Goal: Task Accomplishment & Management: Contribute content

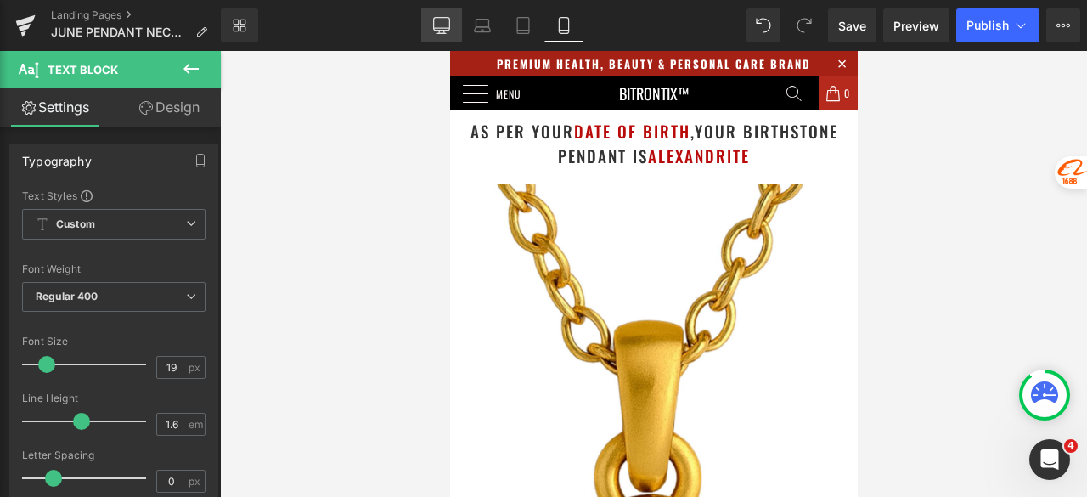
click at [450, 33] on link "Desktop" at bounding box center [441, 25] width 41 height 34
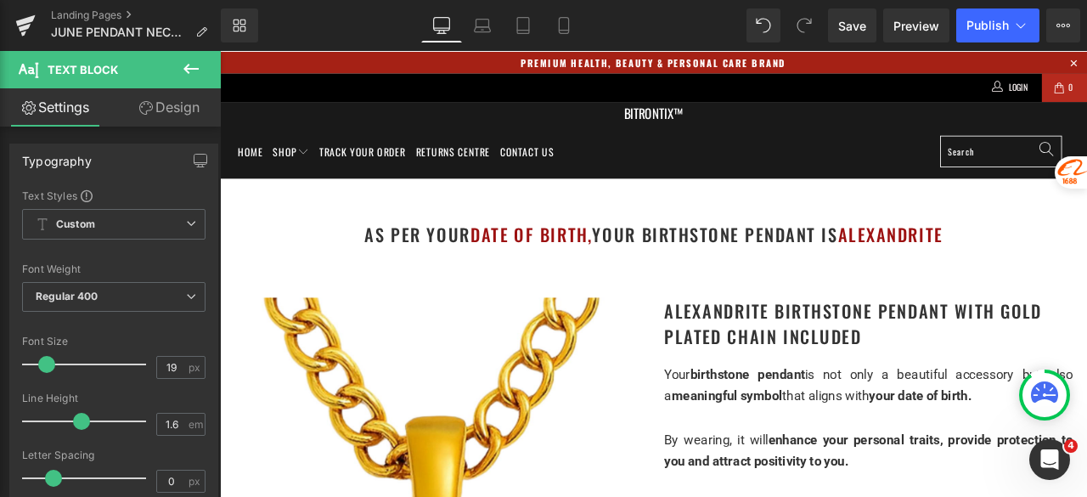
scroll to position [3533, 0]
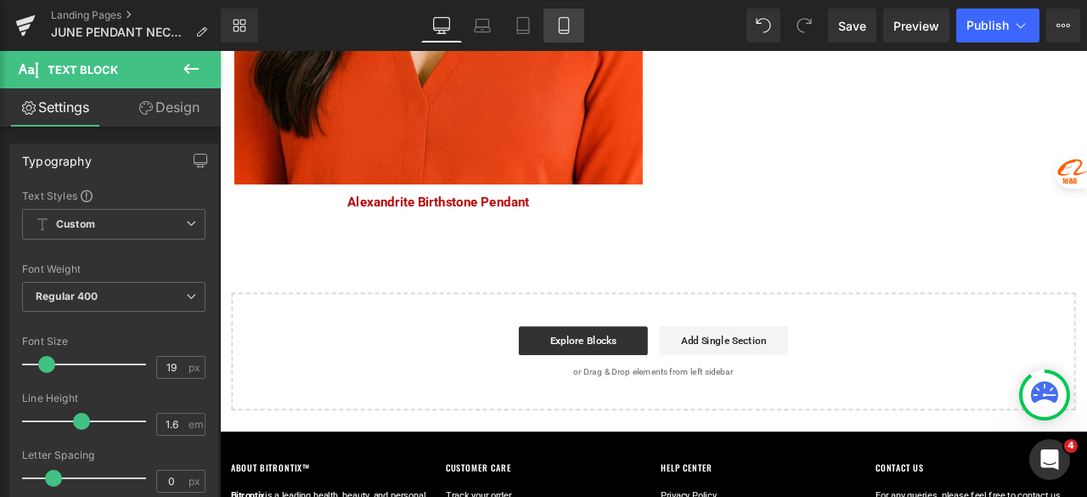
click at [577, 20] on link "Mobile" at bounding box center [564, 25] width 41 height 34
type input "100"
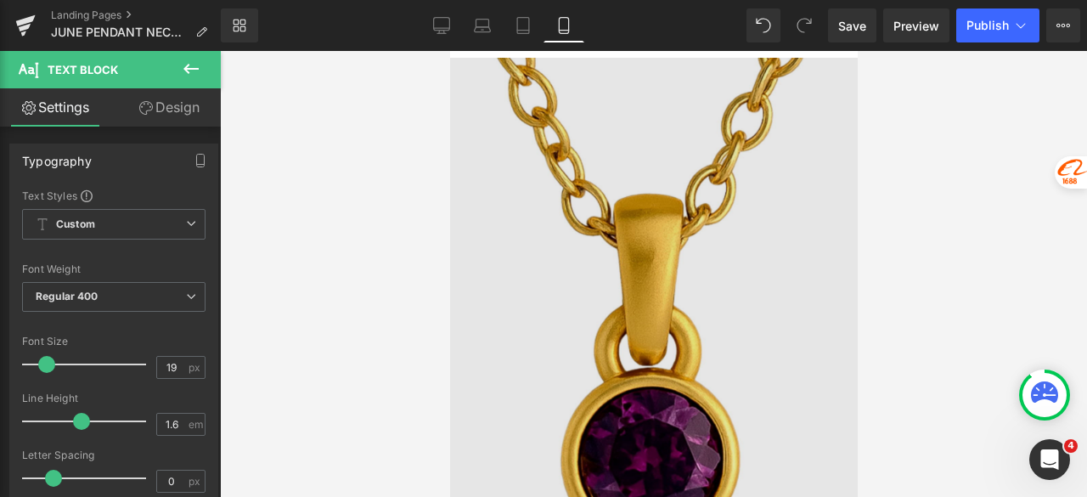
scroll to position [170, 0]
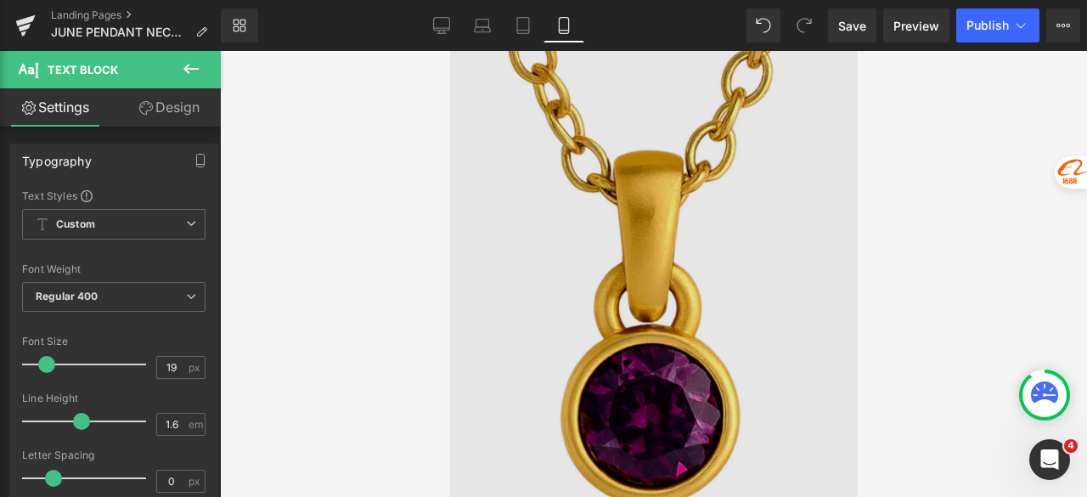
click at [639, 186] on img at bounding box center [653, 269] width 408 height 510
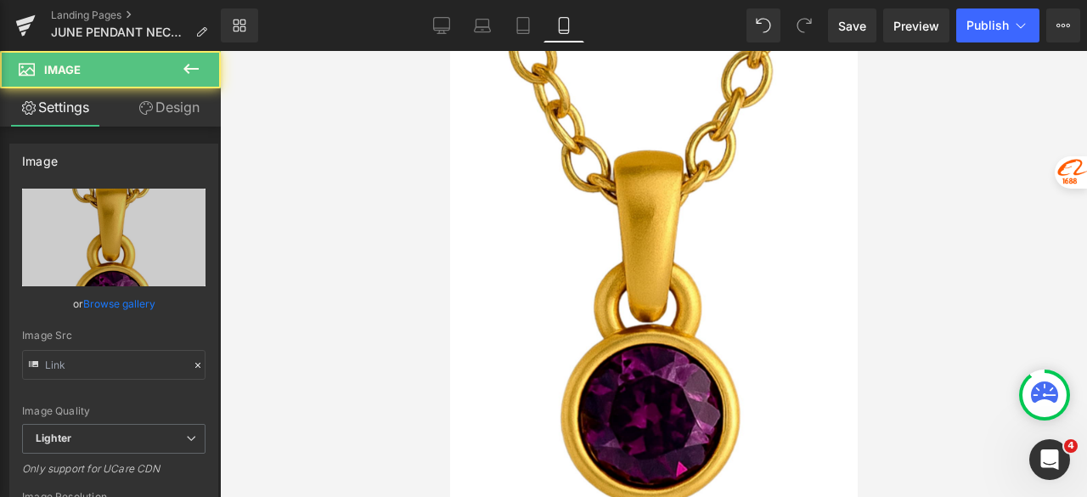
type input "[URL][DOMAIN_NAME]"
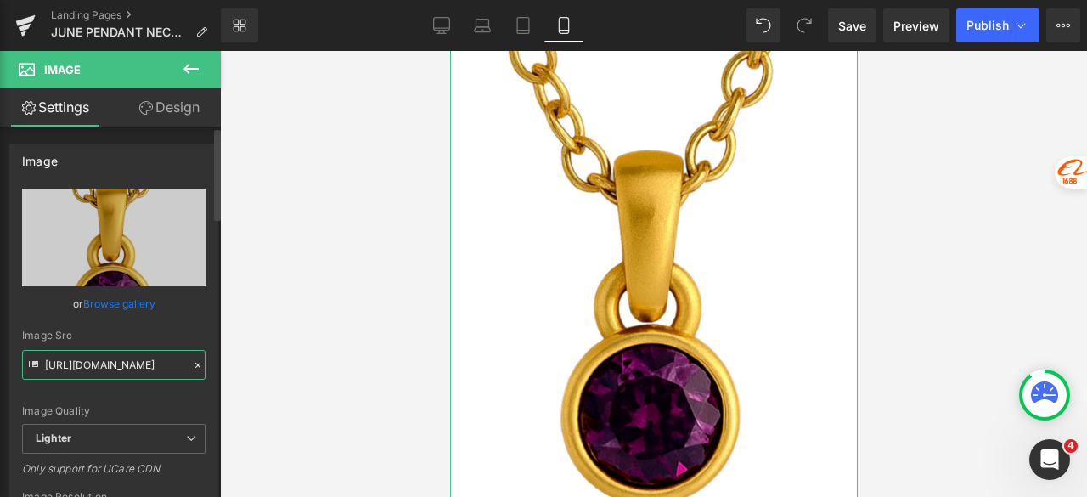
click at [96, 369] on input "[URL][DOMAIN_NAME]" at bounding box center [113, 365] width 183 height 30
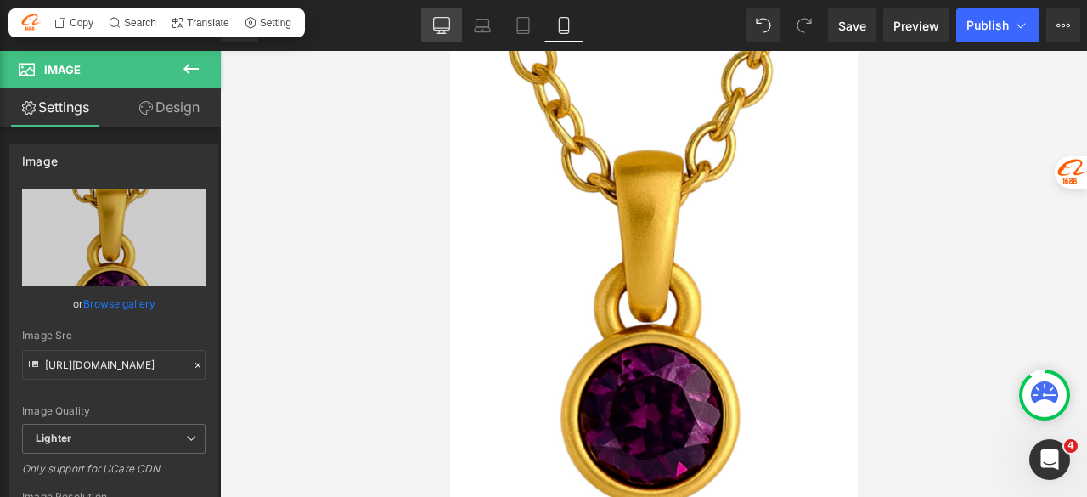
click at [435, 28] on icon at bounding box center [441, 25] width 17 height 17
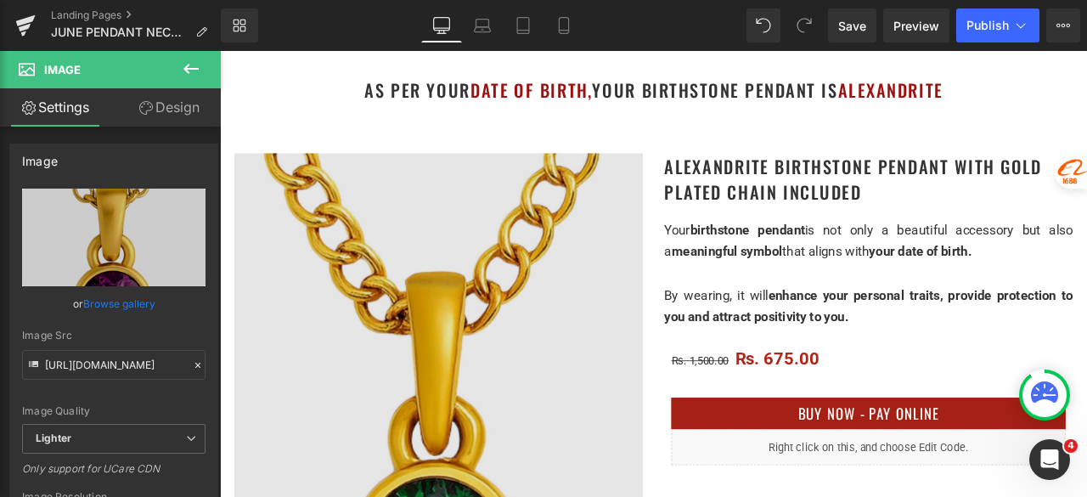
click at [525, 265] on img at bounding box center [479, 475] width 484 height 606
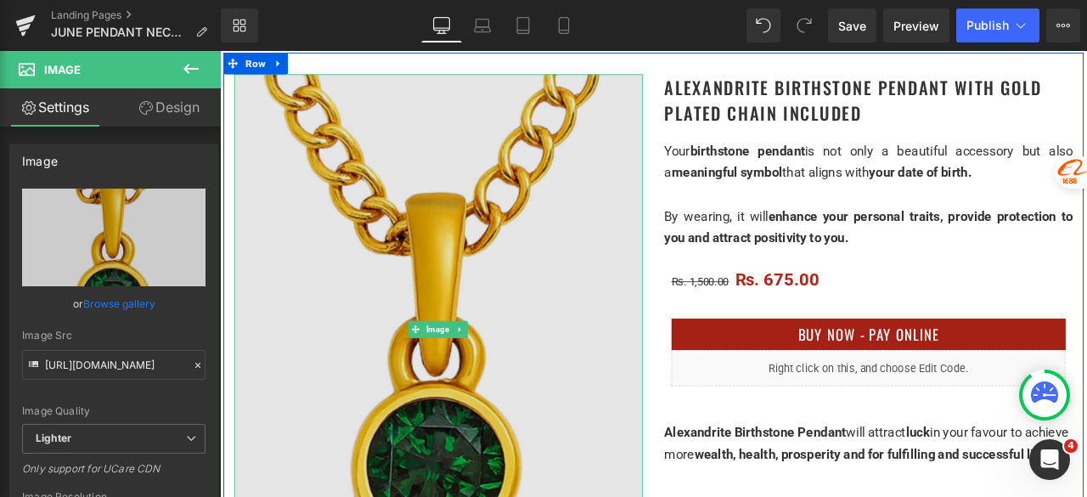
scroll to position [340, 0]
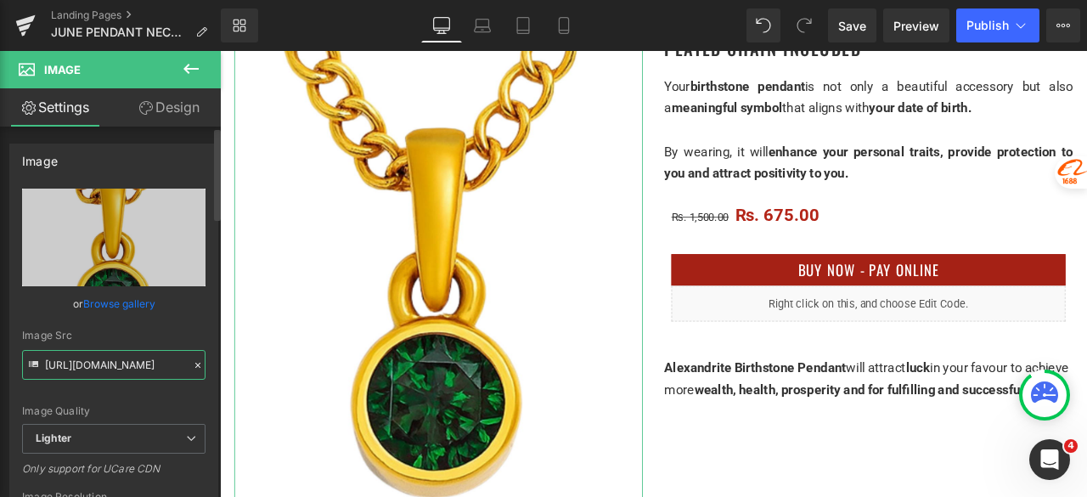
click at [107, 368] on input "[URL][DOMAIN_NAME]" at bounding box center [113, 365] width 183 height 30
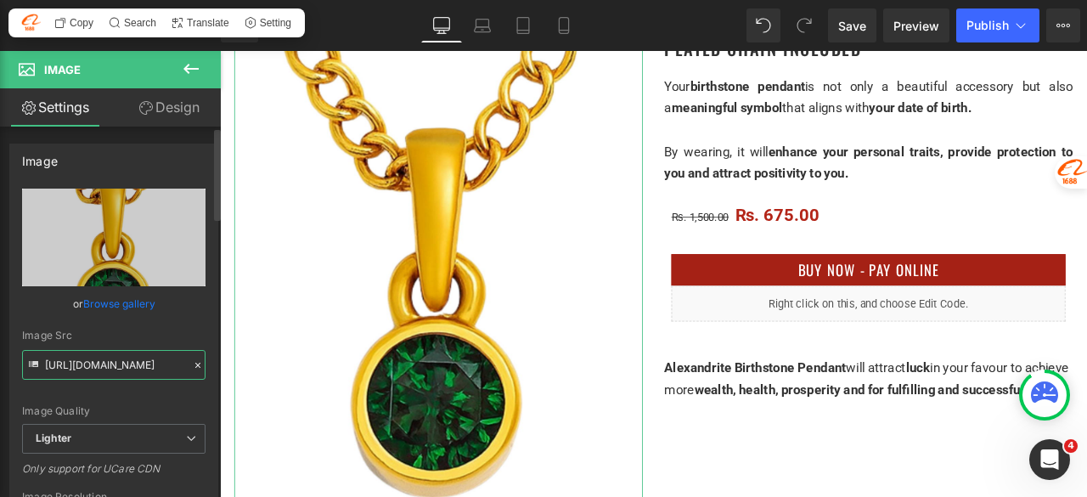
paste input "26a6febd-01dc-4a82-a479-8d8c26efaee4/-/format/auto/-/preview/3000x3000/-/qualit…"
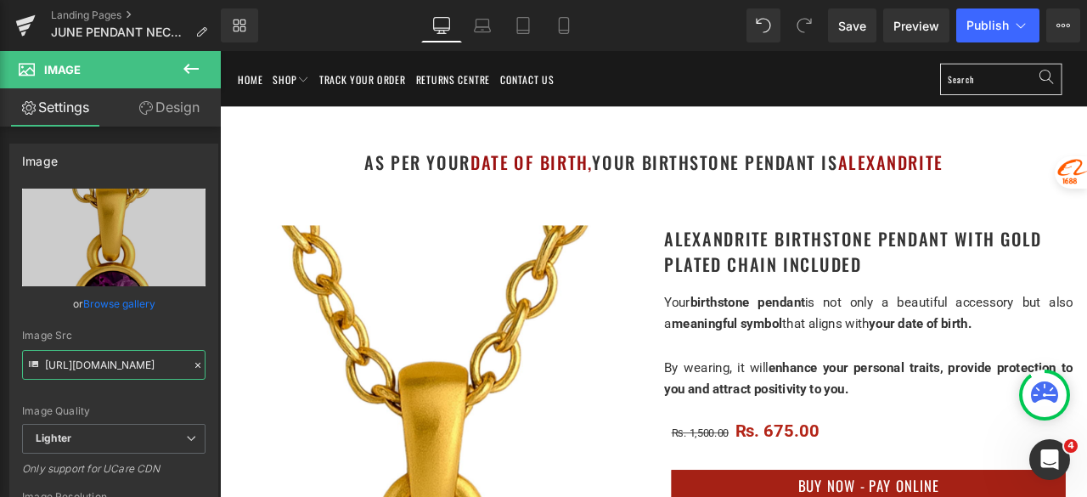
scroll to position [170, 0]
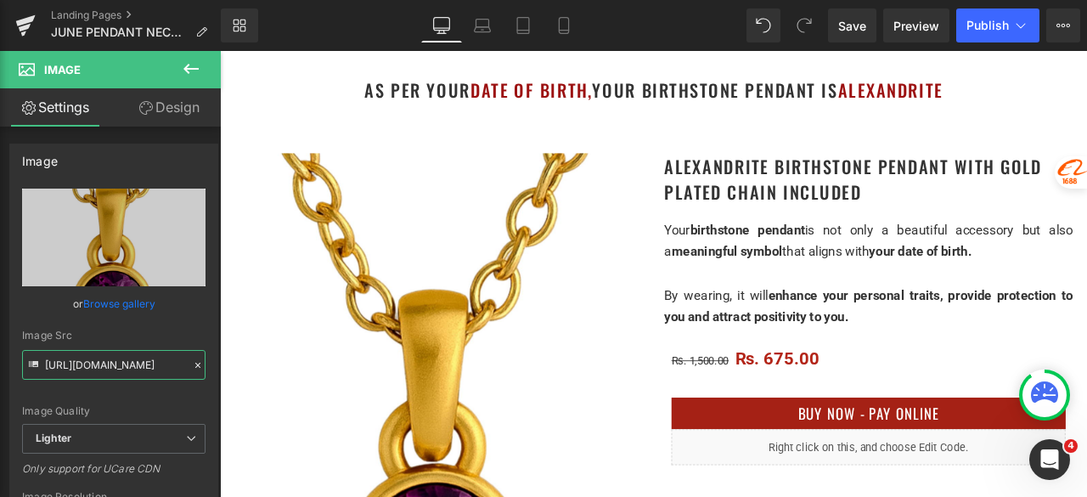
type input "[URL][DOMAIN_NAME]"
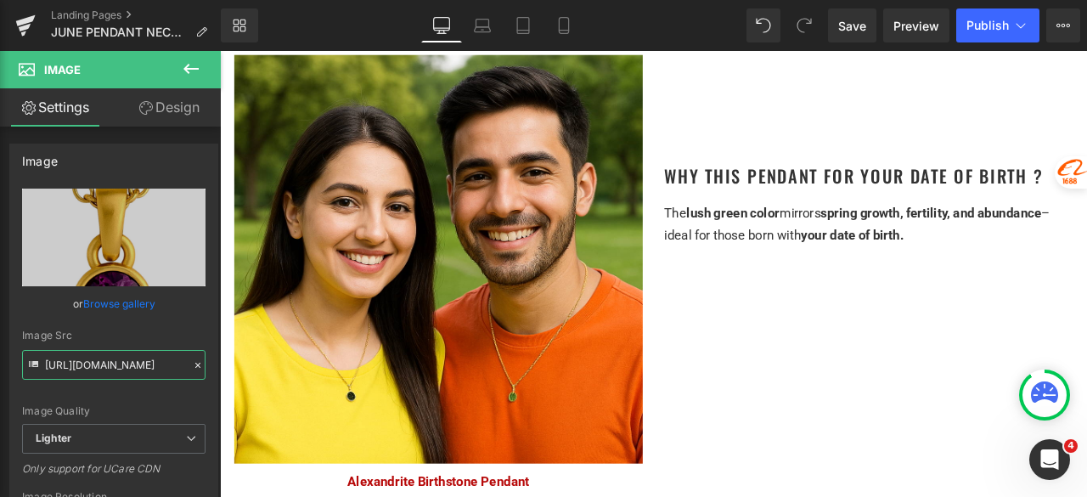
scroll to position [1019, 0]
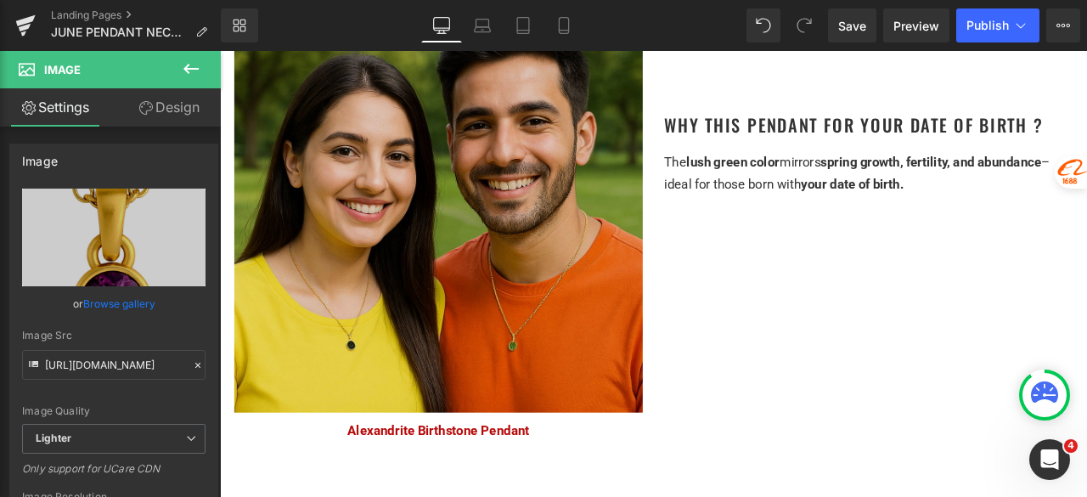
click at [595, 104] on img at bounding box center [479, 238] width 484 height 484
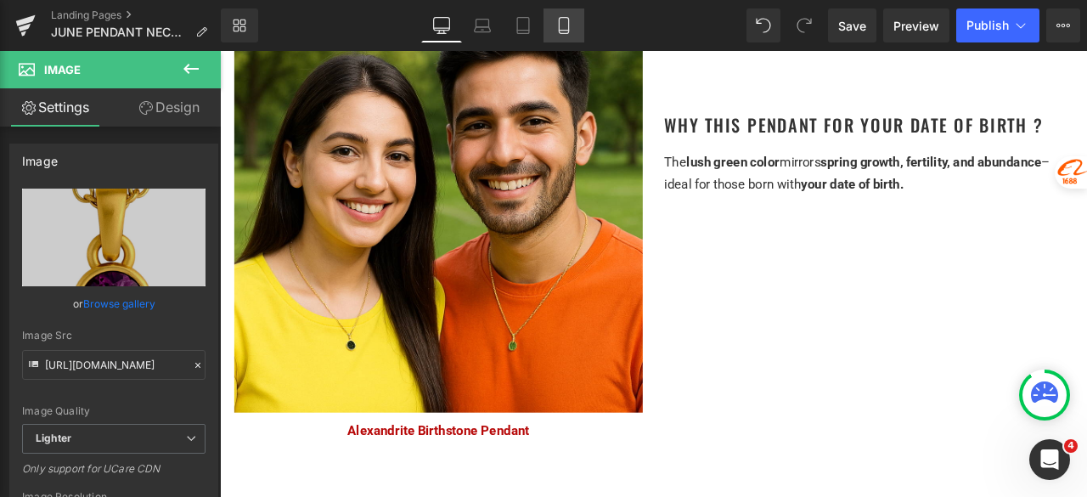
click at [563, 23] on icon at bounding box center [563, 25] width 17 height 17
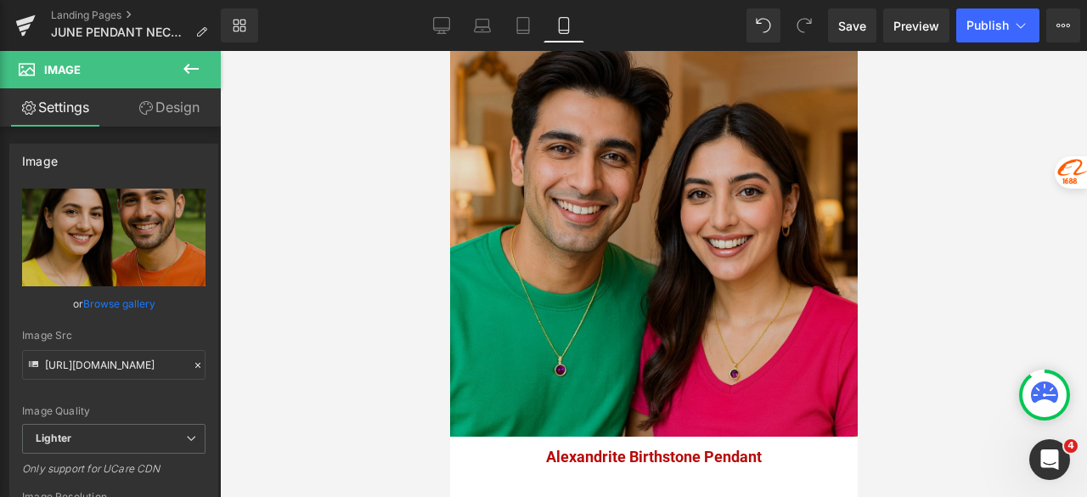
scroll to position [1104, 0]
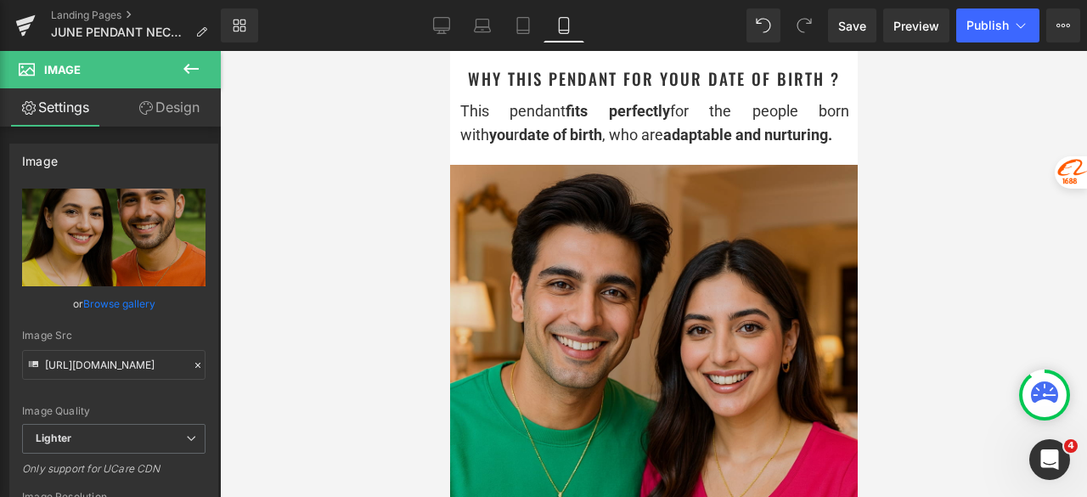
click at [639, 266] on img at bounding box center [653, 369] width 408 height 408
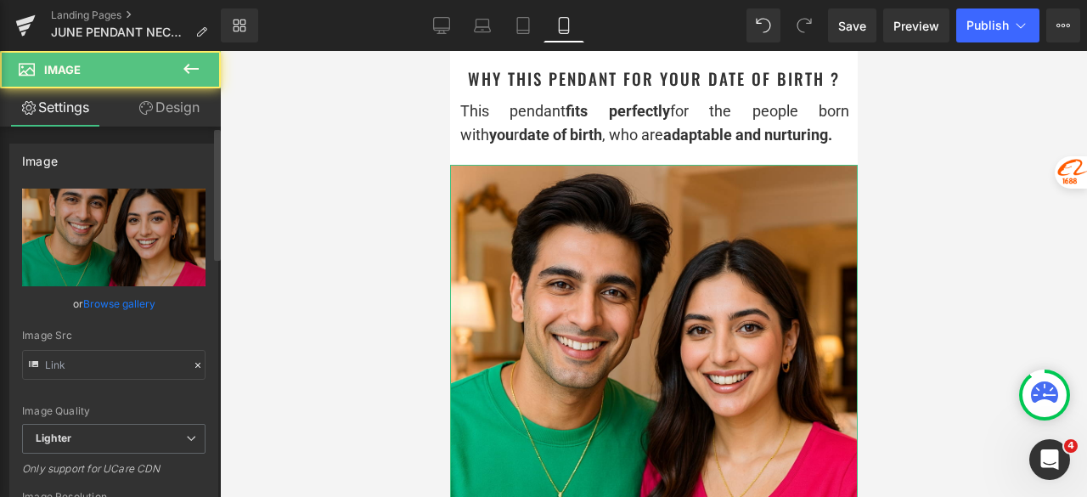
type input "[URL][DOMAIN_NAME]"
click at [109, 352] on input "[URL][DOMAIN_NAME]" at bounding box center [113, 365] width 183 height 30
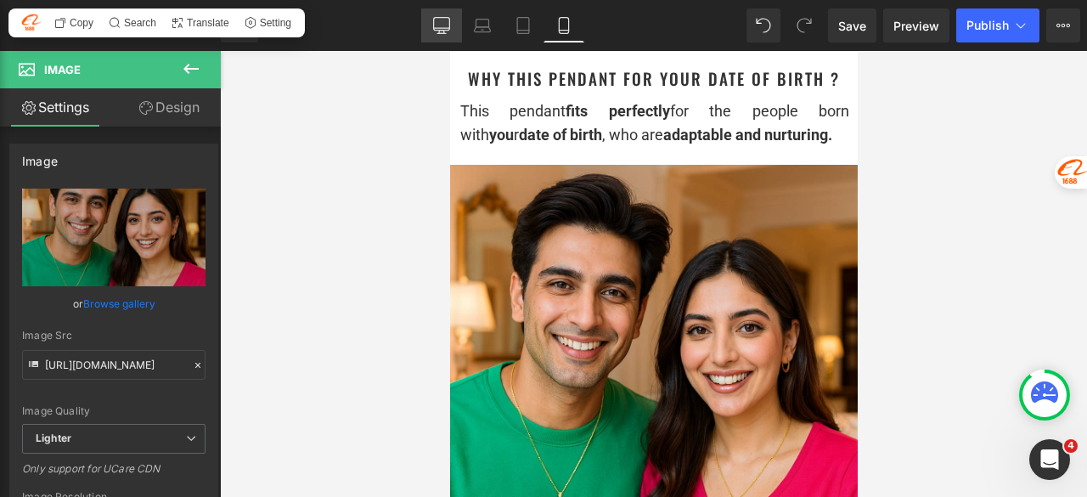
click at [429, 25] on link "Desktop" at bounding box center [441, 25] width 41 height 34
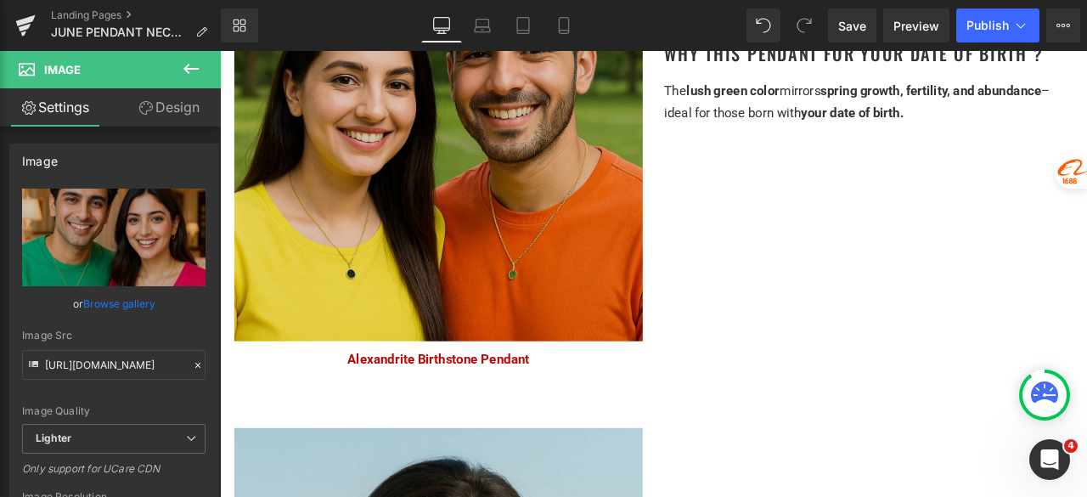
click at [538, 251] on img at bounding box center [479, 153] width 484 height 484
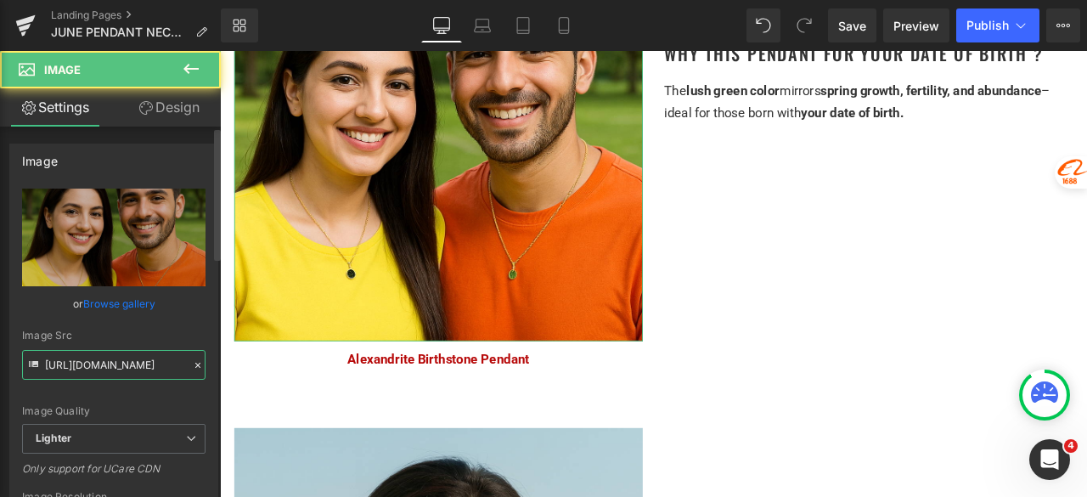
click at [110, 368] on input "[URL][DOMAIN_NAME]" at bounding box center [113, 365] width 183 height 30
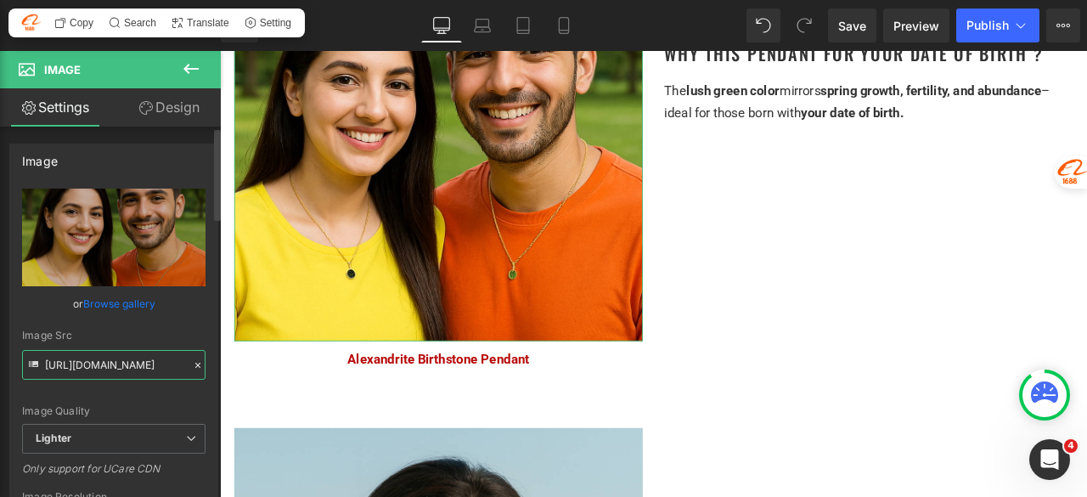
paste input "45bc4af4-e54c-4f81-beee-c3fd5b8eefc7/-/format/auto/-/preview/3000x3000/-/qualit…"
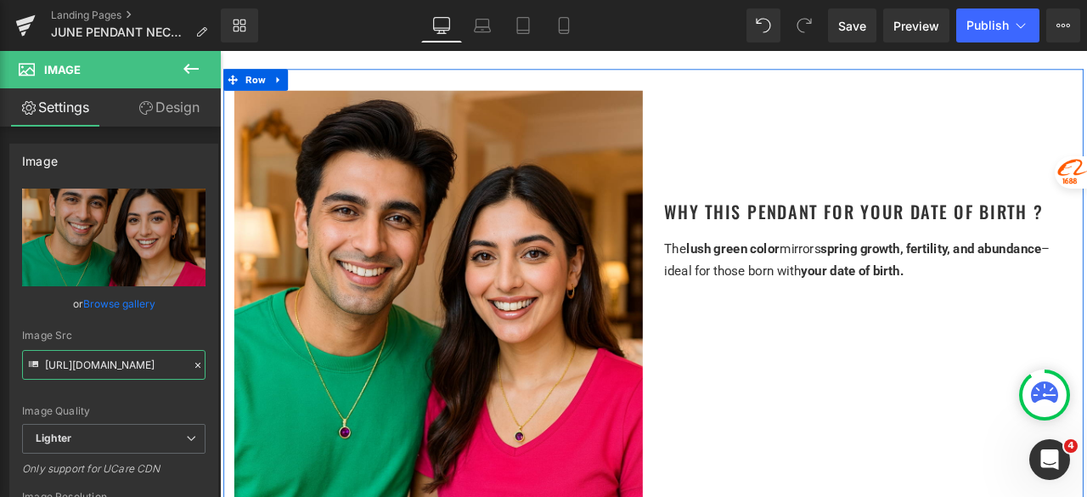
scroll to position [1019, 0]
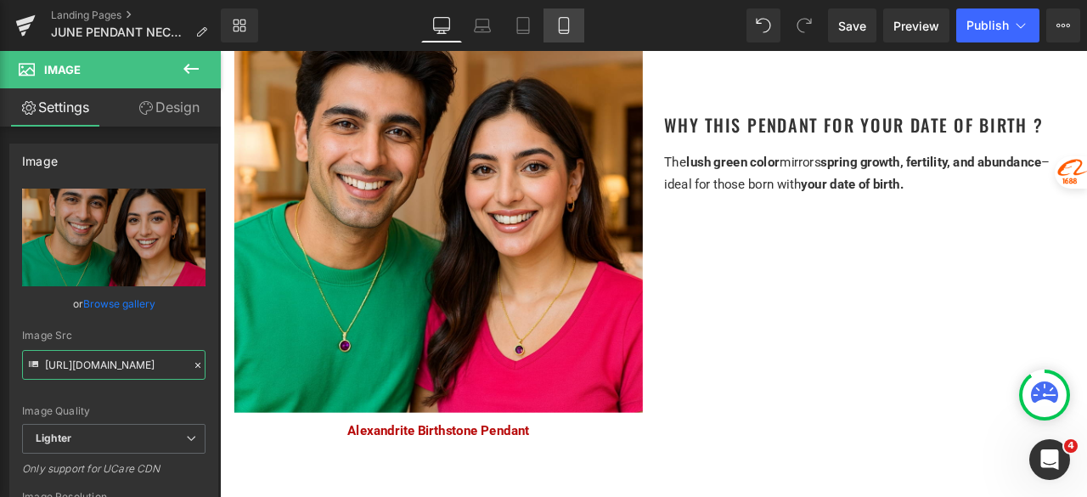
type input "[URL][DOMAIN_NAME]"
drag, startPoint x: 571, startPoint y: 15, endPoint x: 571, endPoint y: 37, distance: 22.1
click at [570, 15] on link "Mobile" at bounding box center [564, 25] width 41 height 34
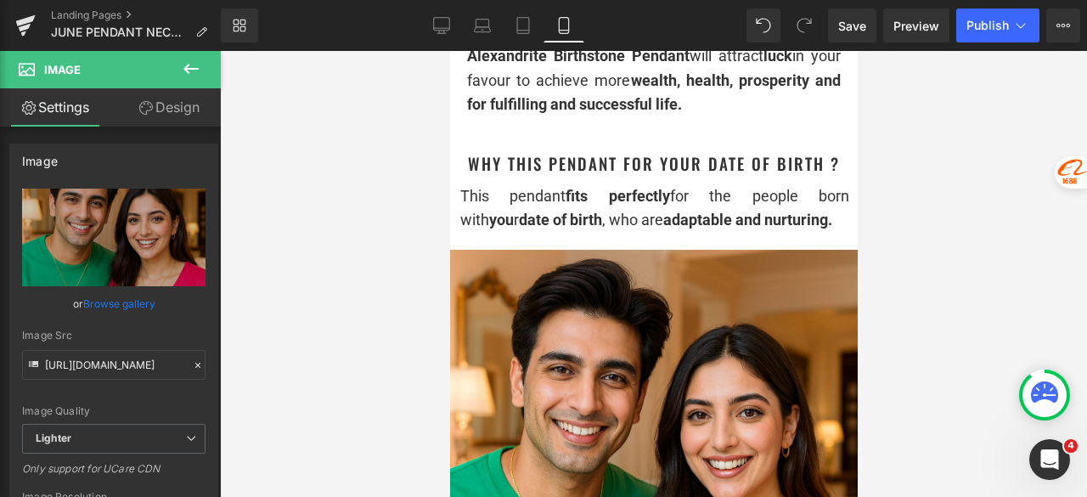
click at [594, 214] on div "This pendant fits perfectly for the people born with you r date of birth , who …" at bounding box center [653, 208] width 391 height 49
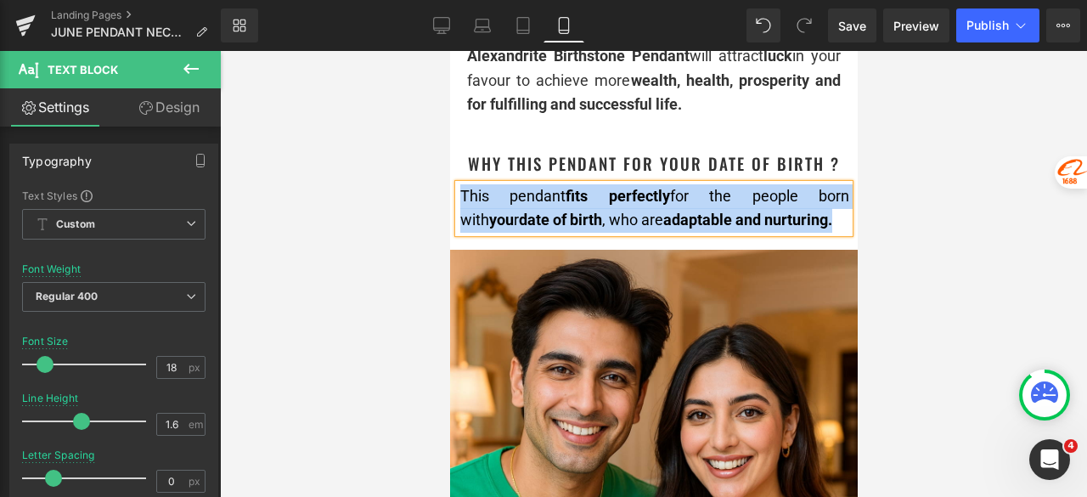
copy div "This pendant fits perfectly for the people born with you r date of birth , who …"
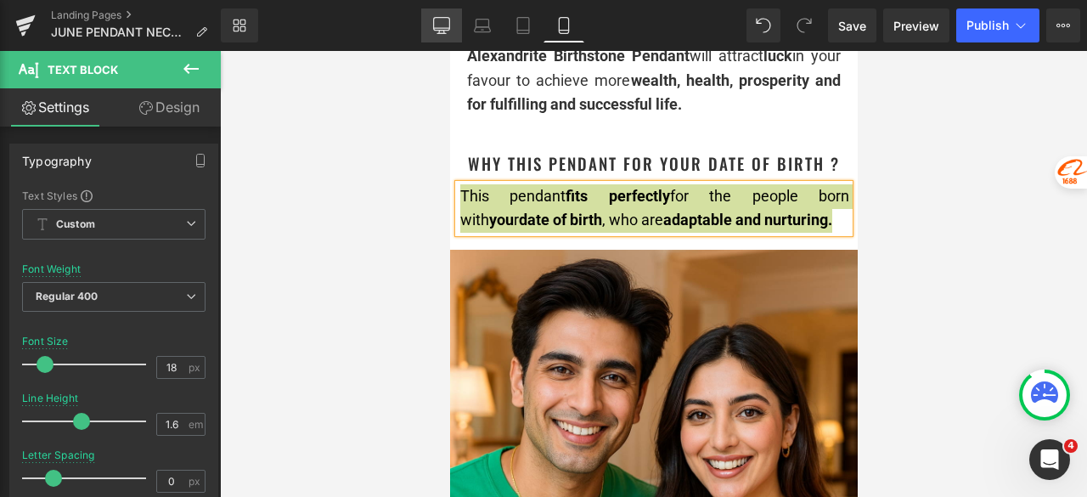
click at [438, 31] on icon at bounding box center [441, 25] width 17 height 17
type input "15"
type input "100"
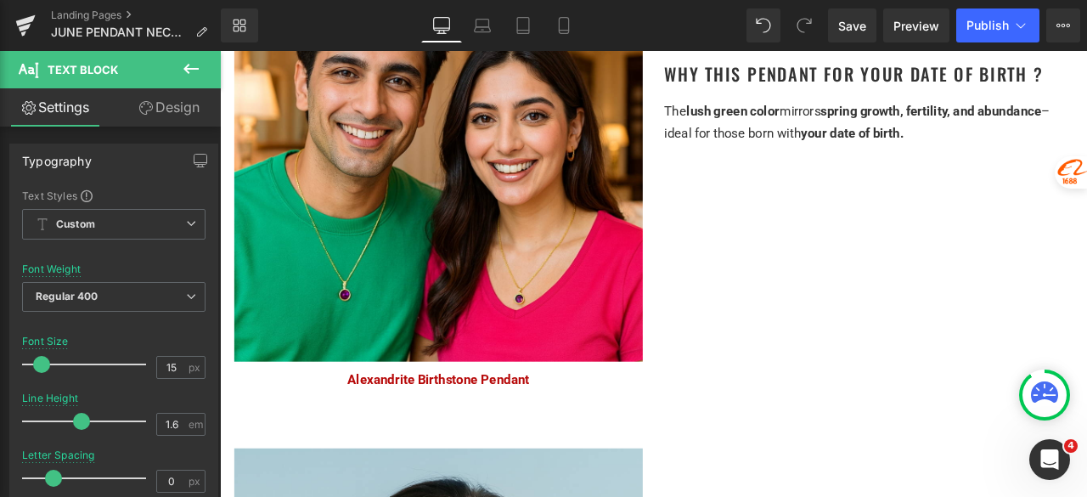
scroll to position [1104, 0]
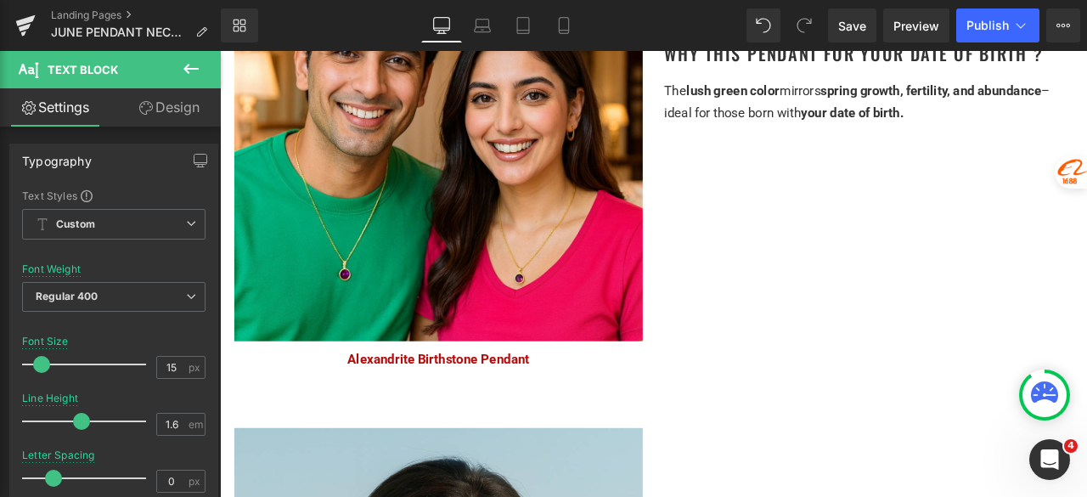
click at [932, 132] on div "The lush green color mirrors spring growth, fertility, and abundance – ideal fo…" at bounding box center [988, 112] width 484 height 52
click at [0, 0] on icon at bounding box center [0, 0] width 0 height 0
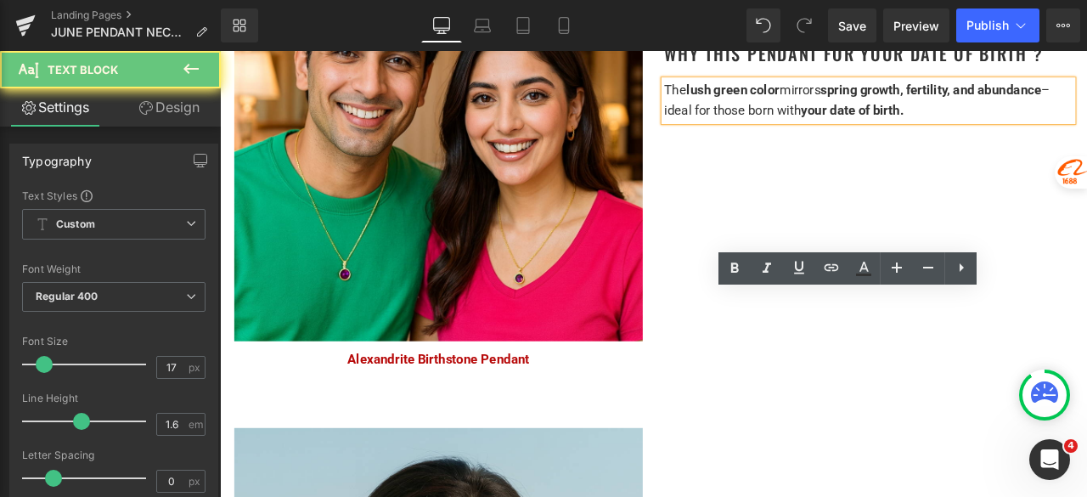
click at [1057, 133] on p "The lush green color mirrors spring growth, fertility, and abundance – ideal fo…" at bounding box center [988, 110] width 484 height 48
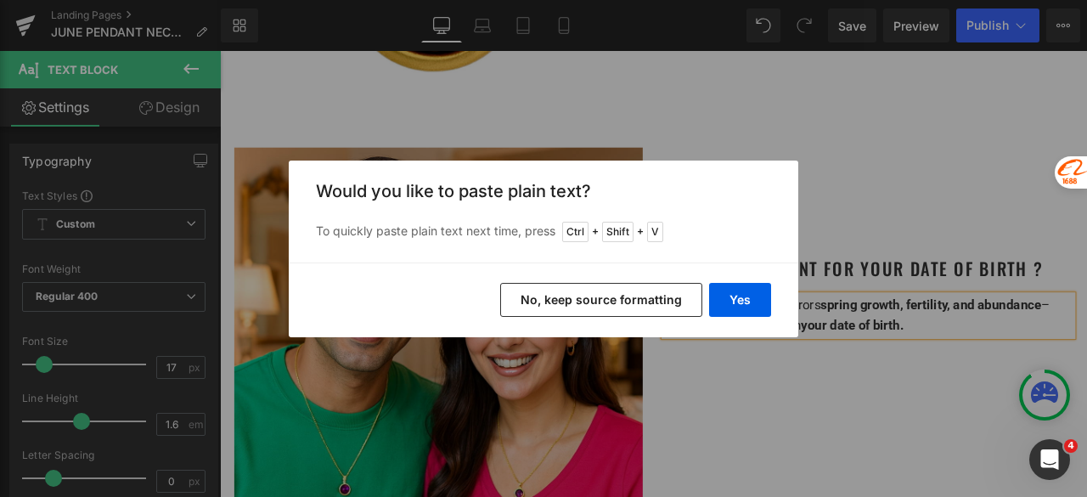
click at [656, 298] on button "No, keep source formatting" at bounding box center [601, 300] width 202 height 34
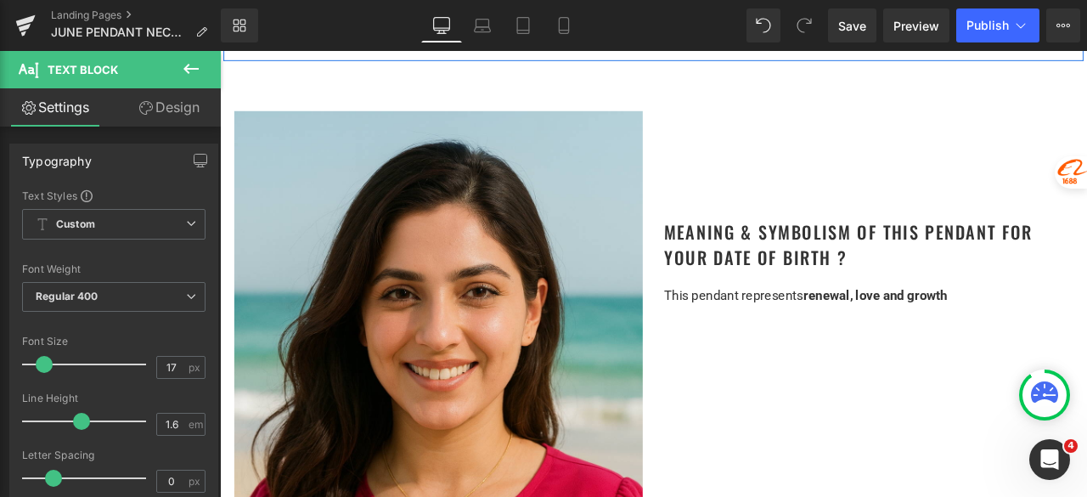
scroll to position [1529, 0]
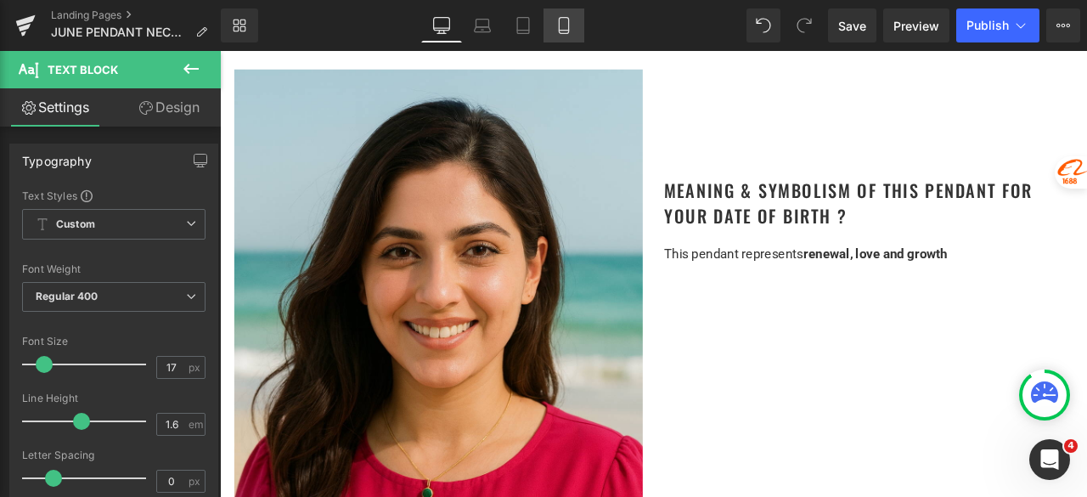
click at [572, 23] on icon at bounding box center [563, 25] width 17 height 17
type input "100"
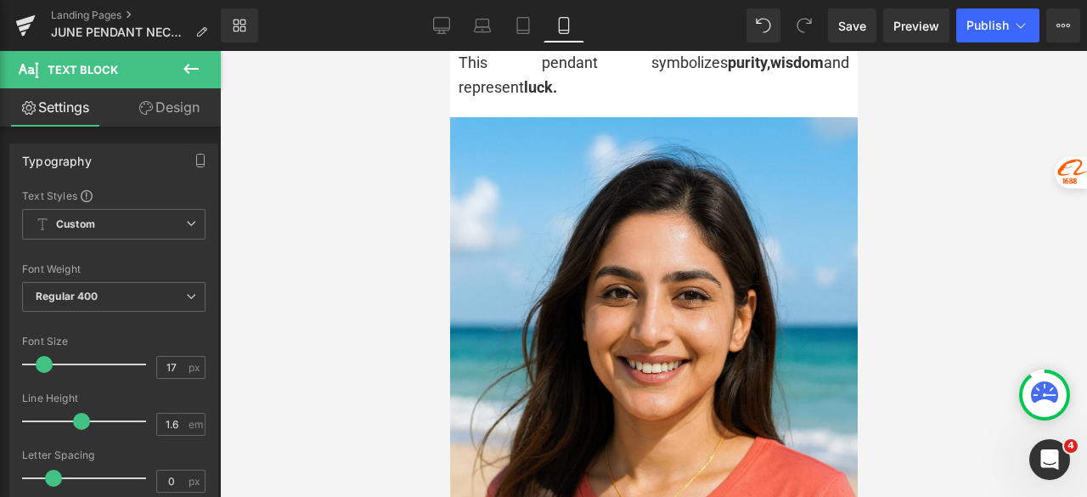
scroll to position [1783, 0]
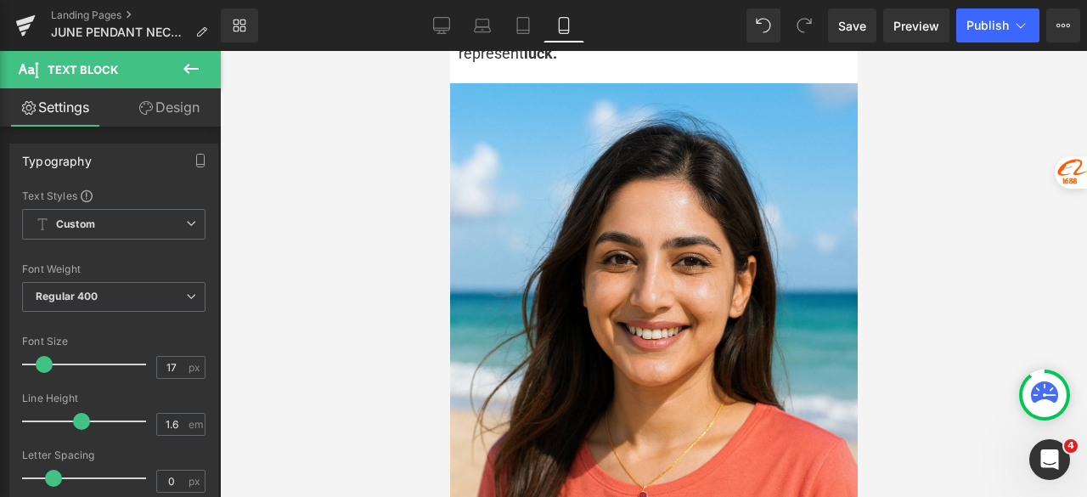
click at [611, 281] on img at bounding box center [653, 388] width 408 height 611
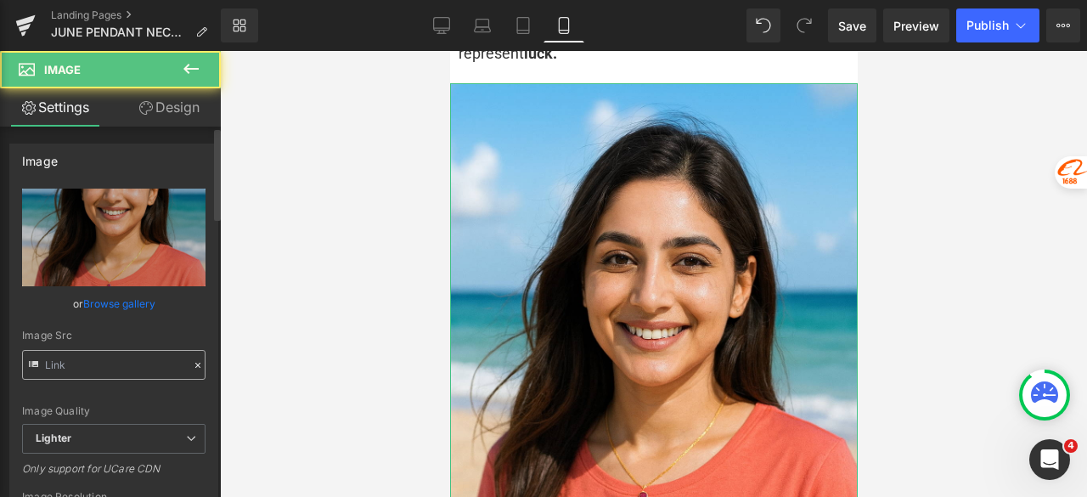
type input "[URL][DOMAIN_NAME]"
click at [124, 356] on input "[URL][DOMAIN_NAME]" at bounding box center [113, 365] width 183 height 30
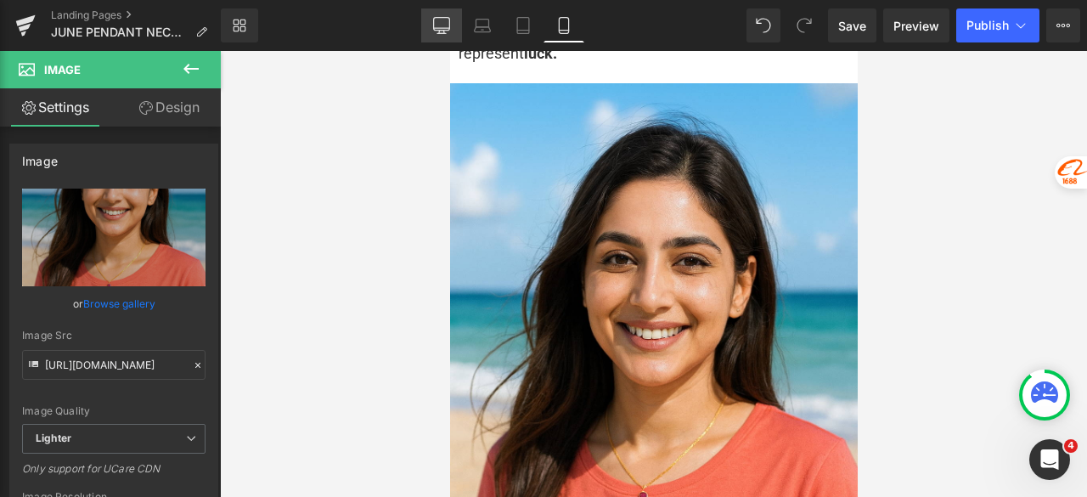
drag, startPoint x: 445, startPoint y: 25, endPoint x: 231, endPoint y: 80, distance: 220.8
click at [445, 25] on icon at bounding box center [441, 25] width 17 height 17
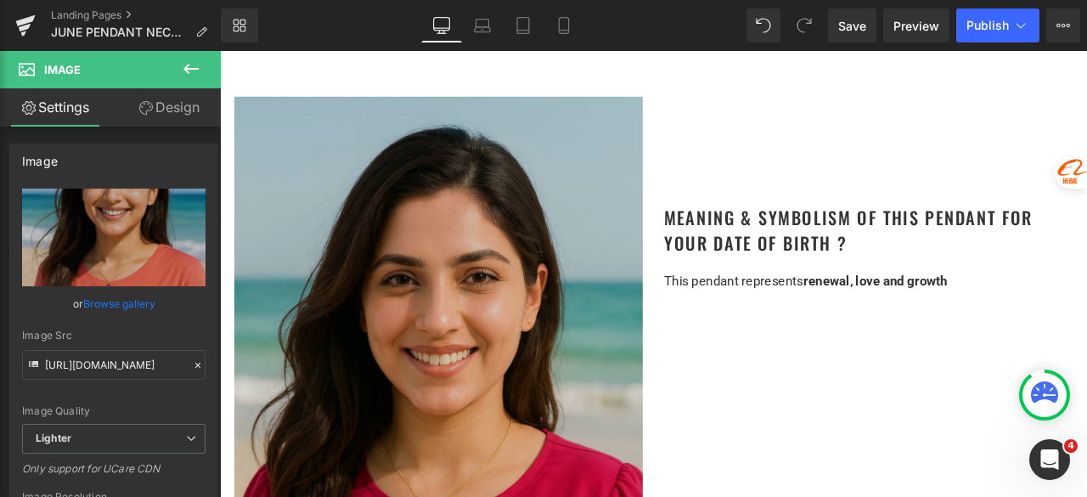
scroll to position [1529, 0]
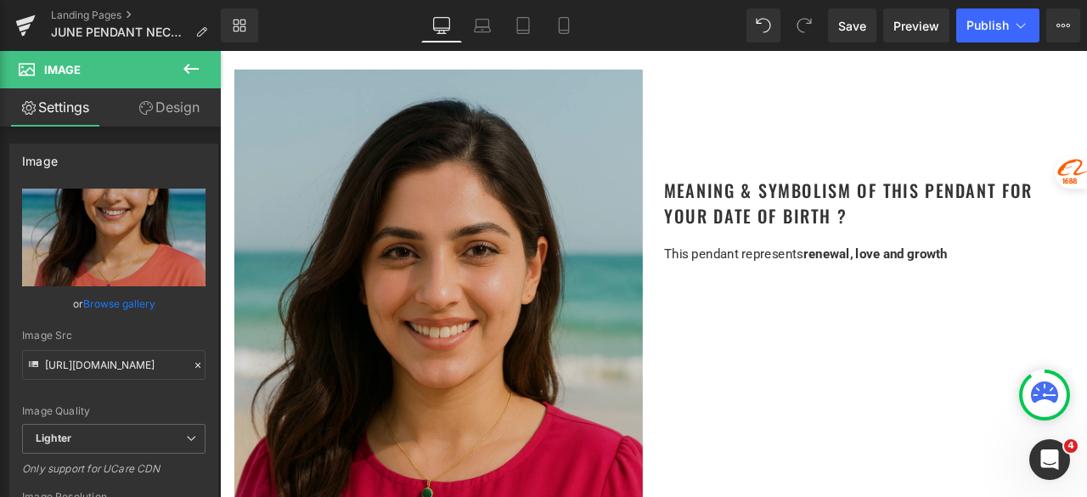
click at [581, 341] on img at bounding box center [479, 436] width 484 height 726
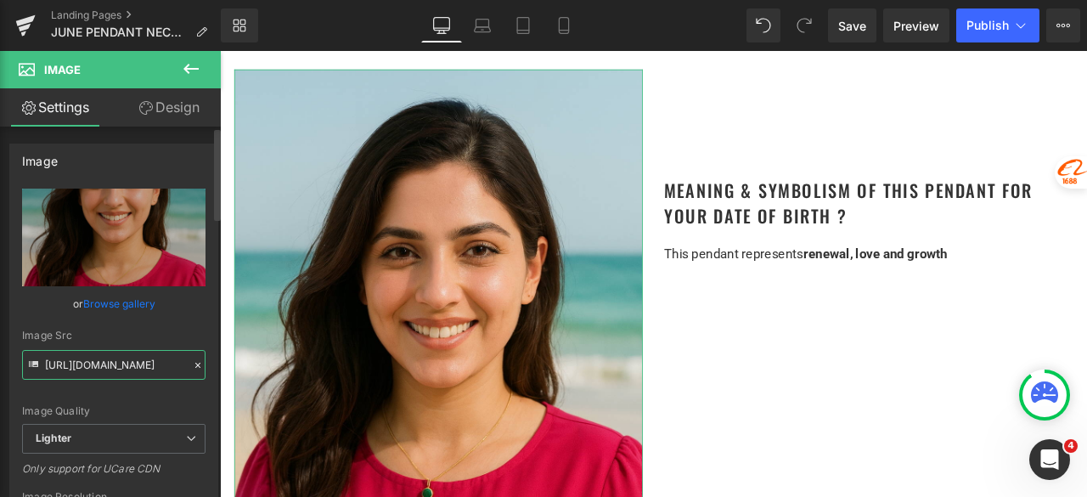
click at [107, 363] on input "[URL][DOMAIN_NAME]" at bounding box center [113, 365] width 183 height 30
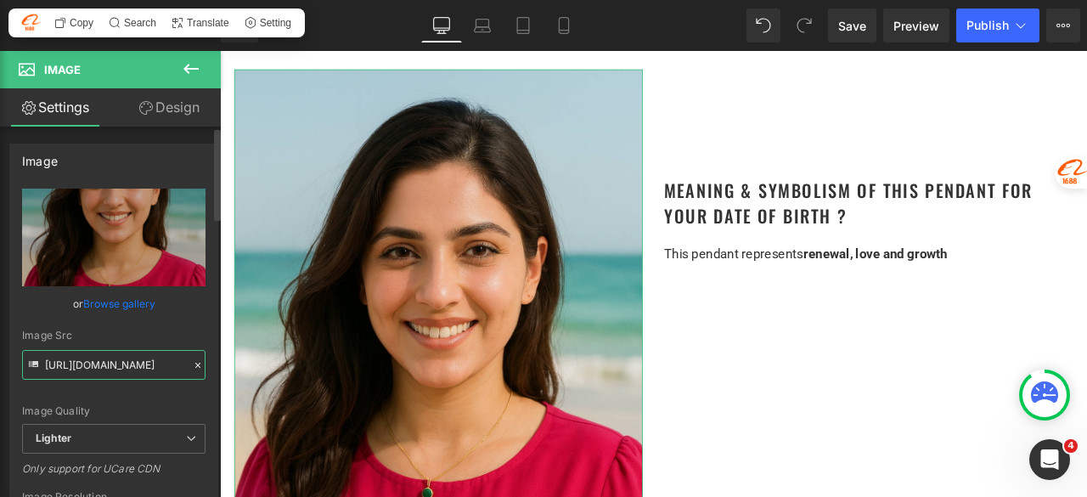
paste input "6ab333c1-1c02-48a8-bd32-6b012c6a1138/-/format/auto/-/preview/3000x3000/-/qualit…"
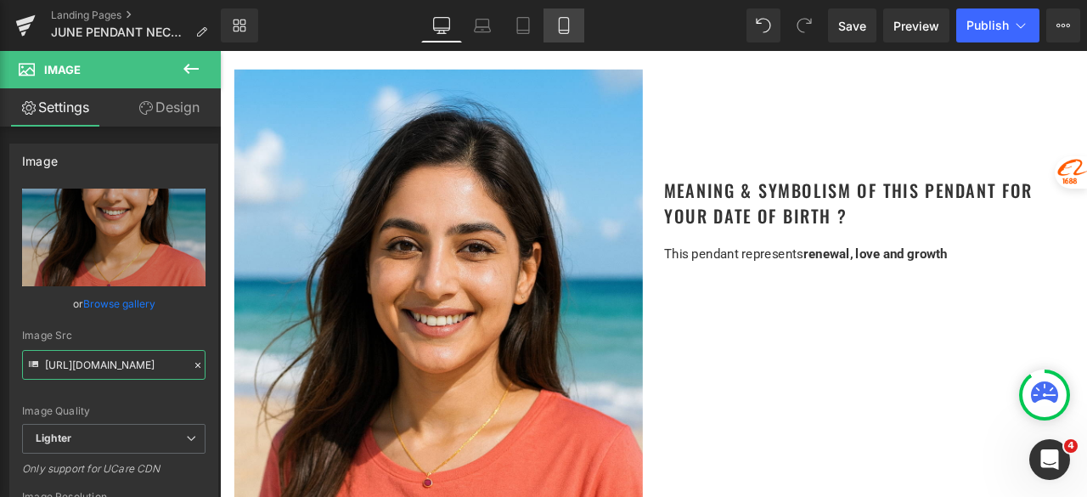
type input "[URL][DOMAIN_NAME]"
click at [563, 28] on icon at bounding box center [563, 25] width 17 height 17
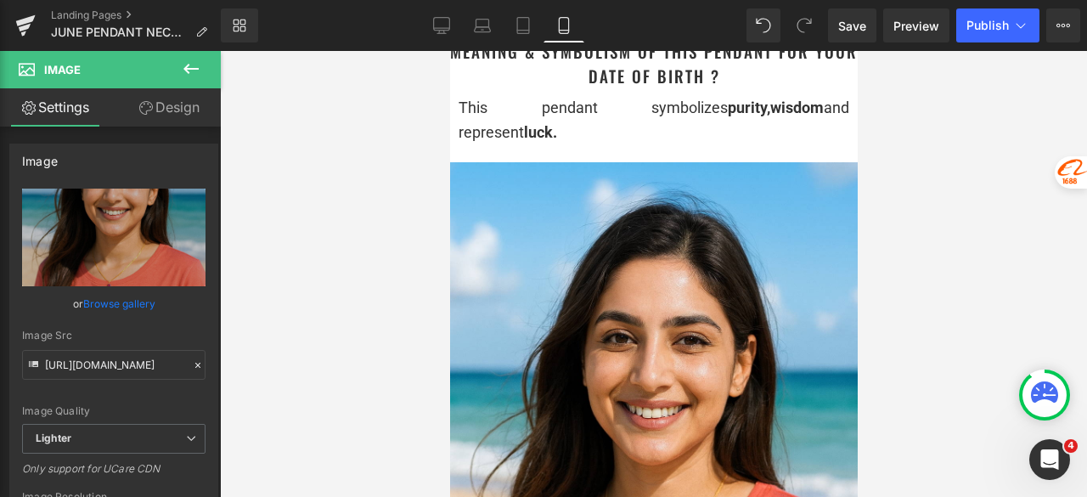
scroll to position [1614, 0]
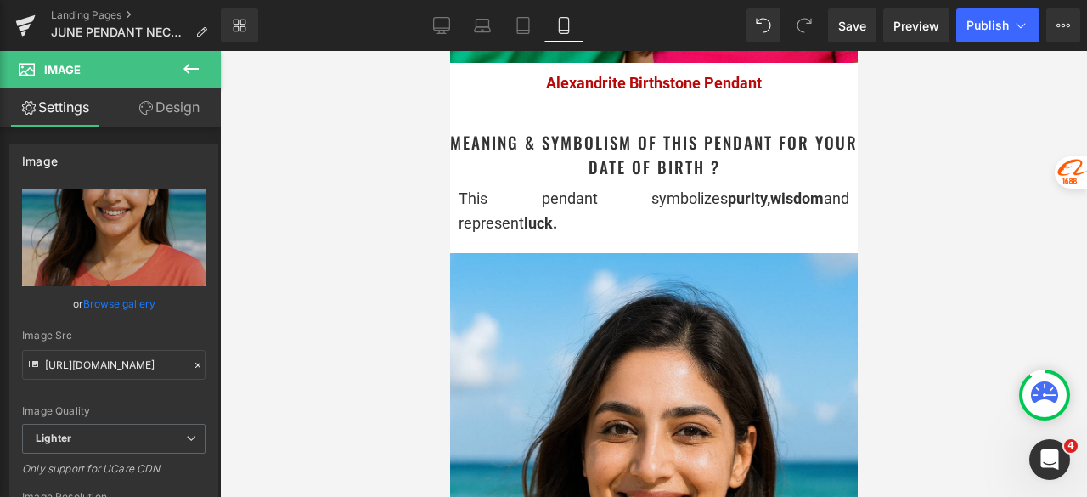
click at [549, 218] on div "This pendant symbolizes purity, wisdom and represent luck." at bounding box center [653, 211] width 391 height 49
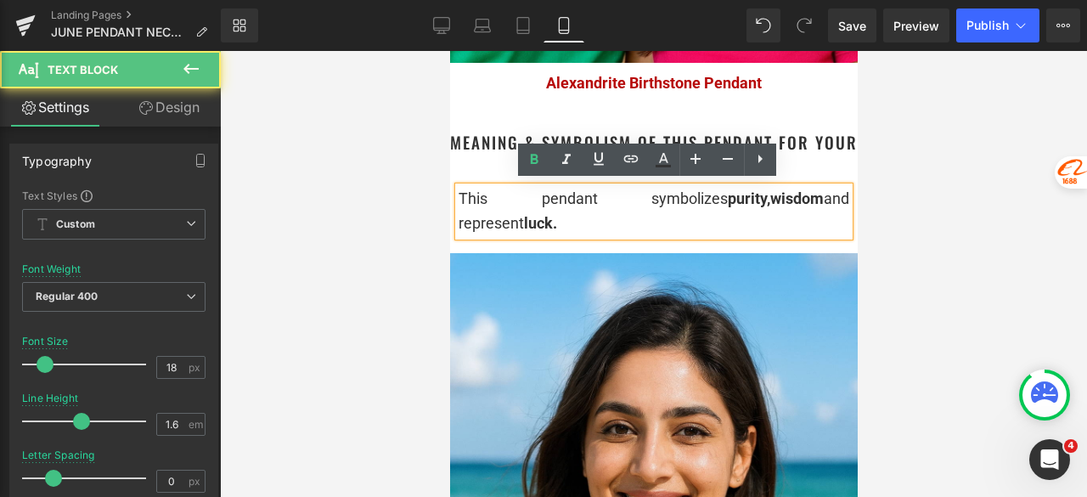
click at [534, 216] on div "This pendant symbolizes purity, wisdom and represent luck." at bounding box center [653, 211] width 391 height 49
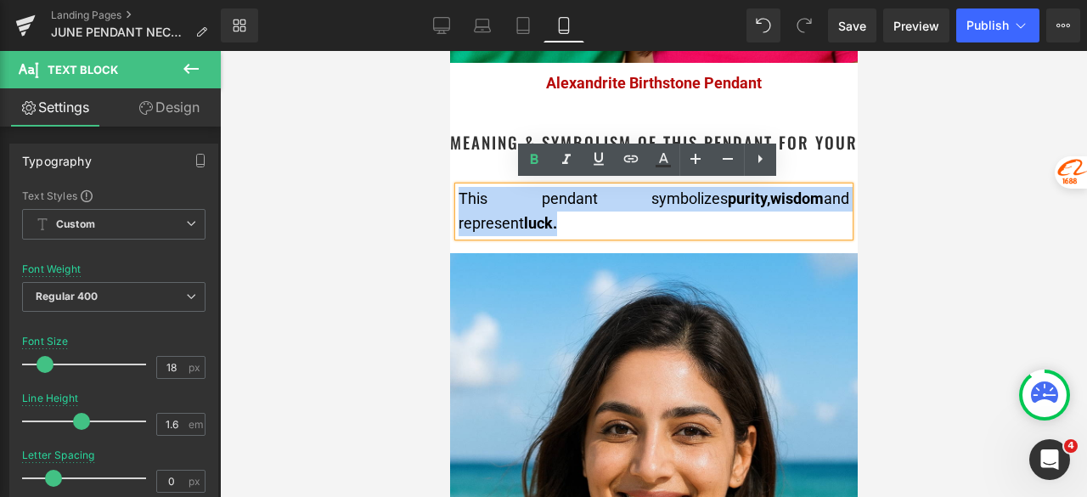
drag, startPoint x: 538, startPoint y: 213, endPoint x: 447, endPoint y: 177, distance: 97.6
copy div "This pendant symbolizes purity, wisdom and represent luck."
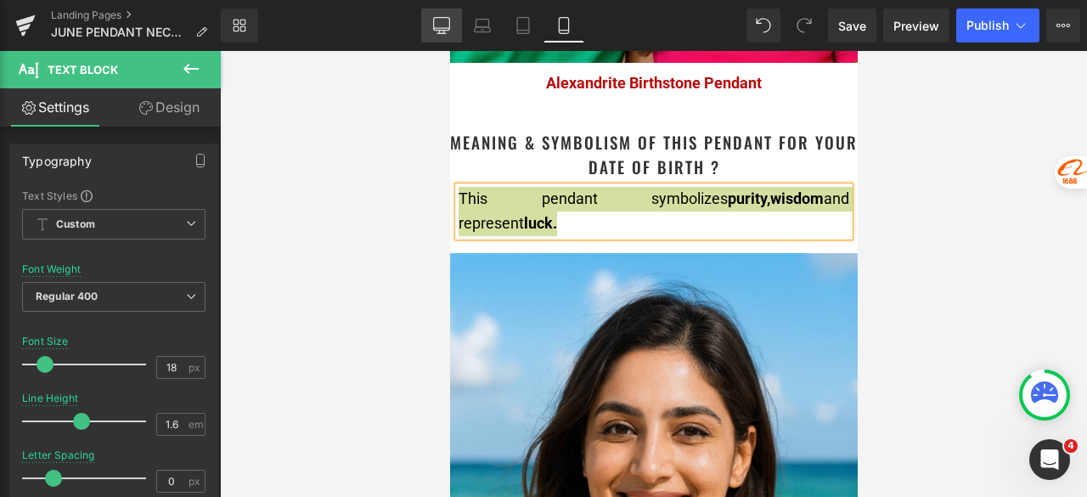
click at [437, 28] on icon at bounding box center [441, 28] width 16 height 0
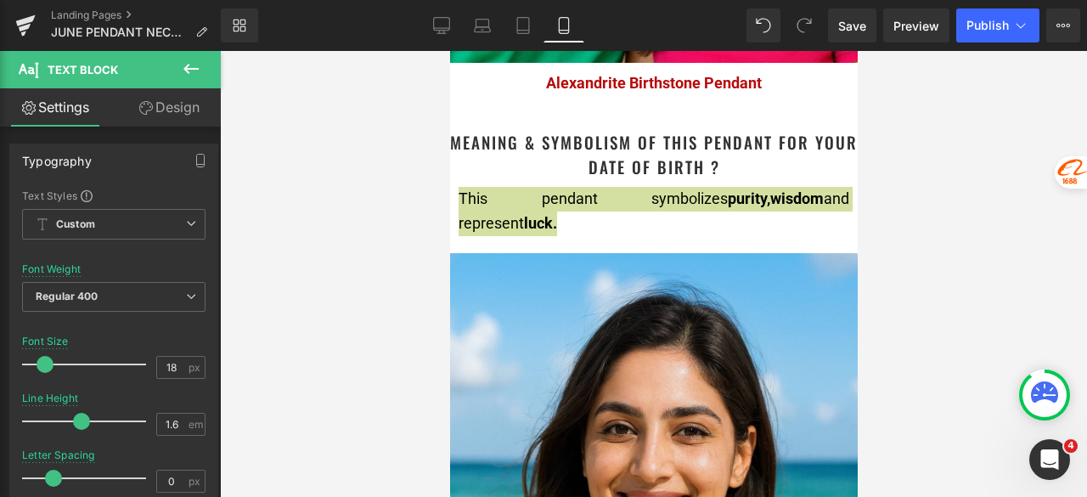
type input "15"
type input "100"
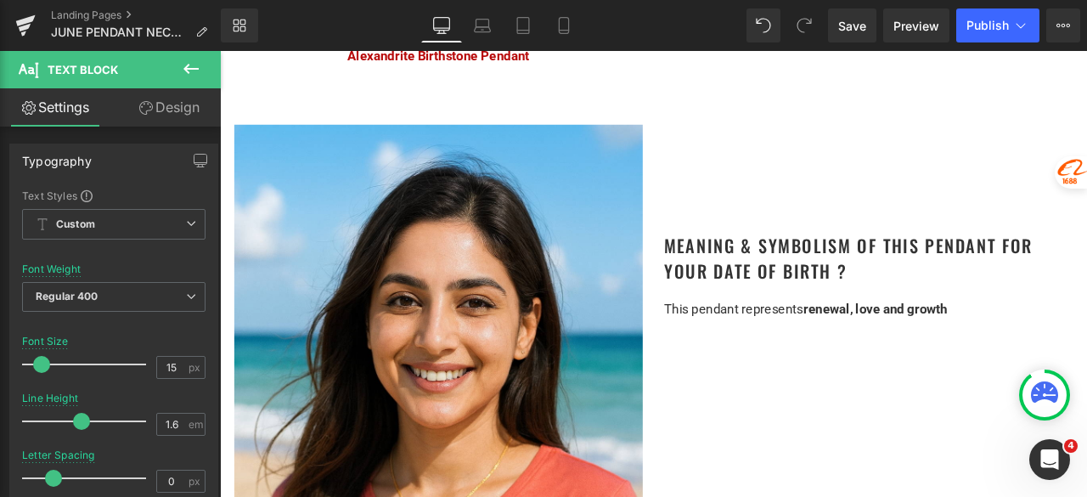
scroll to position [1529, 0]
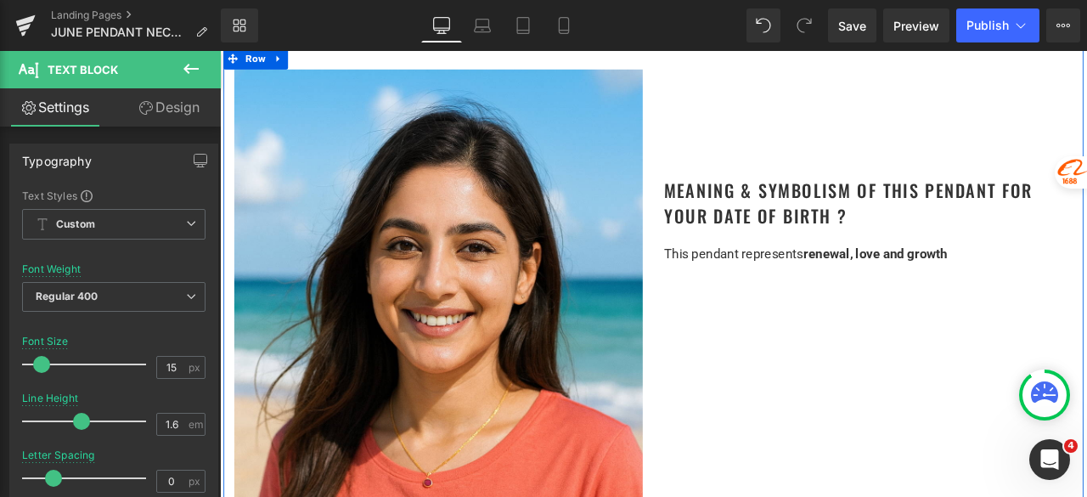
drag, startPoint x: 895, startPoint y: 272, endPoint x: 1045, endPoint y: 281, distance: 150.6
click at [896, 272] on div "Meaning & Symbolism of This Pendant for Your Date of Birth ? Heading This penda…" at bounding box center [989, 188] width 510 height 231
click at [1045, 282] on span "renewal, love and growth" at bounding box center [996, 291] width 171 height 18
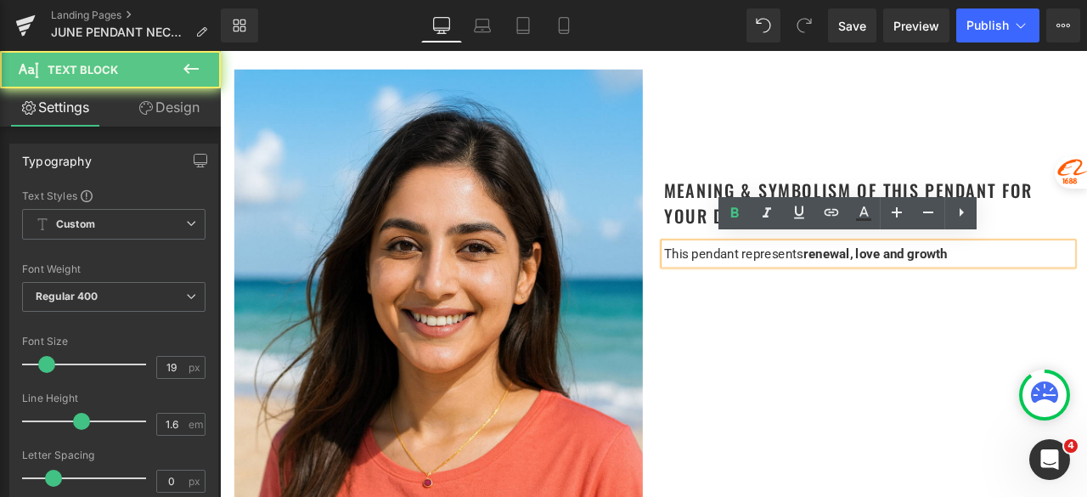
click at [1086, 288] on p "This pendant represents renewal, love and growth" at bounding box center [988, 291] width 484 height 25
click at [1086, 287] on p "This pendant represents renewal, love and growth" at bounding box center [988, 291] width 484 height 25
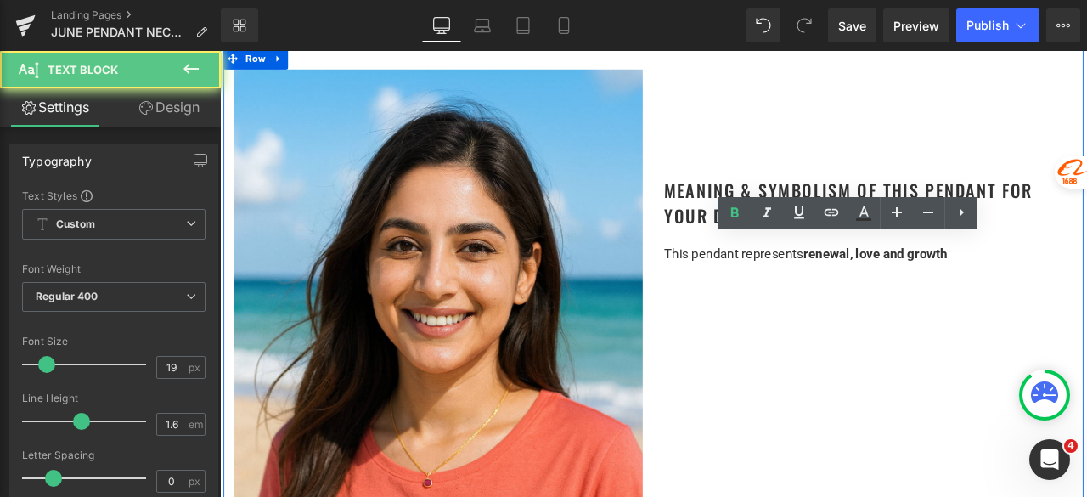
drag, startPoint x: 1101, startPoint y: 287, endPoint x: 735, endPoint y: 296, distance: 365.3
click at [735, 296] on div "Meaning & Symbolism of This Pendant for Your Date of Birth ? Heading This penda…" at bounding box center [989, 188] width 510 height 231
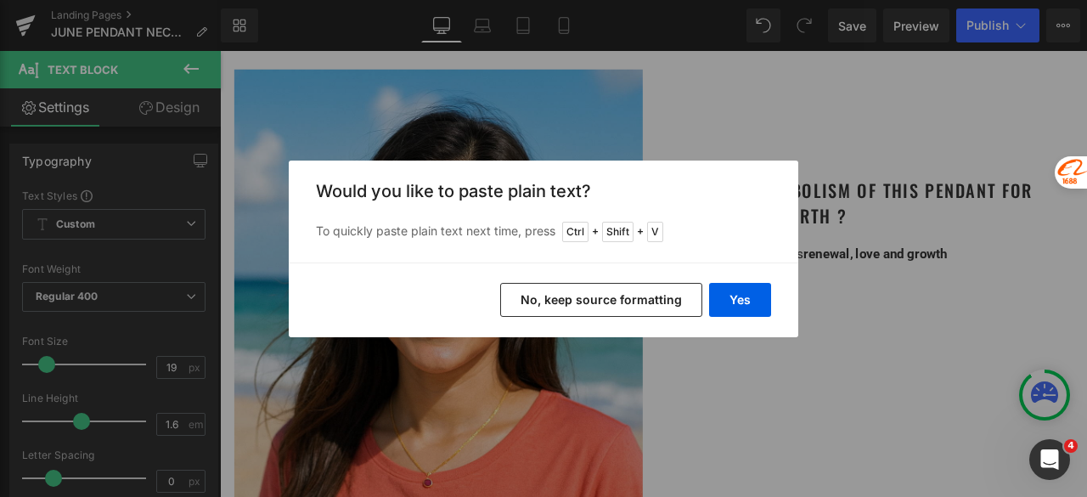
click at [671, 293] on button "No, keep source formatting" at bounding box center [601, 300] width 202 height 34
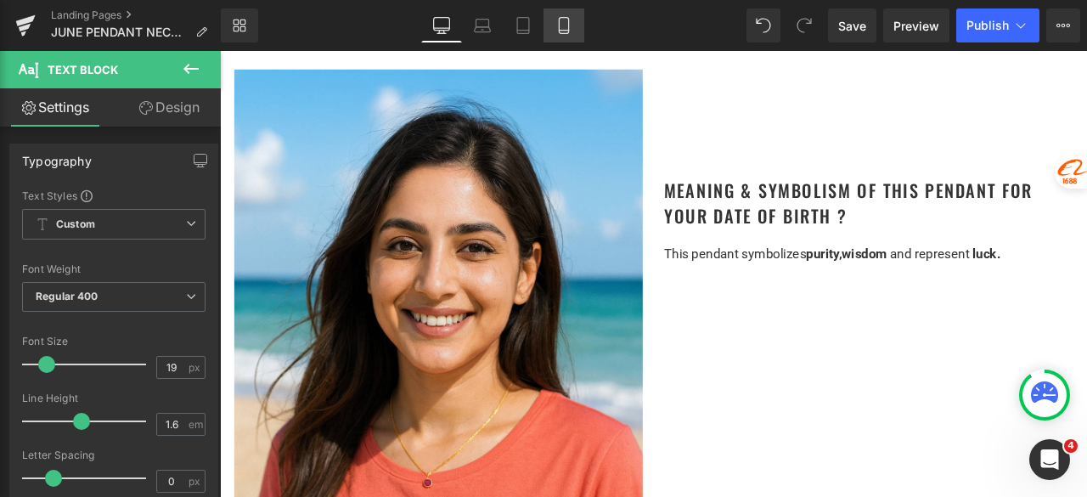
click at [565, 26] on icon at bounding box center [563, 25] width 17 height 17
click at [440, 28] on icon at bounding box center [441, 28] width 16 height 0
click at [559, 17] on icon at bounding box center [563, 25] width 17 height 17
click at [433, 26] on icon at bounding box center [441, 25] width 17 height 17
click at [571, 28] on icon at bounding box center [563, 25] width 17 height 17
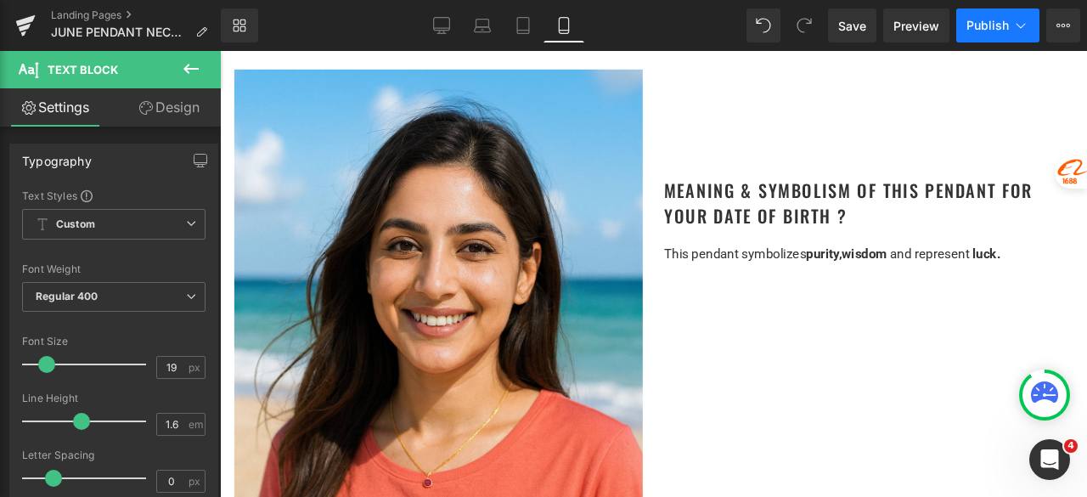
click at [998, 21] on span "Publish" at bounding box center [987, 26] width 42 height 14
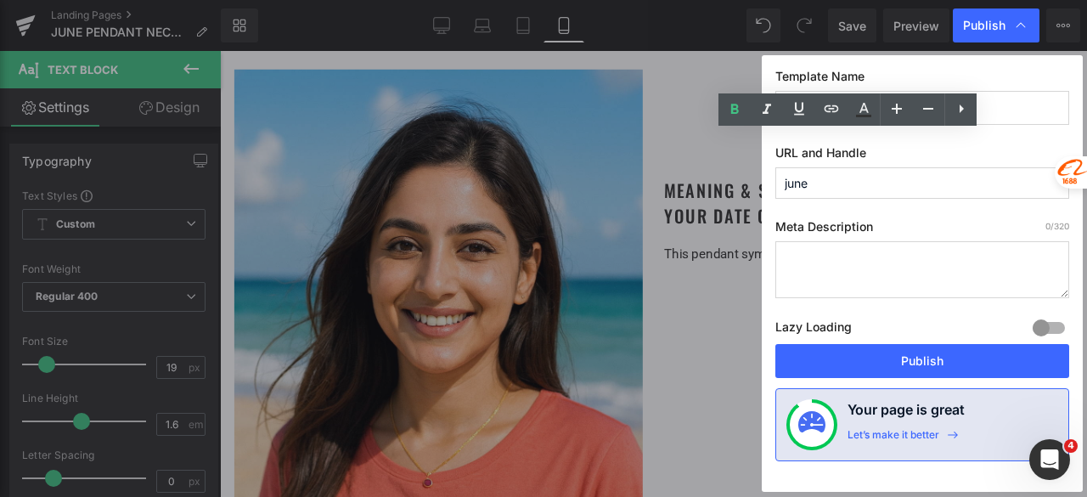
click at [942, 367] on button "Publish" at bounding box center [922, 361] width 294 height 34
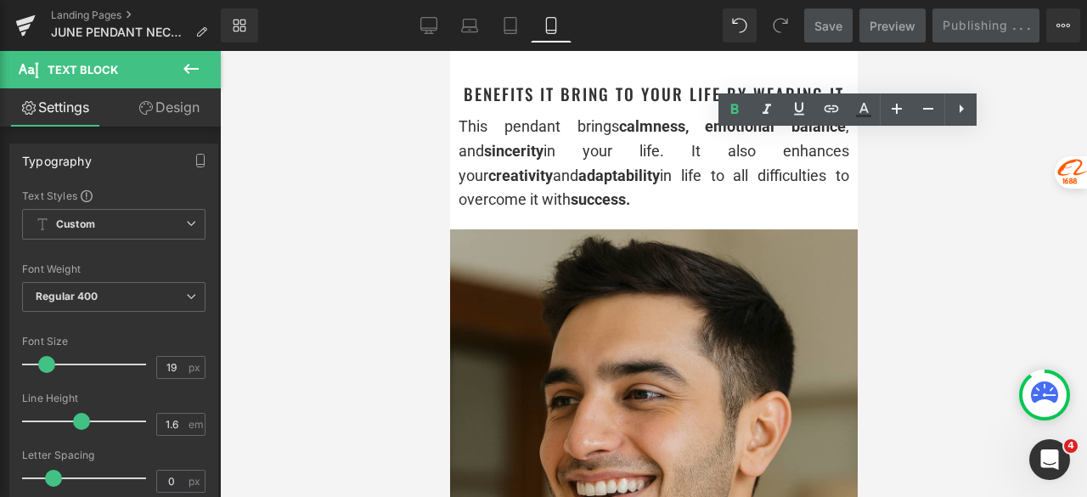
type input "100"
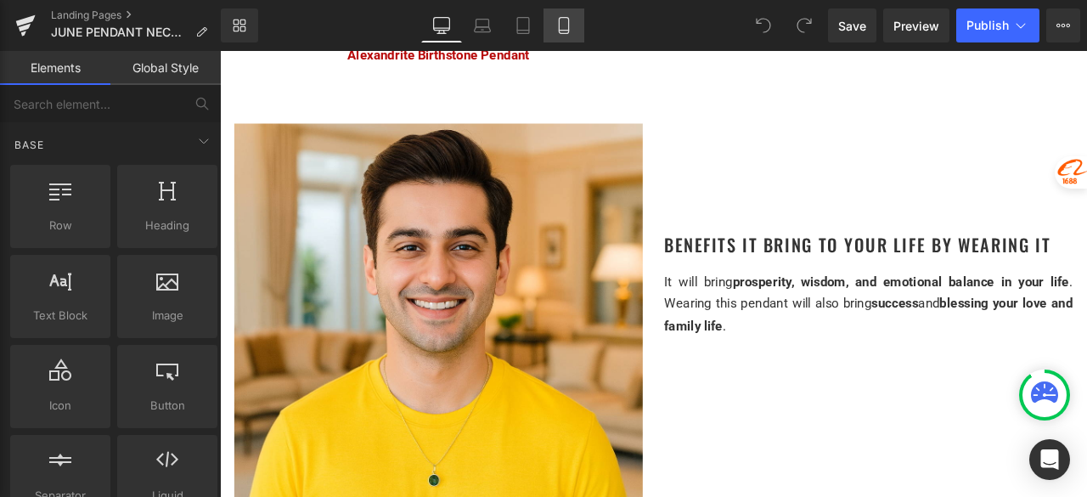
click at [574, 24] on link "Mobile" at bounding box center [564, 25] width 41 height 34
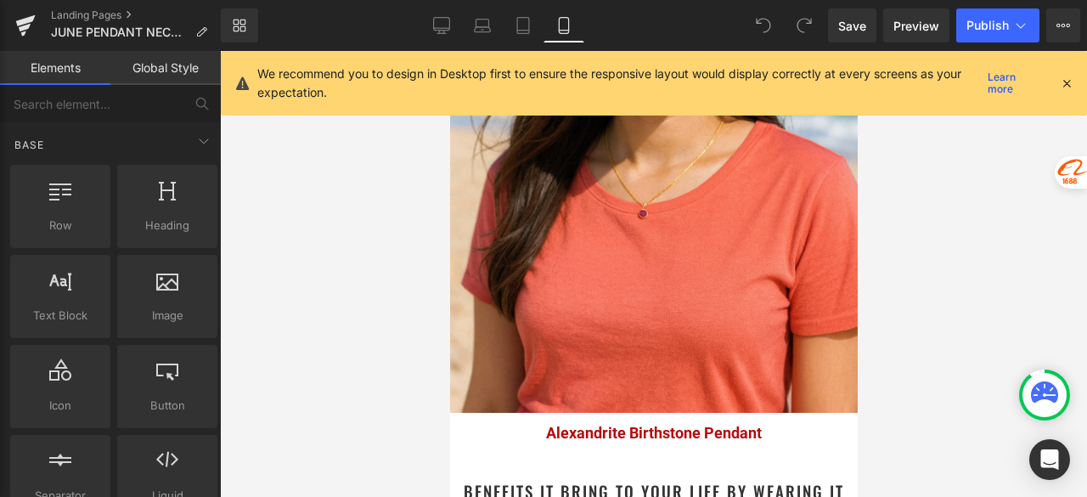
scroll to position [2320, 0]
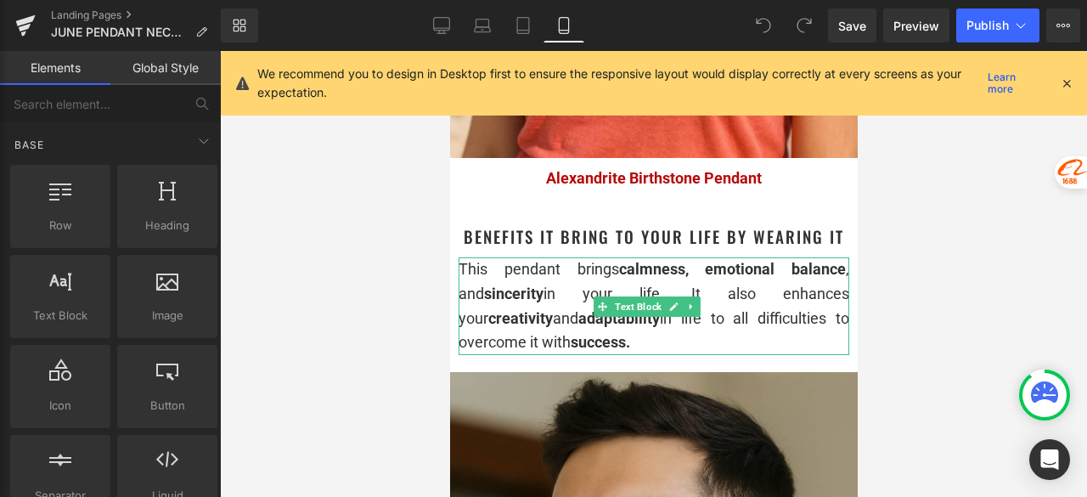
click at [562, 313] on div "This pendant brings calmness, emotional balance , and sincerity in your life. I…" at bounding box center [653, 306] width 391 height 98
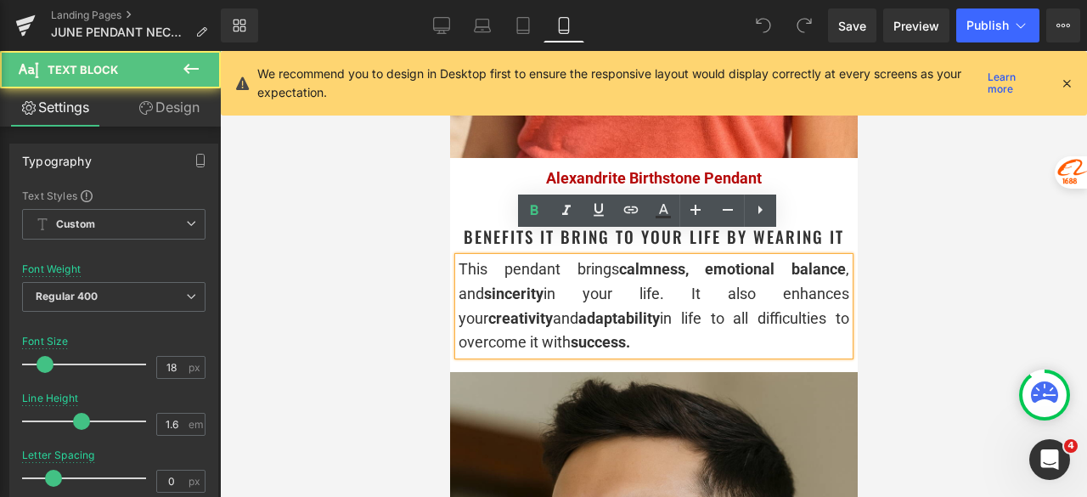
scroll to position [0, 0]
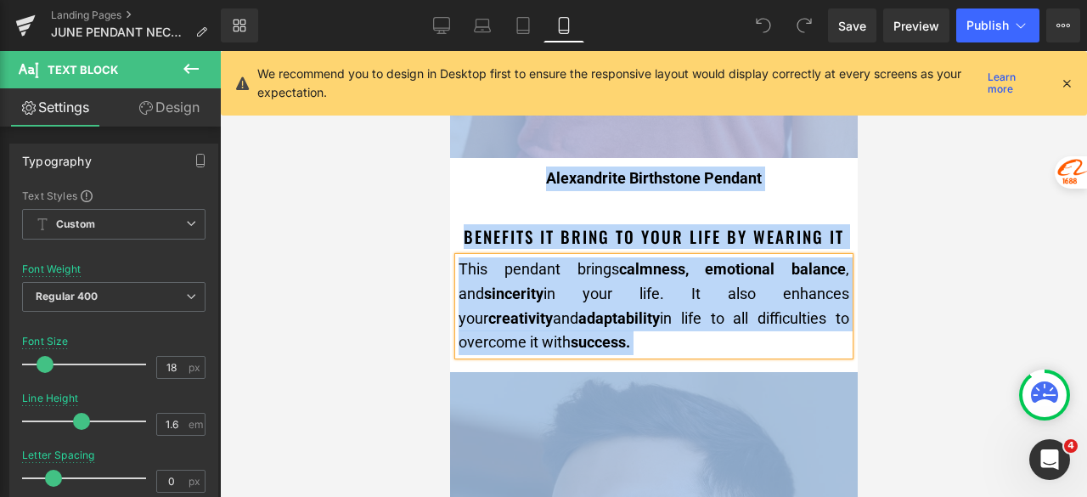
click at [562, 313] on div "This pendant brings calmness, emotional balance , and sincerity in your life. I…" at bounding box center [653, 306] width 391 height 98
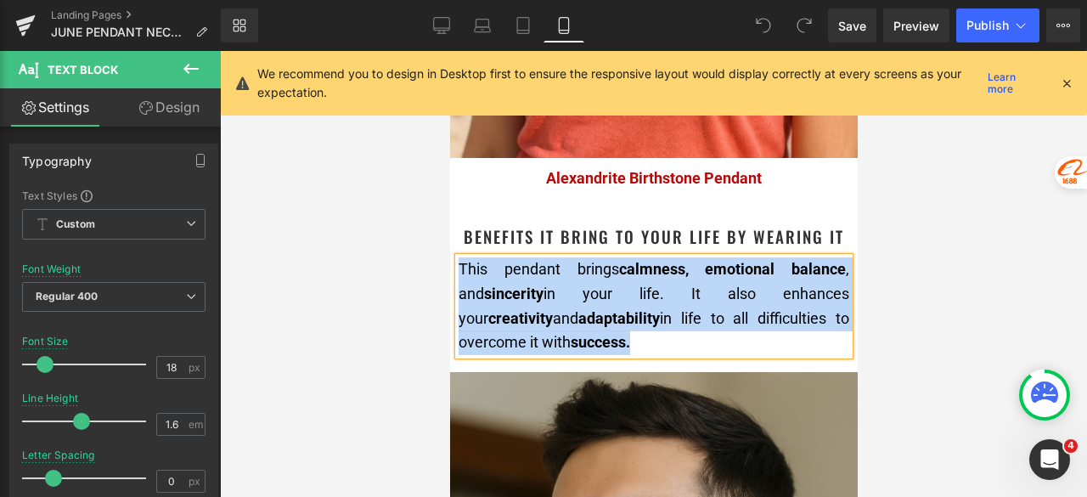
copy div "This pendant brings calmness, emotional balance , and sincerity in your life. I…"
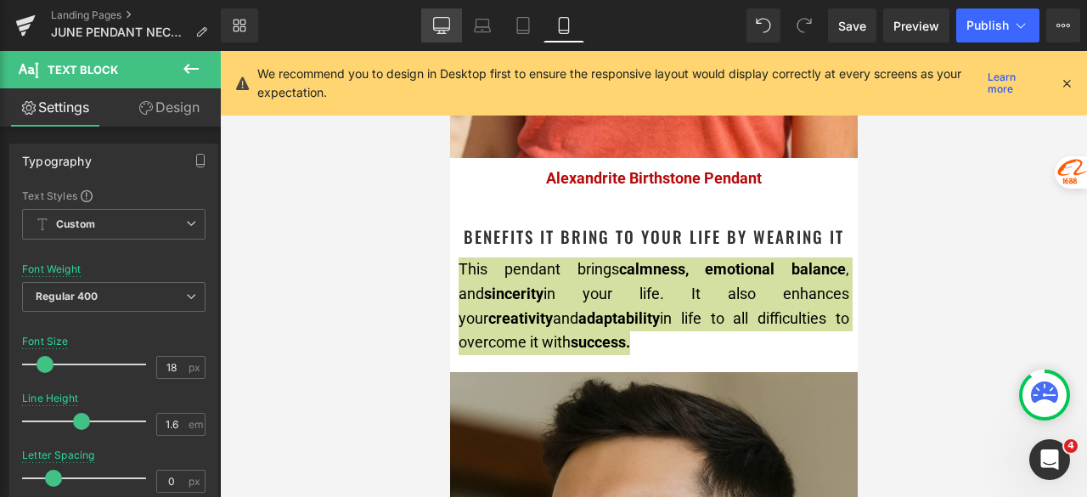
click at [440, 22] on icon at bounding box center [441, 25] width 17 height 17
type input "15"
type input "100"
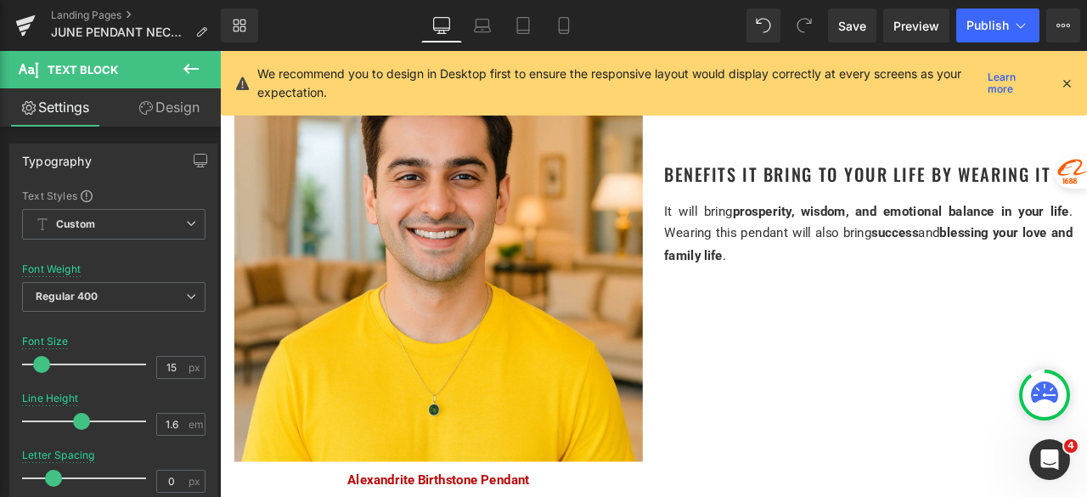
scroll to position [2378, 0]
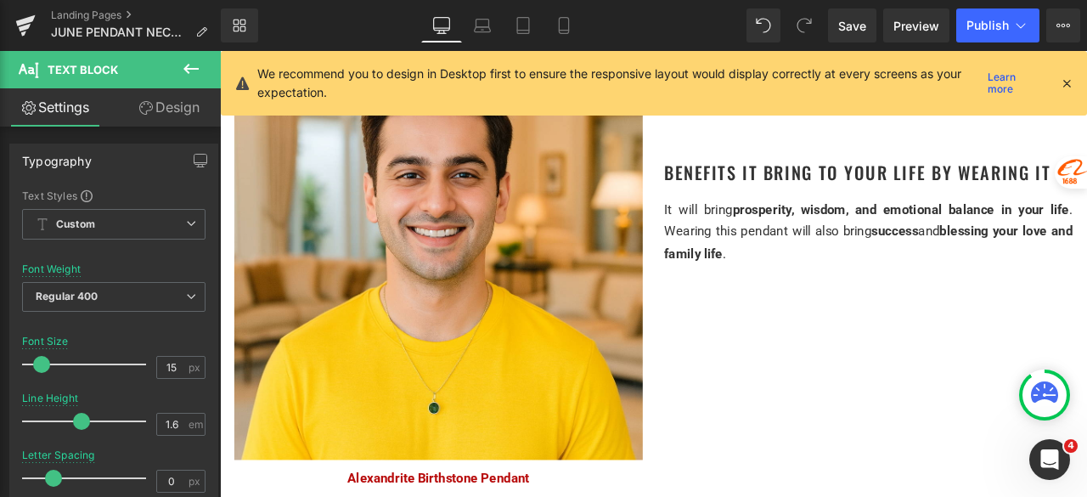
click at [847, 287] on div "It will bring prosperity, wisdom, and emotional balance in your life . Wearing …" at bounding box center [988, 265] width 484 height 77
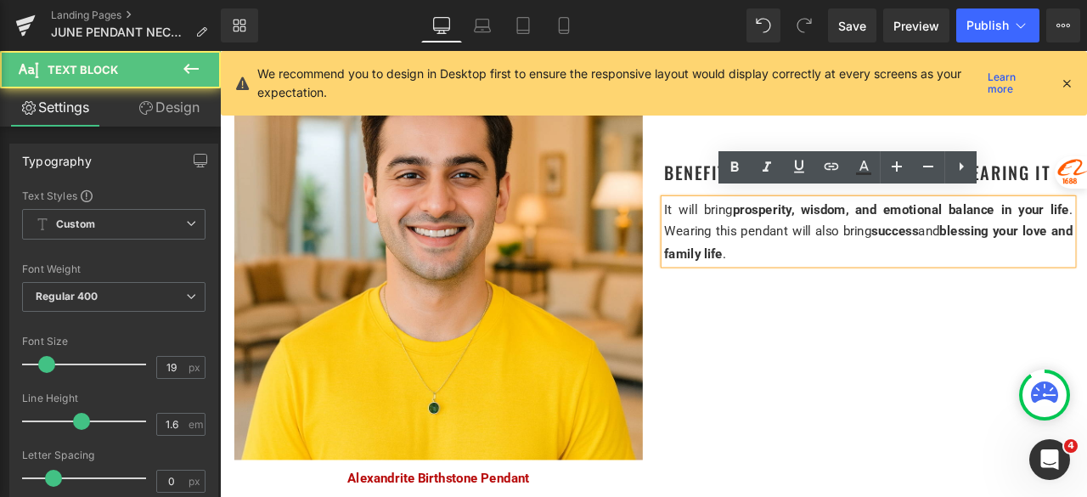
click at [860, 281] on div "It will bring prosperity, wisdom, and emotional balance in your life . Wearing …" at bounding box center [988, 265] width 484 height 77
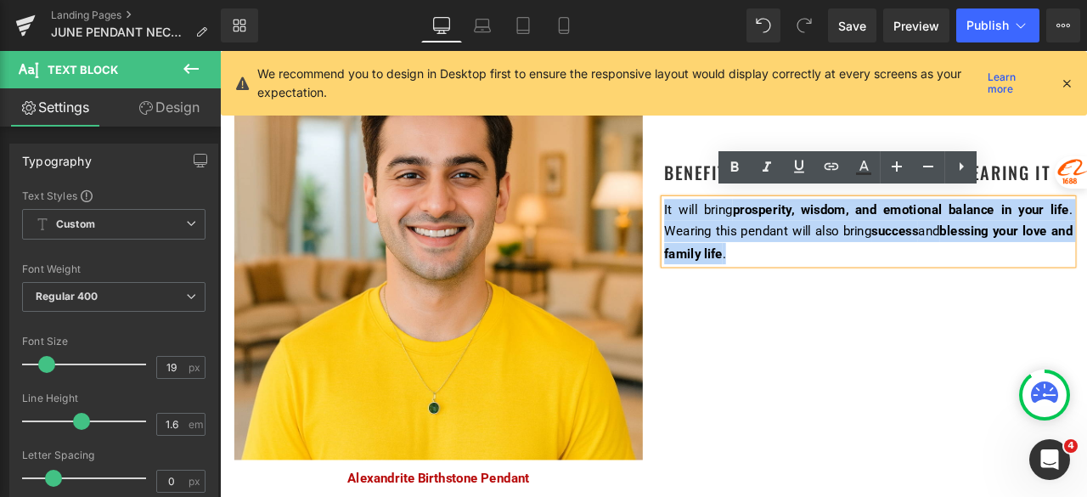
drag, startPoint x: 881, startPoint y: 282, endPoint x: 739, endPoint y: 238, distance: 148.5
click at [746, 238] on div "It will bring prosperity, wisdom, and emotional balance in your life . Wearing …" at bounding box center [988, 265] width 484 height 77
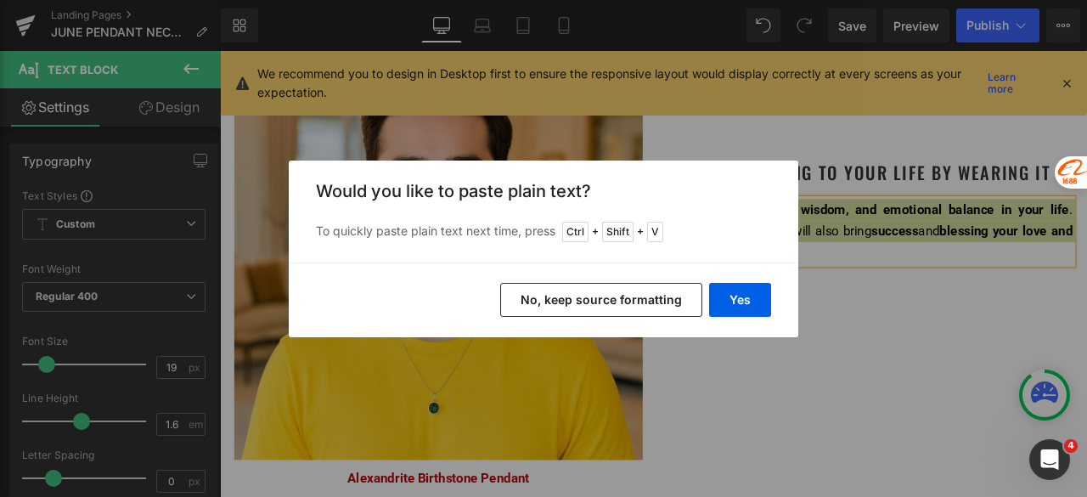
click at [661, 300] on button "No, keep source formatting" at bounding box center [601, 300] width 202 height 34
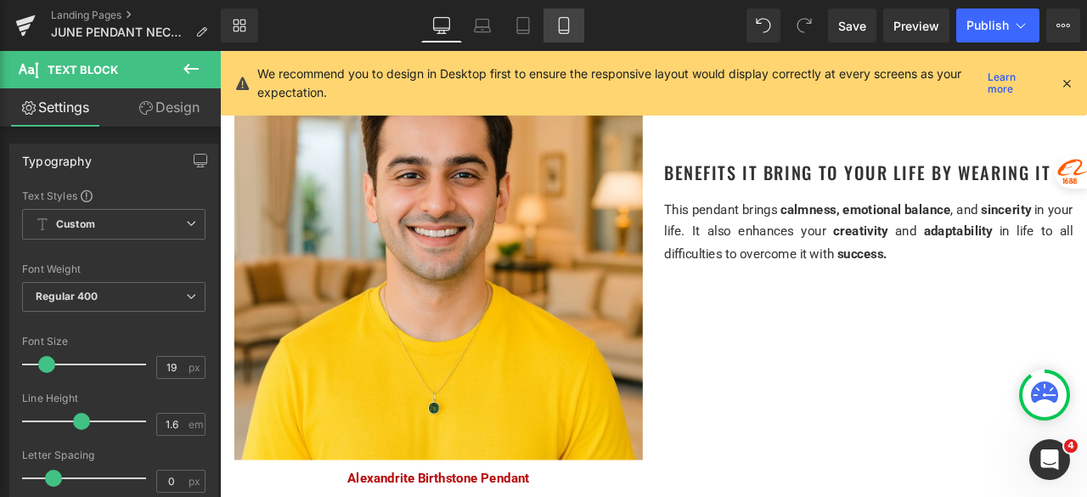
click at [564, 25] on icon at bounding box center [563, 25] width 17 height 17
type input "100"
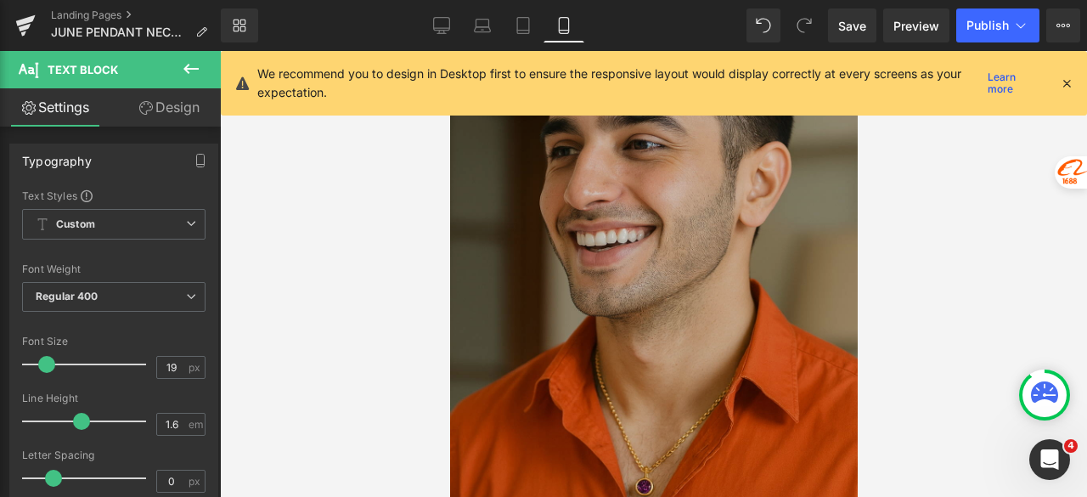
scroll to position [2718, 0]
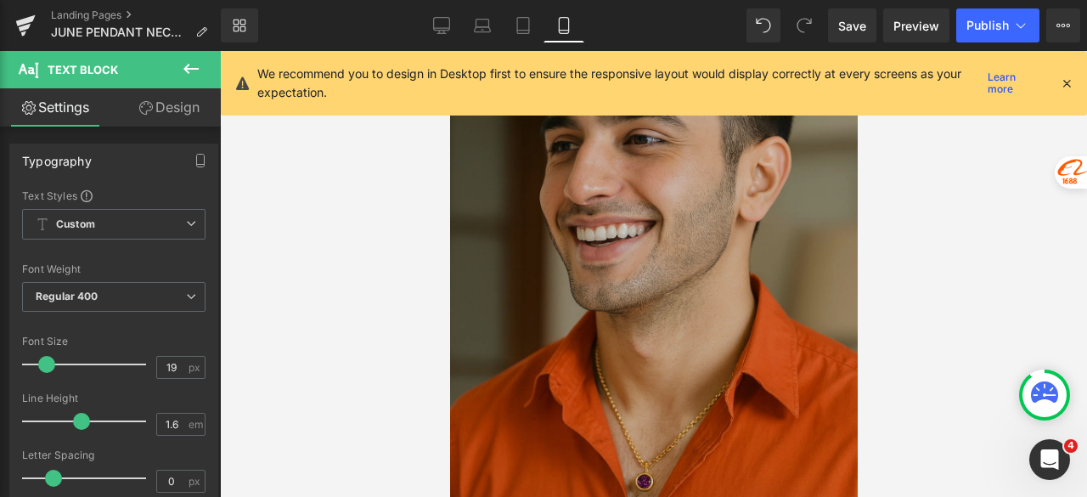
click at [702, 238] on img at bounding box center [653, 280] width 408 height 611
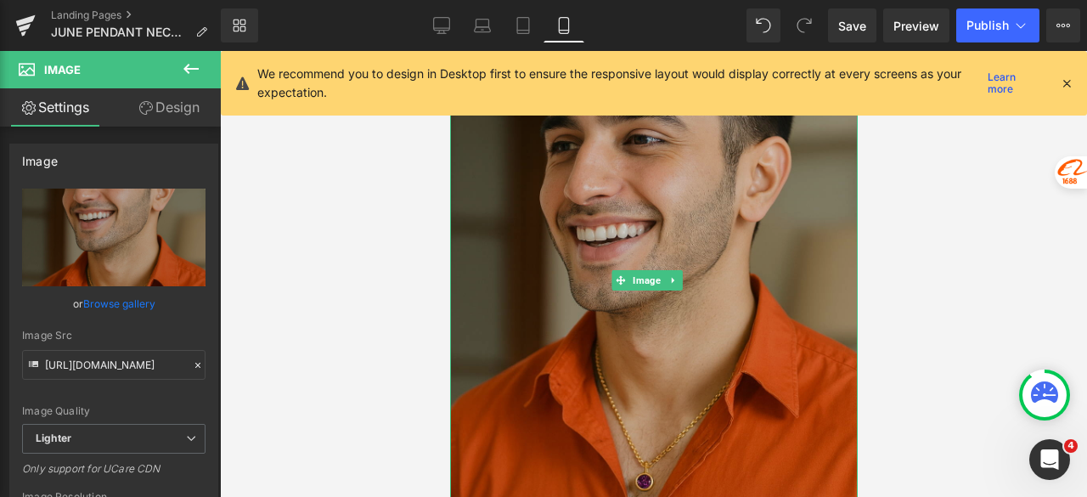
scroll to position [2802, 0]
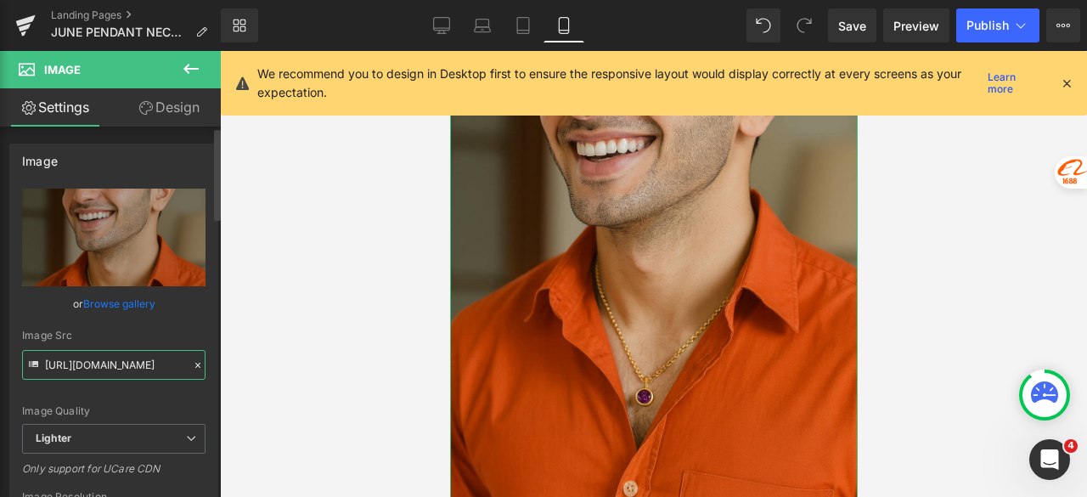
click at [83, 371] on input "https://ucarecdn.com/2e5674cb-7b96-4509-8d06-f2c4952975b7/-/format/auto/-/previ…" at bounding box center [113, 365] width 183 height 30
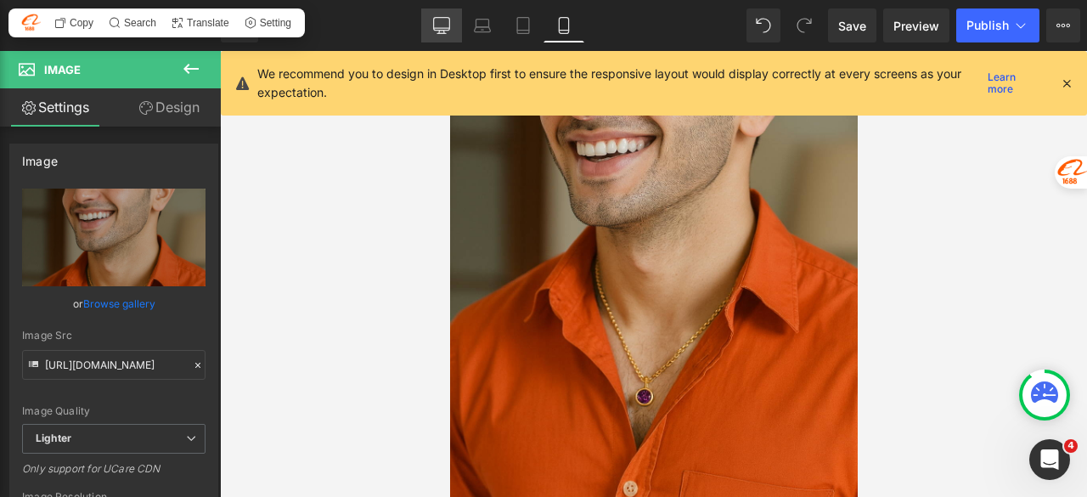
click at [439, 31] on icon at bounding box center [440, 32] width 5 height 3
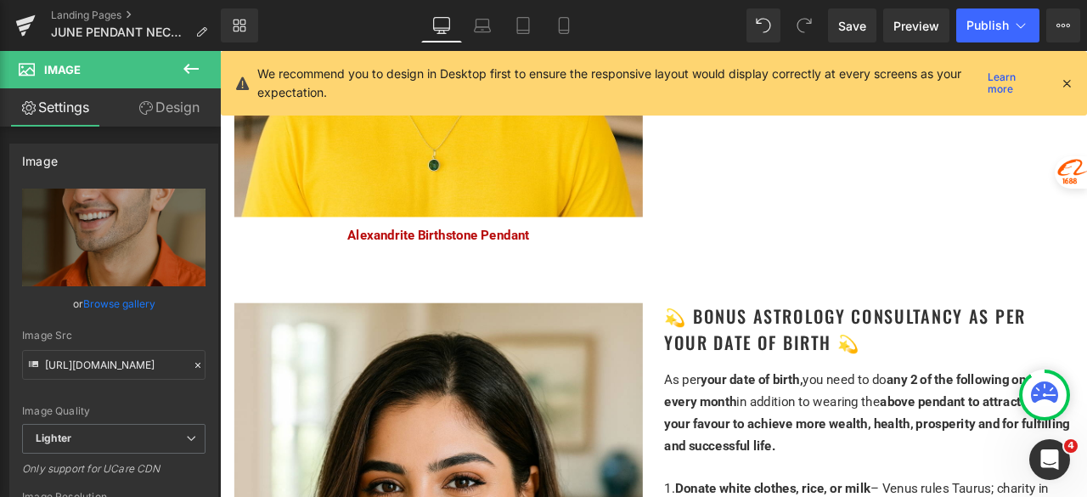
scroll to position [2463, 0]
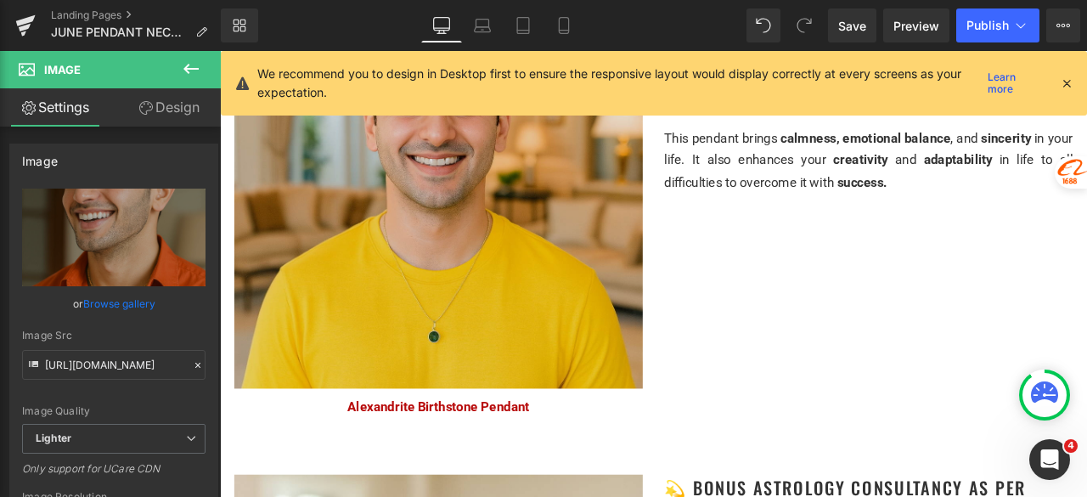
click at [560, 290] on img at bounding box center [479, 209] width 484 height 484
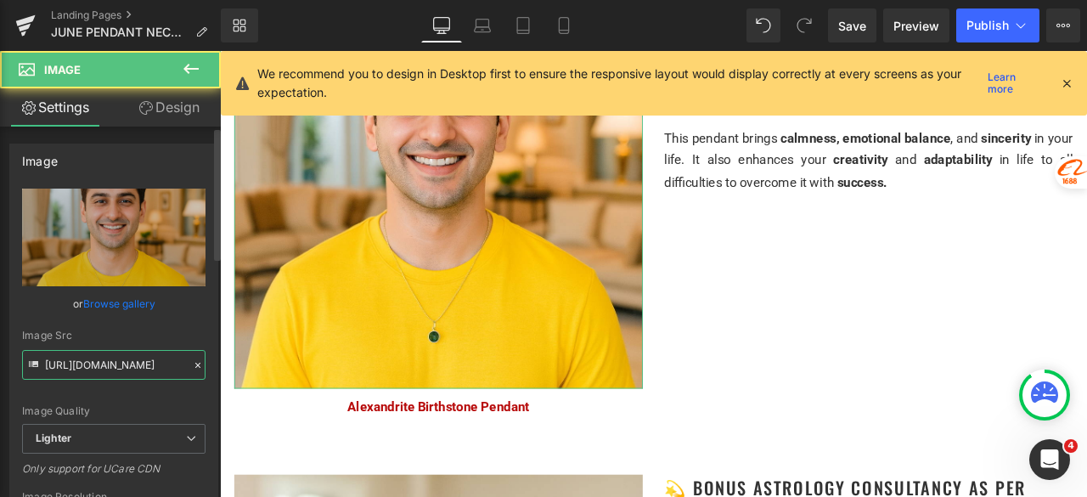
click at [83, 363] on input "https://ucarecdn.com/e6b9fc1c-25f9-4c39-adb2-653404d68c89/-/format/auto/-/previ…" at bounding box center [113, 365] width 183 height 30
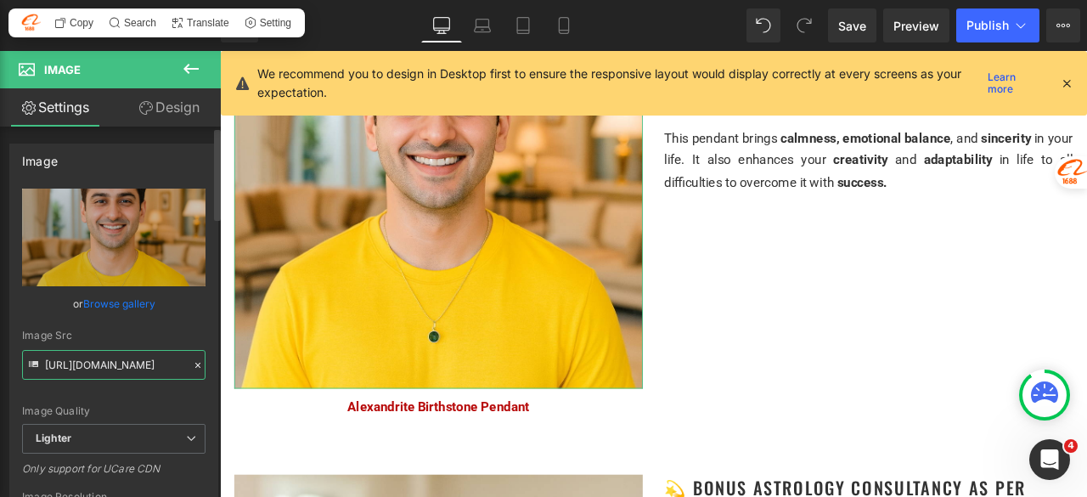
paste input "2e5674cb-7b96-4509-8d06-f2c4952975b7/-/format/auto/-/preview/3000x3000/-/qualit…"
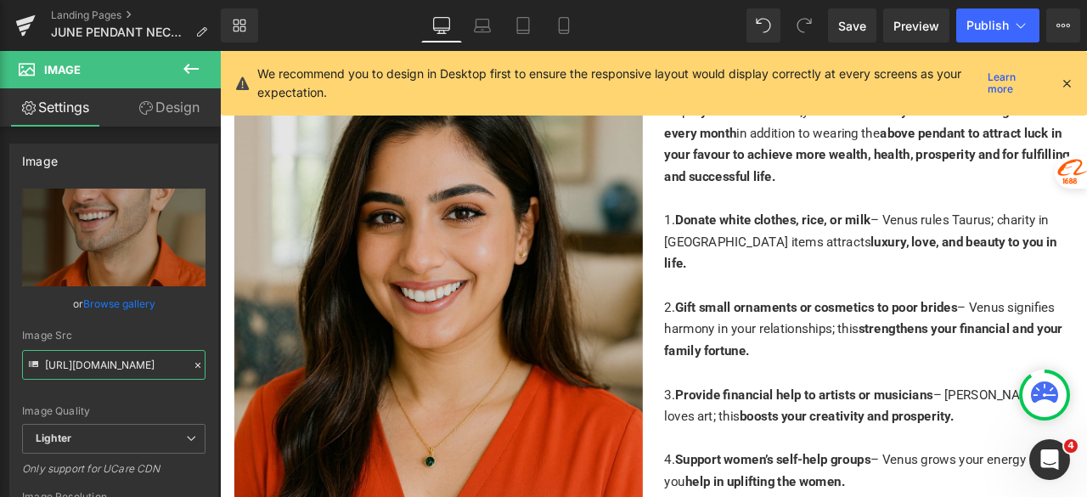
scroll to position [3142, 0]
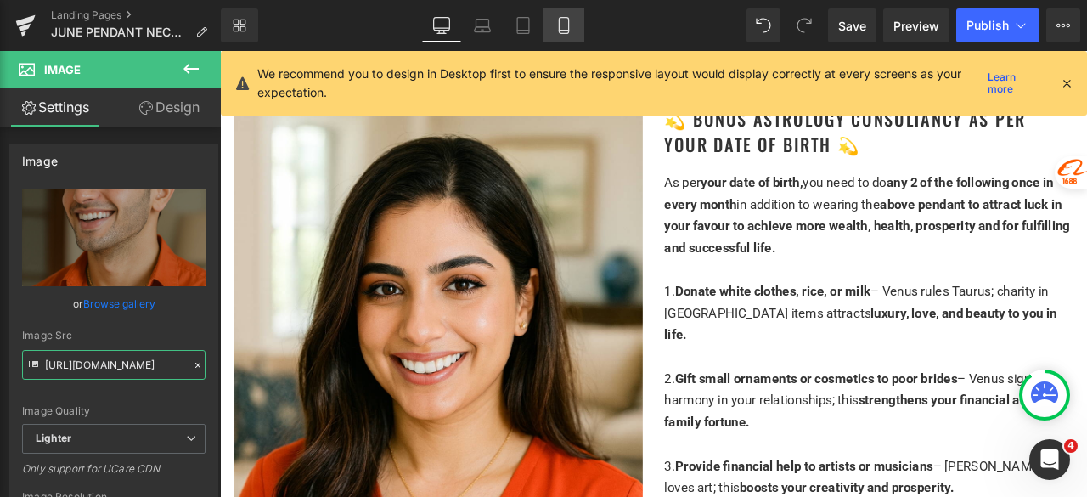
type input "https://ucarecdn.com/2e5674cb-7b96-4509-8d06-f2c4952975b7/-/format/auto/-/previ…"
click at [556, 14] on link "Mobile" at bounding box center [564, 25] width 41 height 34
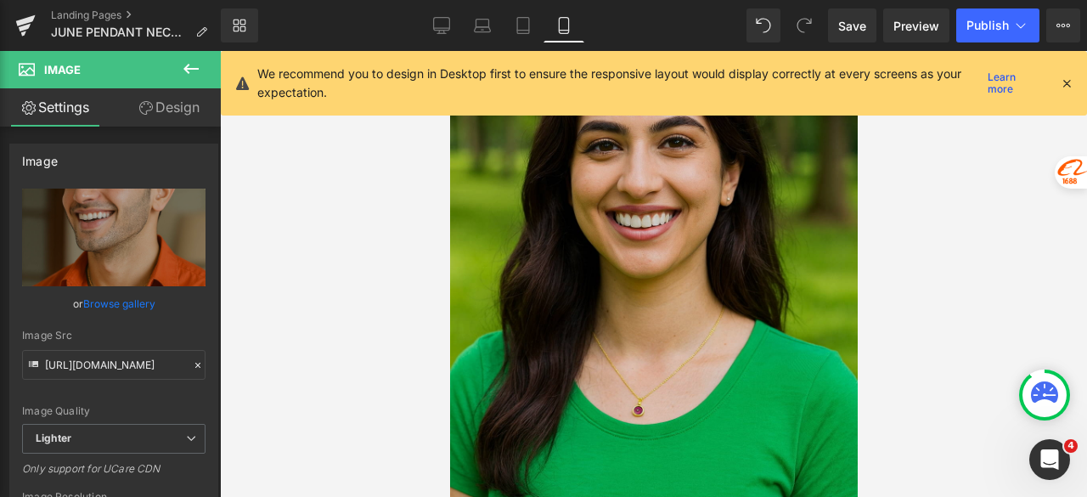
scroll to position [3397, 0]
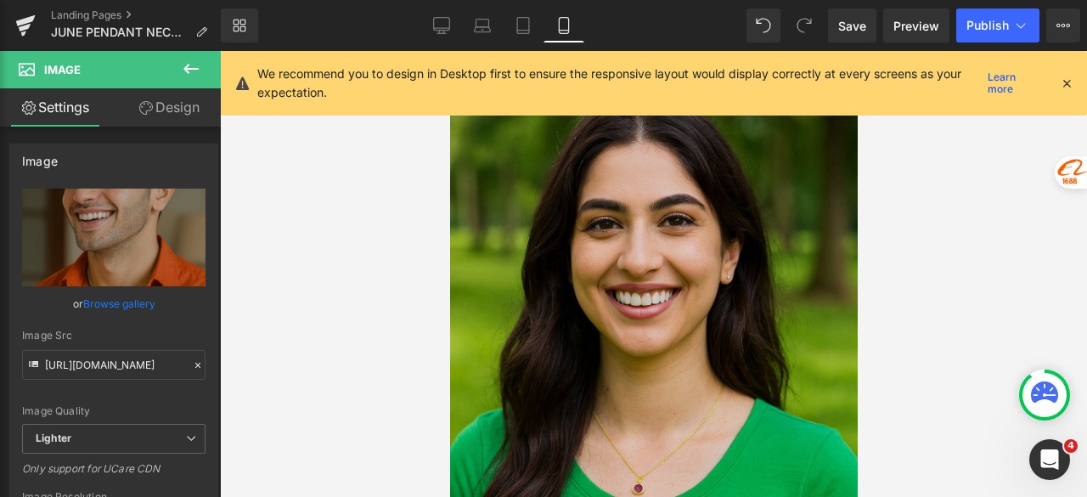
click at [734, 271] on img at bounding box center [653, 344] width 408 height 611
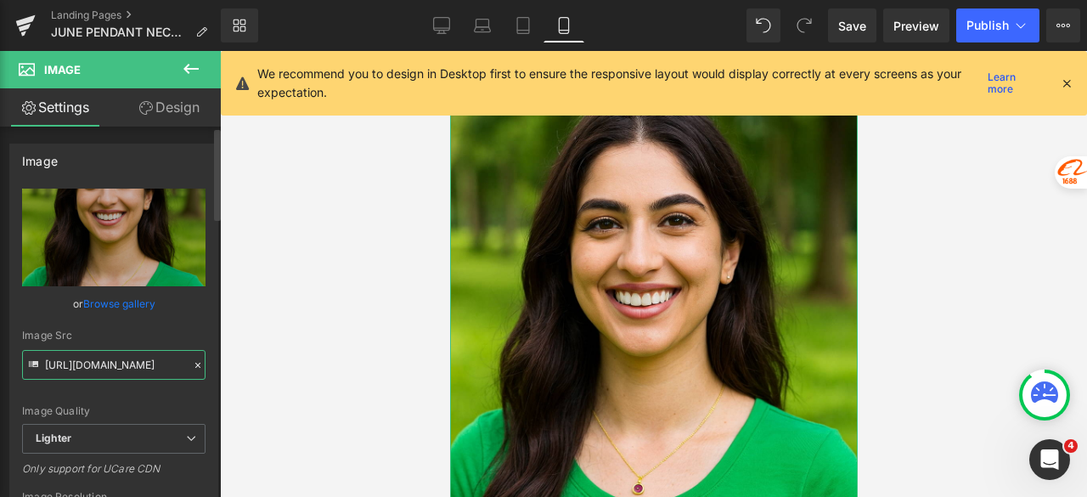
click at [94, 366] on input "https://ucarecdn.com/9870e86f-18c1-4042-a5ea-bead1f86b9a4/-/format/auto/-/previ…" at bounding box center [113, 365] width 183 height 30
click at [445, 27] on icon at bounding box center [441, 25] width 17 height 17
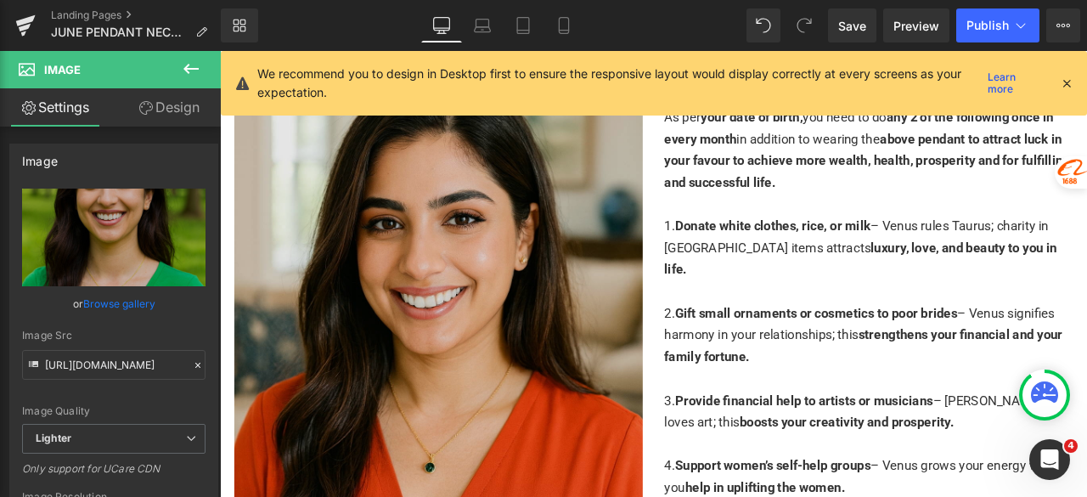
scroll to position [3227, 0]
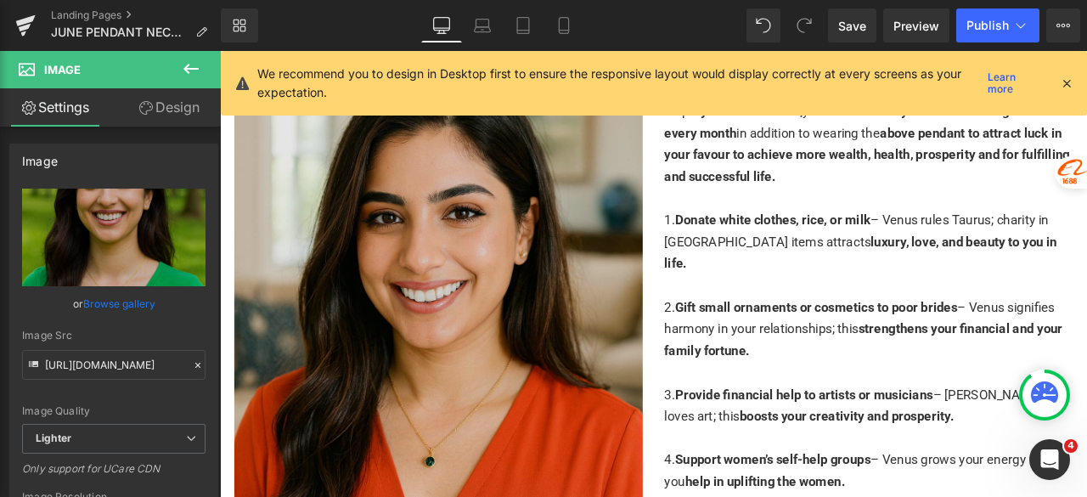
click at [558, 292] on img at bounding box center [479, 394] width 484 height 726
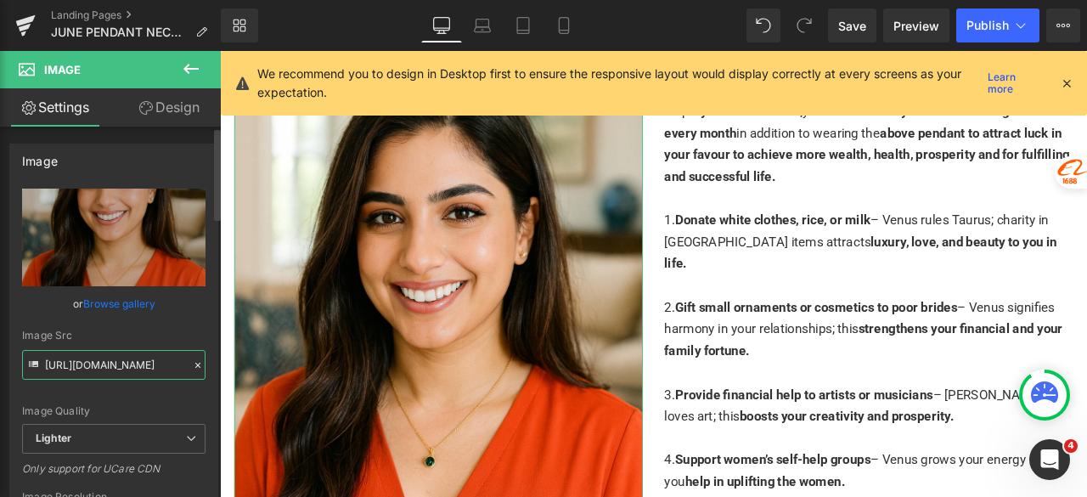
click at [99, 363] on input "https://ucarecdn.com/32fd5e70-44d7-4ac2-bc80-6dfb792709ee/-/format/auto/-/previ…" at bounding box center [113, 365] width 183 height 30
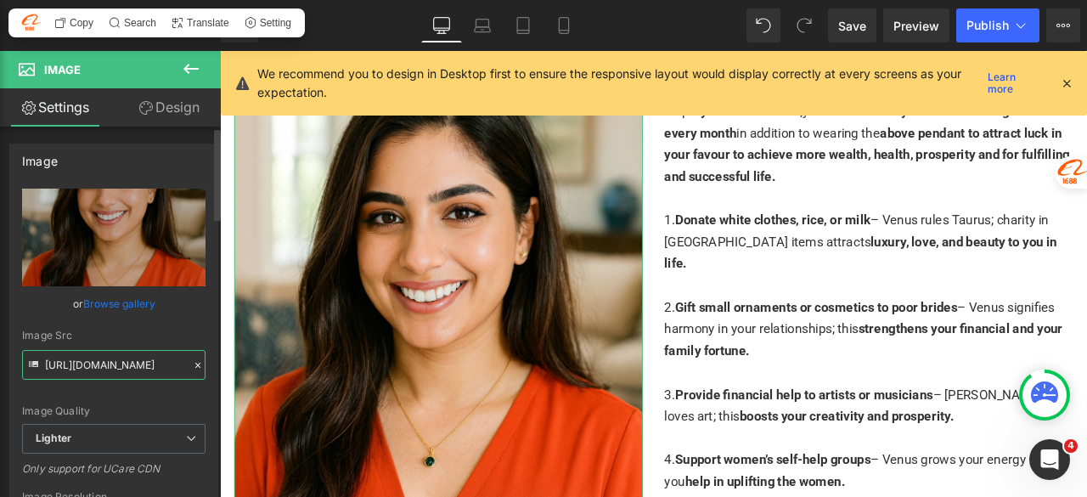
paste input "9870e86f-18c1-4042-a5ea-bead1f86b9a4/-/format/auto/-/preview/3000x3000/-/qualit…"
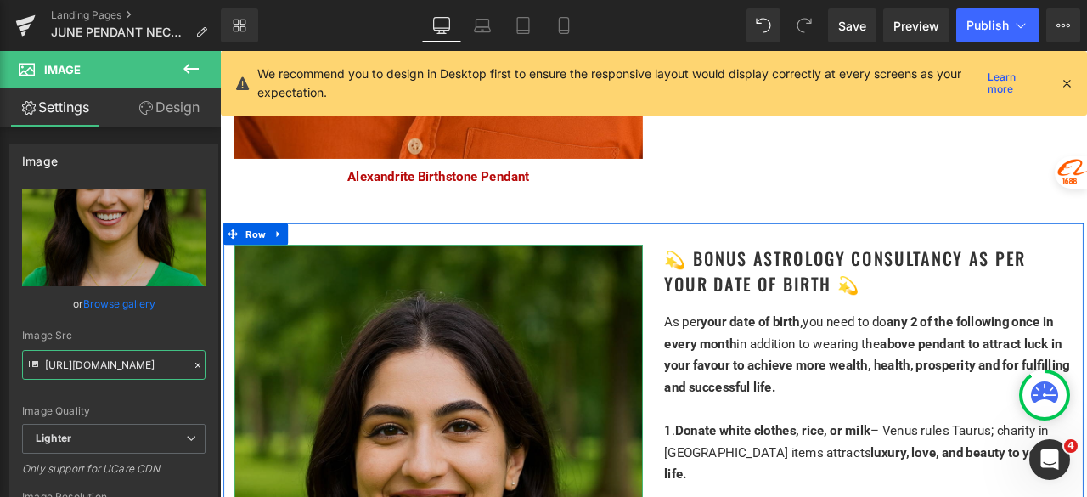
scroll to position [2972, 0]
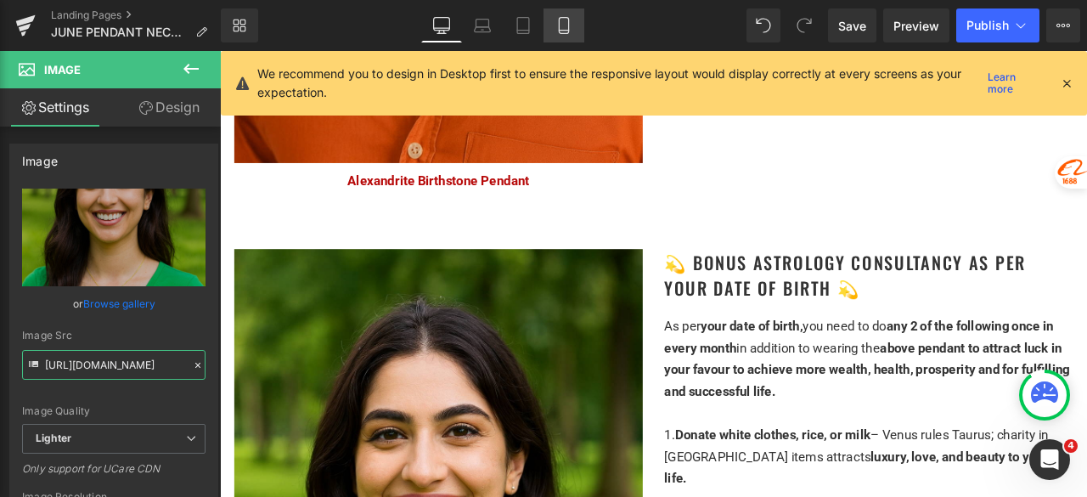
type input "https://ucarecdn.com/9870e86f-18c1-4042-a5ea-bead1f86b9a4/-/format/auto/-/previ…"
click at [560, 25] on icon at bounding box center [563, 26] width 9 height 16
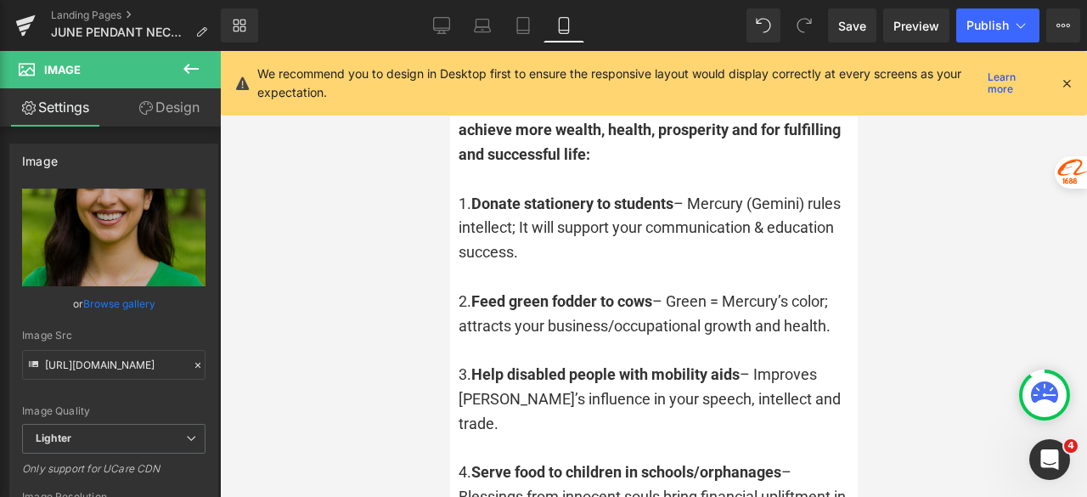
scroll to position [4076, 0]
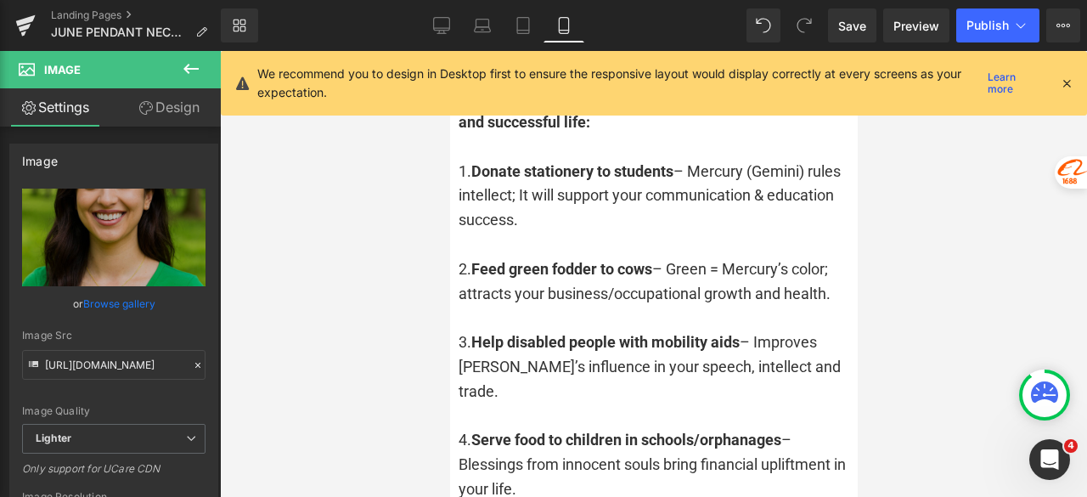
click at [583, 306] on div at bounding box center [653, 318] width 391 height 25
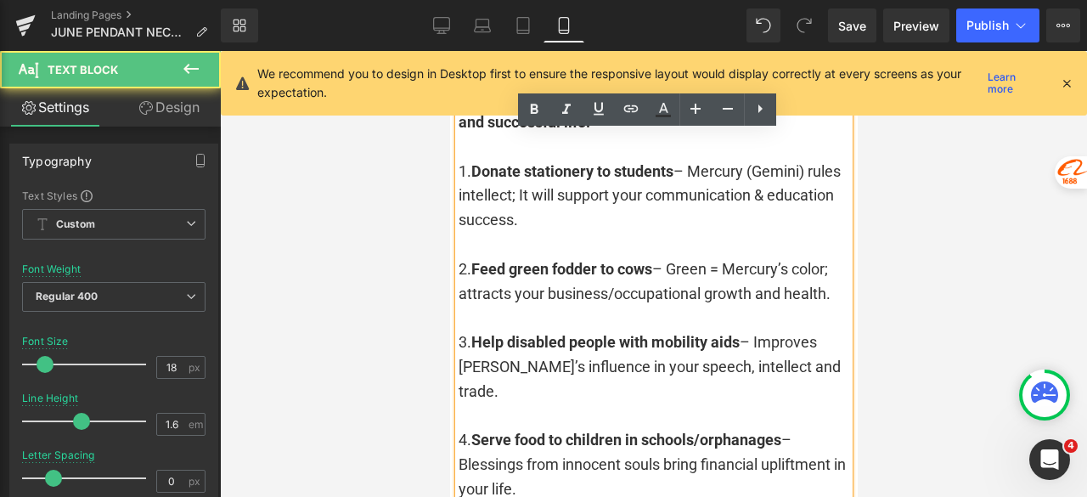
click at [578, 266] on div "2. Feed green fodder to cows – Green = Mercury’s color; attracts your business/…" at bounding box center [653, 281] width 391 height 49
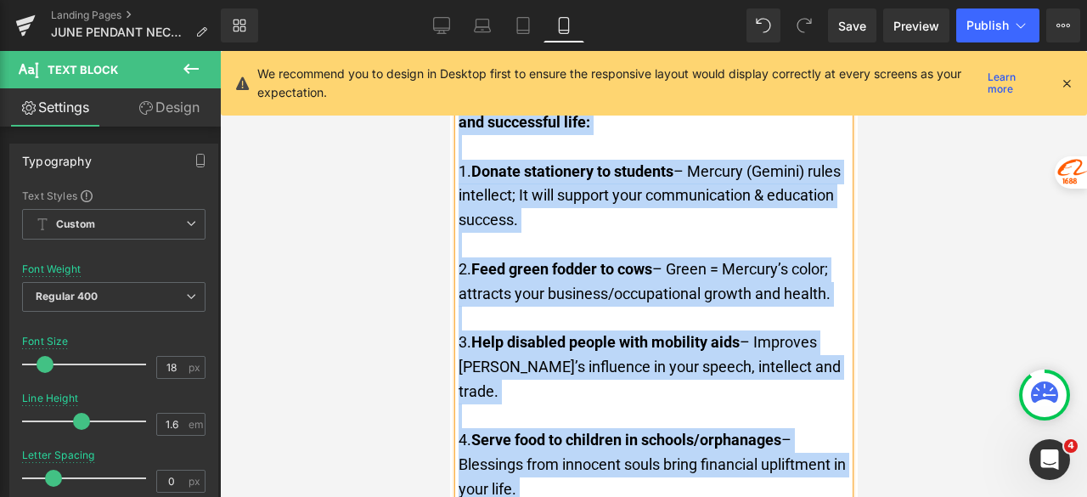
copy div "As per your date of birth , you need to do any 2 of the following once in every…"
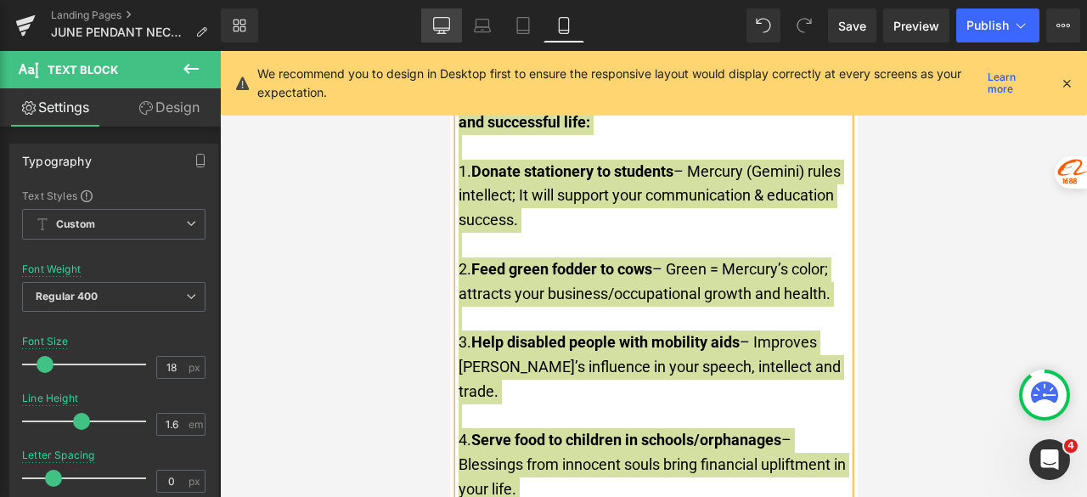
click at [442, 26] on icon at bounding box center [441, 25] width 17 height 17
type input "15"
type input "100"
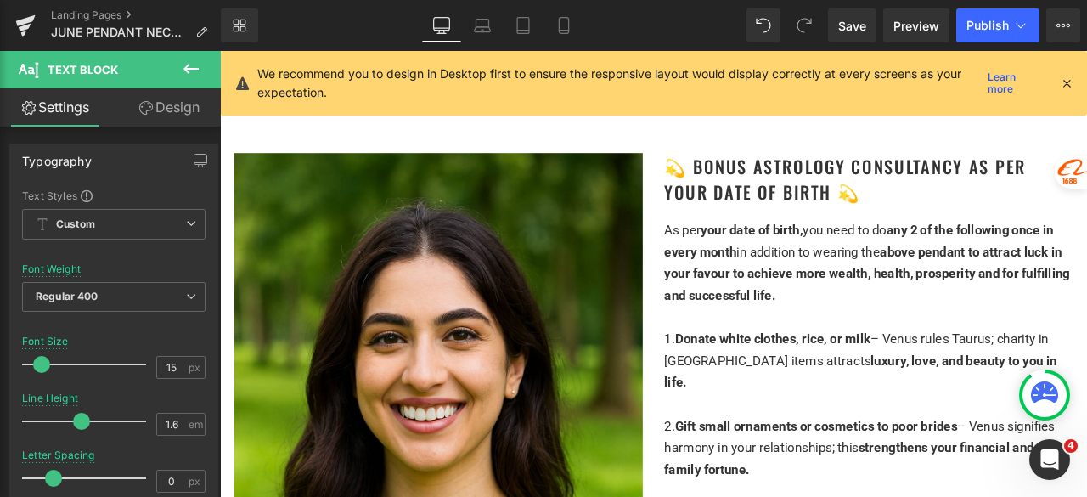
scroll to position [3142, 0]
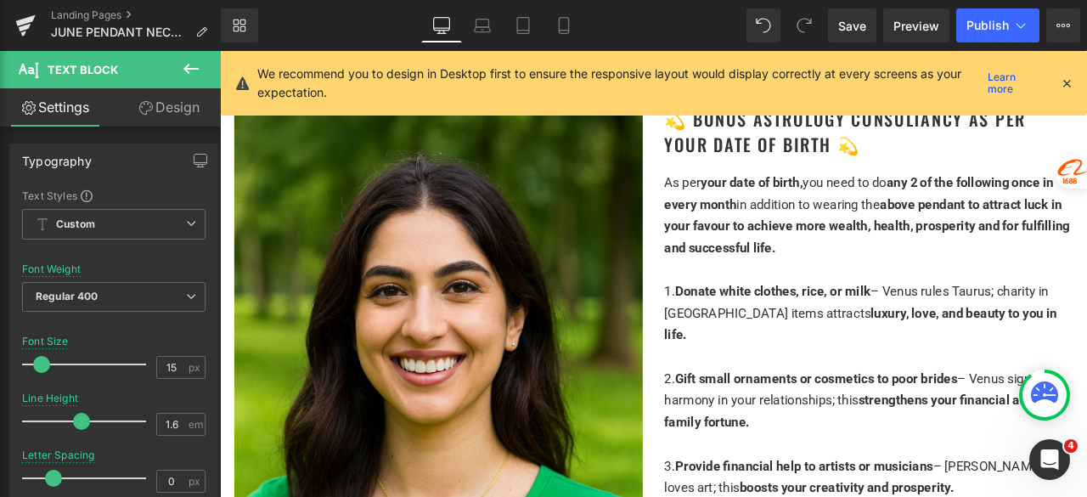
drag, startPoint x: 898, startPoint y: 284, endPoint x: 915, endPoint y: 281, distance: 17.2
click at [897, 283] on div "As per your date of birth, you need to do any 2 of the following once in every …" at bounding box center [988, 246] width 484 height 104
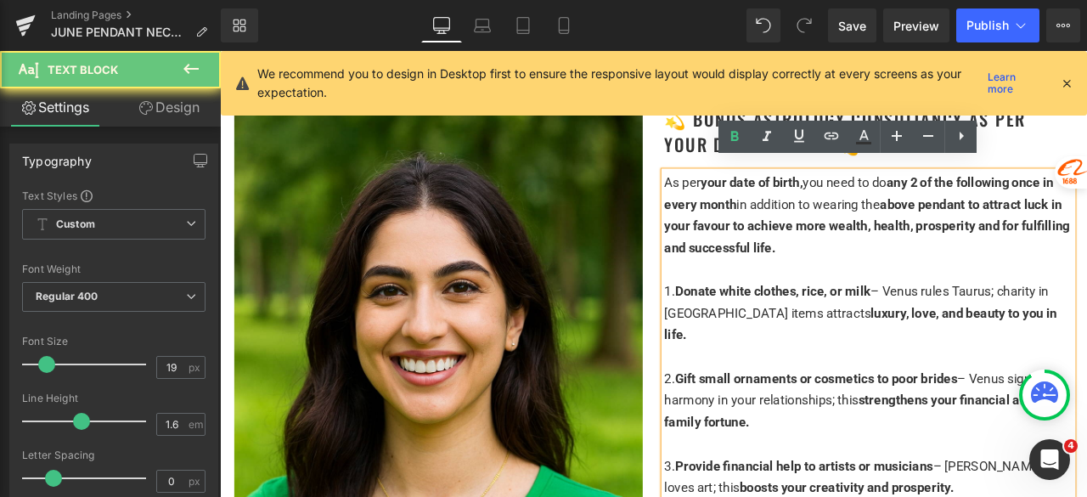
click at [905, 297] on div at bounding box center [988, 309] width 484 height 25
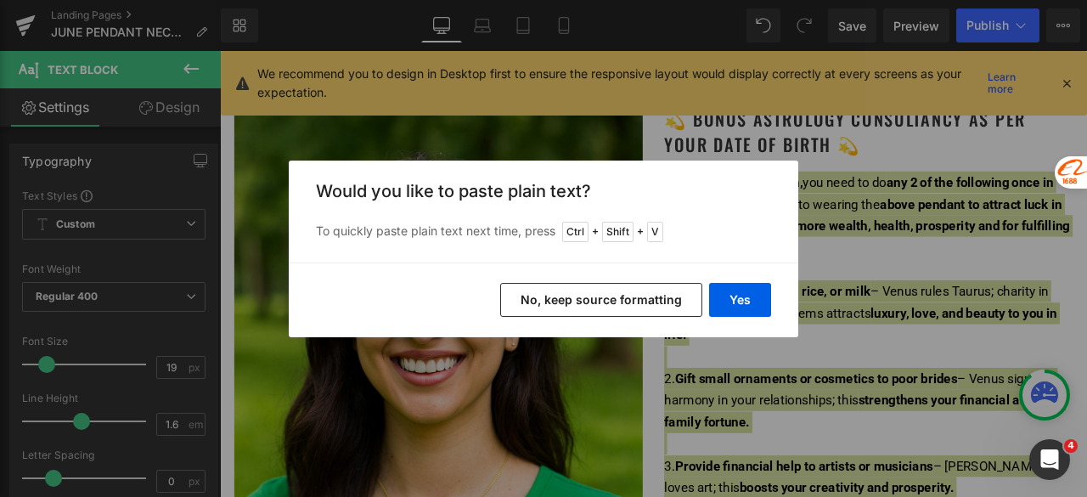
click at [637, 301] on button "No, keep source formatting" at bounding box center [601, 300] width 202 height 34
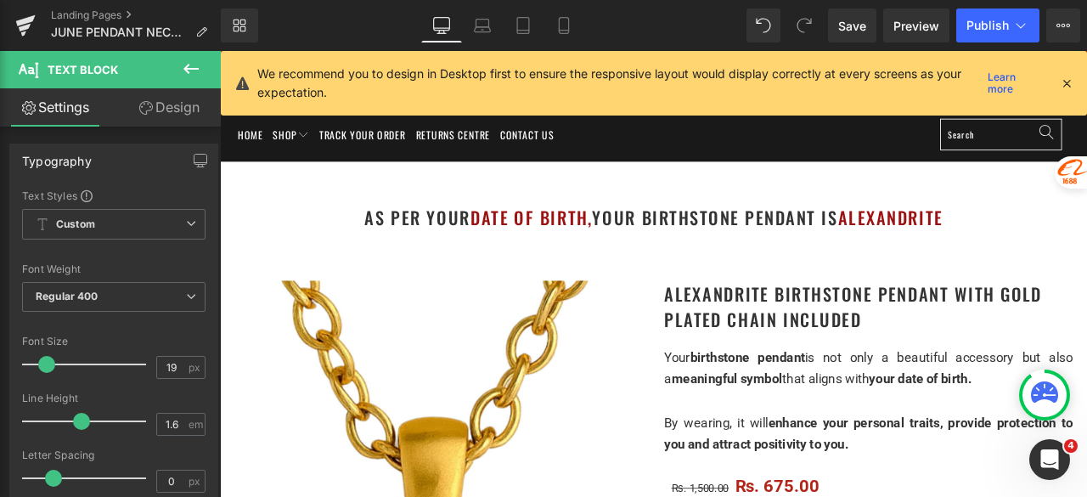
scroll to position [0, 0]
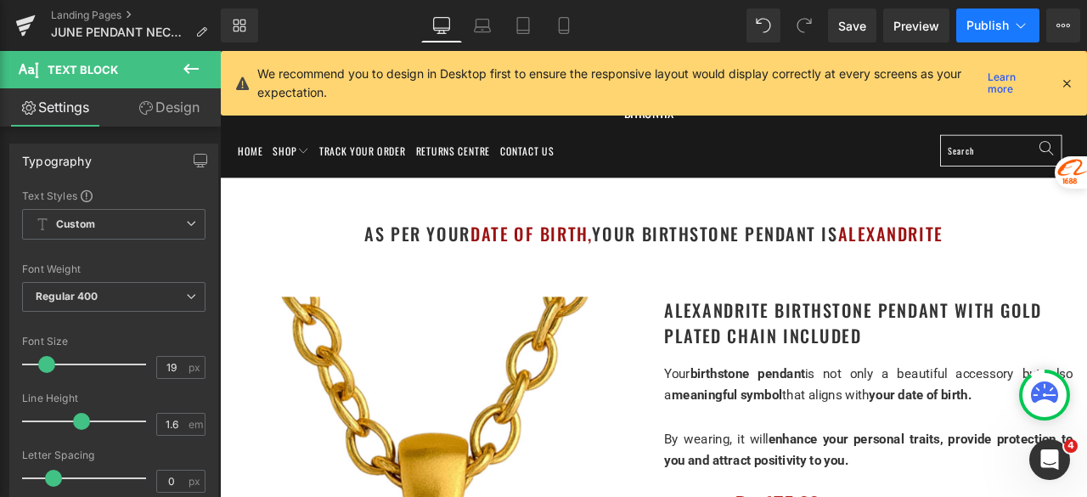
click at [967, 17] on button "Publish" at bounding box center [997, 25] width 83 height 34
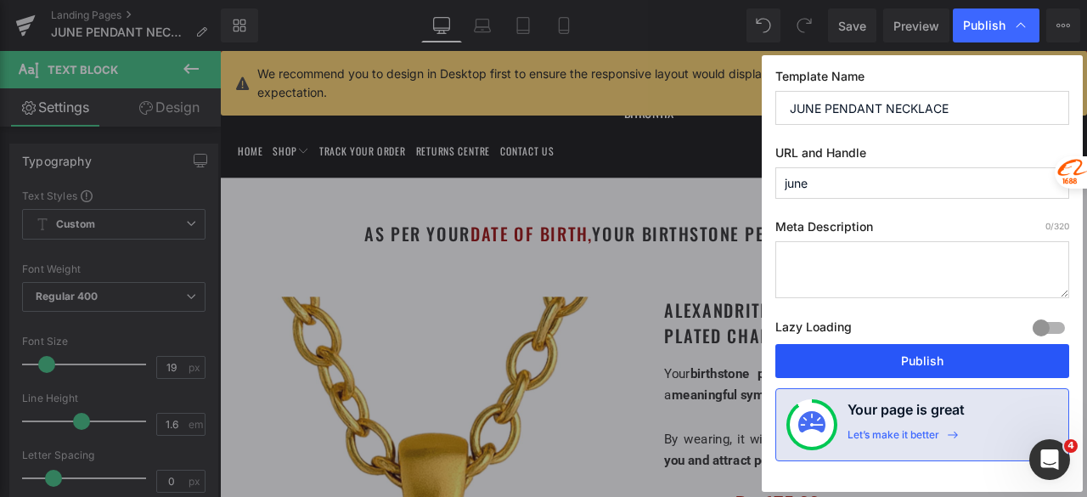
click at [895, 365] on button "Publish" at bounding box center [922, 361] width 294 height 34
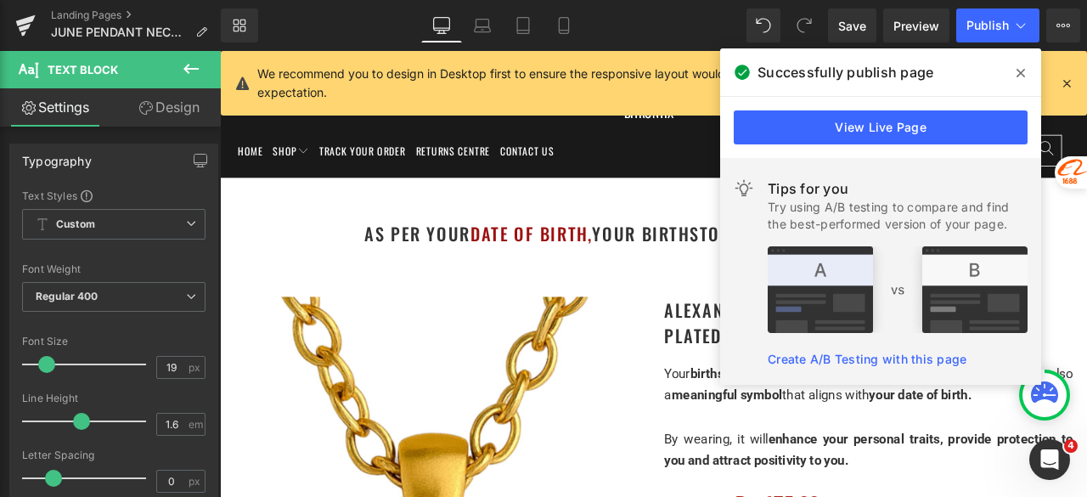
drag, startPoint x: 1021, startPoint y: 70, endPoint x: 1007, endPoint y: 79, distance: 16.0
click at [1021, 70] on icon at bounding box center [1021, 73] width 8 height 14
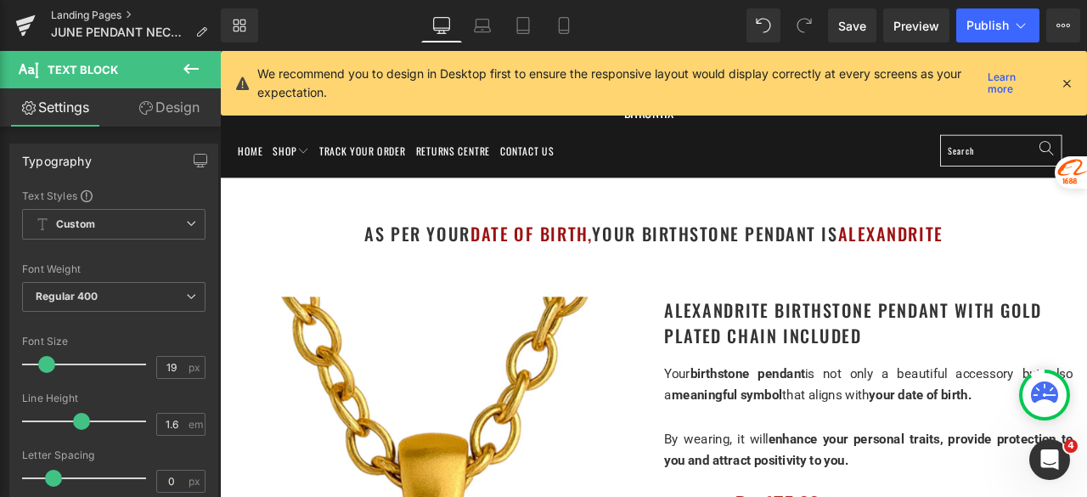
click at [89, 11] on link "Landing Pages" at bounding box center [136, 15] width 170 height 14
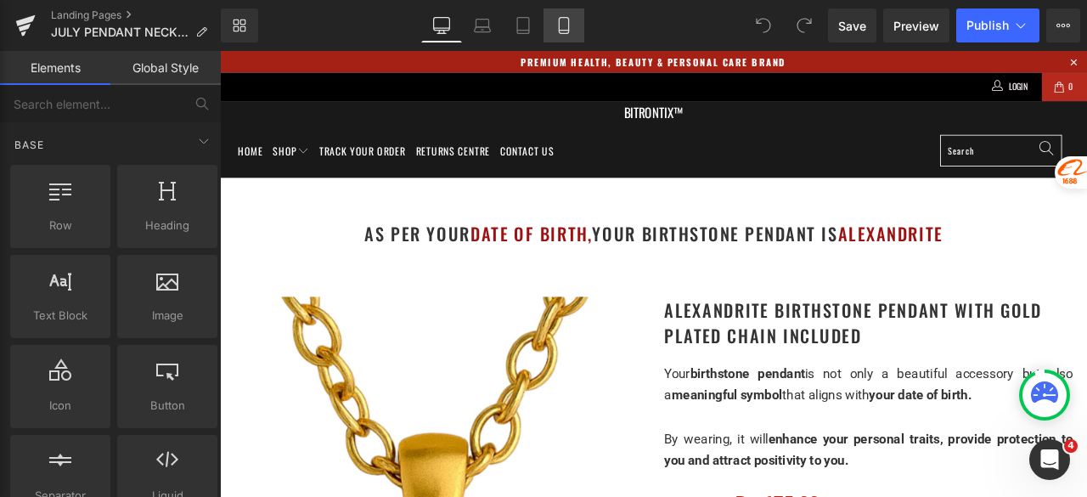
click at [563, 31] on icon at bounding box center [563, 31] width 9 height 0
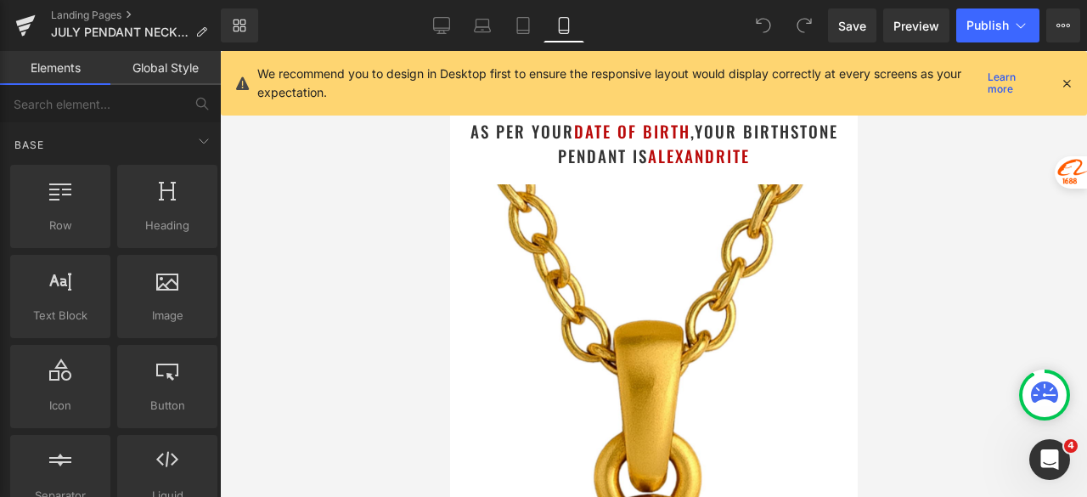
click at [1067, 79] on icon at bounding box center [1066, 83] width 15 height 15
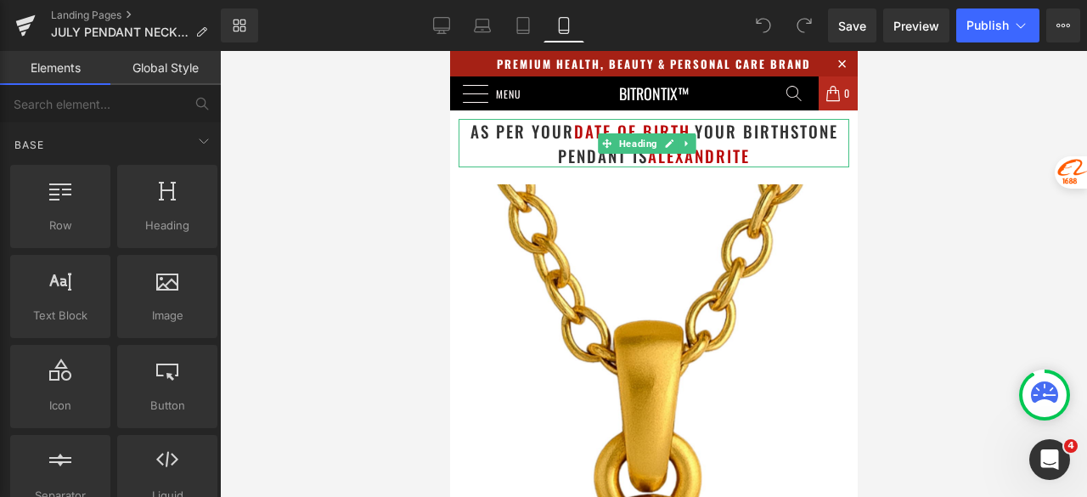
click at [768, 148] on h1 "as per your date of birth , your birthstone pendant is Alexandrite" at bounding box center [653, 143] width 391 height 48
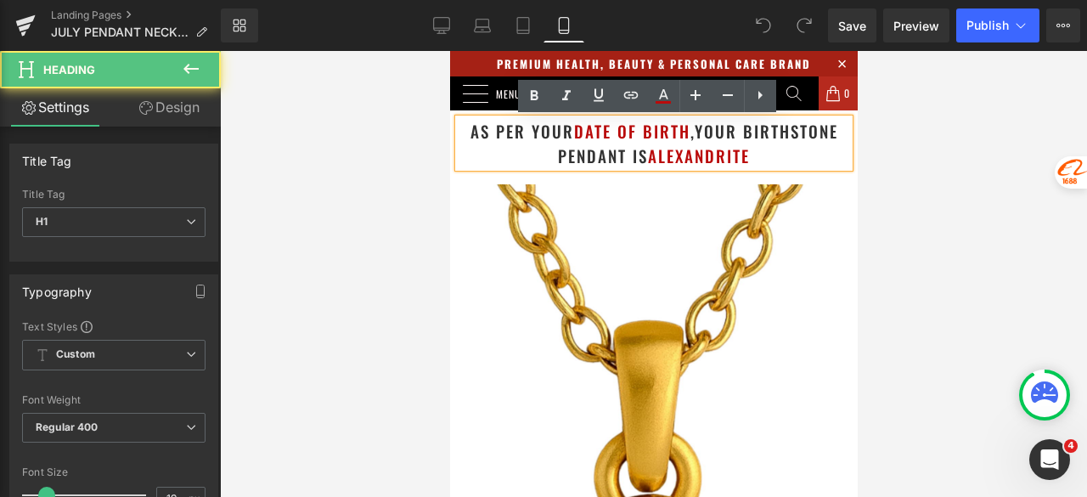
click at [768, 148] on h1 "as per your date of birth , your birthstone pendant is Alexandrite" at bounding box center [653, 143] width 391 height 48
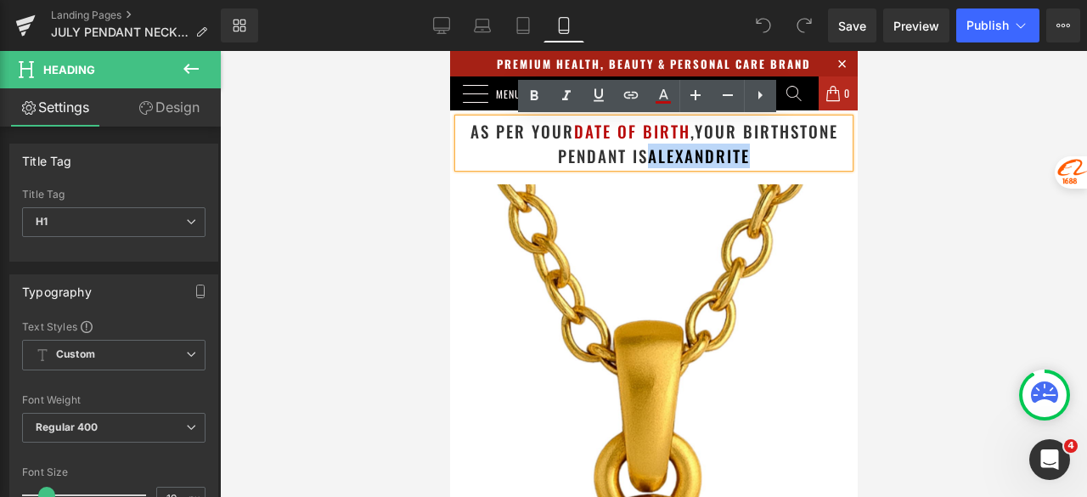
drag, startPoint x: 759, startPoint y: 160, endPoint x: 645, endPoint y: 161, distance: 113.8
click at [645, 161] on h1 "as per your date of birth , your birthstone pendant is Alexandrite" at bounding box center [653, 143] width 391 height 48
paste div
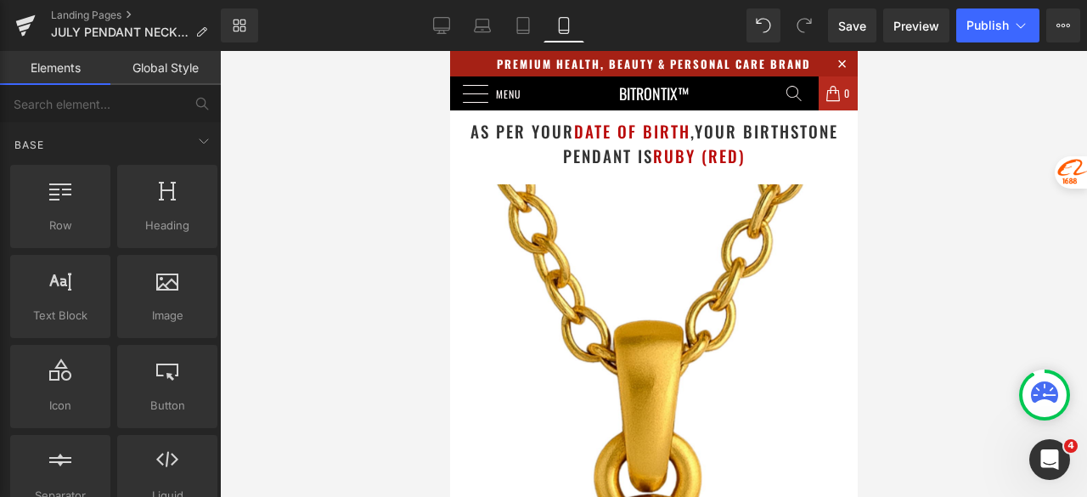
click at [941, 162] on div at bounding box center [653, 274] width 867 height 446
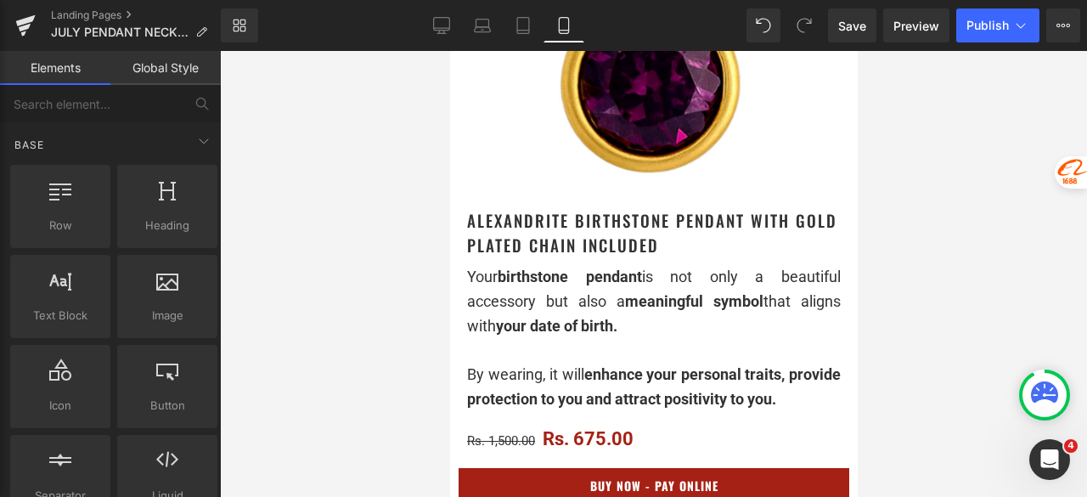
scroll to position [510, 0]
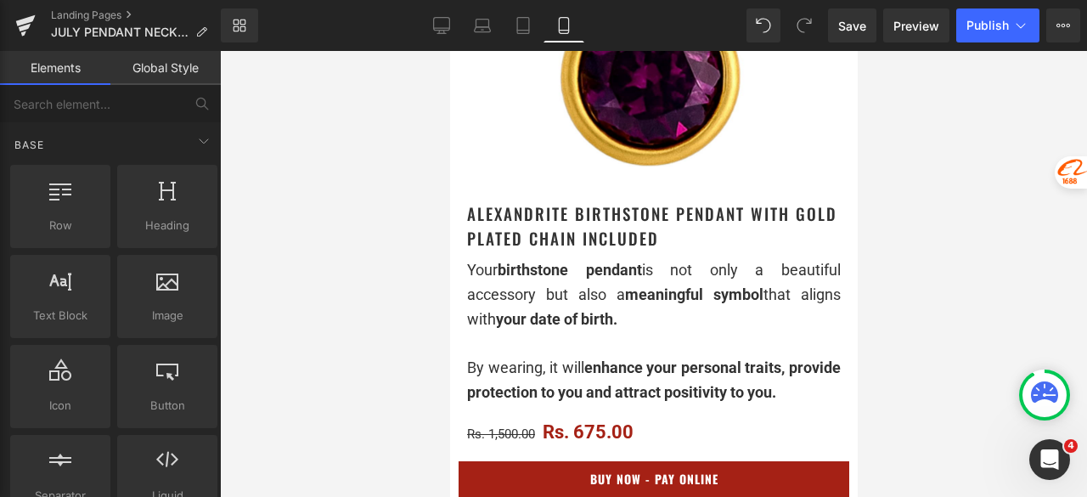
click at [562, 205] on h1 "Alexandrite Birthstone Pendant with gold plated chain included" at bounding box center [653, 225] width 374 height 48
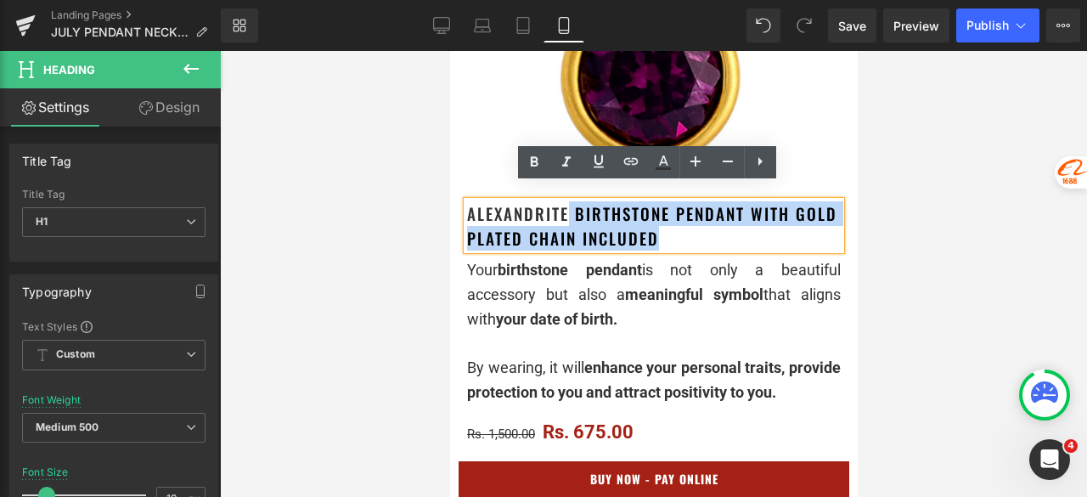
drag, startPoint x: 566, startPoint y: 200, endPoint x: 463, endPoint y: 202, distance: 103.6
click at [466, 202] on div "Alexandrite Birthstone Pendant with gold plated chain included" at bounding box center [653, 225] width 374 height 48
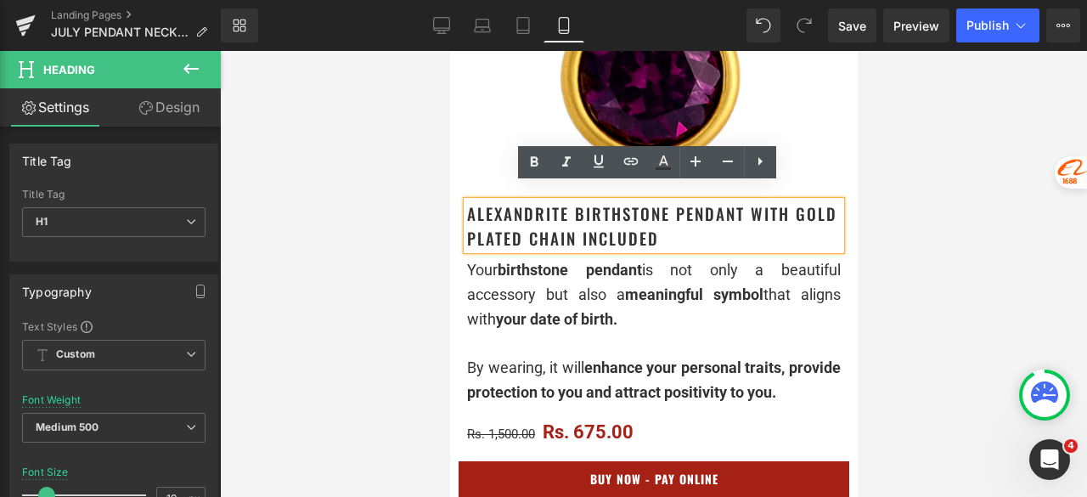
click at [507, 204] on h1 "Alexandrite Birthstone Pendant with gold plated chain included" at bounding box center [653, 225] width 374 height 48
drag, startPoint x: 569, startPoint y: 199, endPoint x: 469, endPoint y: 199, distance: 100.2
click at [469, 201] on h1 "Alexandrite Birthstone Pendant with gold plated chain included" at bounding box center [653, 225] width 374 height 48
paste div
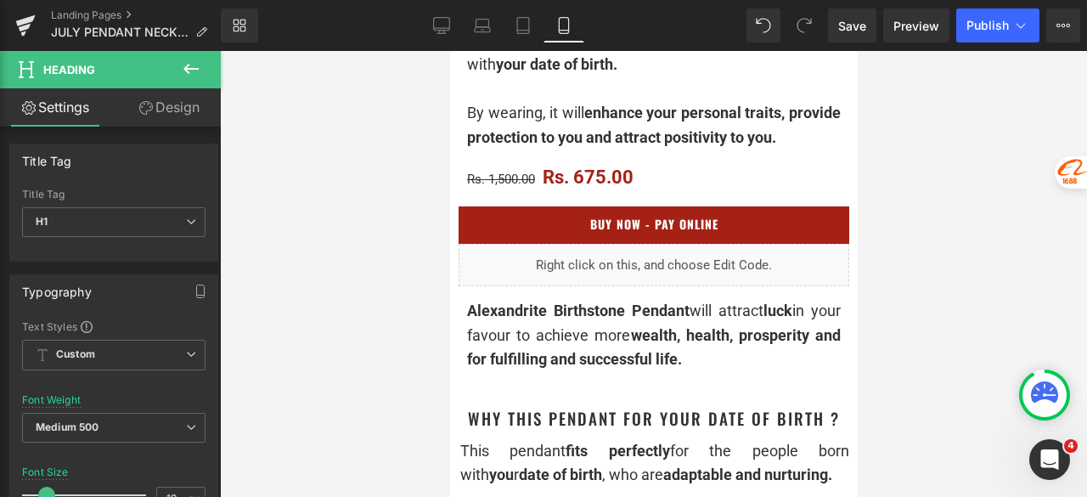
scroll to position [849, 0]
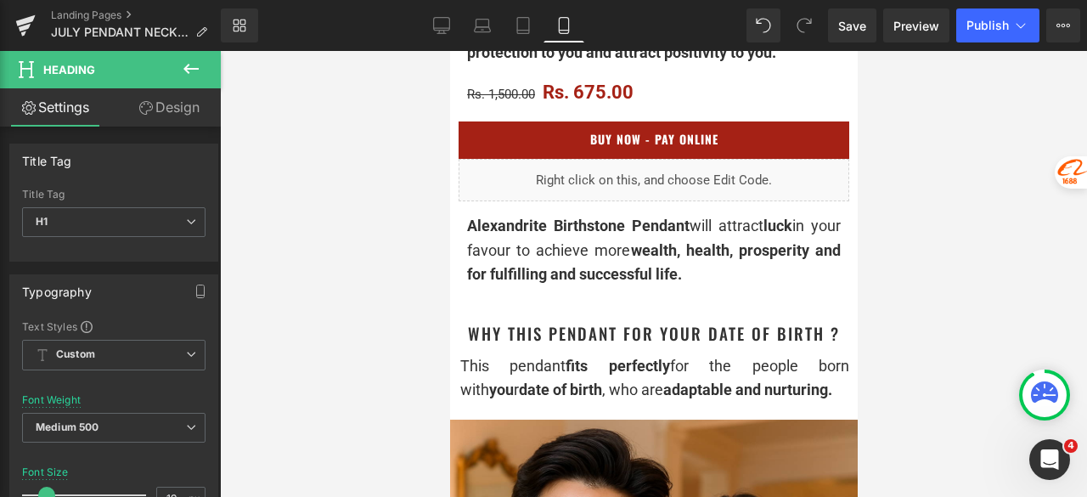
click at [619, 262] on div "Alexandrite Birthstone Pendant will attract luck in your favour to achieve more…" at bounding box center [653, 250] width 374 height 73
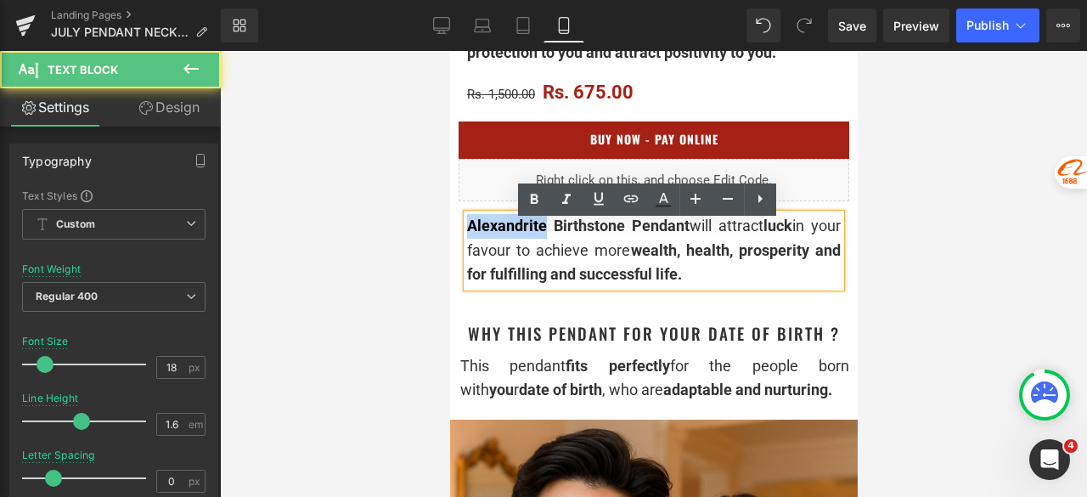
drag, startPoint x: 545, startPoint y: 231, endPoint x: 467, endPoint y: 240, distance: 78.7
click at [467, 234] on span "Alexandrite Birthstone Pendant" at bounding box center [577, 226] width 223 height 18
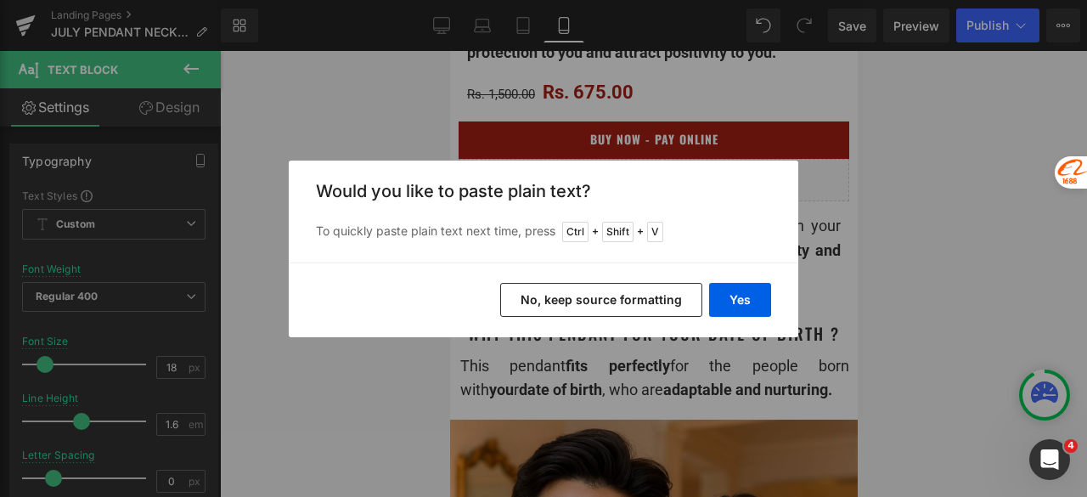
click at [673, 301] on button "No, keep source formatting" at bounding box center [601, 300] width 202 height 34
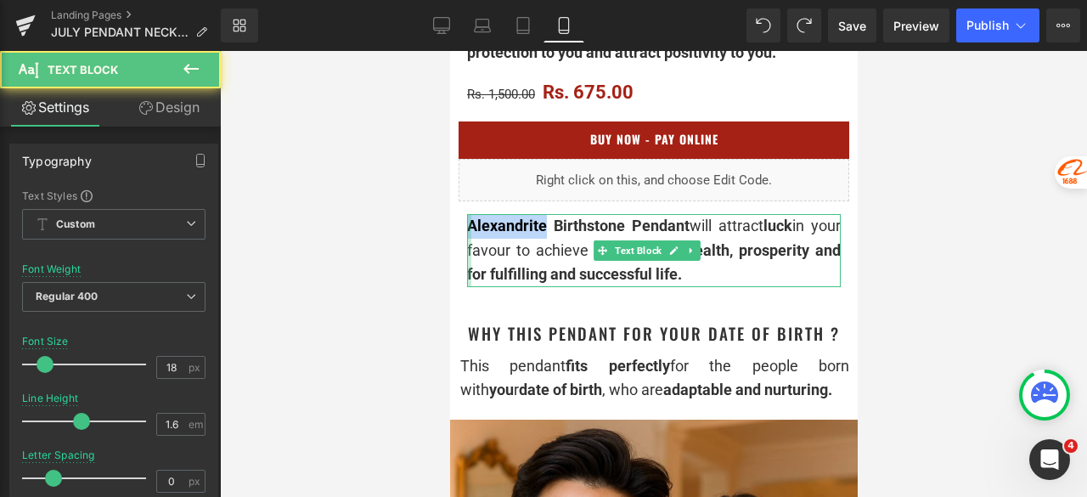
drag, startPoint x: 545, startPoint y: 235, endPoint x: 465, endPoint y: 235, distance: 79.8
click at [466, 235] on div "Alexandrite Birthstone Pendant will attract luck in your favour to achieve more…" at bounding box center [653, 250] width 374 height 73
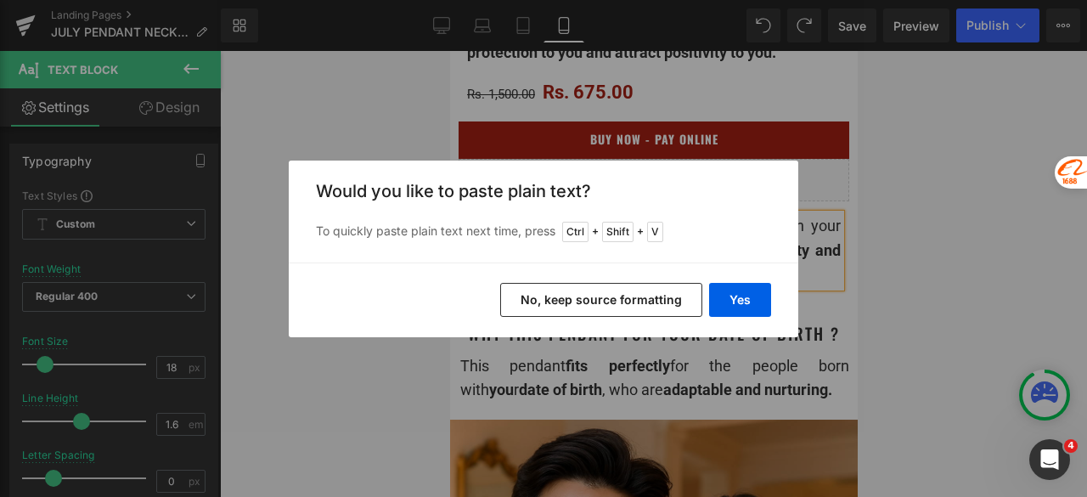
click at [747, 281] on div "Yes No, keep source formatting" at bounding box center [544, 299] width 510 height 75
click at [738, 292] on button "Yes" at bounding box center [740, 300] width 62 height 34
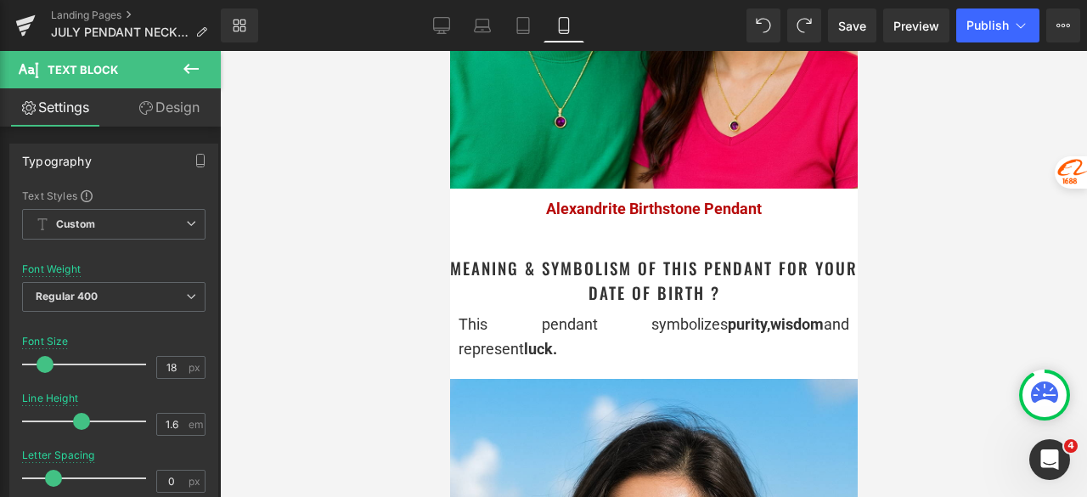
scroll to position [1529, 0]
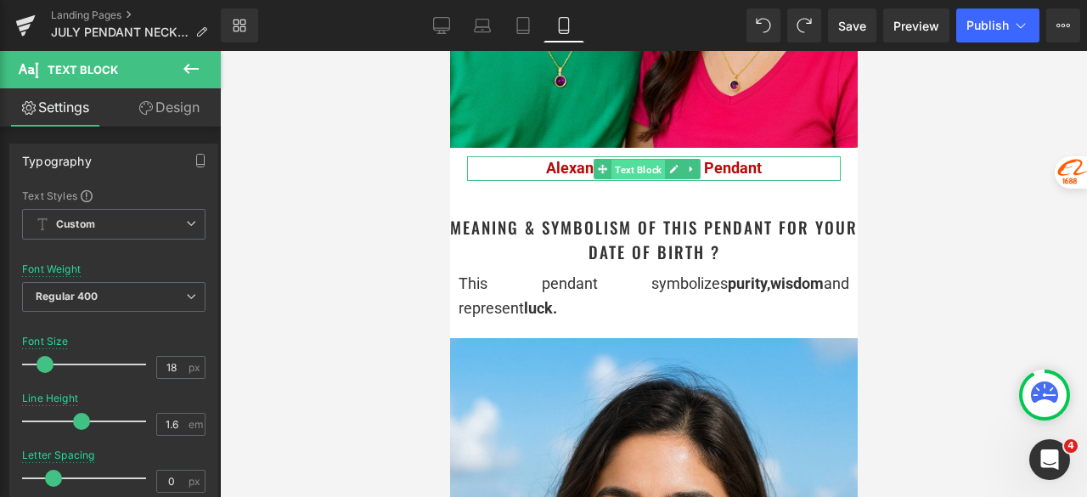
click at [639, 166] on span "Text Block" at bounding box center [638, 169] width 54 height 20
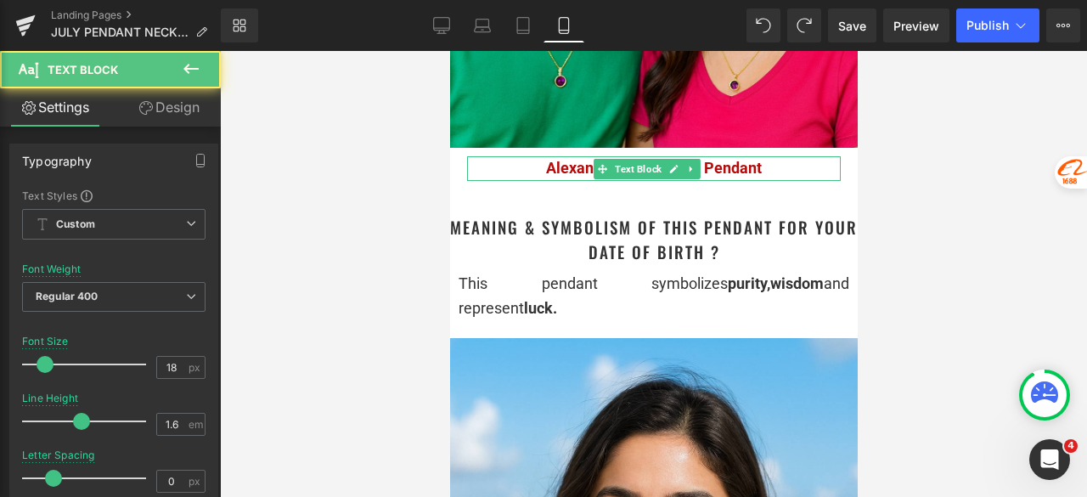
click at [670, 164] on icon at bounding box center [672, 169] width 9 height 10
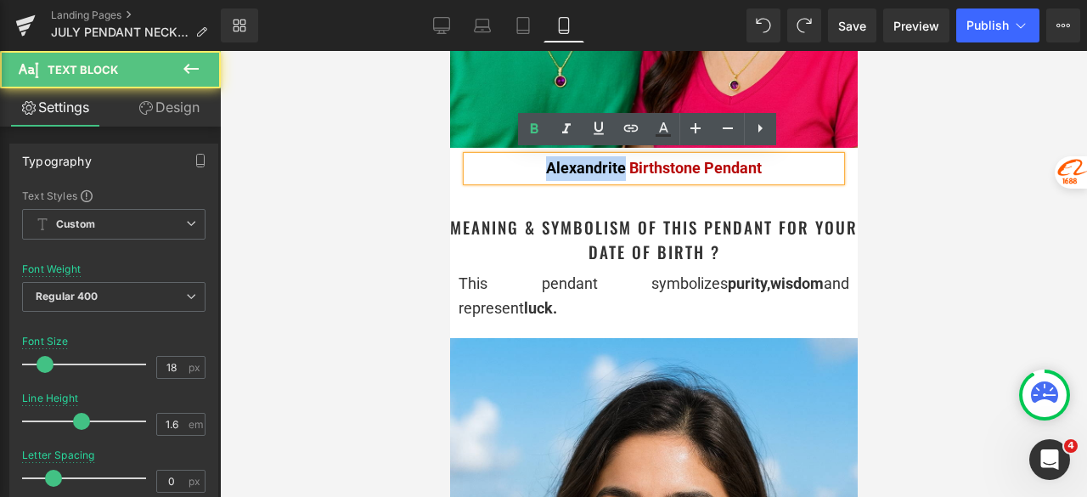
drag, startPoint x: 618, startPoint y: 162, endPoint x: 540, endPoint y: 169, distance: 78.4
click at [545, 169] on span "Alexandrite Birthstone Pendant" at bounding box center [653, 168] width 216 height 18
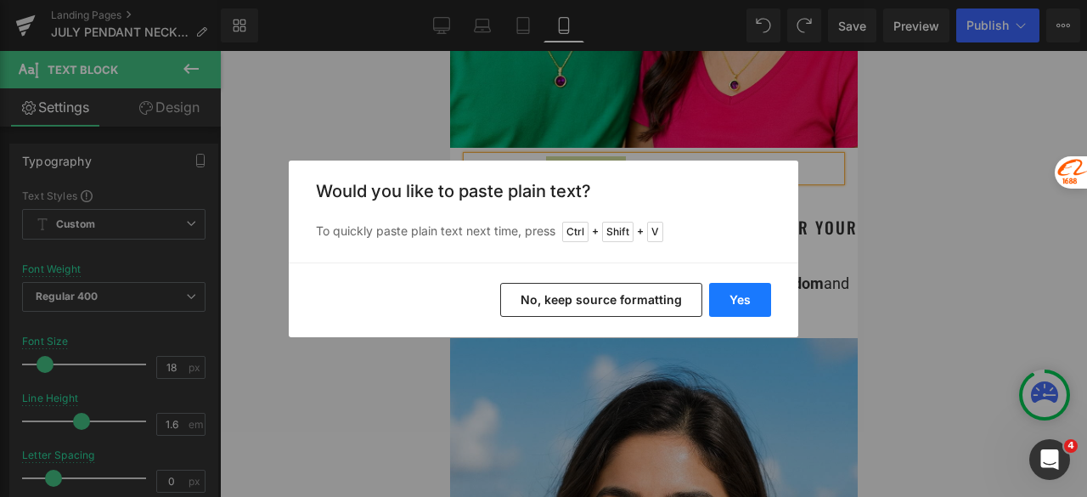
click at [764, 301] on button "Yes" at bounding box center [740, 300] width 62 height 34
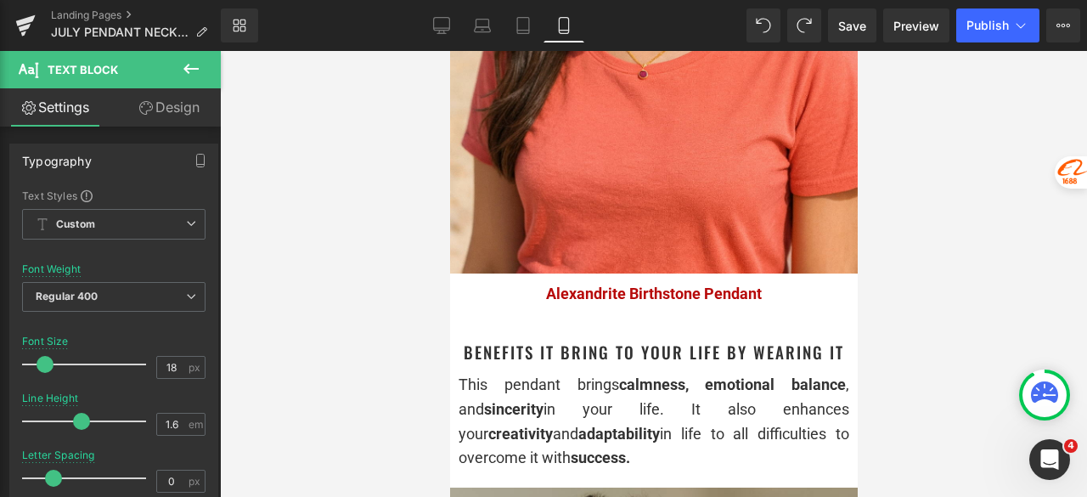
scroll to position [2208, 0]
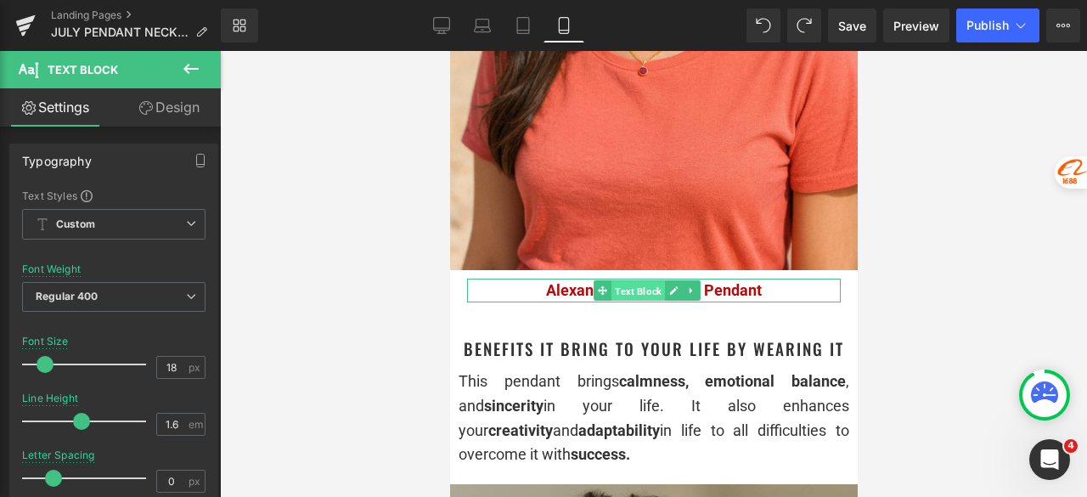
click at [644, 281] on span "Text Block" at bounding box center [638, 291] width 54 height 20
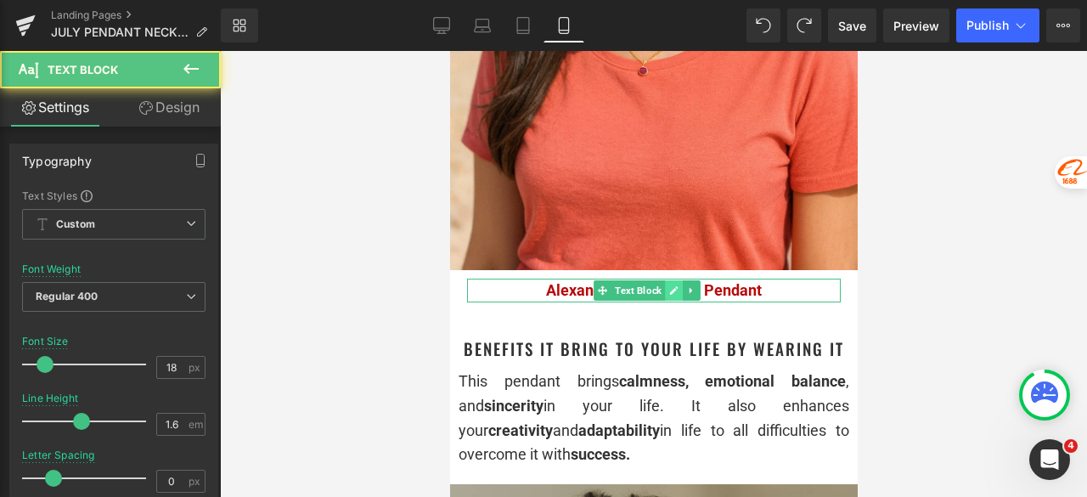
click at [668, 280] on link at bounding box center [674, 290] width 18 height 20
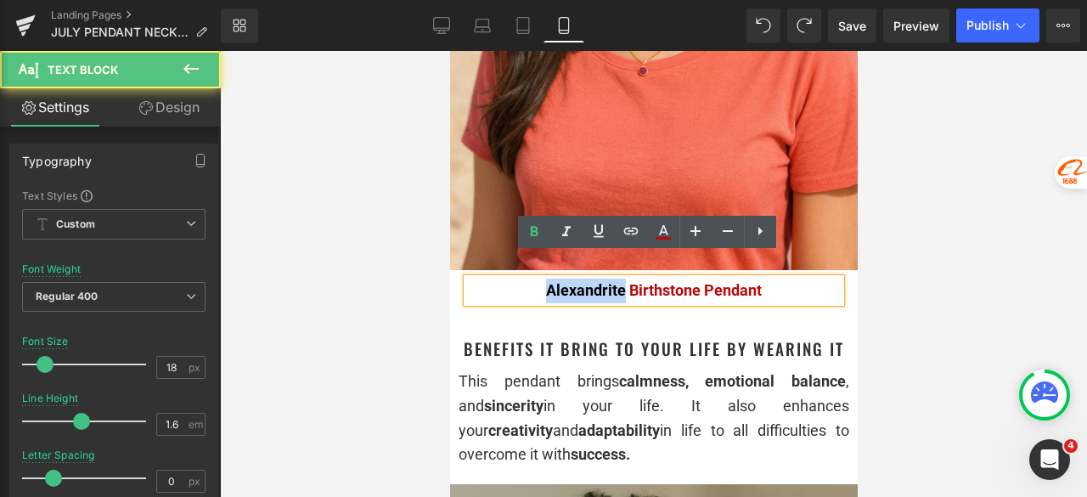
drag, startPoint x: 616, startPoint y: 267, endPoint x: 537, endPoint y: 267, distance: 79.0
click at [537, 279] on p "Alexandrite Birthstone Pendant" at bounding box center [653, 291] width 374 height 25
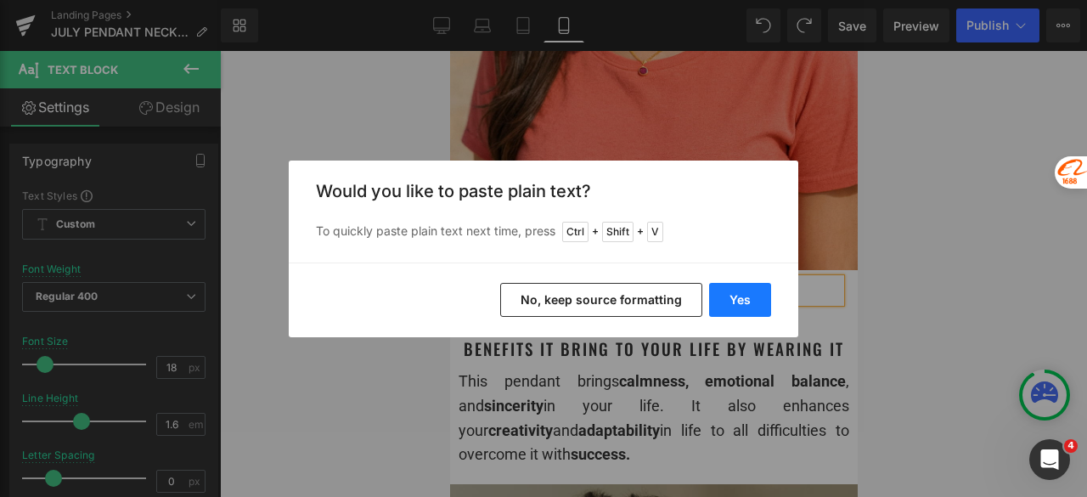
click at [741, 288] on button "Yes" at bounding box center [740, 300] width 62 height 34
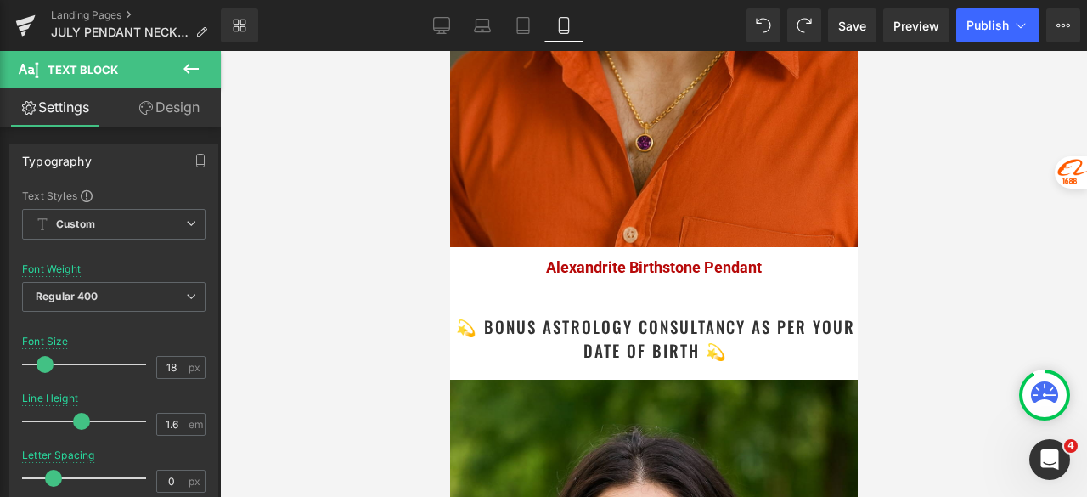
scroll to position [3057, 0]
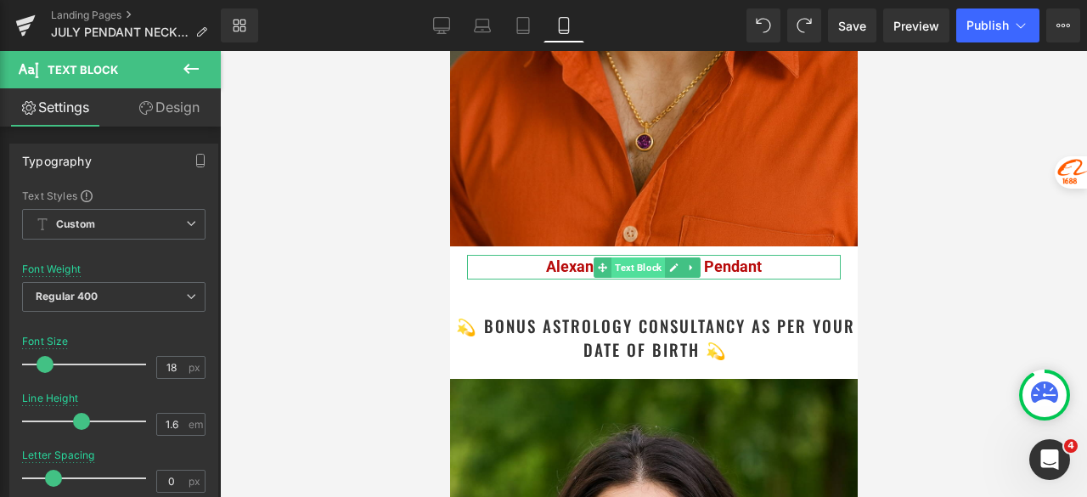
click at [664, 257] on span "Text Block" at bounding box center [638, 267] width 54 height 20
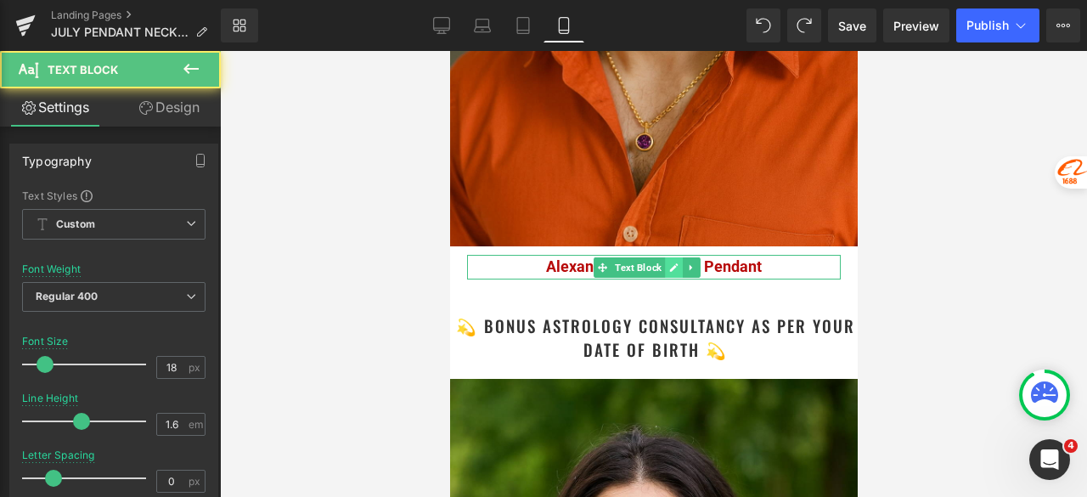
click at [669, 262] on icon at bounding box center [672, 267] width 9 height 10
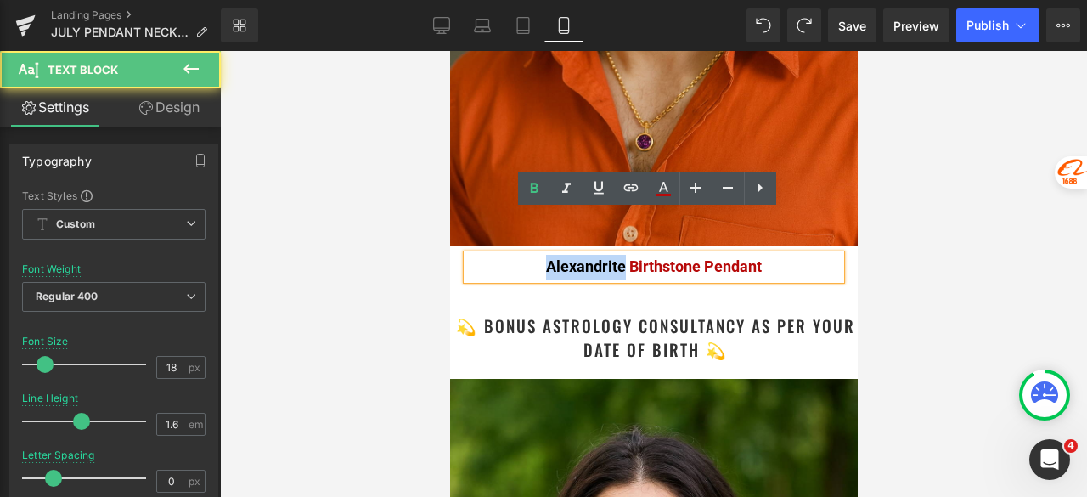
drag, startPoint x: 617, startPoint y: 228, endPoint x: 537, endPoint y: 228, distance: 79.8
click at [537, 255] on p "Alexandrite Birthstone Pendant" at bounding box center [653, 267] width 374 height 25
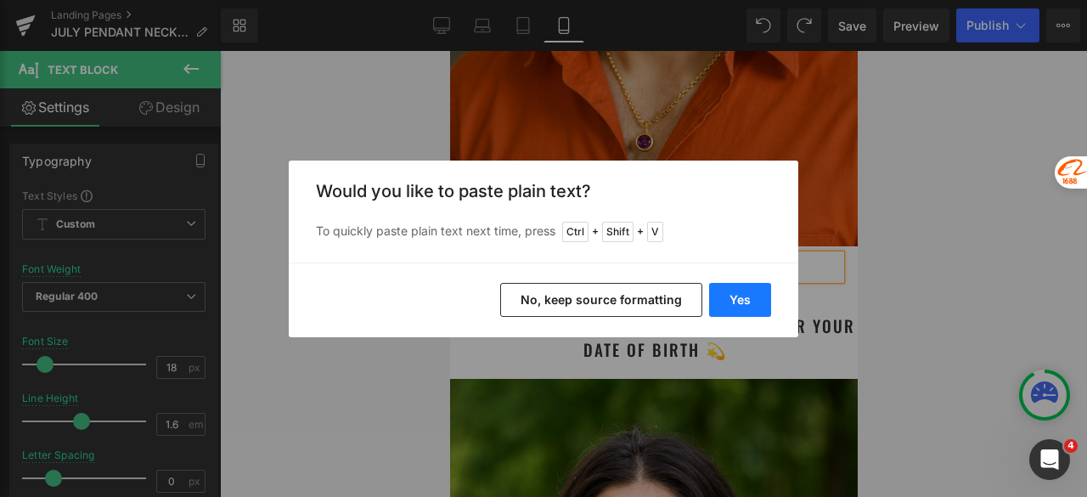
click at [741, 300] on button "Yes" at bounding box center [740, 300] width 62 height 34
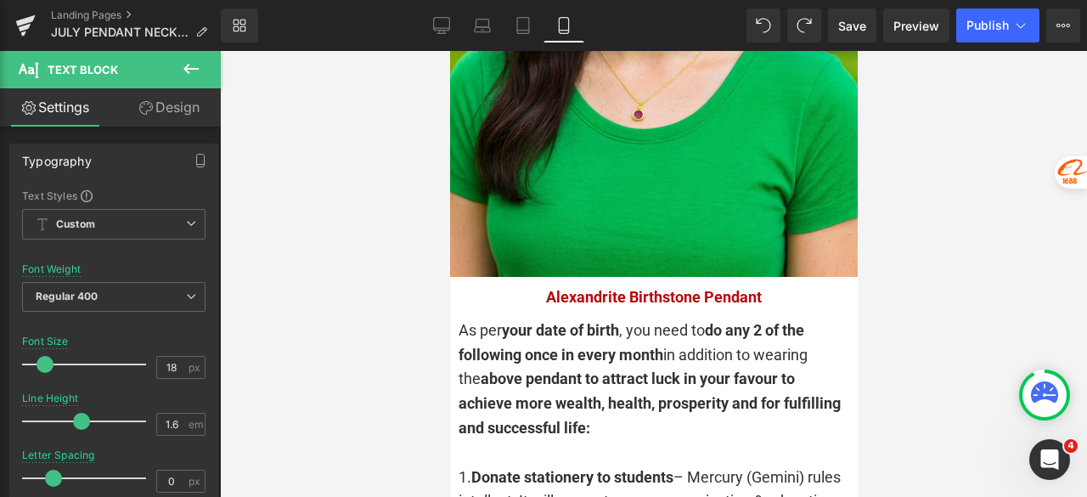
scroll to position [3822, 0]
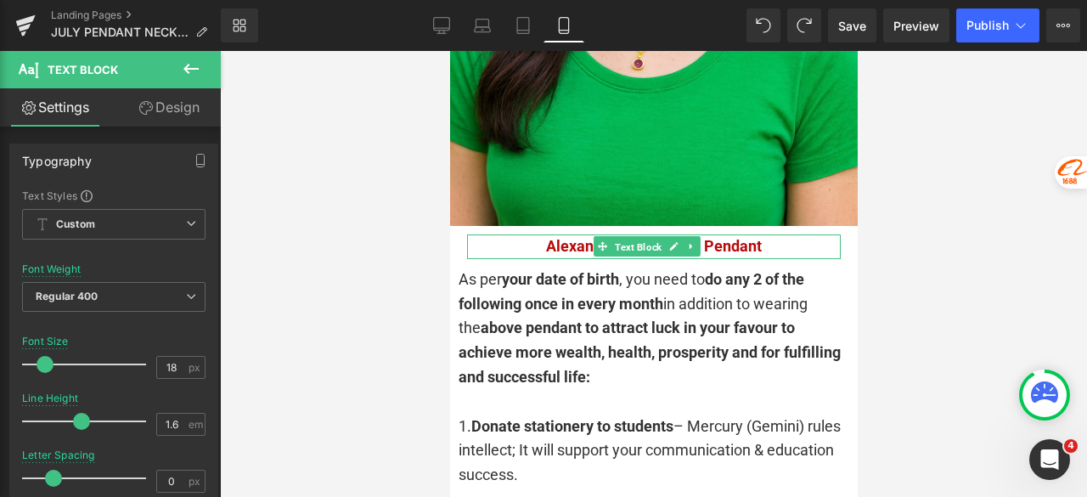
click at [637, 237] on span "Text Block" at bounding box center [638, 247] width 54 height 20
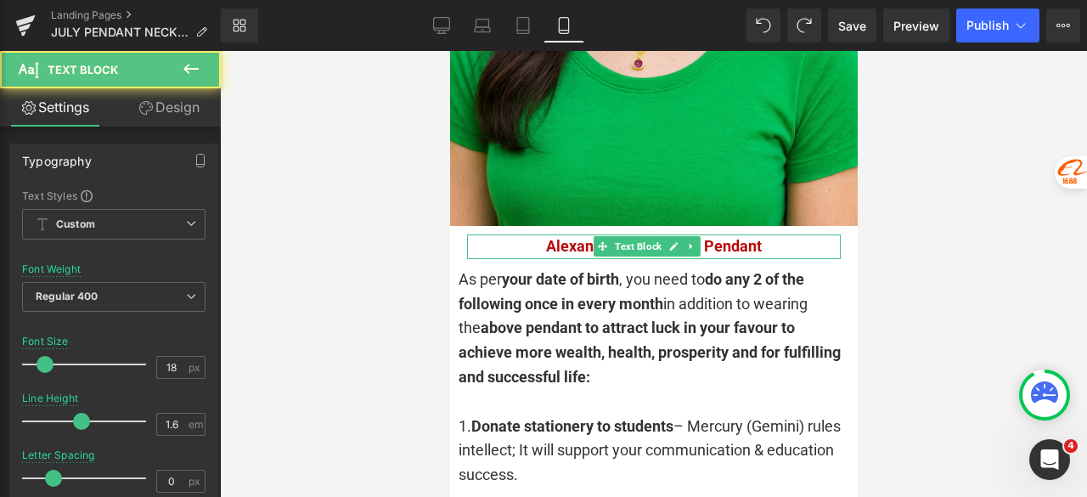
click at [671, 243] on icon at bounding box center [673, 247] width 8 height 8
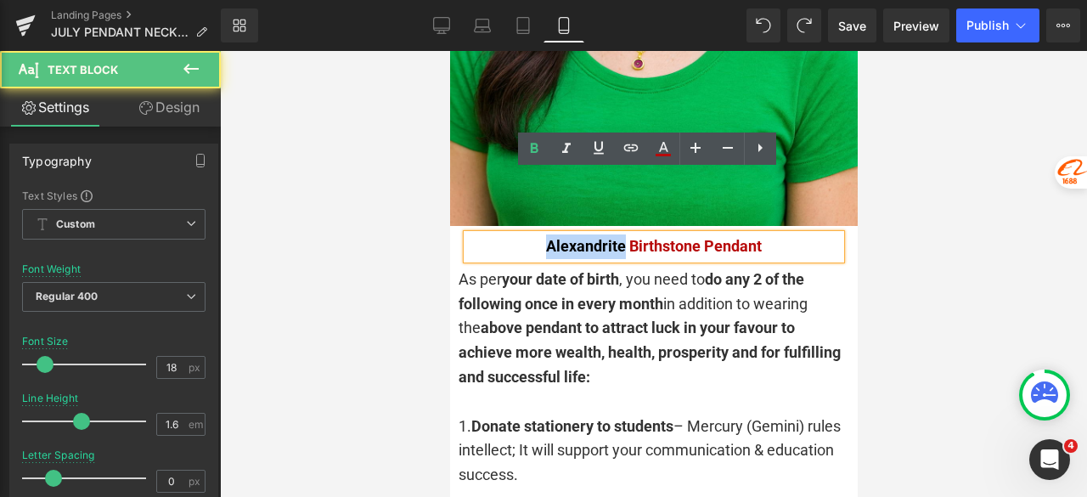
drag, startPoint x: 615, startPoint y: 187, endPoint x: 532, endPoint y: 188, distance: 83.2
click at [532, 234] on p "Alexandrite Birthstone Pendant" at bounding box center [653, 246] width 374 height 25
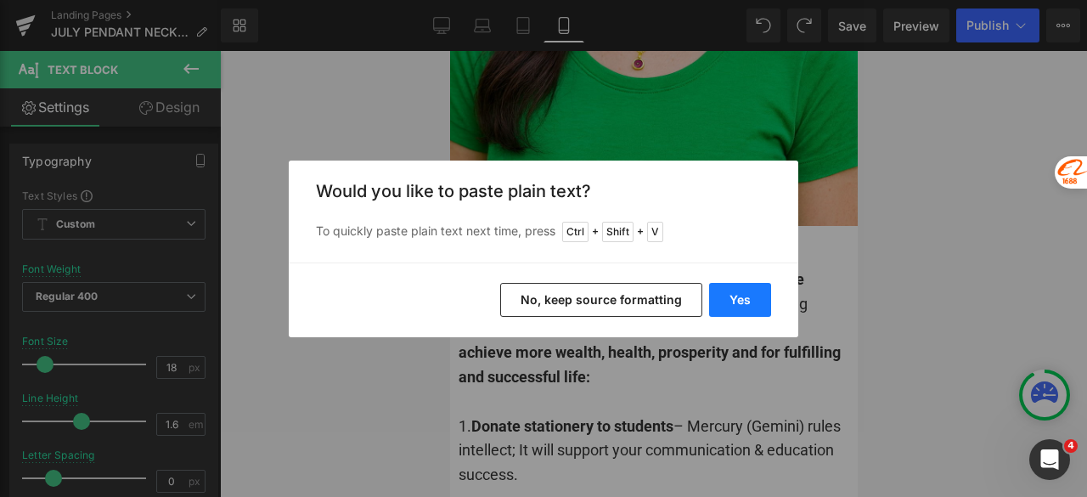
click at [736, 301] on button "Yes" at bounding box center [740, 300] width 62 height 34
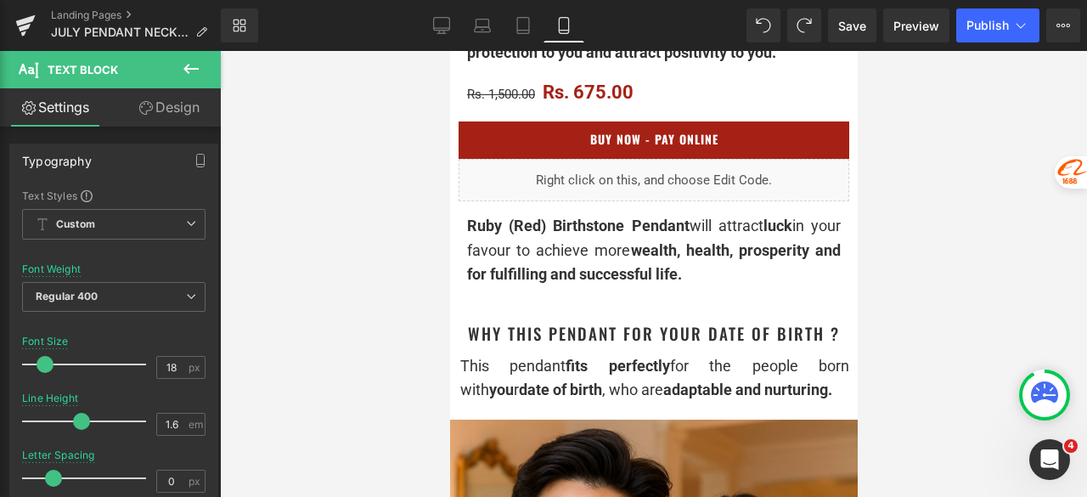
scroll to position [934, 0]
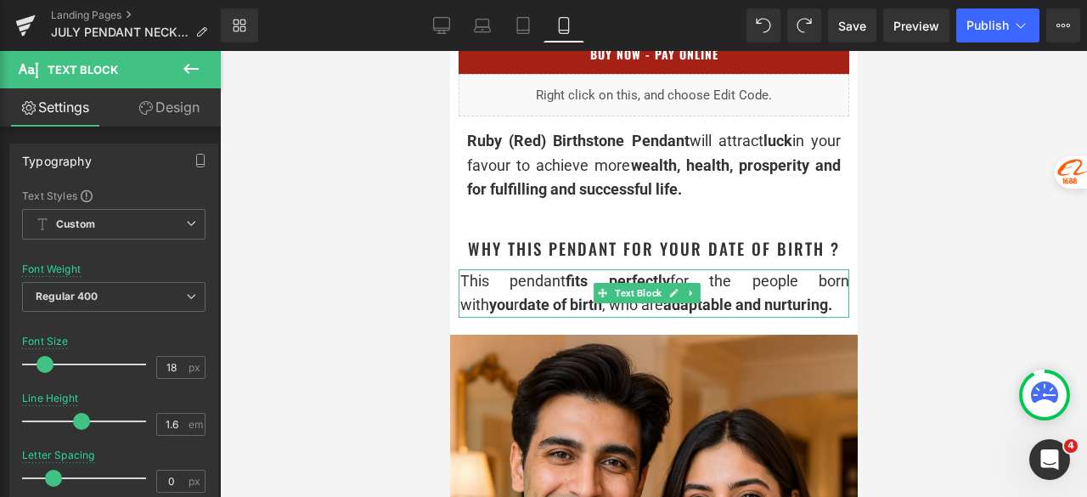
click at [800, 313] on strong "adaptable and nurturing." at bounding box center [746, 305] width 169 height 18
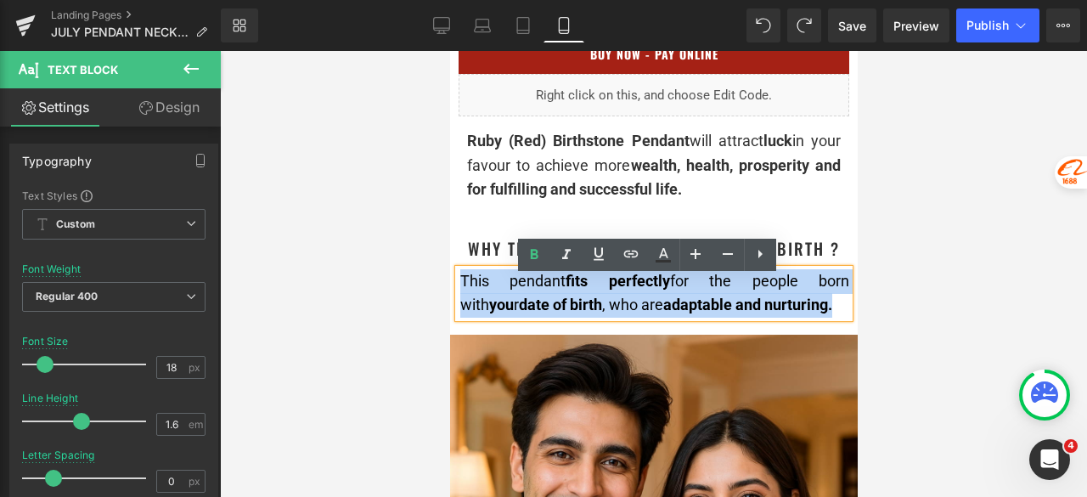
drag, startPoint x: 818, startPoint y: 315, endPoint x: 463, endPoint y: 291, distance: 355.8
click at [463, 291] on div "This pendant fits perfectly for the people born with you r date of birth , who …" at bounding box center [653, 293] width 389 height 49
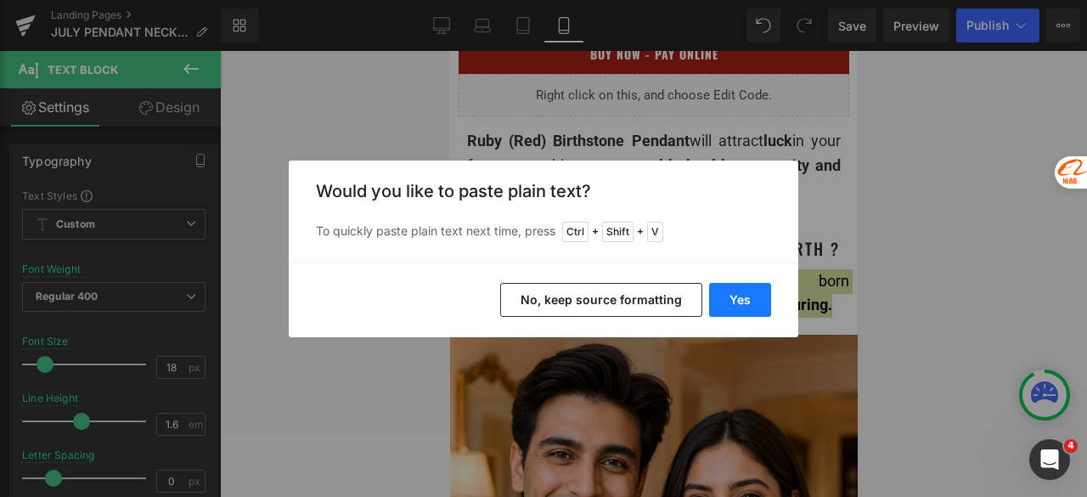
click at [743, 298] on button "Yes" at bounding box center [740, 300] width 62 height 34
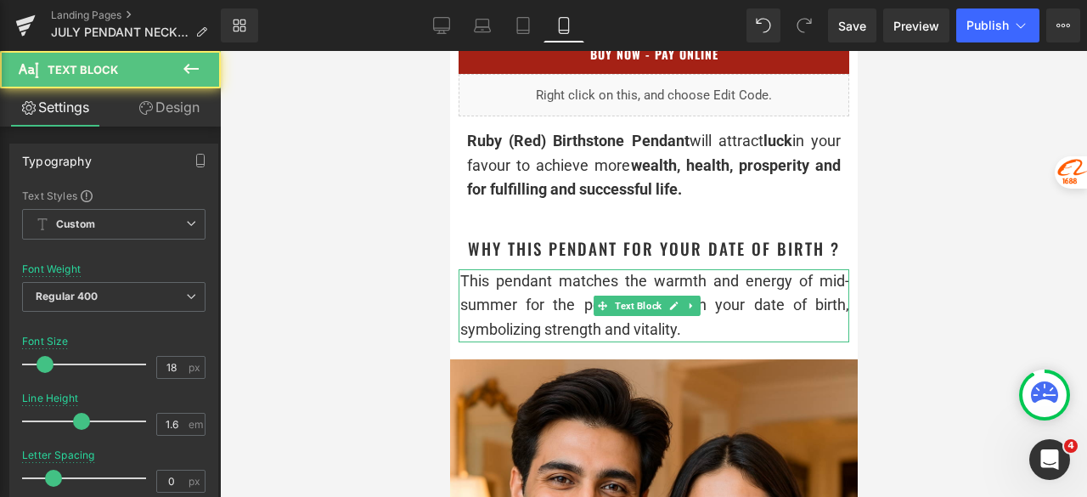
click at [749, 341] on div "This pendant matches the warmth and energy of mid-summer for the people born wi…" at bounding box center [653, 305] width 389 height 73
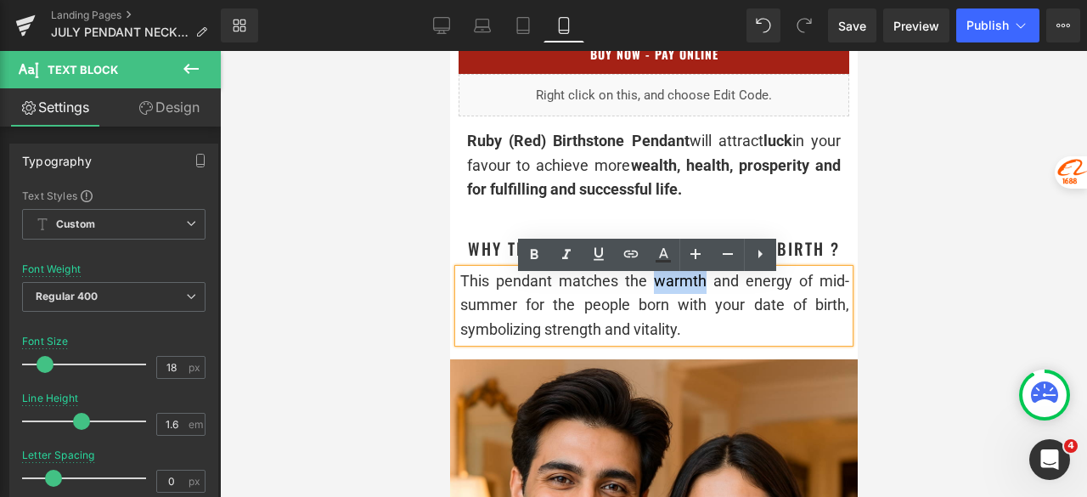
drag, startPoint x: 646, startPoint y: 288, endPoint x: 700, endPoint y: 290, distance: 53.5
click at [700, 290] on div "This pendant matches the warmth and energy of mid-summer for the people born wi…" at bounding box center [653, 305] width 389 height 73
click at [538, 256] on icon at bounding box center [534, 255] width 20 height 20
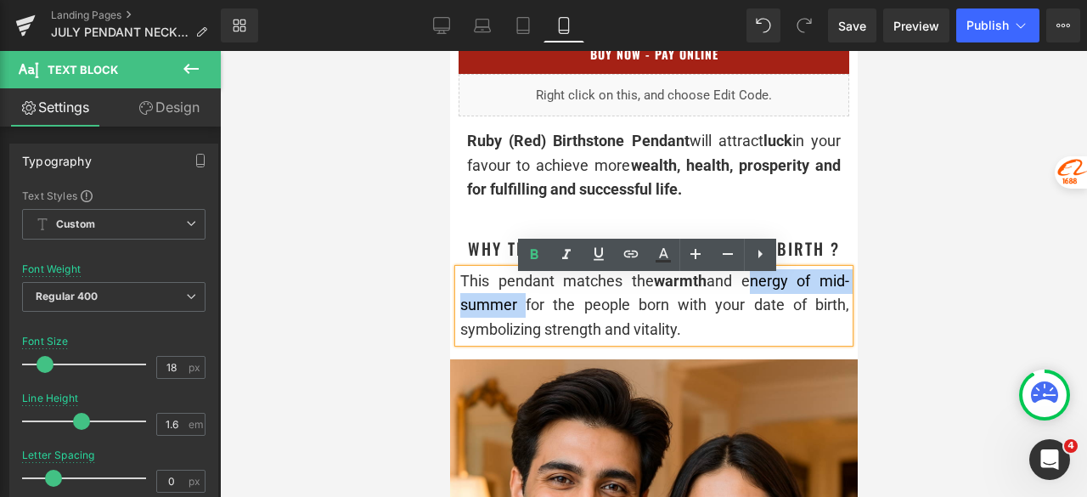
drag, startPoint x: 734, startPoint y: 290, endPoint x: 515, endPoint y: 318, distance: 220.9
click at [515, 318] on div "This pendant matches the warmth and energy of mid-summer for the people born wi…" at bounding box center [653, 305] width 389 height 73
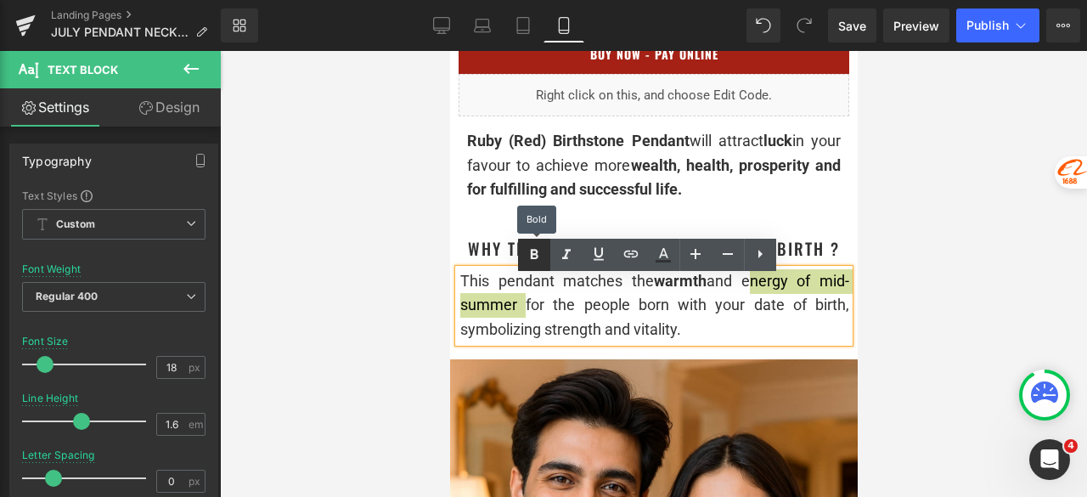
click at [530, 252] on icon at bounding box center [534, 255] width 20 height 20
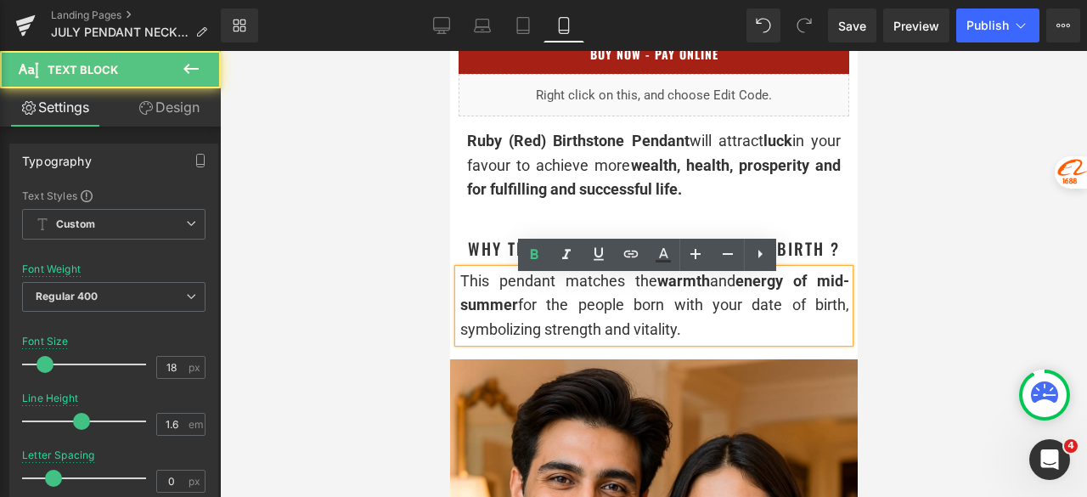
drag, startPoint x: 688, startPoint y: 337, endPoint x: 545, endPoint y: 346, distance: 142.9
click at [545, 342] on div "This pendant matches the warmth and energy of mid-summer for the people born wi…" at bounding box center [653, 305] width 389 height 73
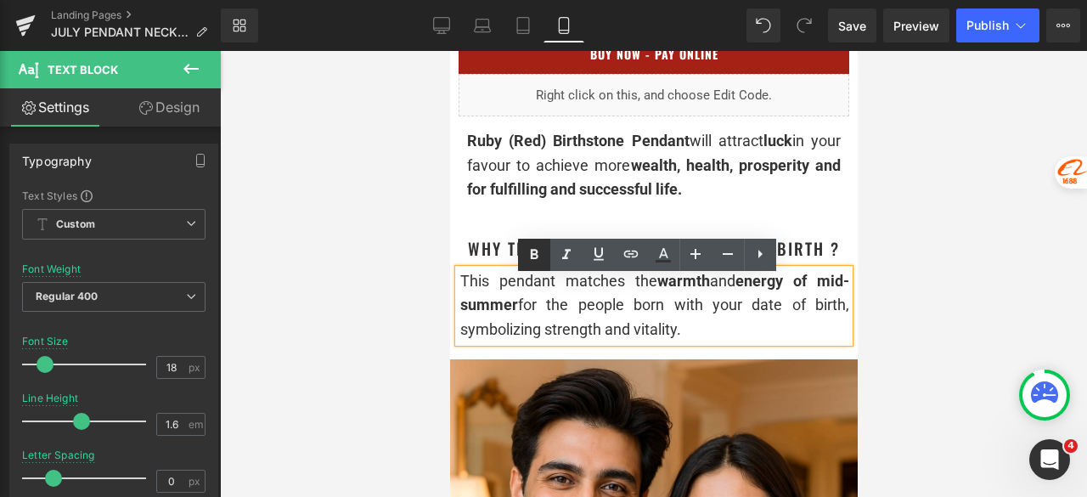
click at [533, 249] on icon at bounding box center [535, 254] width 8 height 10
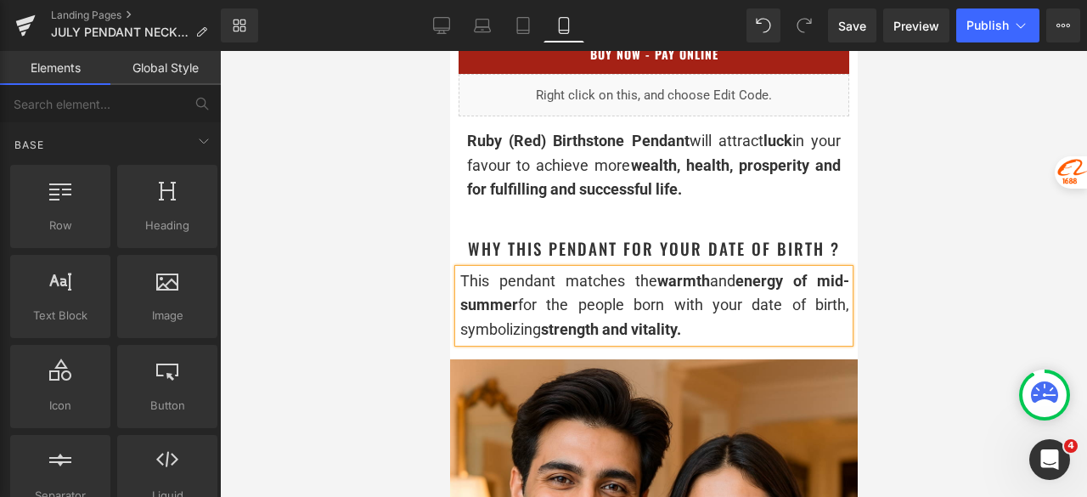
click at [954, 220] on div at bounding box center [653, 274] width 867 height 446
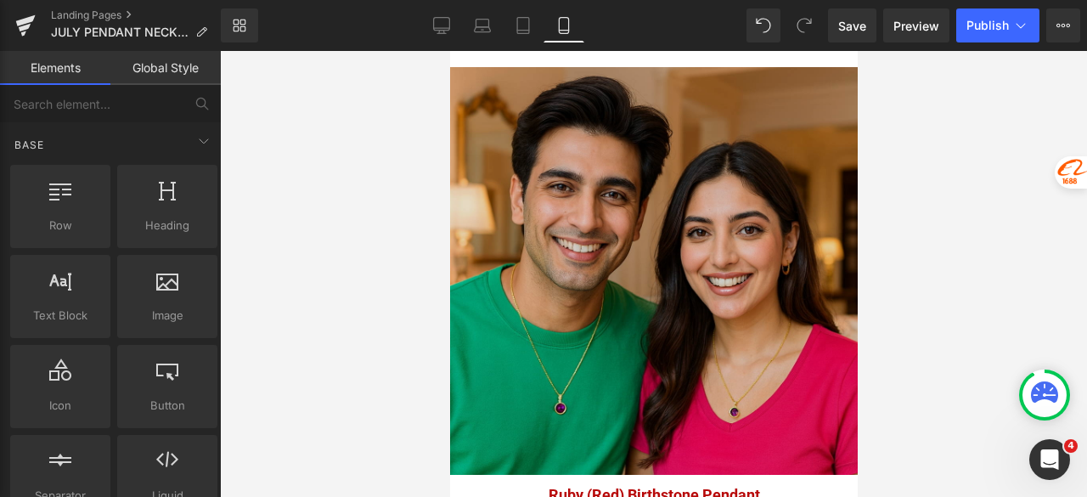
scroll to position [1274, 0]
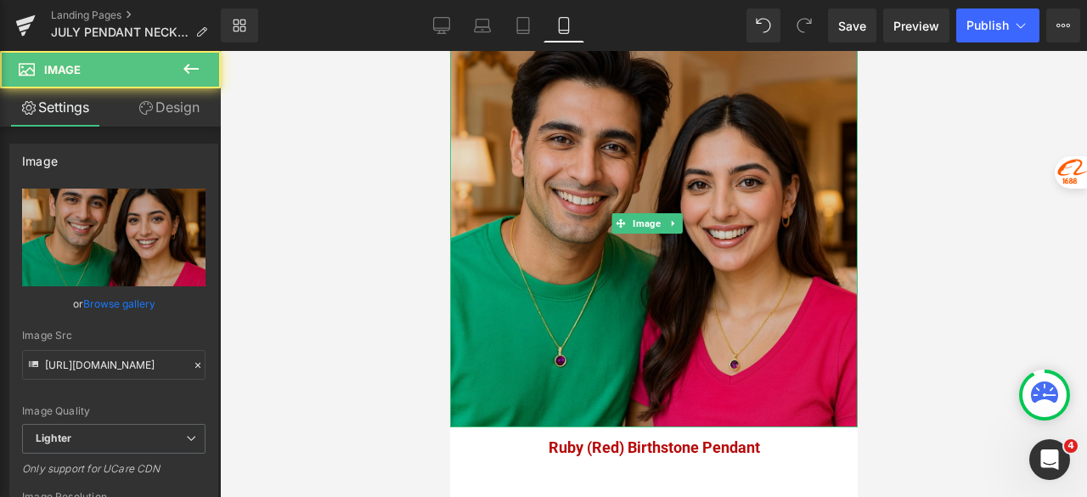
click at [674, 191] on img at bounding box center [653, 224] width 408 height 408
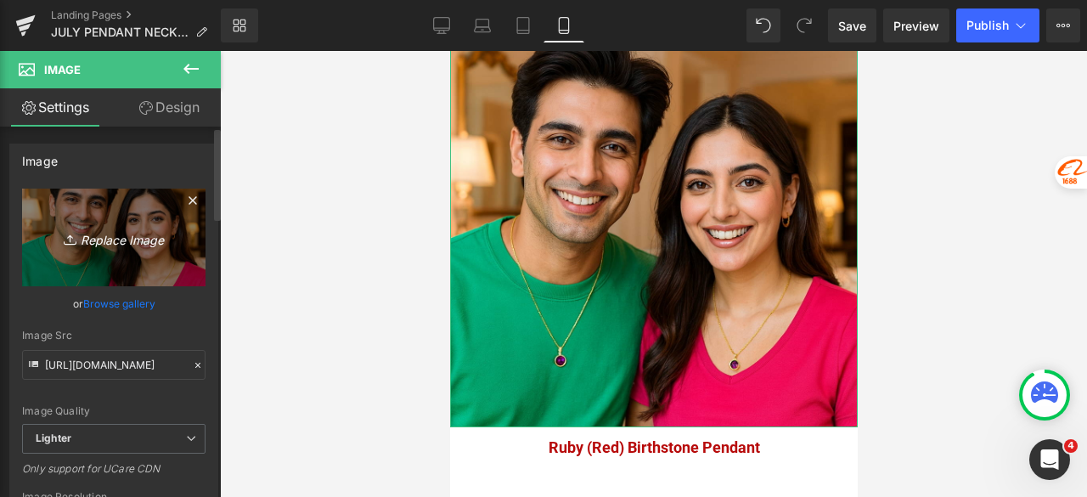
click at [97, 234] on icon "Replace Image" at bounding box center [114, 237] width 136 height 21
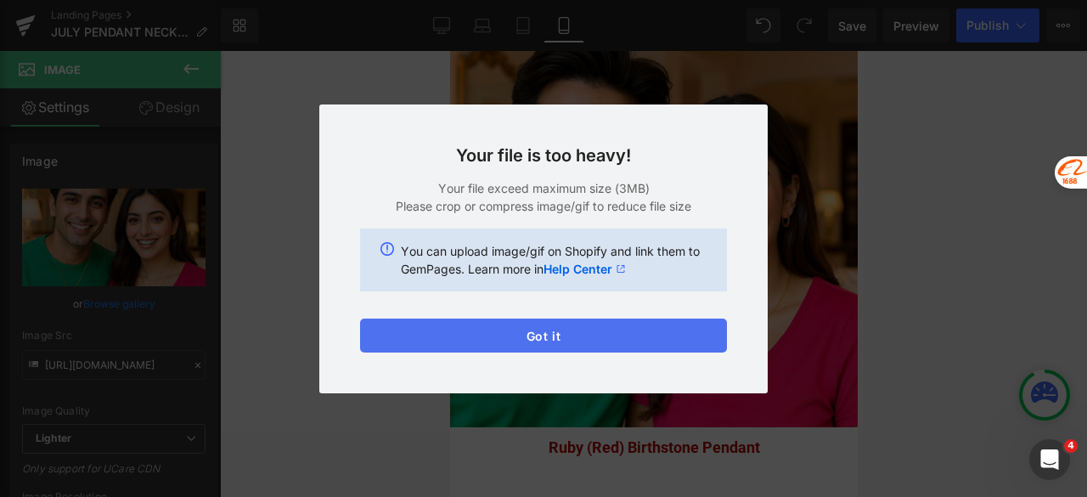
click at [459, 341] on button "Got it" at bounding box center [543, 335] width 367 height 34
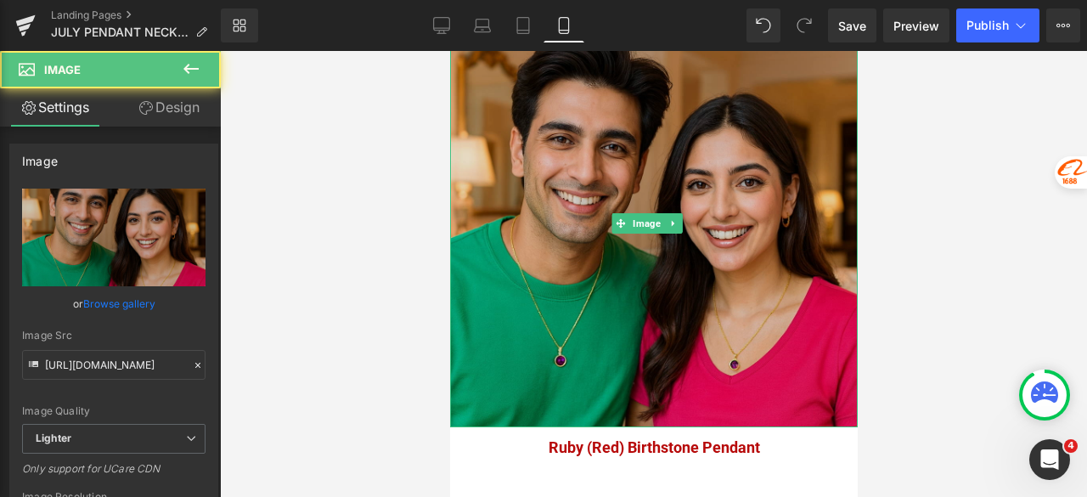
click at [611, 185] on img at bounding box center [653, 224] width 408 height 408
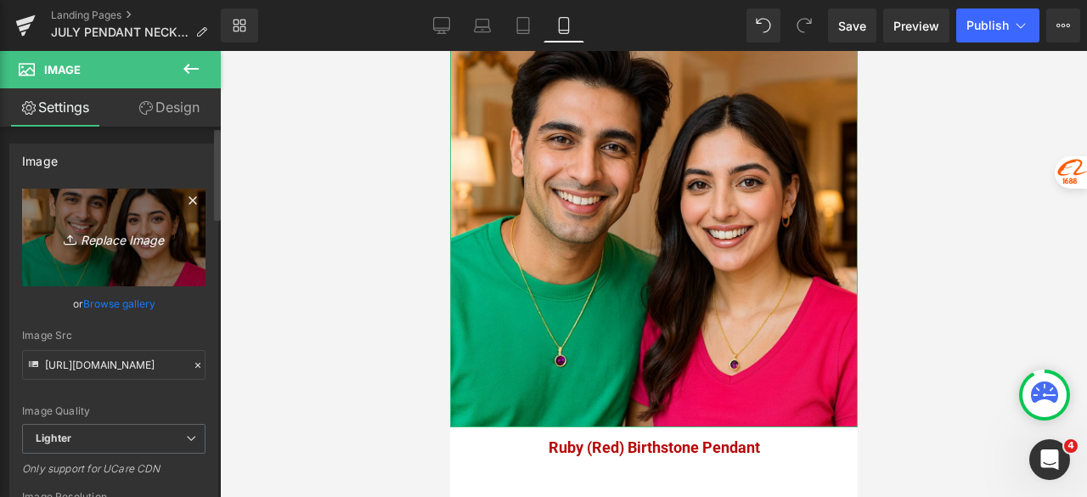
click at [76, 239] on icon "Replace Image" at bounding box center [114, 237] width 136 height 21
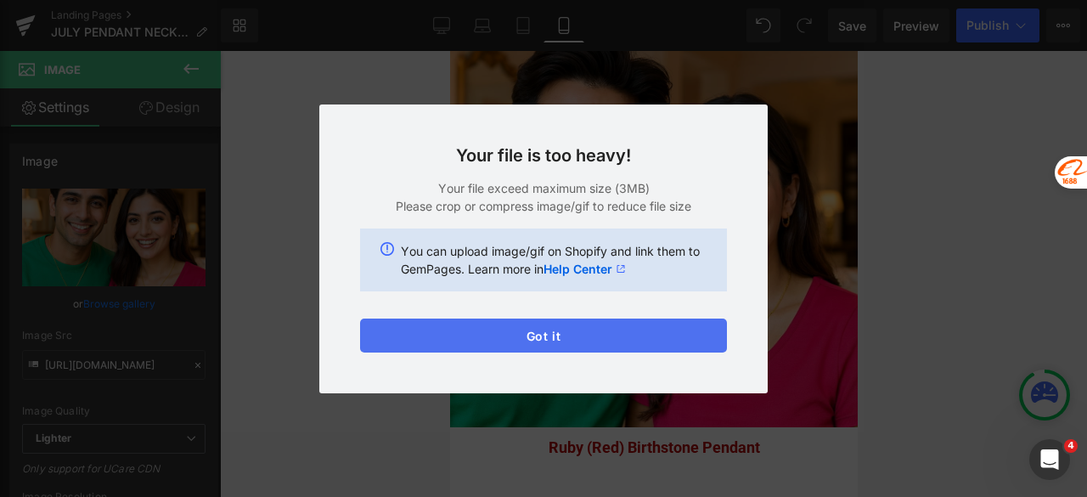
click at [577, 330] on button "Got it" at bounding box center [543, 335] width 367 height 34
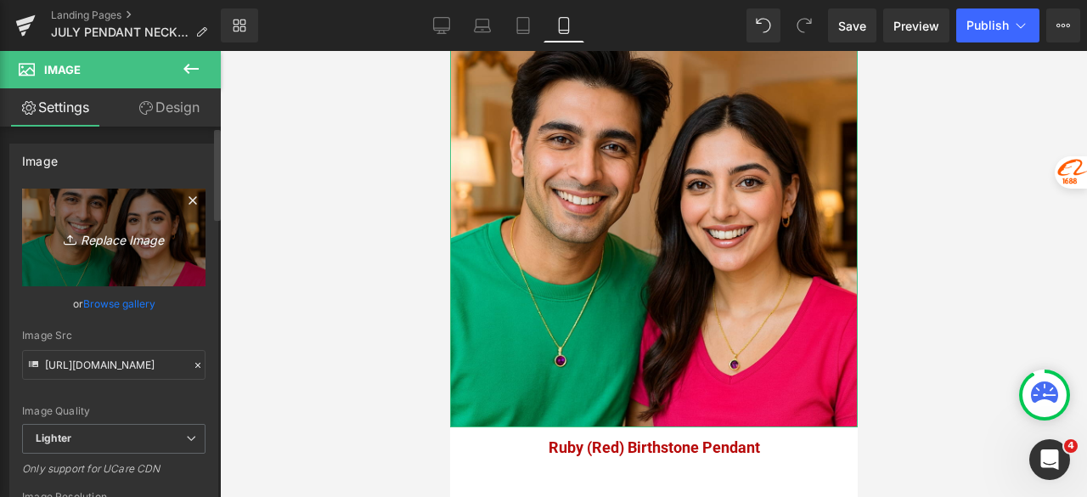
click at [189, 196] on icon at bounding box center [193, 200] width 20 height 20
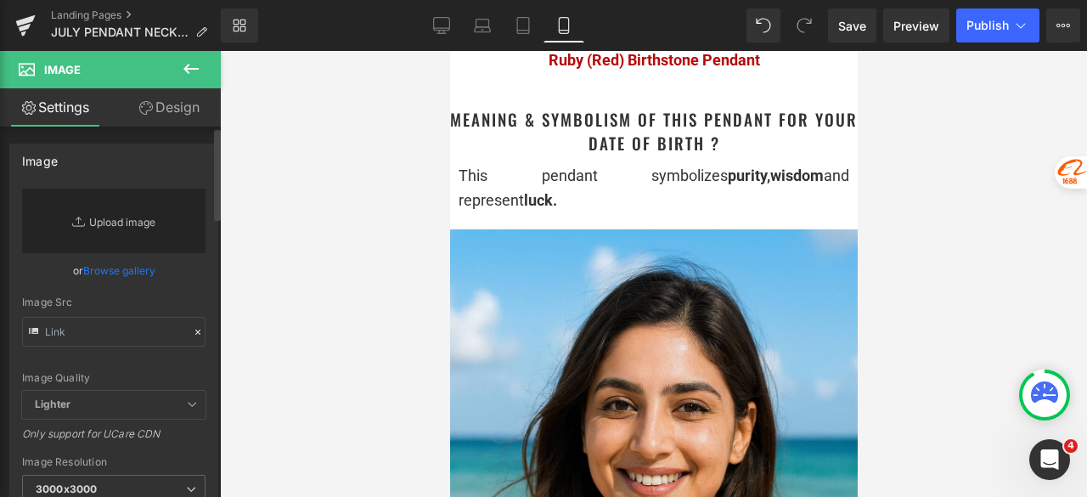
click at [132, 220] on link "Replace Image" at bounding box center [113, 221] width 183 height 65
type input "C:\fakepath\Untitled design - 2025-08-29T115114.505.png"
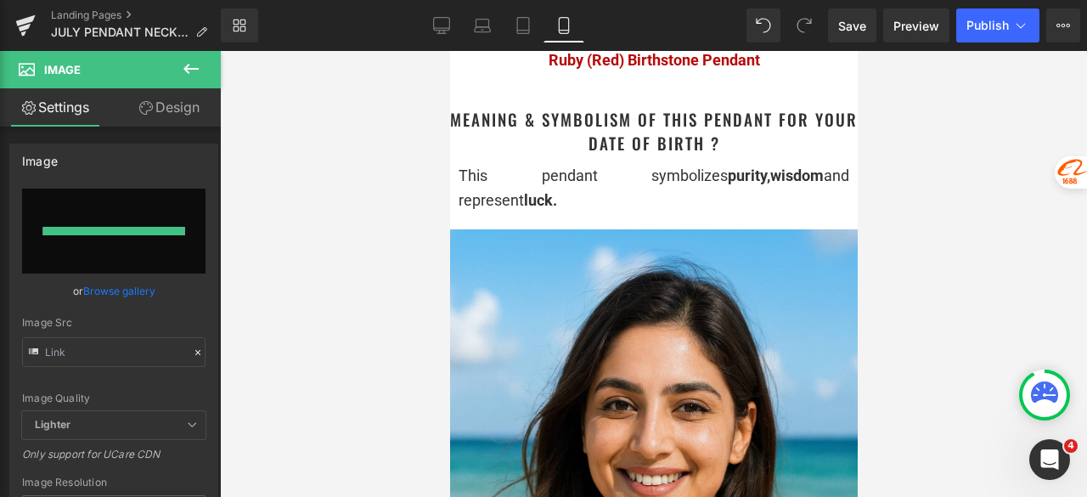
type input "https://ucarecdn.com/8ab123a9-4de2-4ea6-84d5-e18112676d4b/-/format/auto/-/previ…"
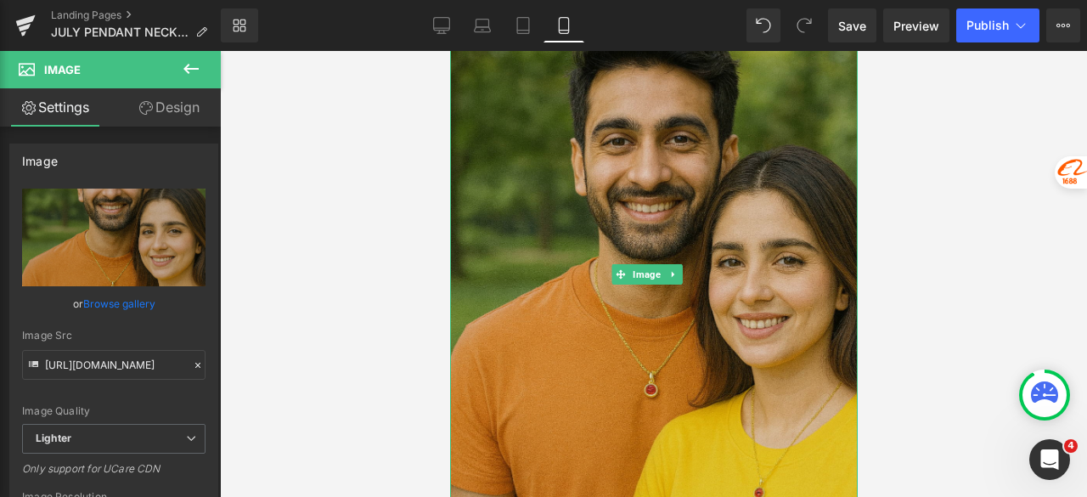
scroll to position [1444, 0]
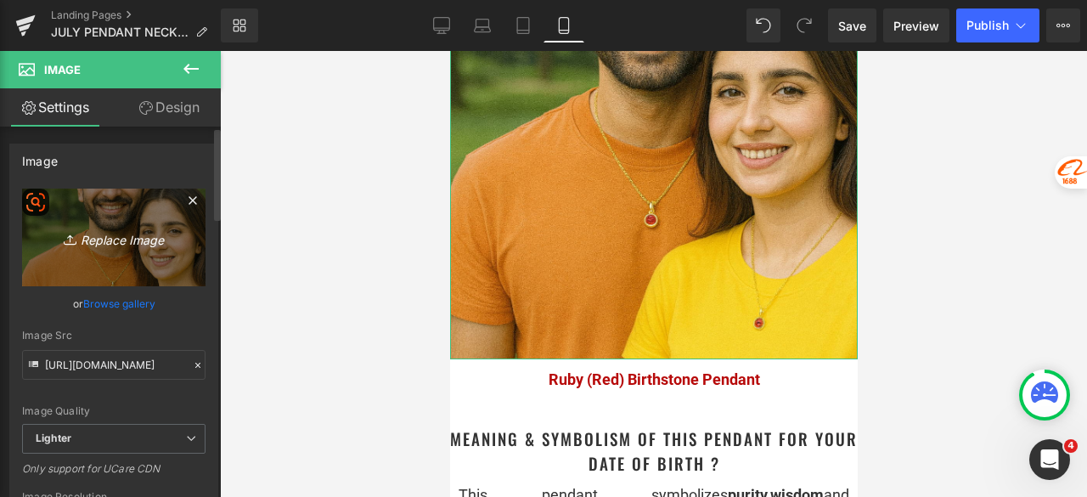
click at [113, 225] on link "Replace Image" at bounding box center [113, 238] width 183 height 98
type input "C:\fakepath\July_Boy_Girl_Calm_HD.jpg"
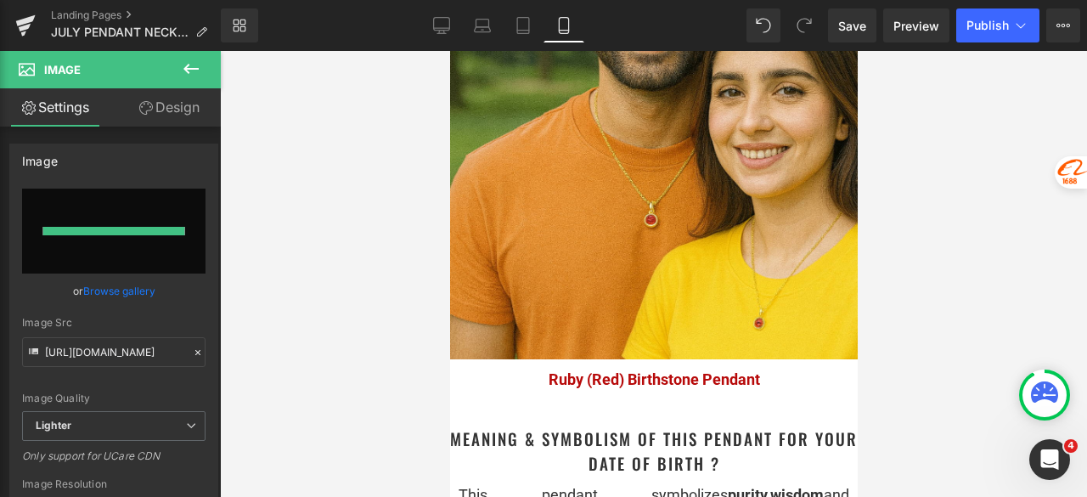
type input "https://ucarecdn.com/7eb7a5b1-db9e-4f04-bc30-0c4ffa580a74/-/format/auto/-/previ…"
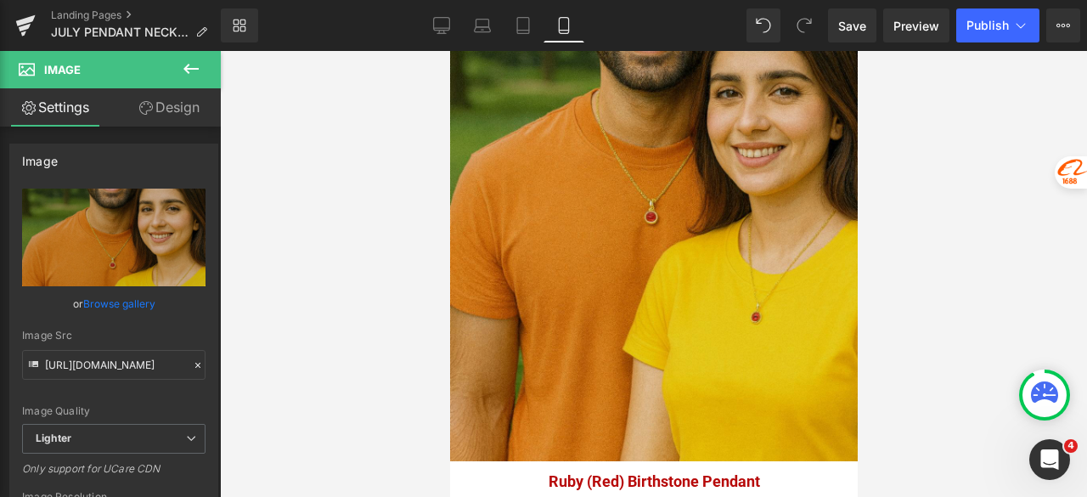
scroll to position [1359, 0]
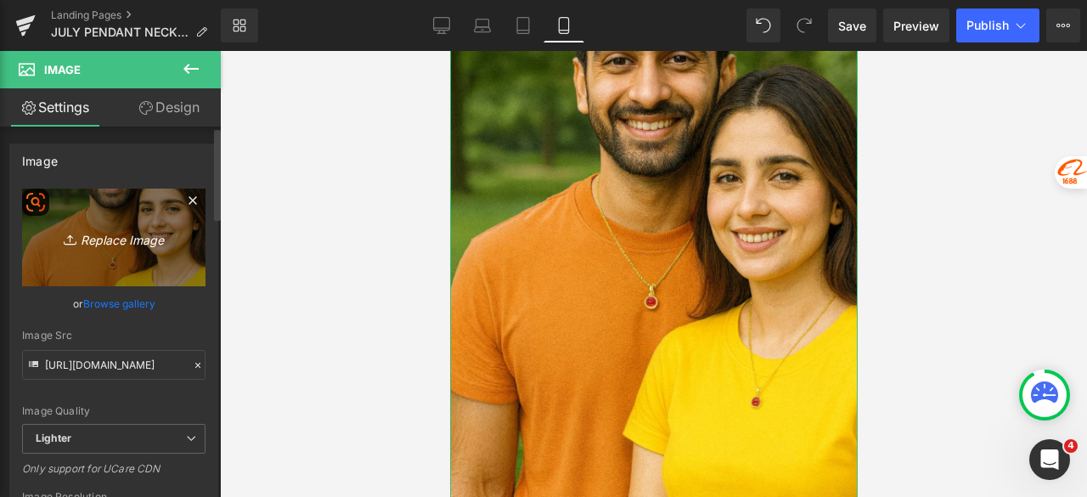
click at [112, 251] on link "Replace Image" at bounding box center [113, 238] width 183 height 98
type input "C:\fakepath\July_Boy_Girl_Clean_Crisp_HD.jpg"
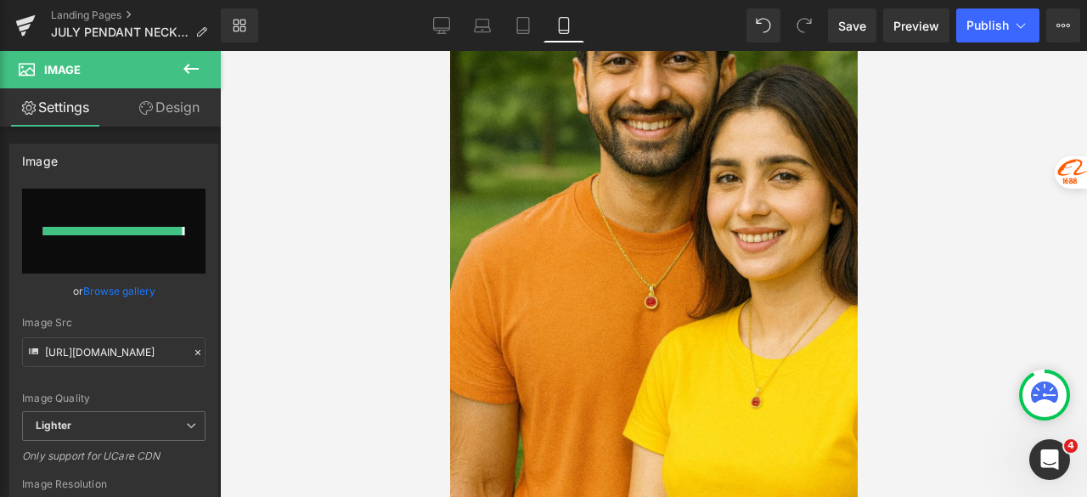
type input "https://ucarecdn.com/f4ad2f13-adeb-4523-8065-11134c03e78c/-/format/auto/-/previ…"
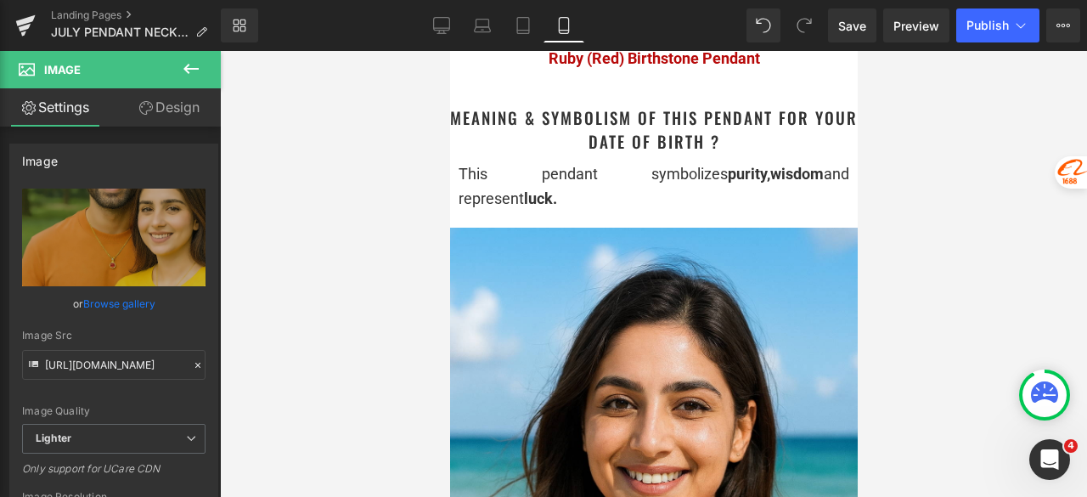
scroll to position [1868, 0]
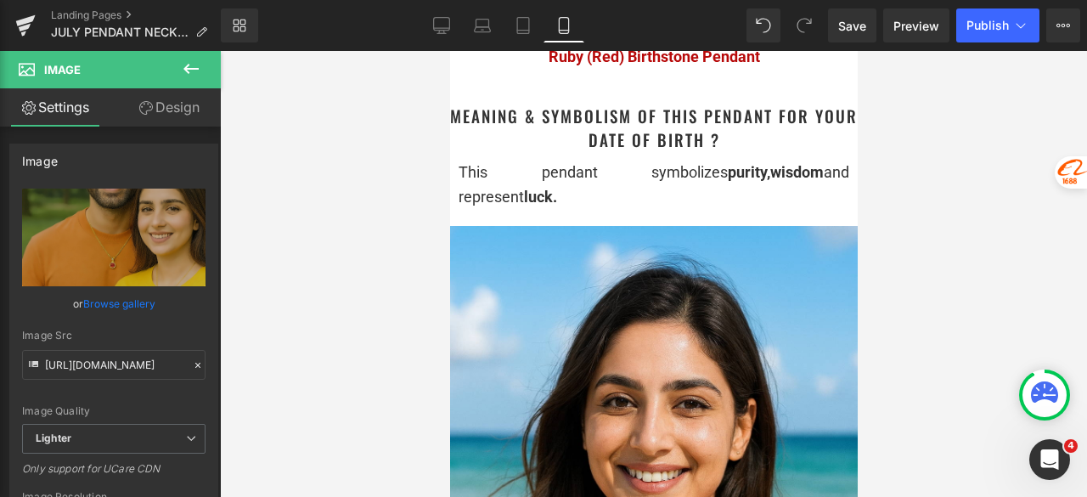
click at [449, 51] on div at bounding box center [449, 51] width 0 height 0
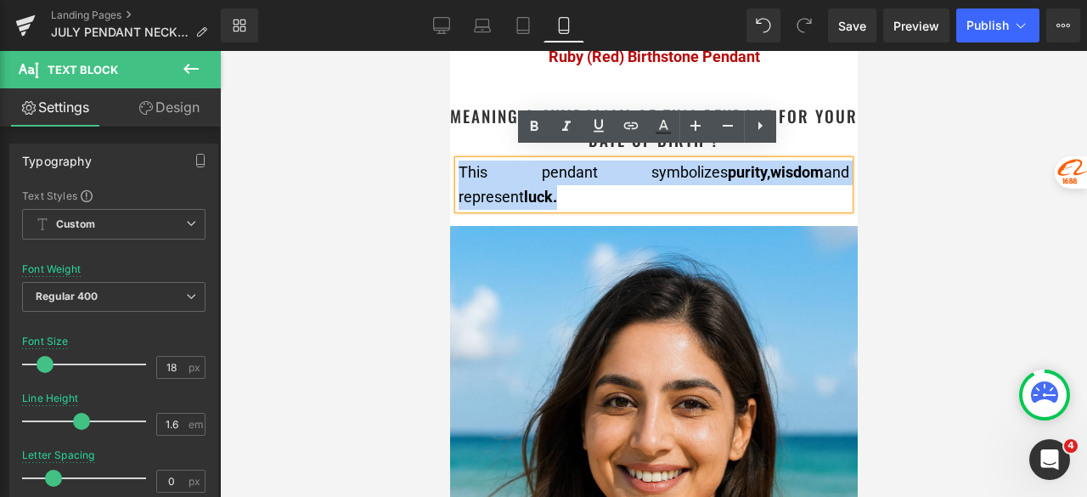
drag, startPoint x: 533, startPoint y: 194, endPoint x: 457, endPoint y: 167, distance: 81.1
click at [458, 167] on div "This pendant symbolizes purity, wisdom and represent luck." at bounding box center [653, 185] width 391 height 49
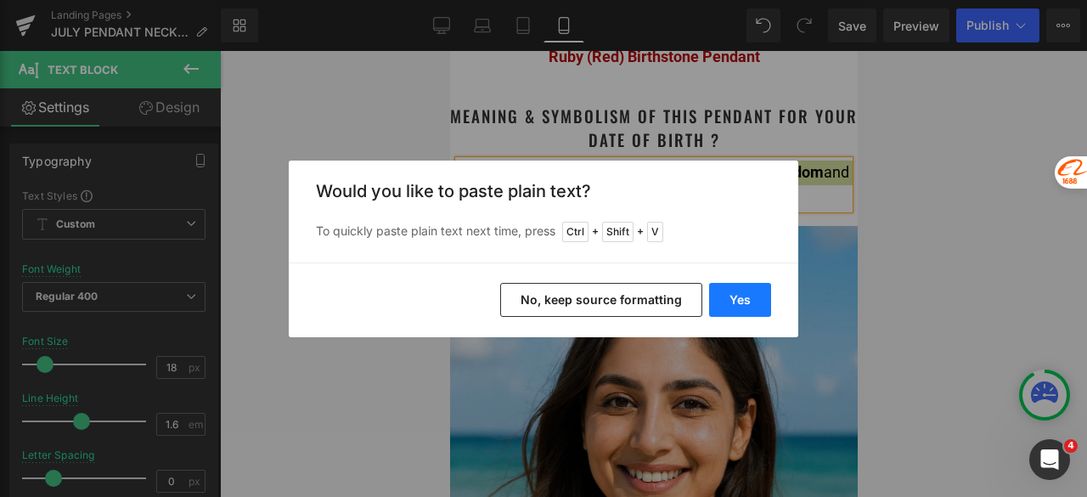
click at [727, 296] on button "Yes" at bounding box center [740, 300] width 62 height 34
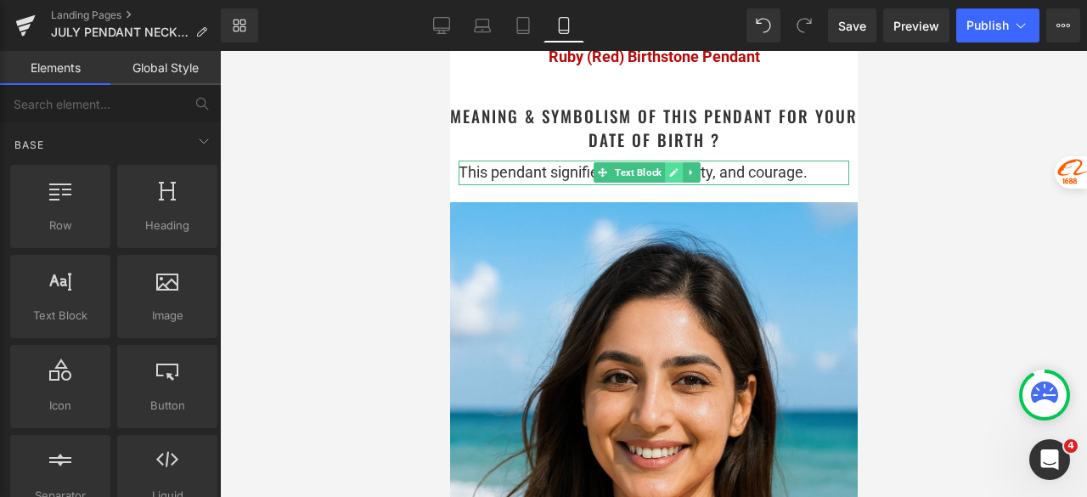
click at [668, 162] on link at bounding box center [674, 172] width 18 height 20
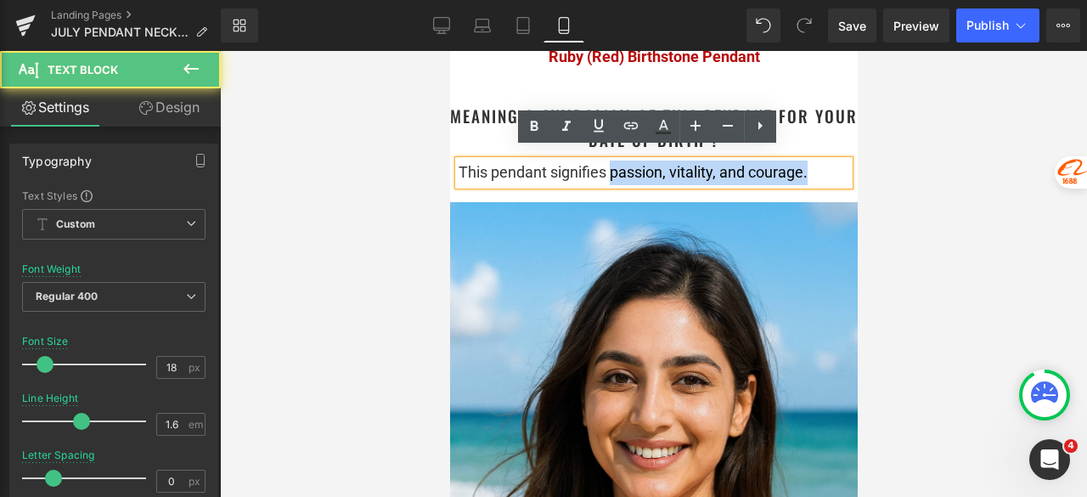
click at [826, 161] on div "This pendant signifies passion, vitality, and courage." at bounding box center [653, 173] width 391 height 25
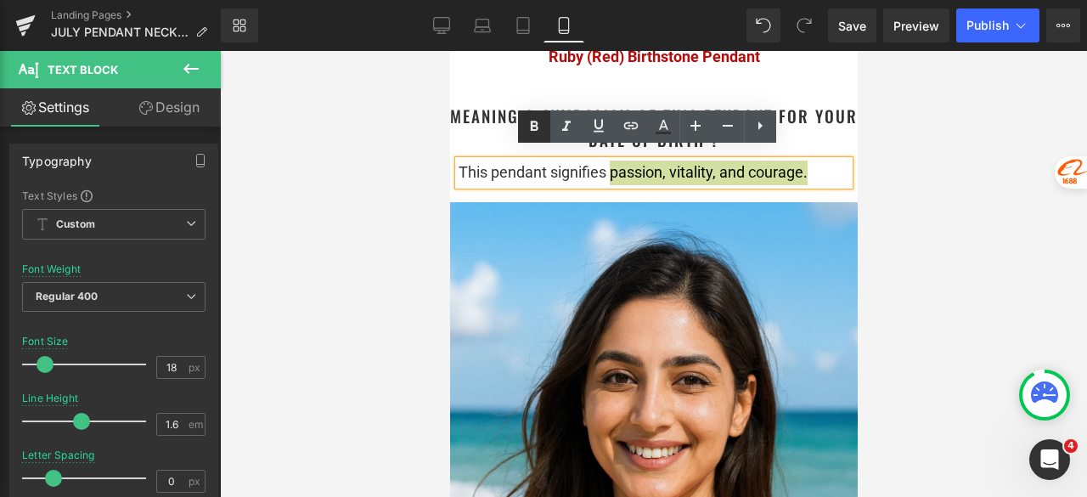
click at [542, 122] on icon at bounding box center [534, 126] width 20 height 20
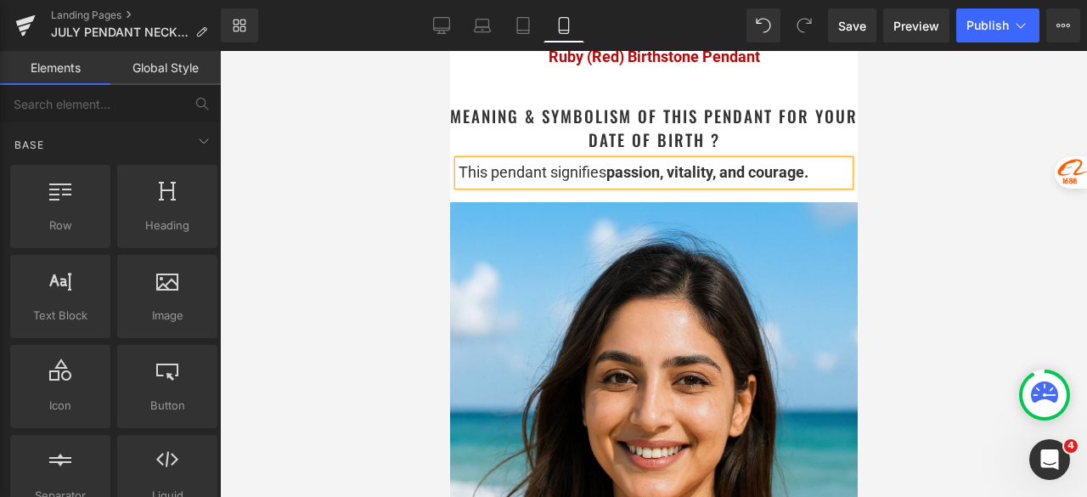
click at [978, 160] on div at bounding box center [653, 274] width 867 height 446
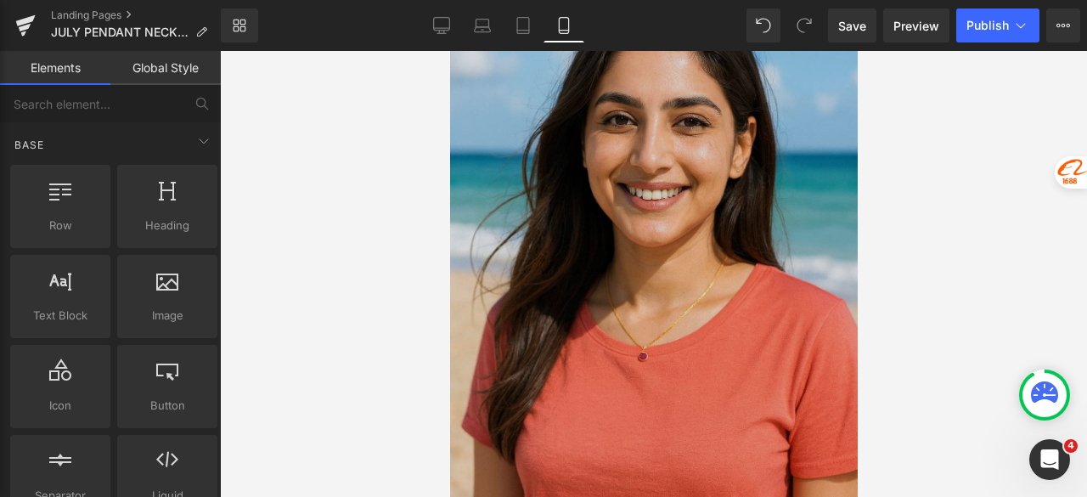
scroll to position [2123, 0]
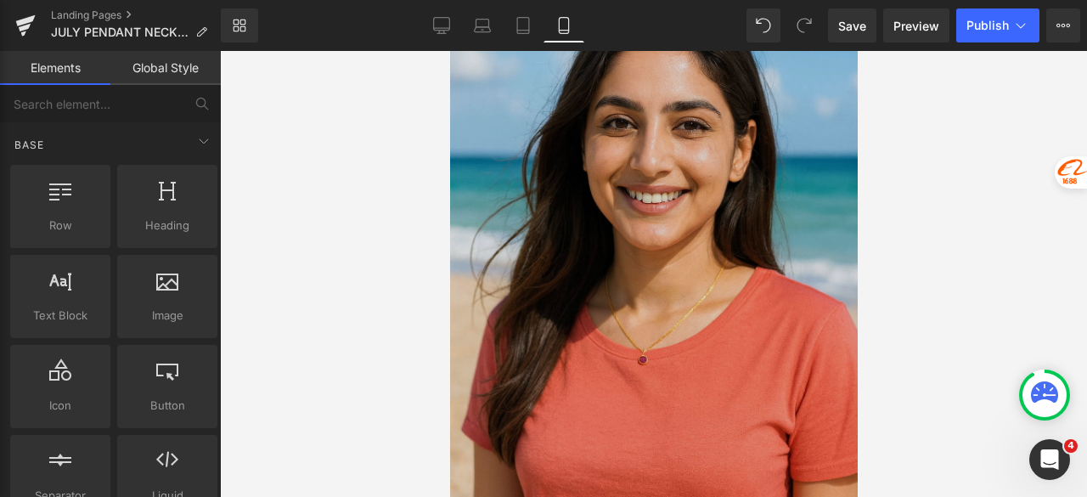
click at [687, 162] on img at bounding box center [653, 252] width 408 height 611
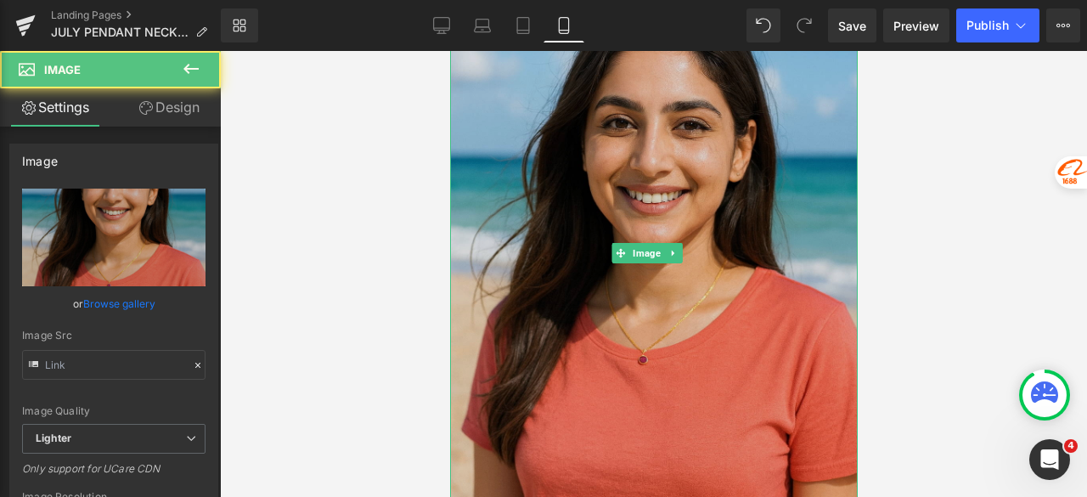
type input "[URL][DOMAIN_NAME]"
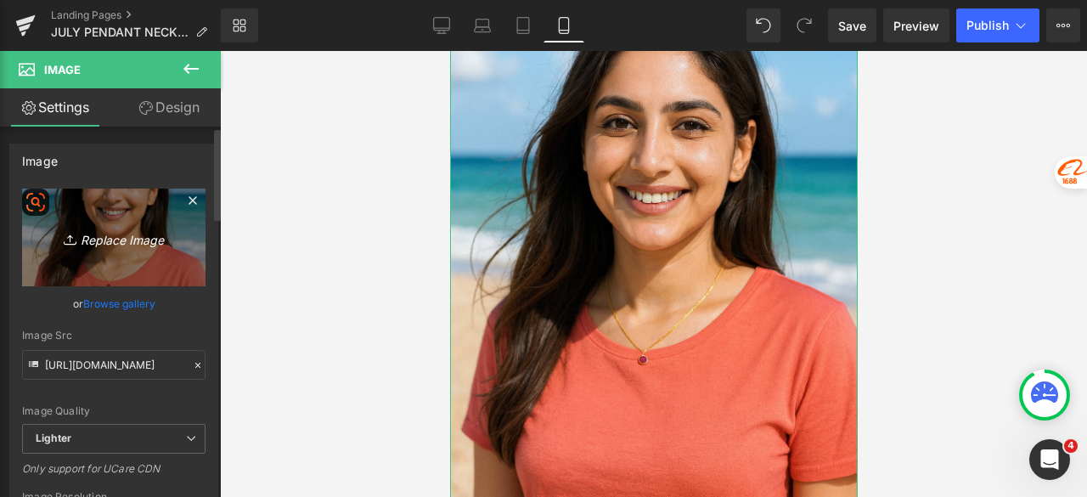
click at [121, 250] on link "Replace Image" at bounding box center [113, 238] width 183 height 98
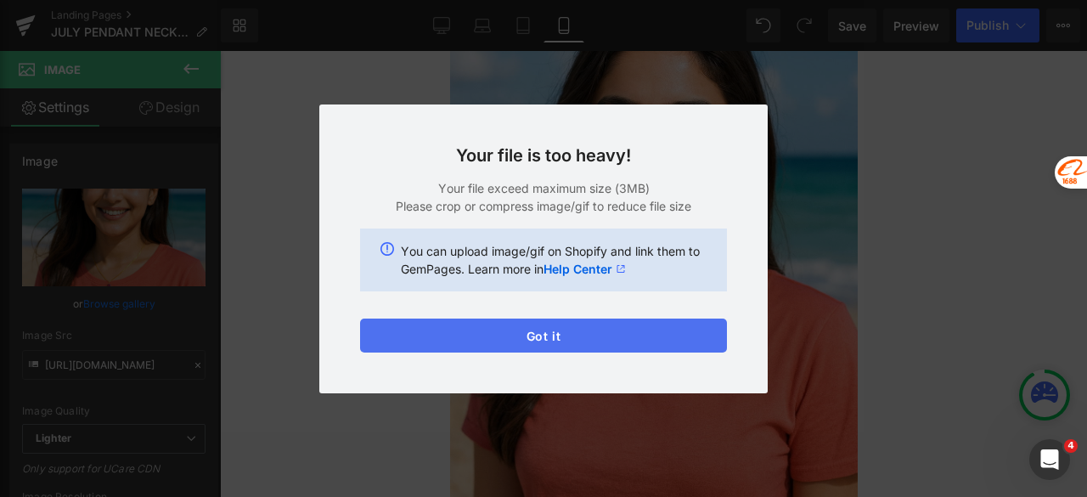
click at [421, 336] on button "Got it" at bounding box center [543, 335] width 367 height 34
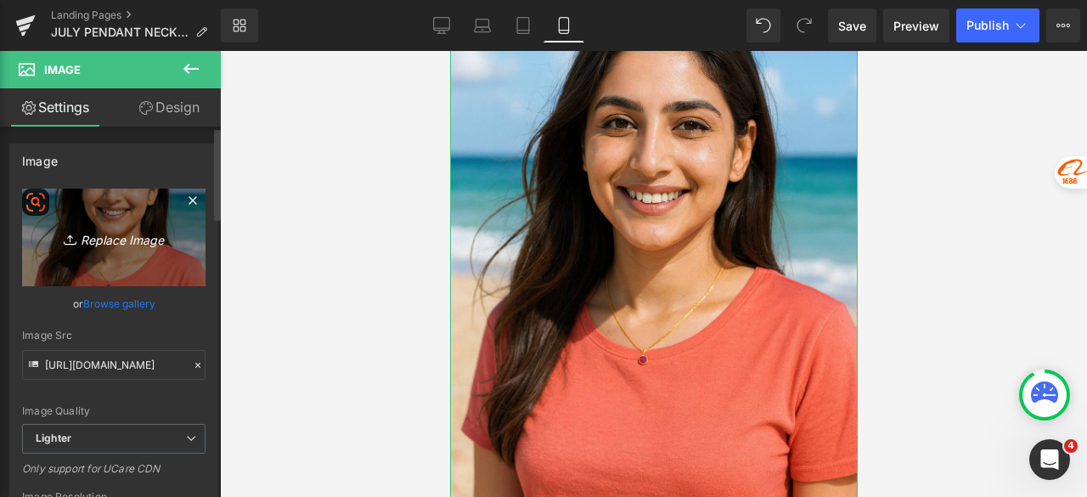
click at [97, 252] on link "Replace Image" at bounding box center [113, 238] width 183 height 98
type input "C:\fakepath\July_Girl_beach_2.png"
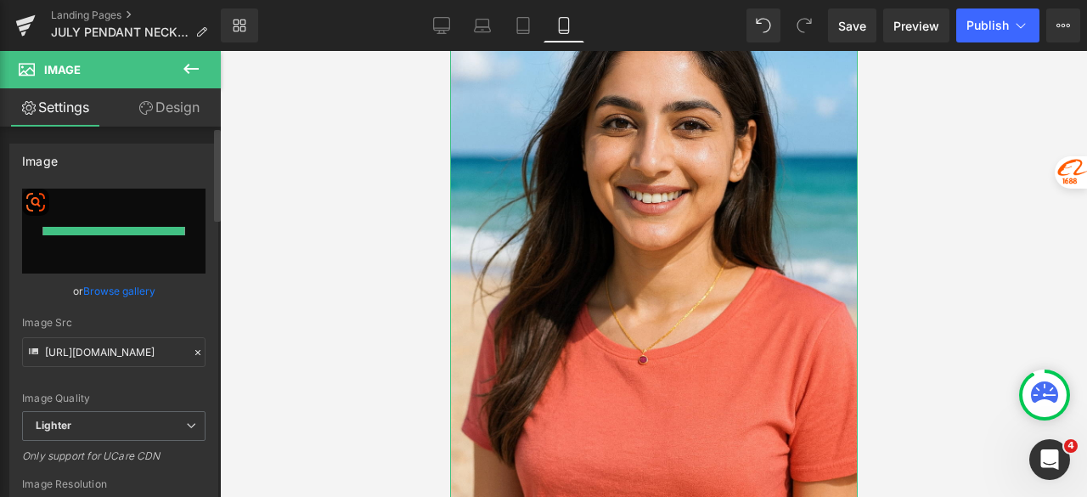
type input "https://ucarecdn.com/ce8fc9c6-1ddb-413a-8b7d-86f1b55e1f5a/-/format/auto/-/previ…"
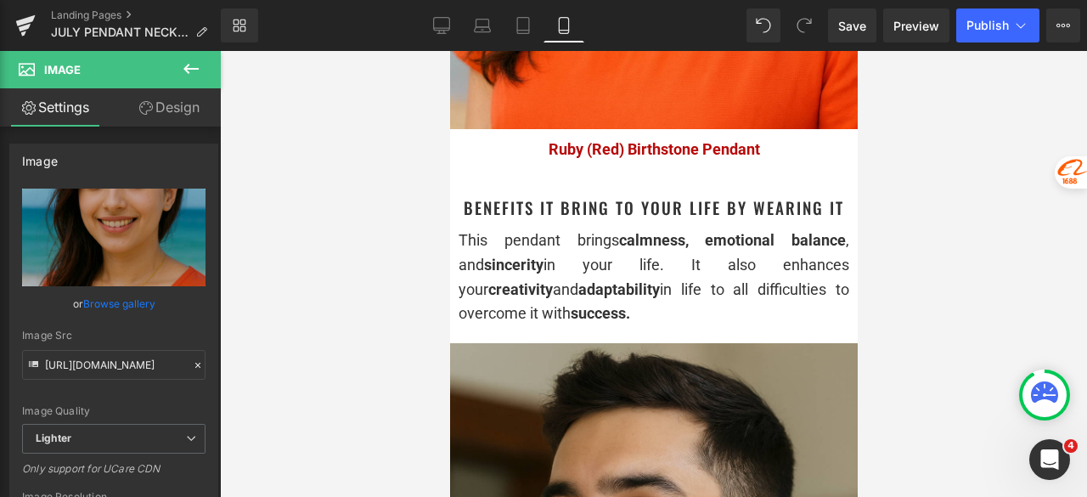
scroll to position [2633, 0]
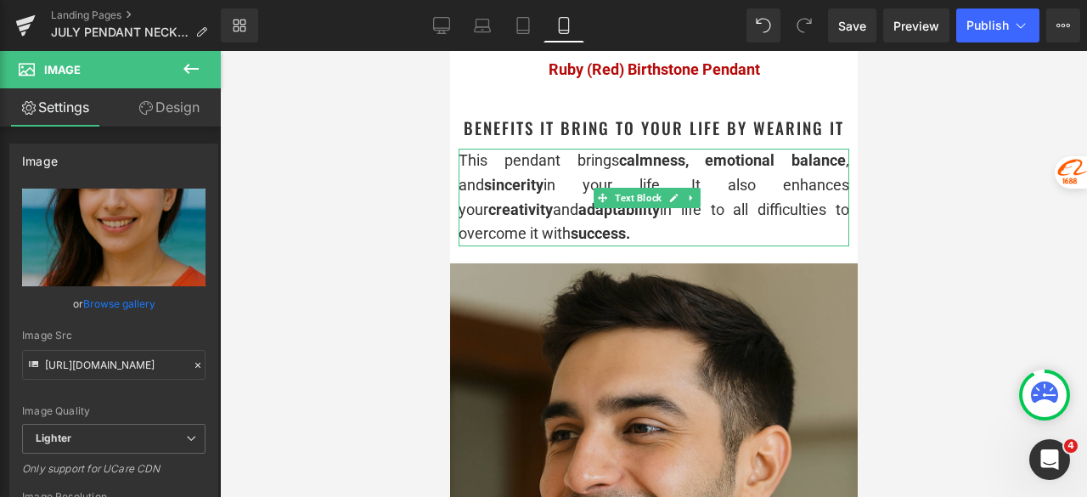
click at [537, 155] on div "This pendant brings calmness, emotional balance , and sincerity in your life. I…" at bounding box center [653, 198] width 391 height 98
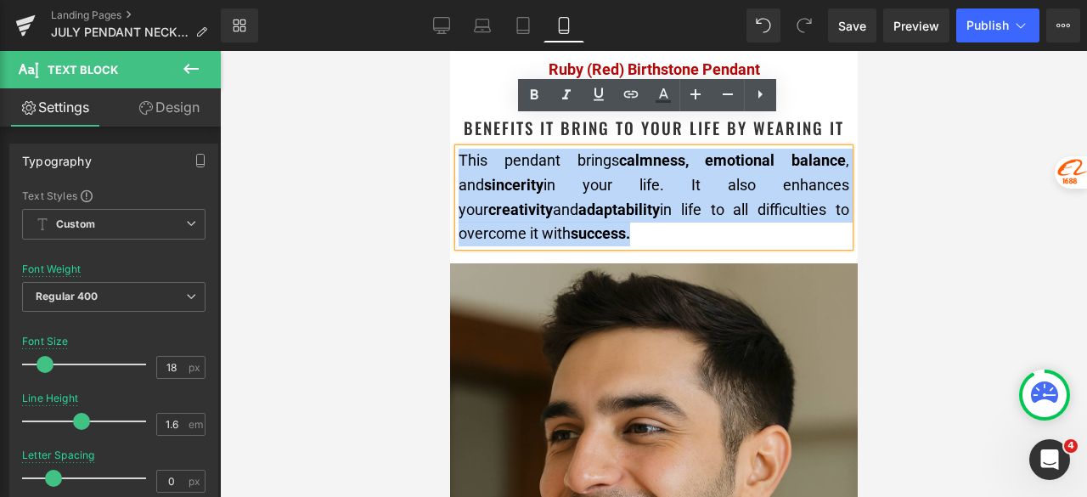
drag, startPoint x: 565, startPoint y: 207, endPoint x: 460, endPoint y: 137, distance: 126.0
click at [460, 149] on div "This pendant brings calmness, emotional balance , and sincerity in your life. I…" at bounding box center [653, 198] width 391 height 98
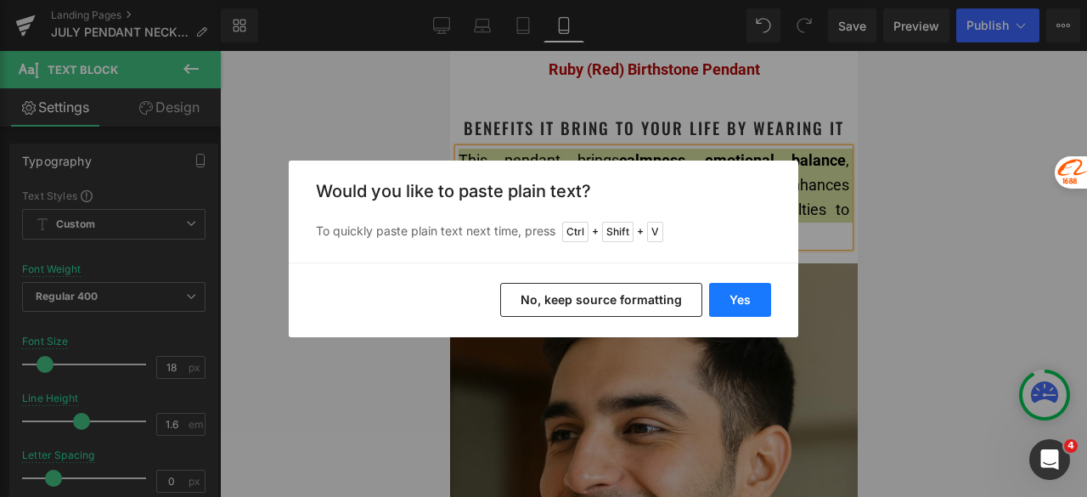
click at [744, 299] on button "Yes" at bounding box center [740, 300] width 62 height 34
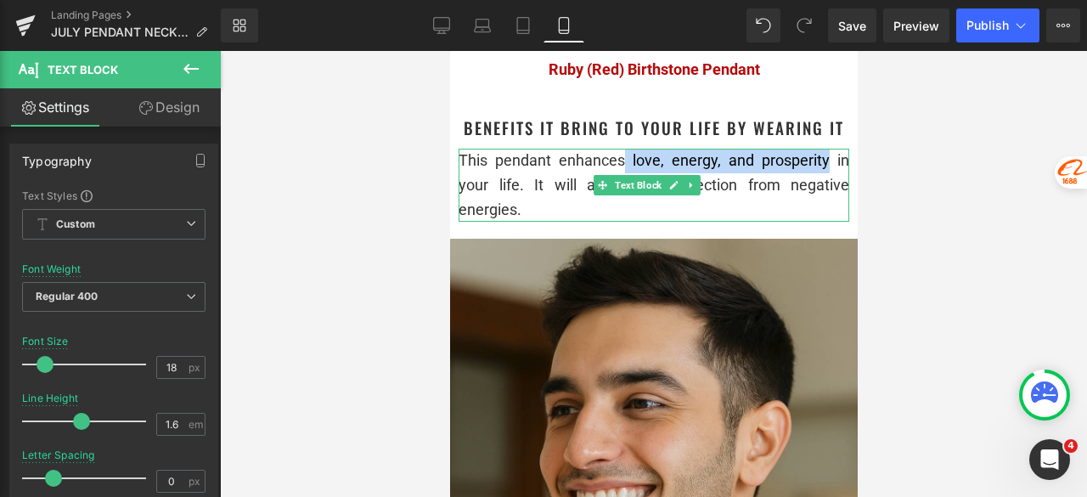
drag, startPoint x: 622, startPoint y: 128, endPoint x: 815, endPoint y: 130, distance: 193.6
click at [815, 149] on div "This pendant enhances love, energy, and prosperity in your life. It will also o…" at bounding box center [653, 185] width 391 height 73
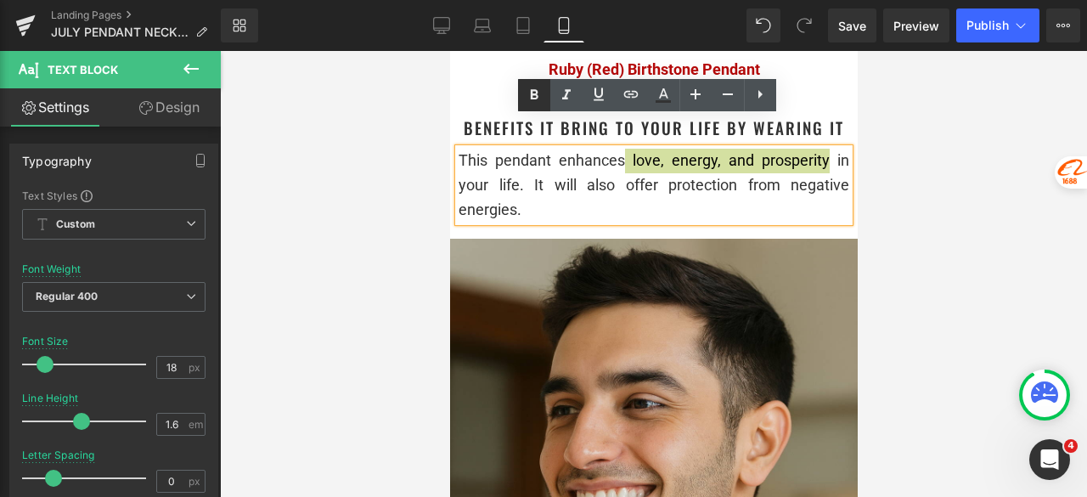
click at [535, 97] on icon at bounding box center [534, 95] width 20 height 20
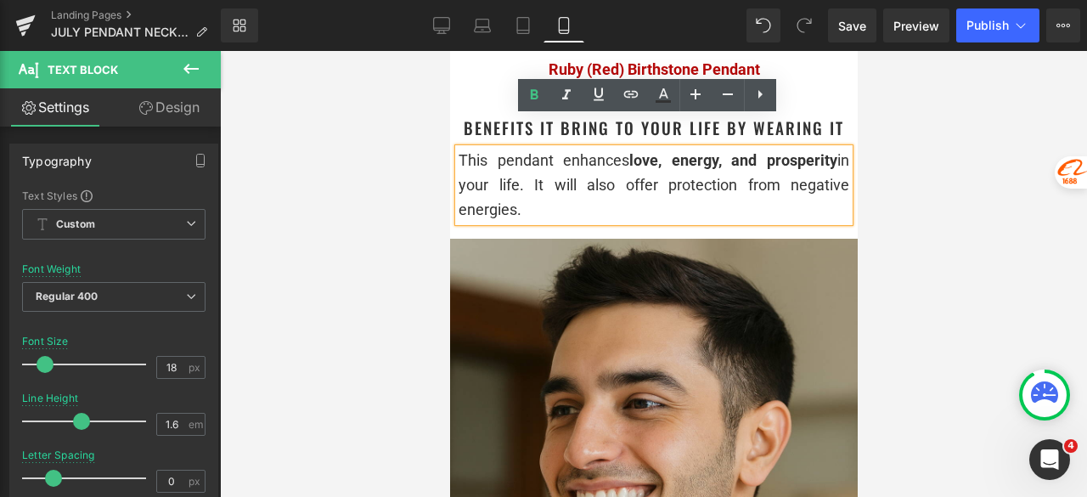
click at [597, 189] on div "This pendant enhances love, energy, and prosperity in your life. It will also o…" at bounding box center [653, 185] width 391 height 73
drag, startPoint x: 656, startPoint y: 154, endPoint x: 681, endPoint y: 179, distance: 36.0
click at [681, 179] on div "This pendant enhances love, energy, and prosperity in your life. It will also o…" at bounding box center [653, 185] width 391 height 73
click at [535, 82] on link at bounding box center [534, 95] width 32 height 32
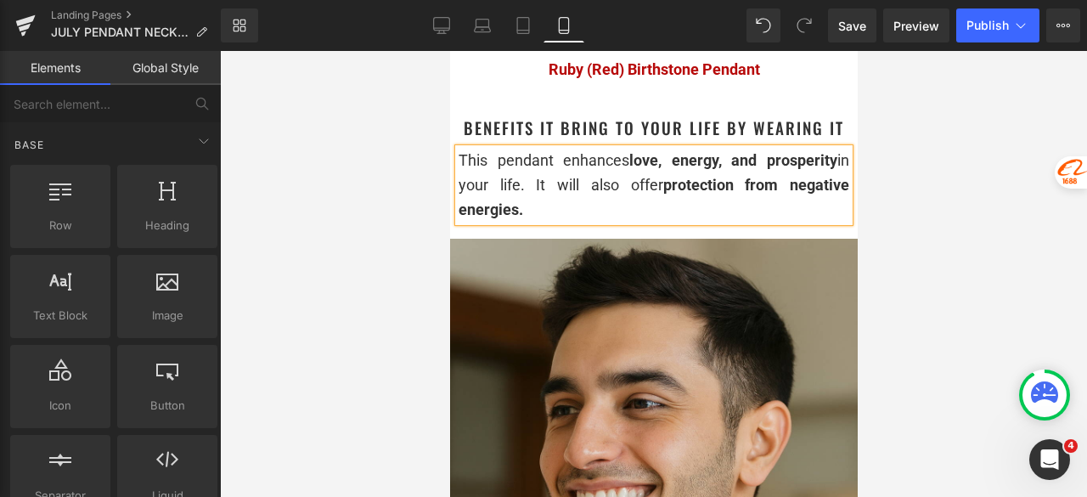
click at [904, 160] on div at bounding box center [653, 274] width 867 height 446
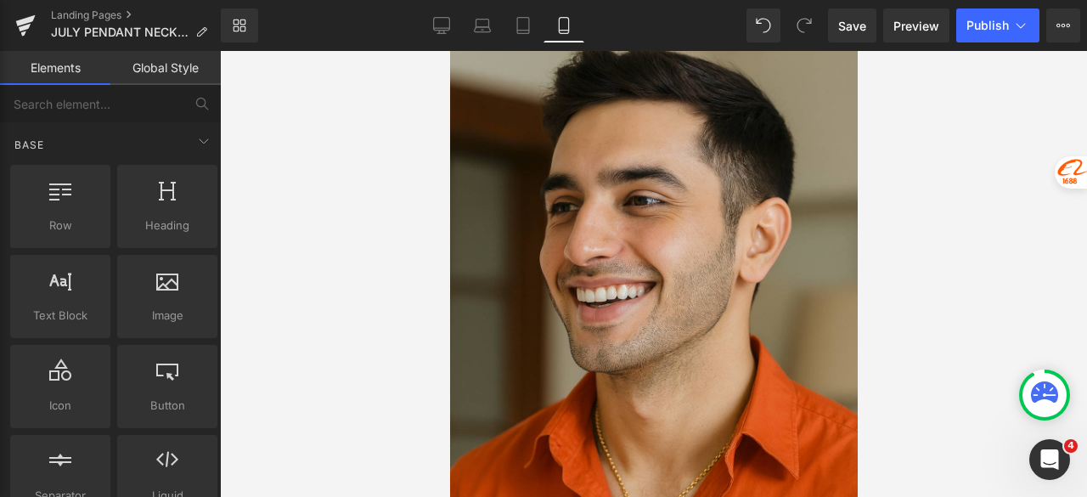
scroll to position [2887, 0]
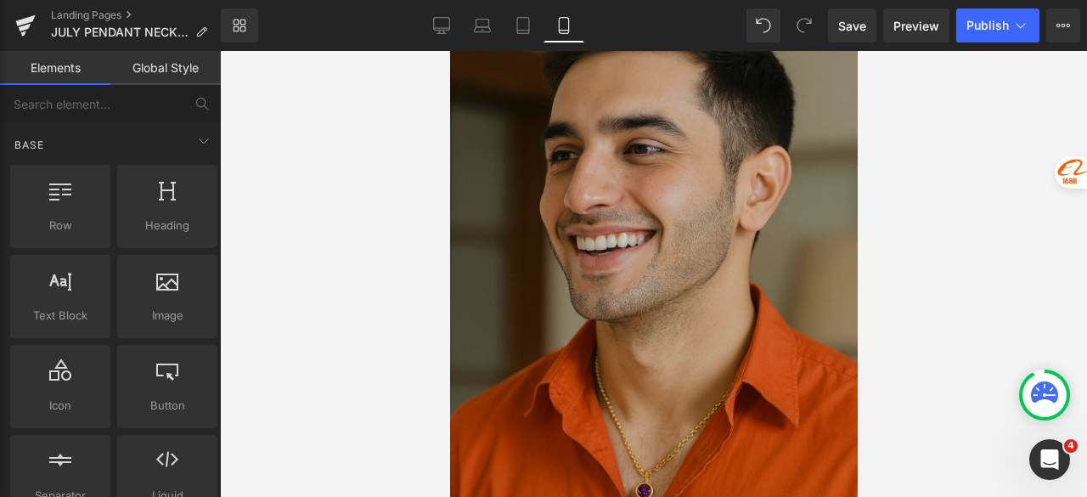
click at [717, 184] on img at bounding box center [653, 289] width 408 height 611
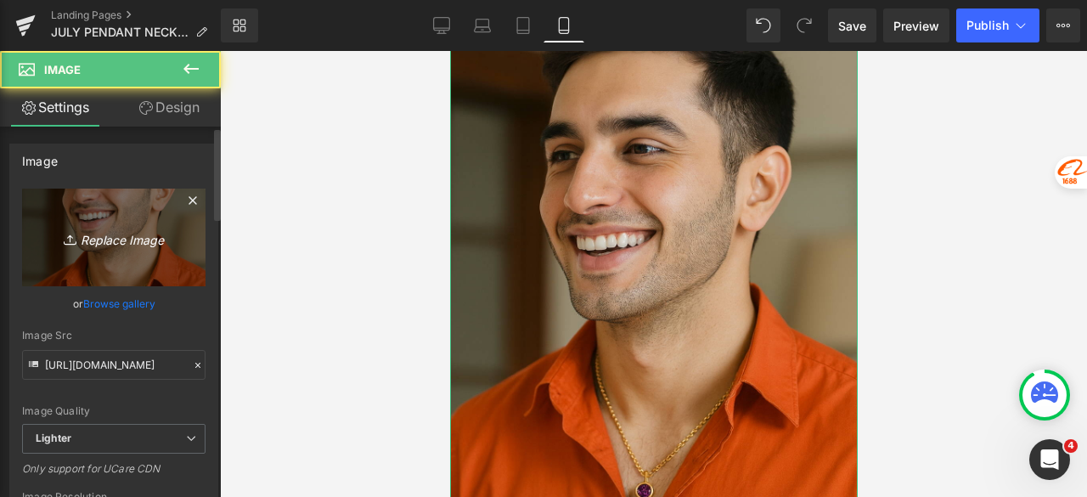
click at [124, 257] on link "Replace Image" at bounding box center [113, 238] width 183 height 98
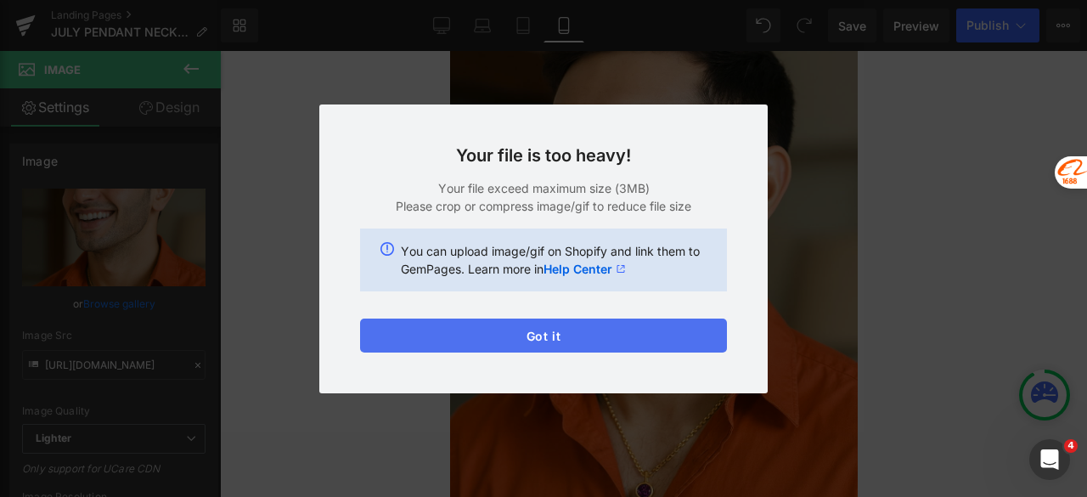
click at [560, 334] on button "Got it" at bounding box center [543, 335] width 367 height 34
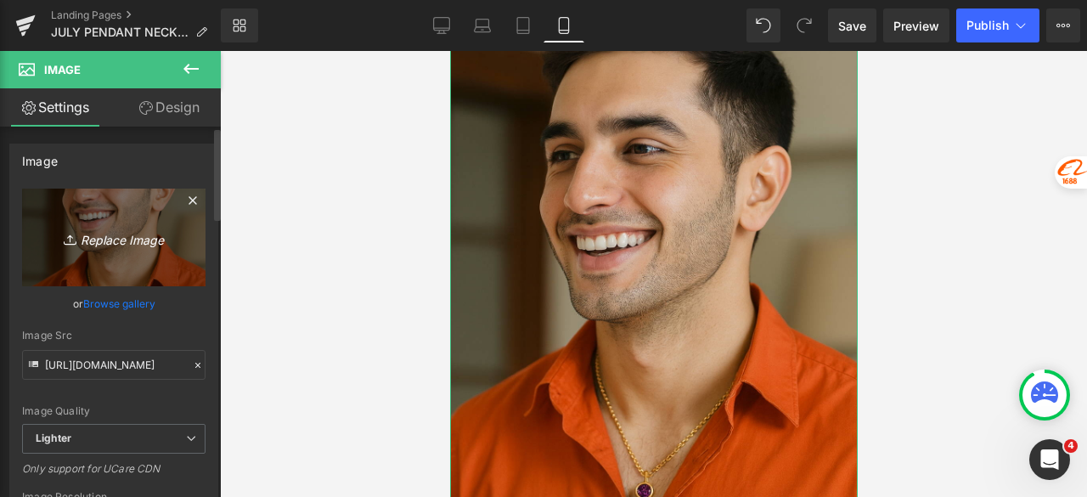
click at [121, 256] on link "Replace Image" at bounding box center [113, 238] width 183 height 98
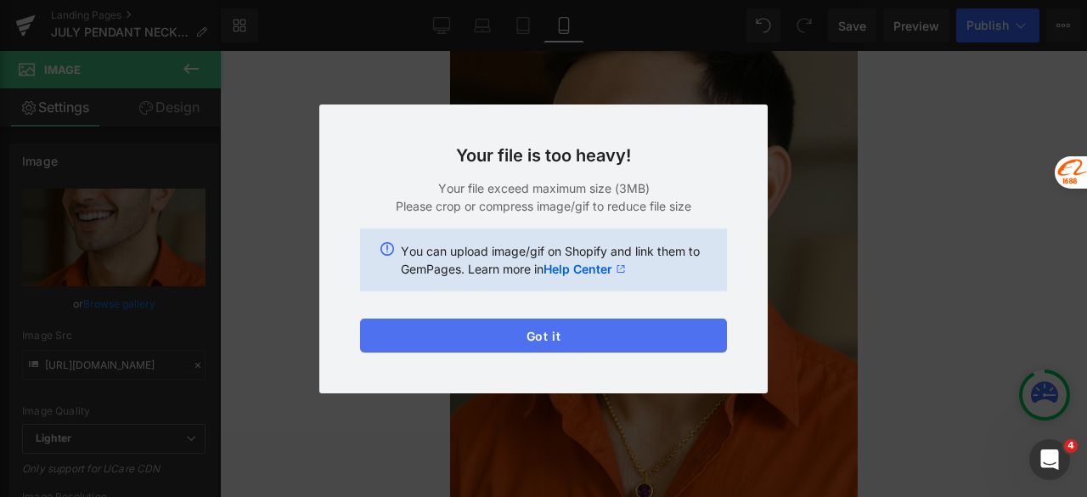
click at [538, 328] on button "Got it" at bounding box center [543, 335] width 367 height 34
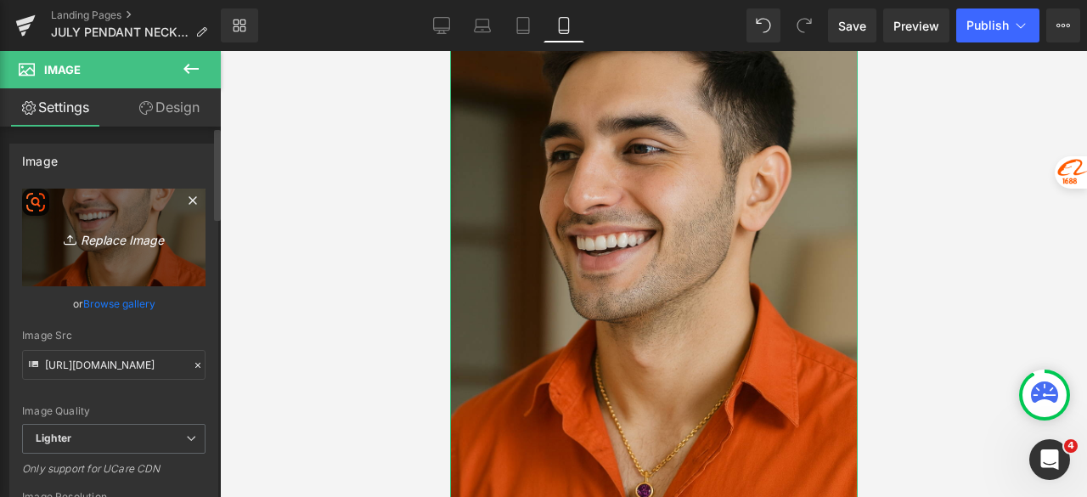
click at [143, 221] on link "Replace Image" at bounding box center [113, 238] width 183 height 98
click at [131, 239] on icon "Replace Image" at bounding box center [114, 237] width 136 height 21
type input "C:\fakepath\Untitled design - 2025-08-29T121415.190.png"
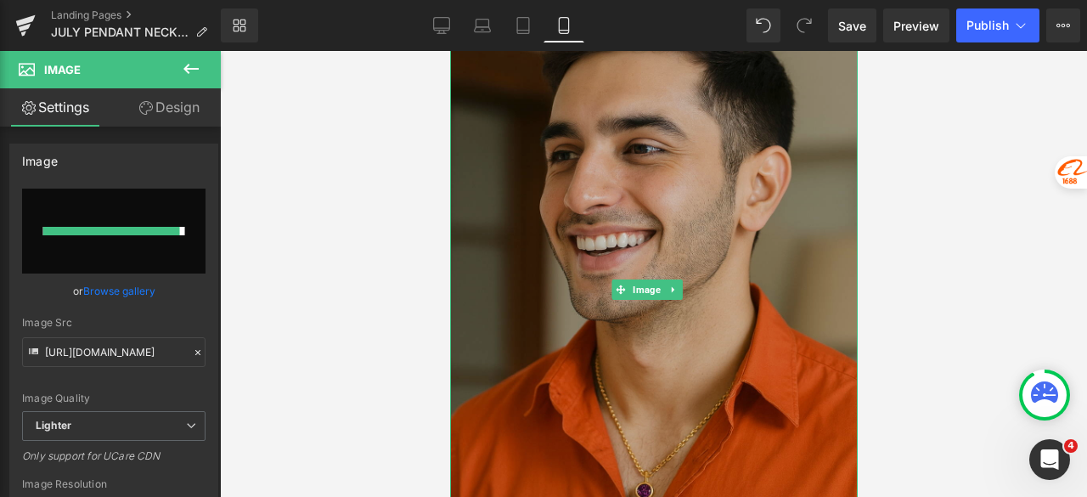
type input "https://ucarecdn.com/961232ed-6d75-4330-995d-f758018a29e5/-/format/auto/-/previ…"
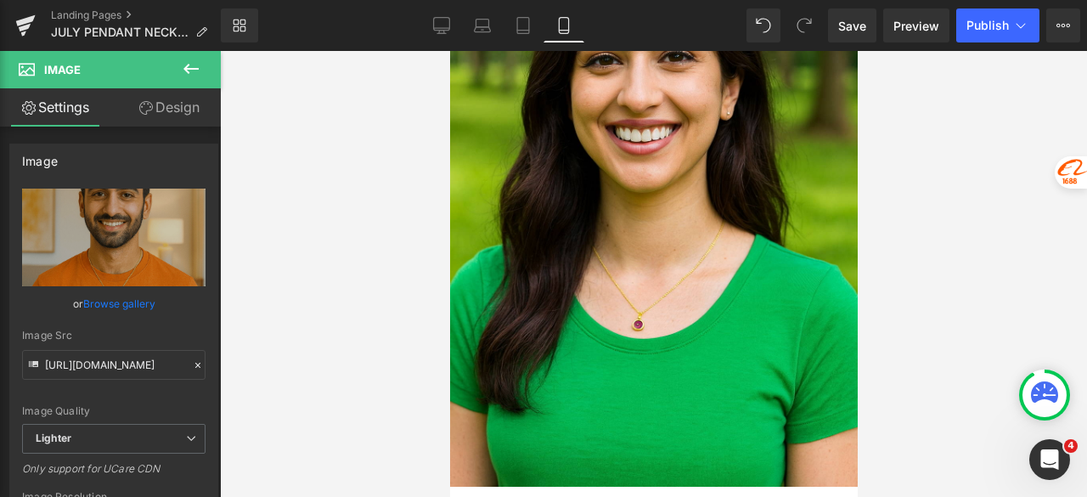
scroll to position [3652, 0]
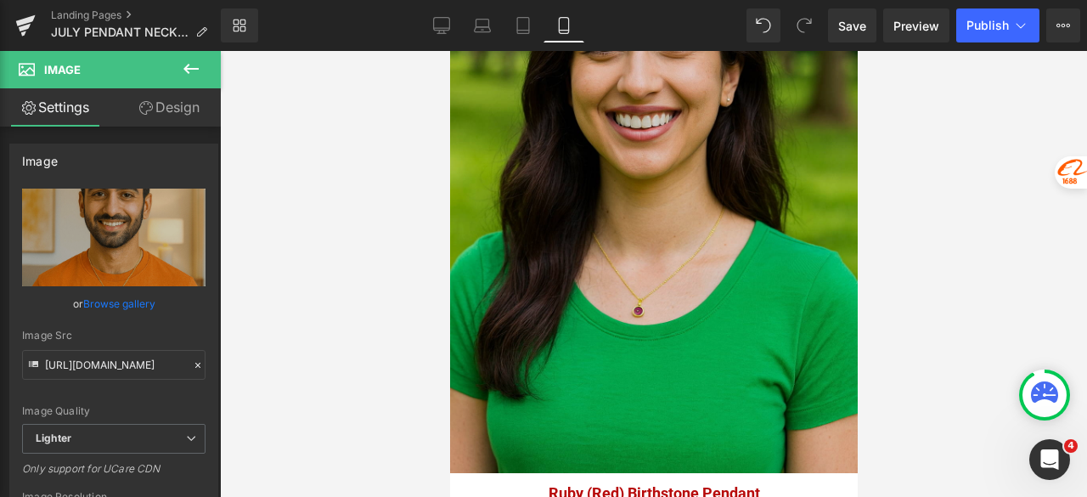
click at [735, 142] on img at bounding box center [653, 167] width 408 height 611
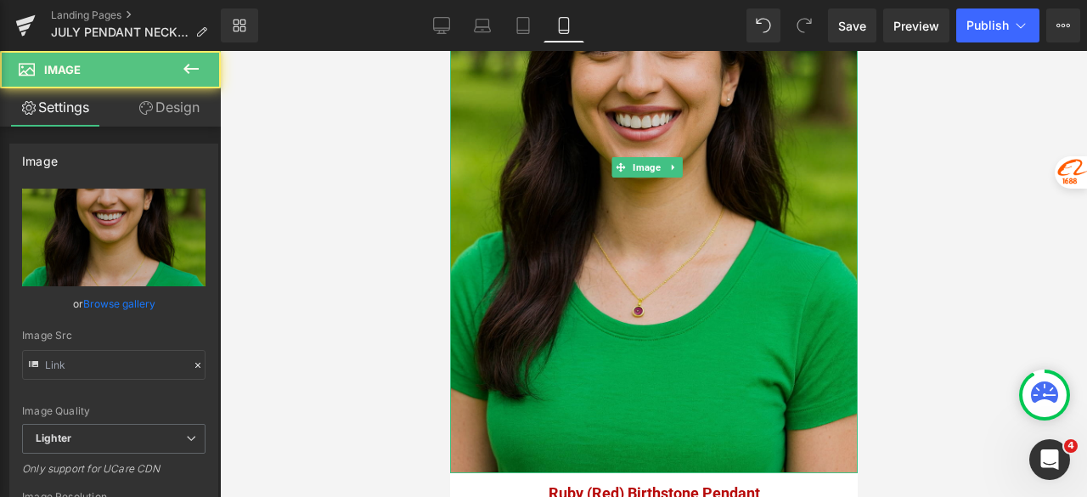
type input "https://ucarecdn.com/9870e86f-18c1-4042-a5ea-bead1f86b9a4/-/format/auto/-/previ…"
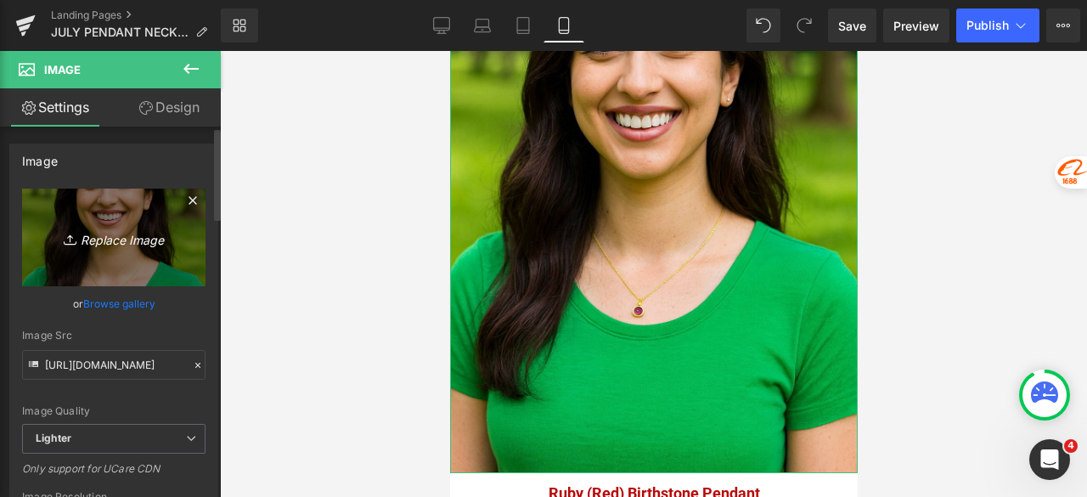
click at [111, 229] on icon "Replace Image" at bounding box center [114, 237] width 136 height 21
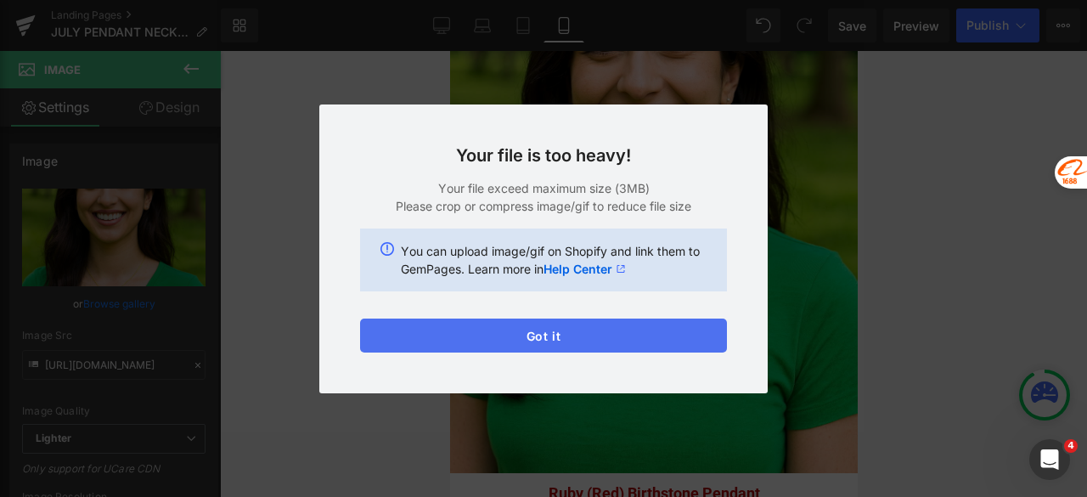
click at [594, 338] on button "Got it" at bounding box center [543, 335] width 367 height 34
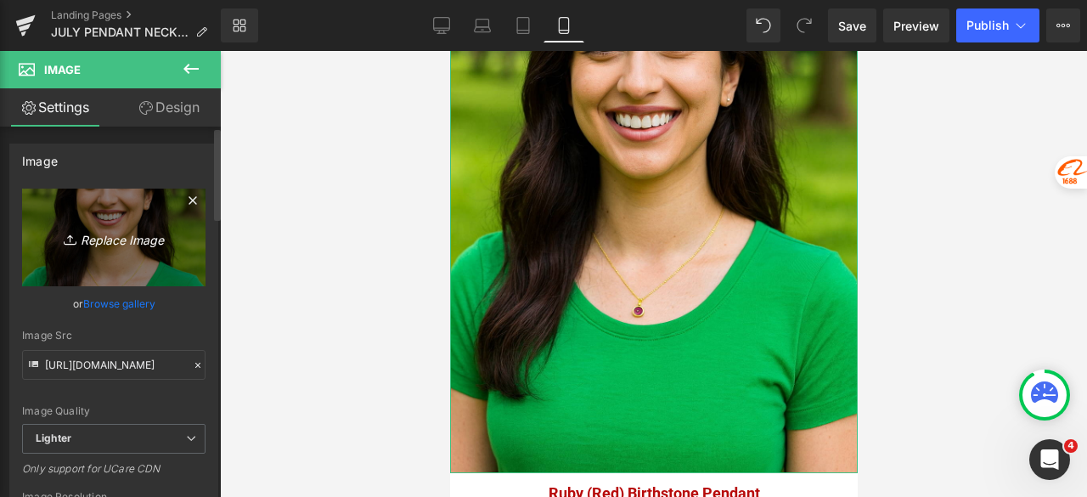
click at [114, 227] on icon "Replace Image" at bounding box center [114, 237] width 136 height 21
type input "C:\fakepath\July_Girl_Park.png"
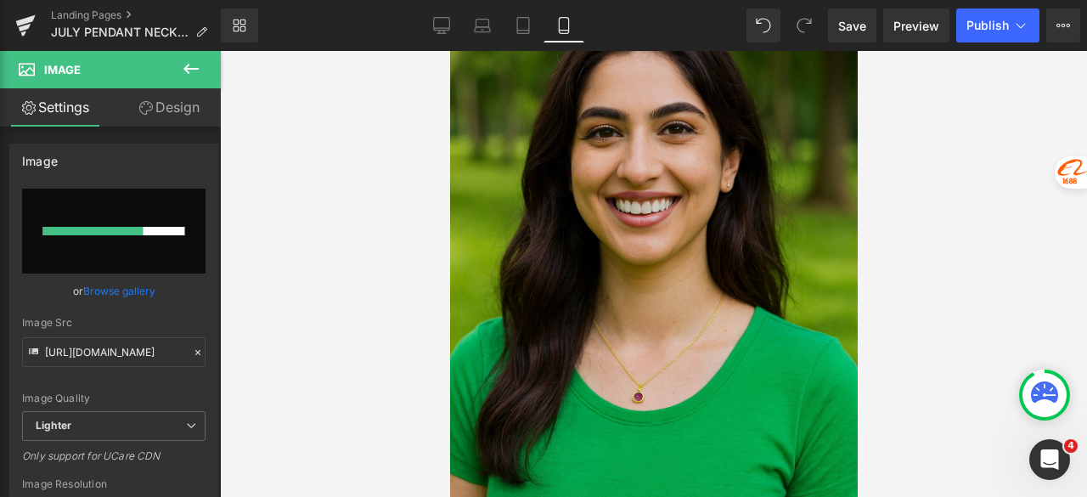
scroll to position [3567, 0]
type input "https://ucarecdn.com/4cfe6b60-9b0e-4a9b-a06b-729844b966e3/-/format/auto/-/previ…"
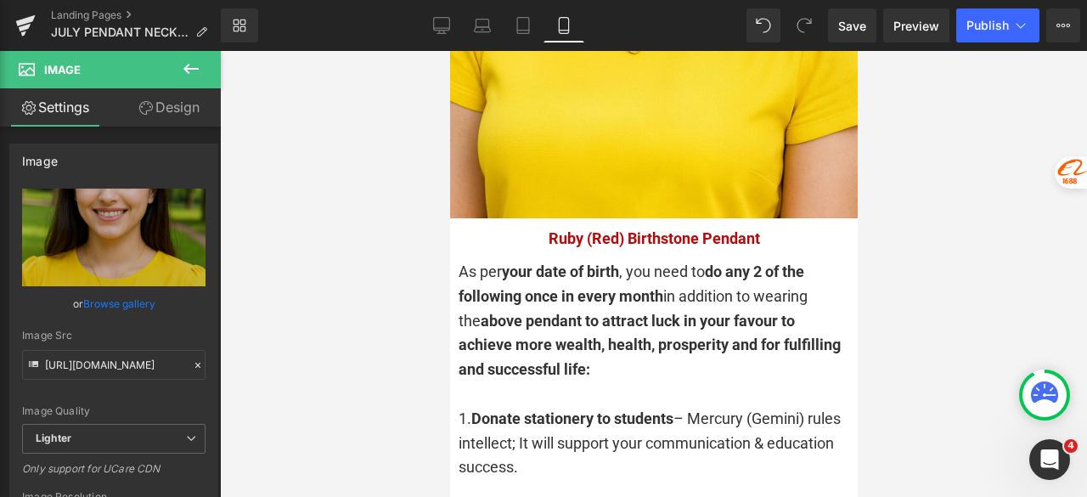
scroll to position [4076, 0]
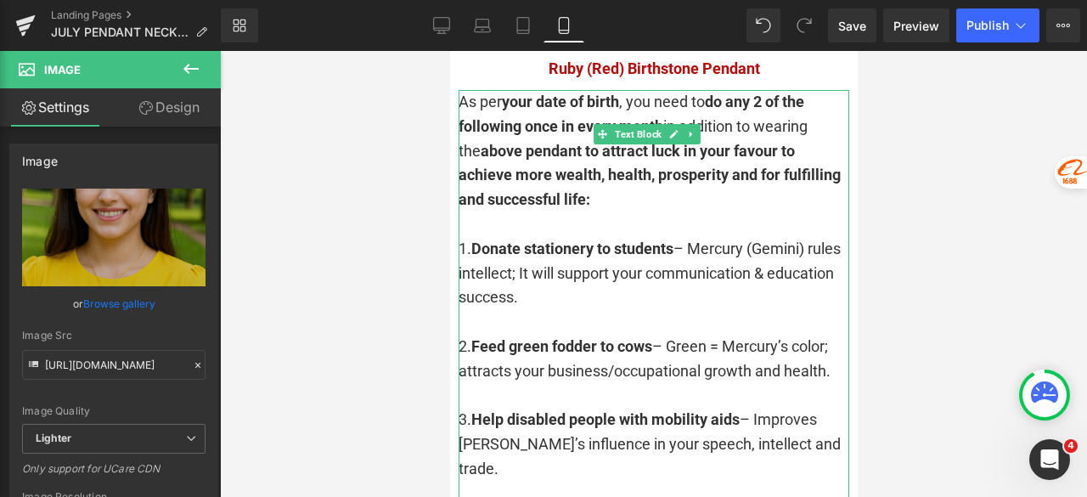
click at [610, 237] on div "1. Donate stationery to students – Mercury (Gemini) rules intellect; It will su…" at bounding box center [653, 273] width 391 height 73
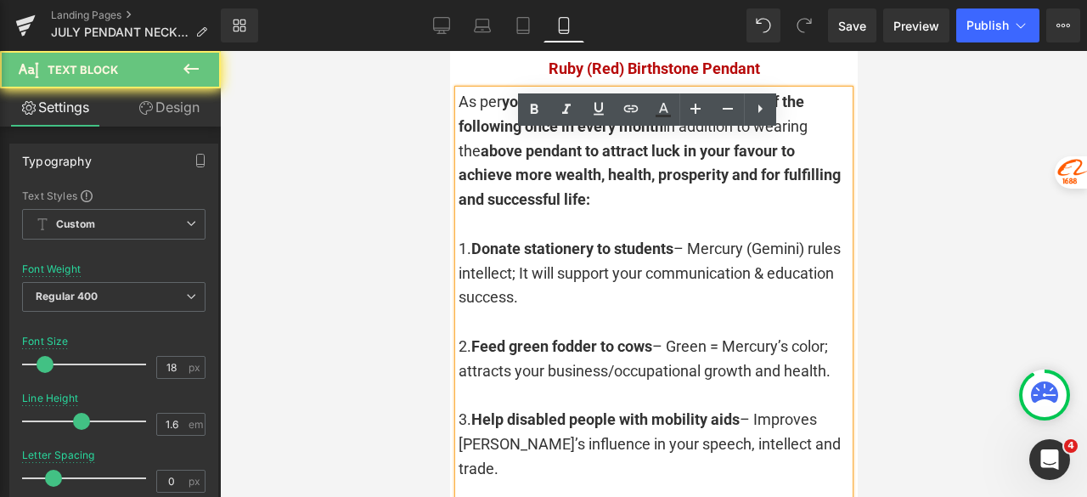
click at [634, 237] on div "1. Donate stationery to students – Mercury (Gemini) rules intellect; It will su…" at bounding box center [653, 273] width 391 height 73
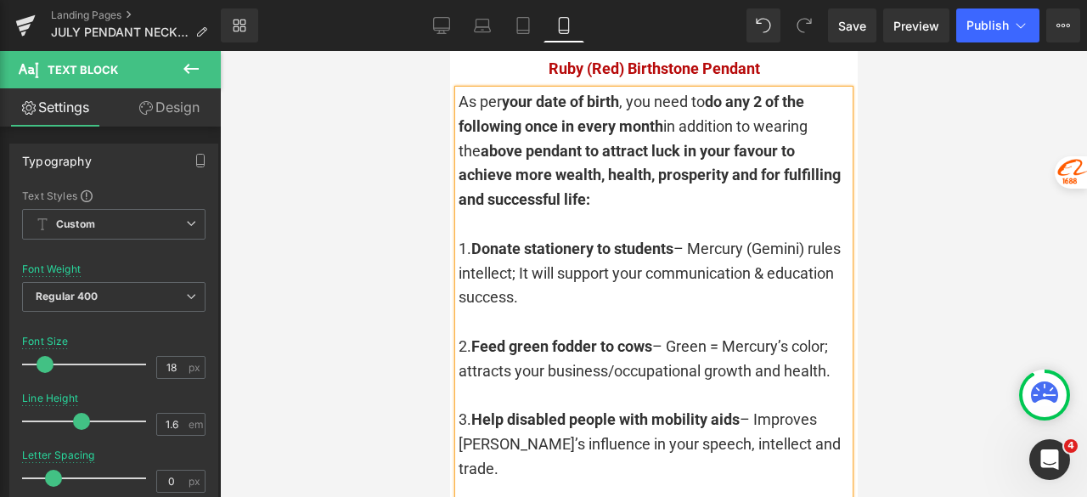
scroll to position [4052, 0]
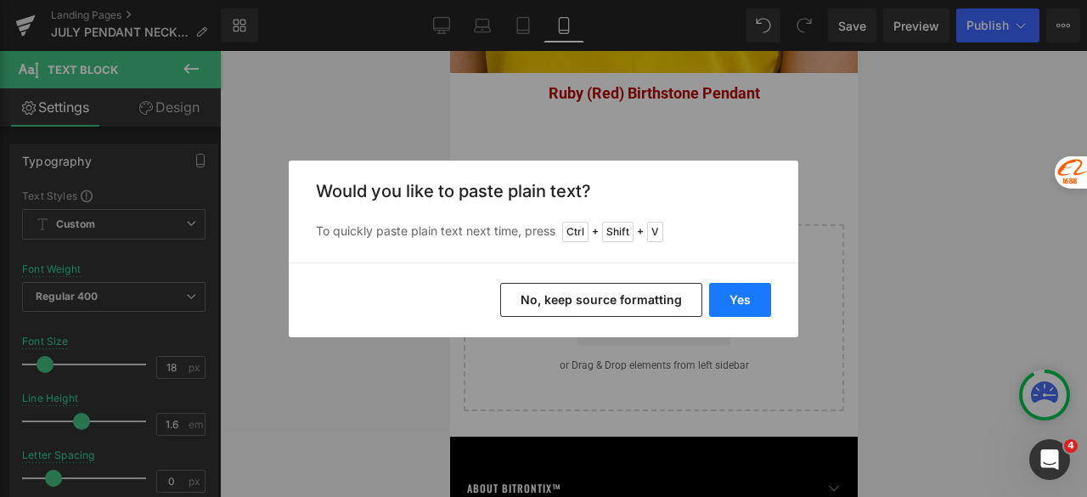
click at [729, 302] on button "Yes" at bounding box center [740, 300] width 62 height 34
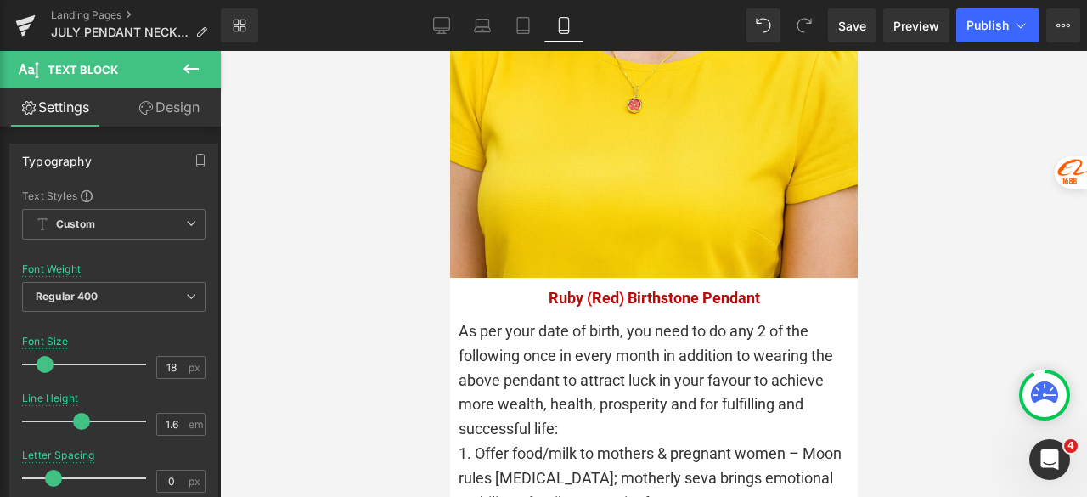
scroll to position [3882, 0]
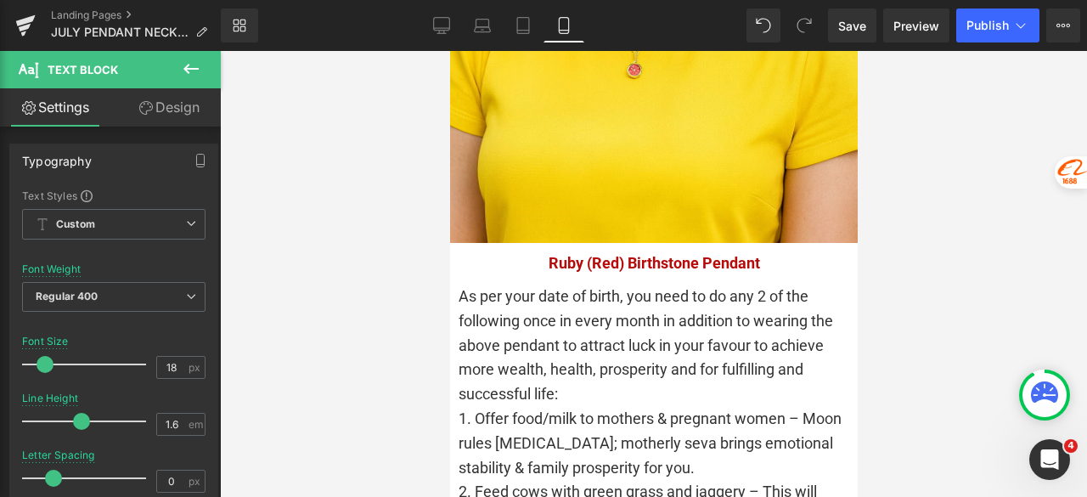
click at [618, 330] on div "As per your date of birth, you need to do any 2 of the following once in every …" at bounding box center [653, 345] width 391 height 122
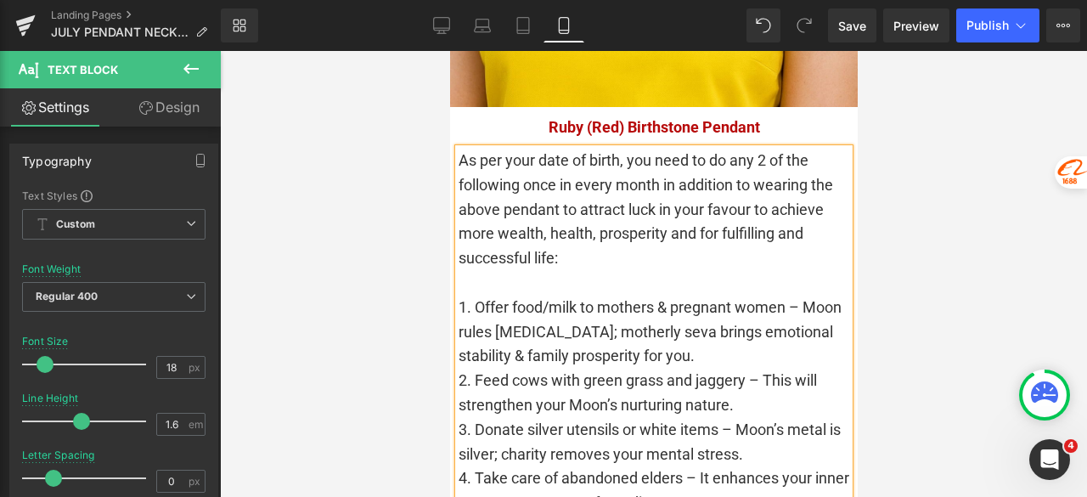
scroll to position [4052, 0]
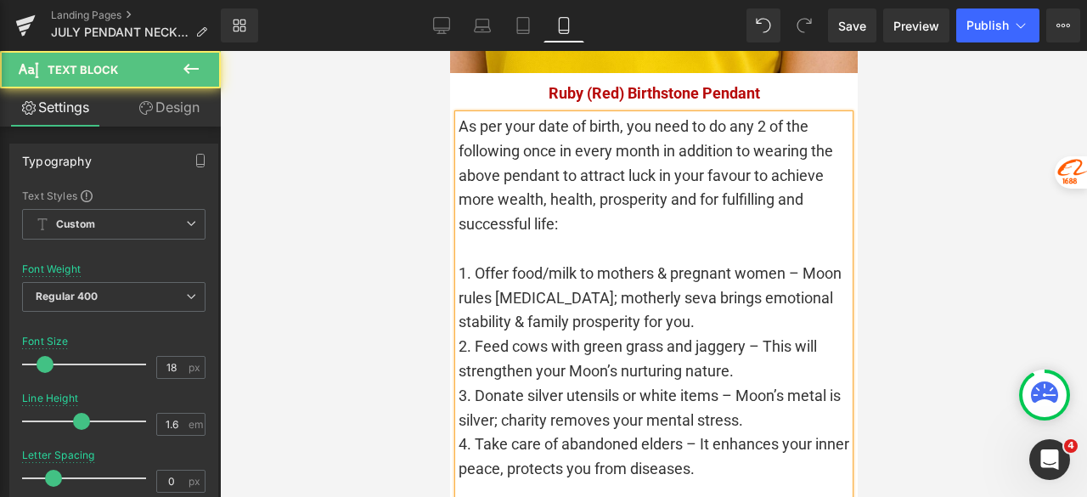
click at [709, 262] on div "1. Offer food/milk to mothers & pregnant women – Moon rules Cancer; motherly se…" at bounding box center [653, 298] width 391 height 73
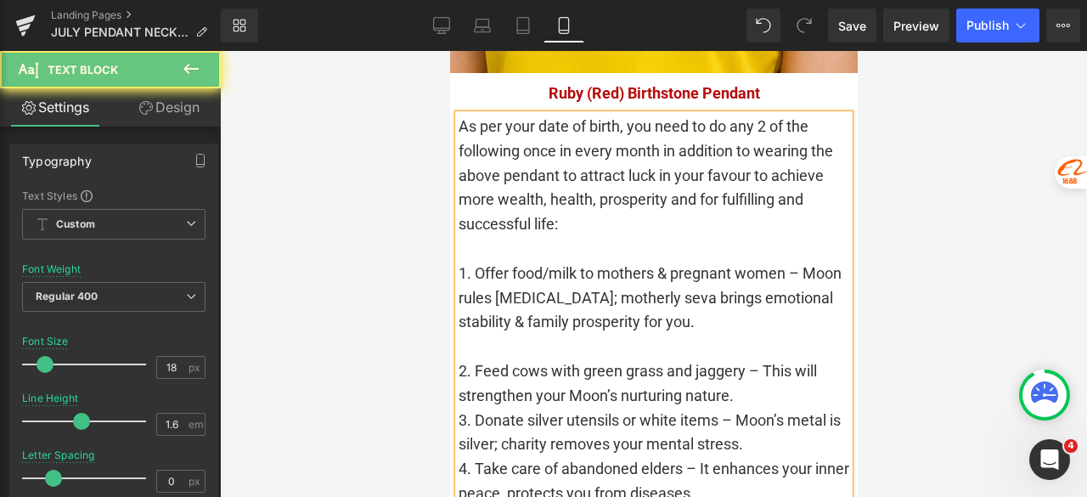
click at [749, 359] on div "2. Feed cows with green grass and jaggery – This will strengthen your Moon’s nu…" at bounding box center [653, 383] width 391 height 49
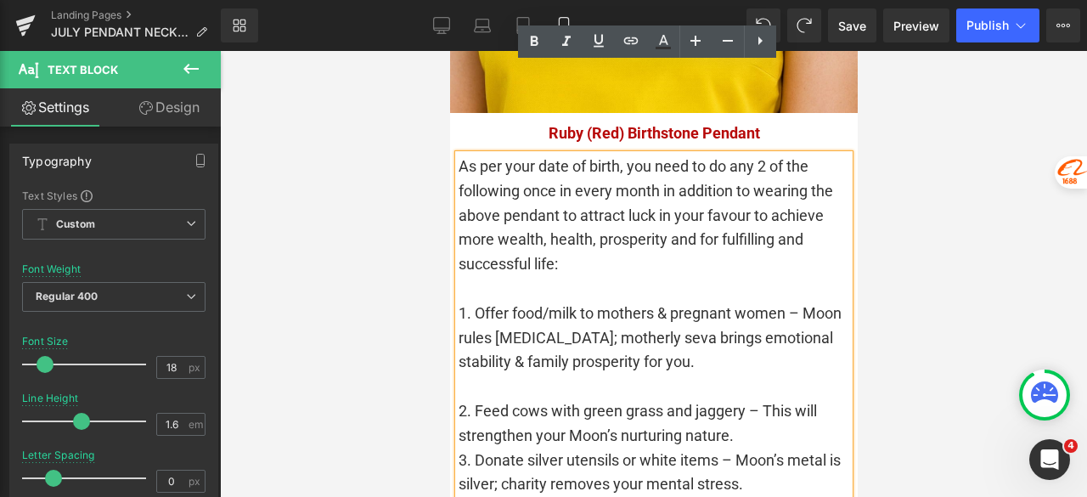
click at [754, 339] on div "As per your date of birth, you need to do any 2 of the following once in every …" at bounding box center [653, 363] width 391 height 416
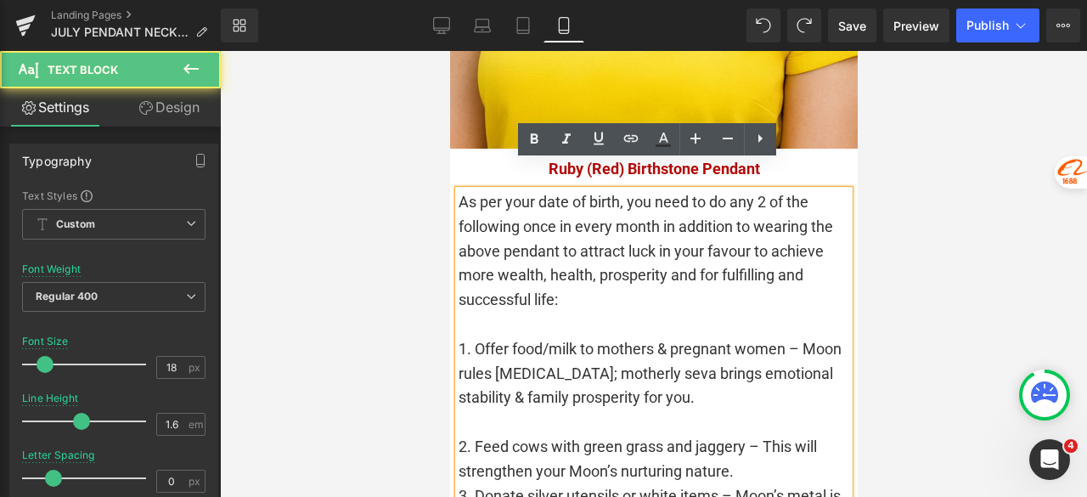
scroll to position [4068, 0]
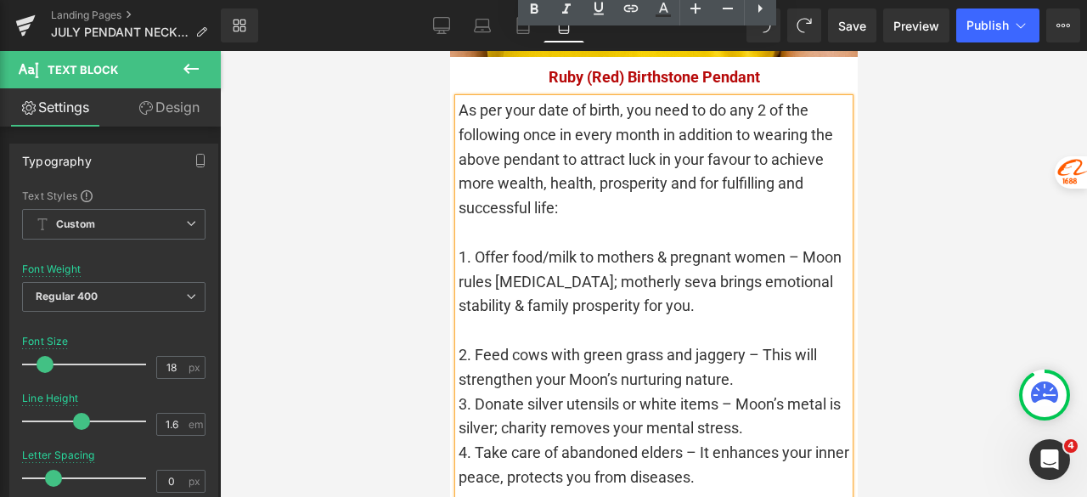
click at [747, 343] on div "2. Feed cows with green grass and jaggery – This will strengthen your Moon’s nu…" at bounding box center [653, 367] width 391 height 49
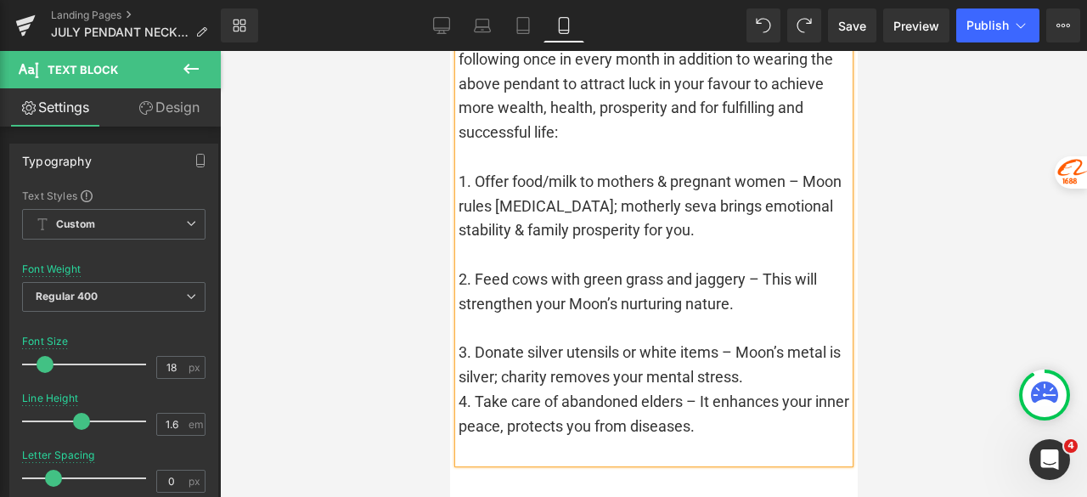
scroll to position [4238, 0]
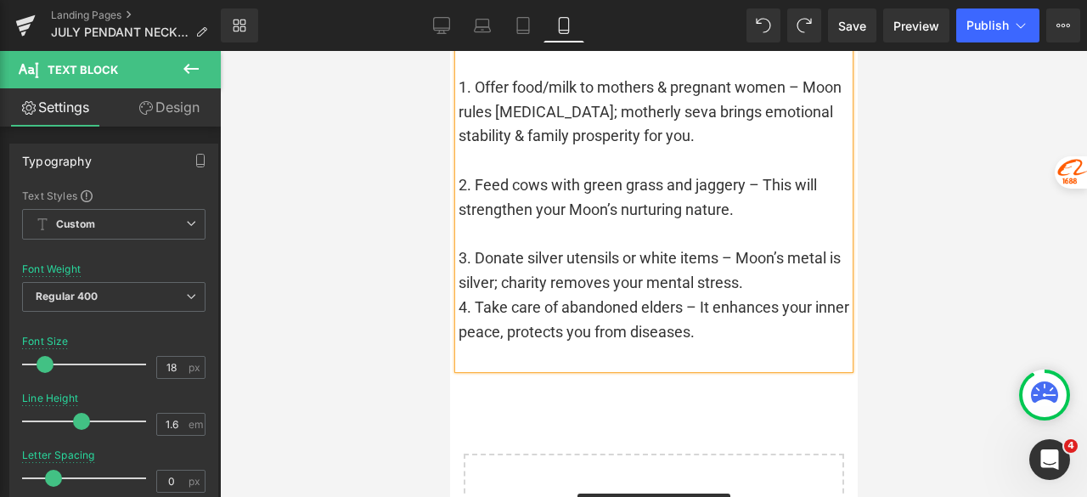
click at [775, 246] on div "3. Donate silver utensils or white items – Moon’s metal is silver; charity remo…" at bounding box center [653, 270] width 391 height 49
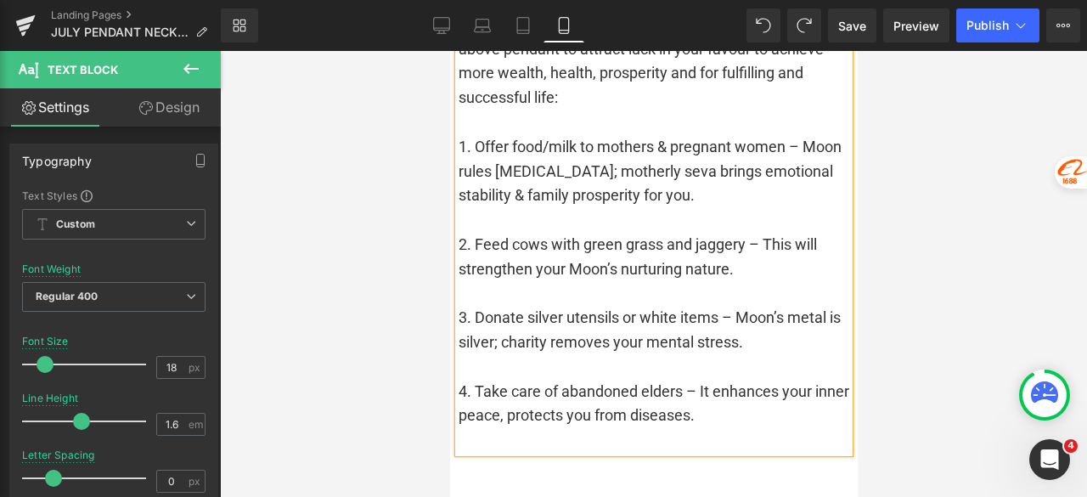
scroll to position [4153, 0]
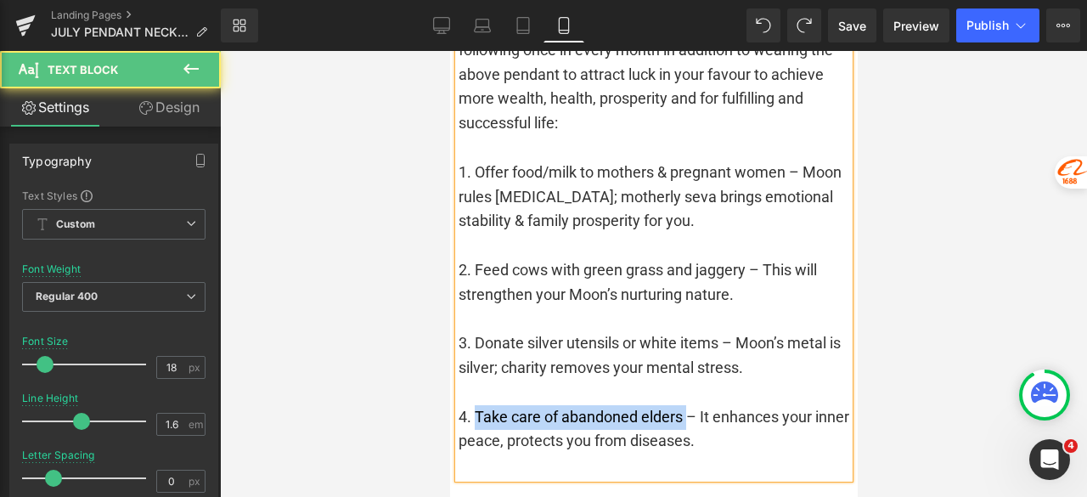
drag, startPoint x: 686, startPoint y: 347, endPoint x: 472, endPoint y: 347, distance: 214.0
click at [472, 405] on div "4. Take care of abandoned elders – It enhances your inner peace, protects you f…" at bounding box center [653, 429] width 391 height 49
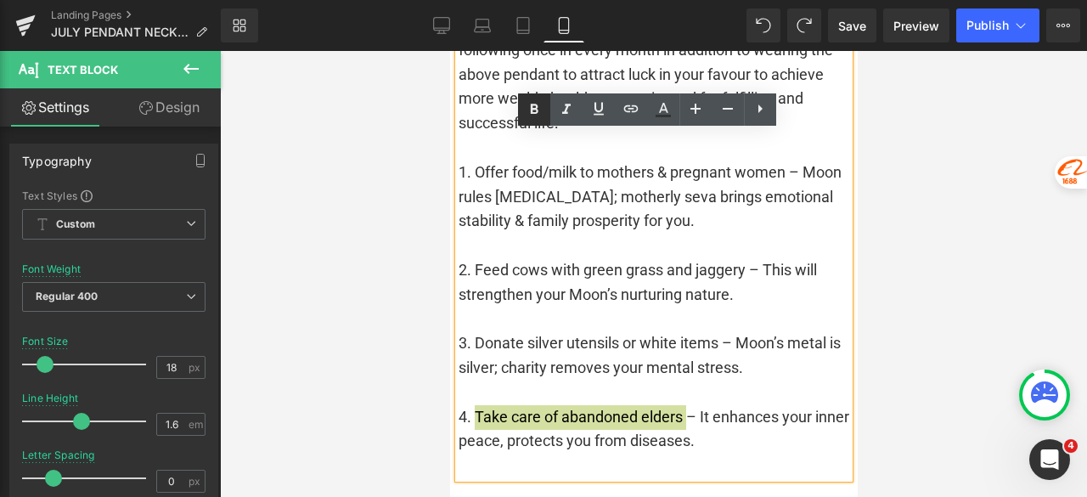
click at [530, 110] on icon at bounding box center [534, 109] width 20 height 20
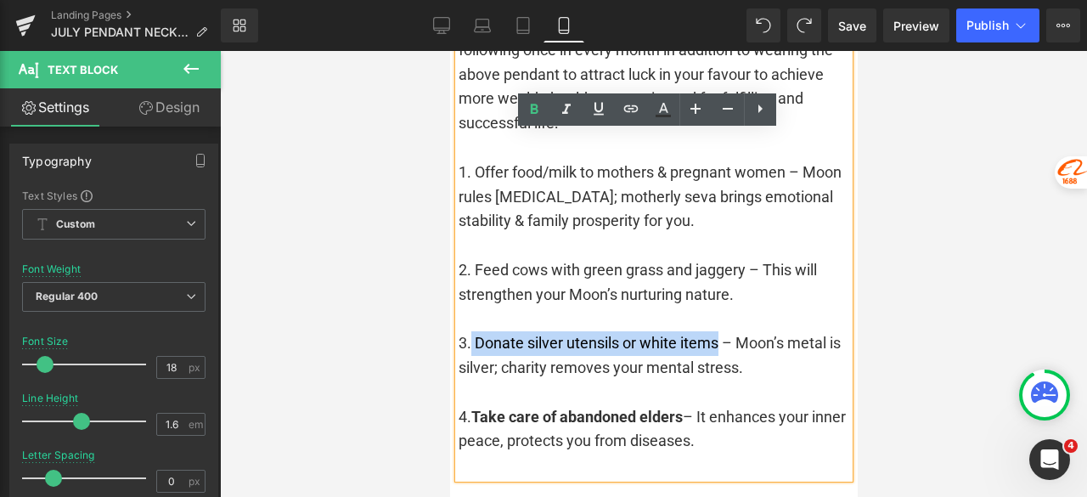
drag, startPoint x: 713, startPoint y: 281, endPoint x: 470, endPoint y: 281, distance: 242.9
click at [470, 331] on div "3. Donate silver utensils or white items – Moon’s metal is silver; charity remo…" at bounding box center [653, 355] width 391 height 49
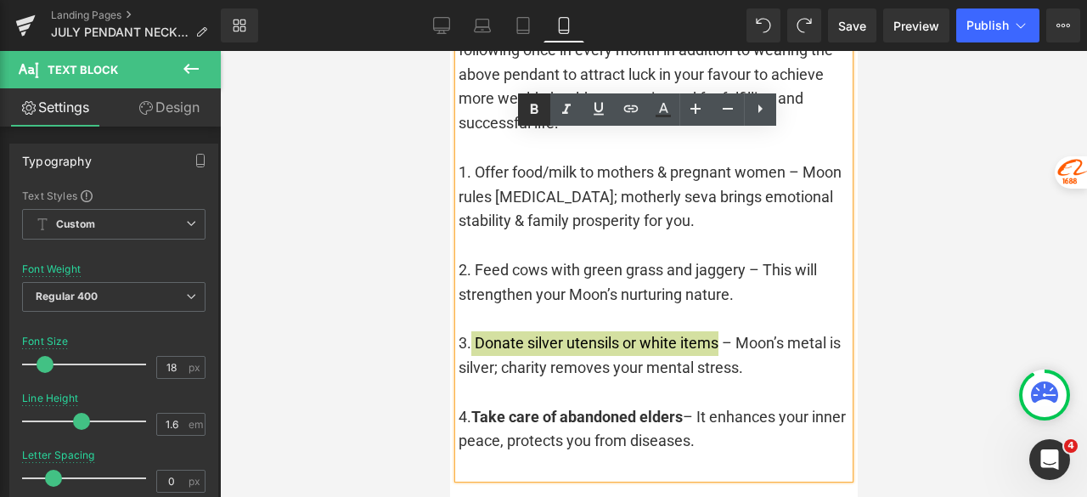
click at [532, 114] on icon at bounding box center [534, 109] width 20 height 20
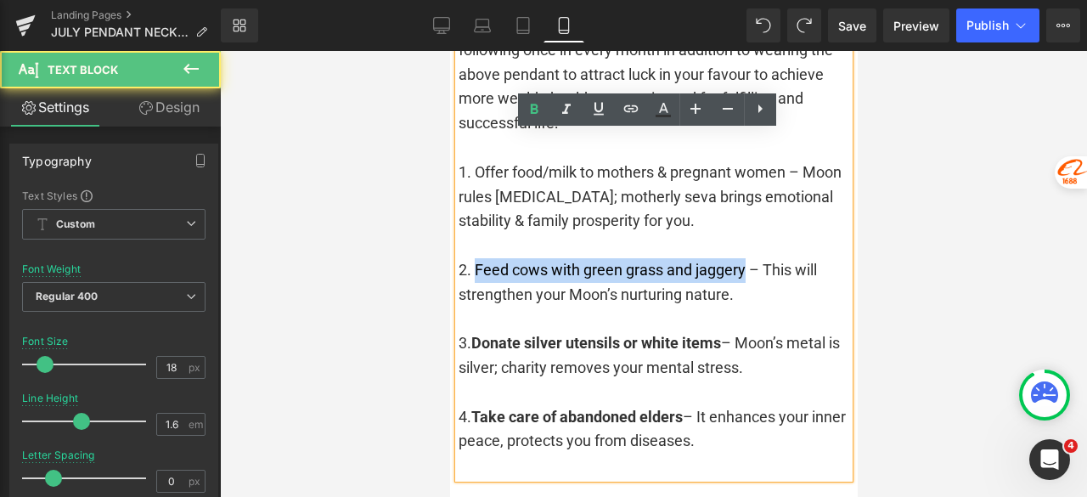
drag, startPoint x: 746, startPoint y: 205, endPoint x: 476, endPoint y: 209, distance: 270.1
click at [476, 258] on div "2. Feed cows with green grass and jaggery – This will strengthen your Moon’s nu…" at bounding box center [653, 282] width 391 height 49
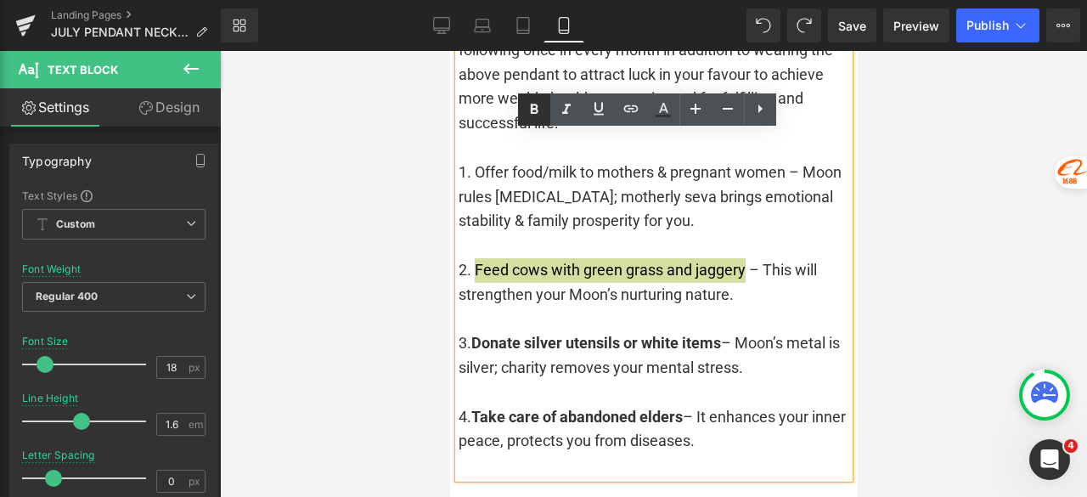
click at [531, 111] on icon at bounding box center [535, 109] width 8 height 10
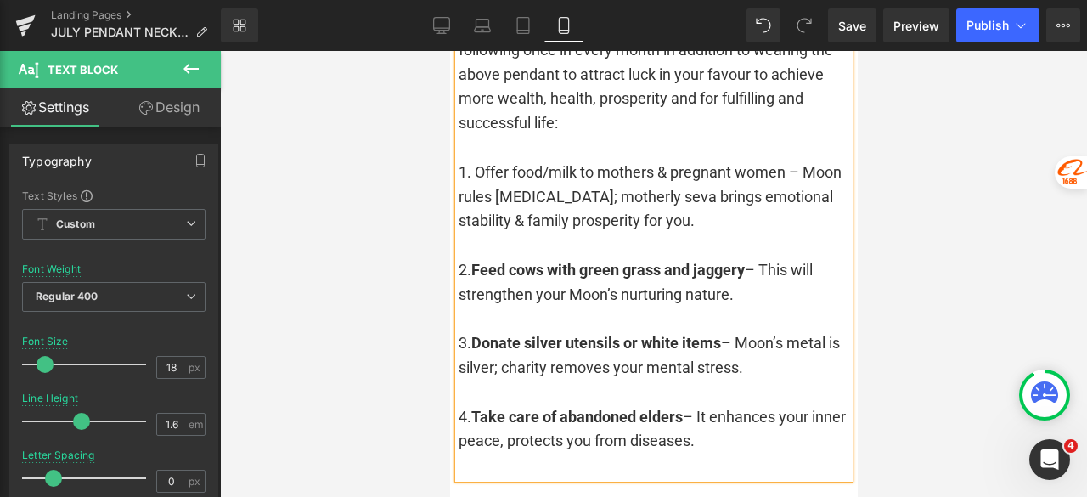
scroll to position [4068, 0]
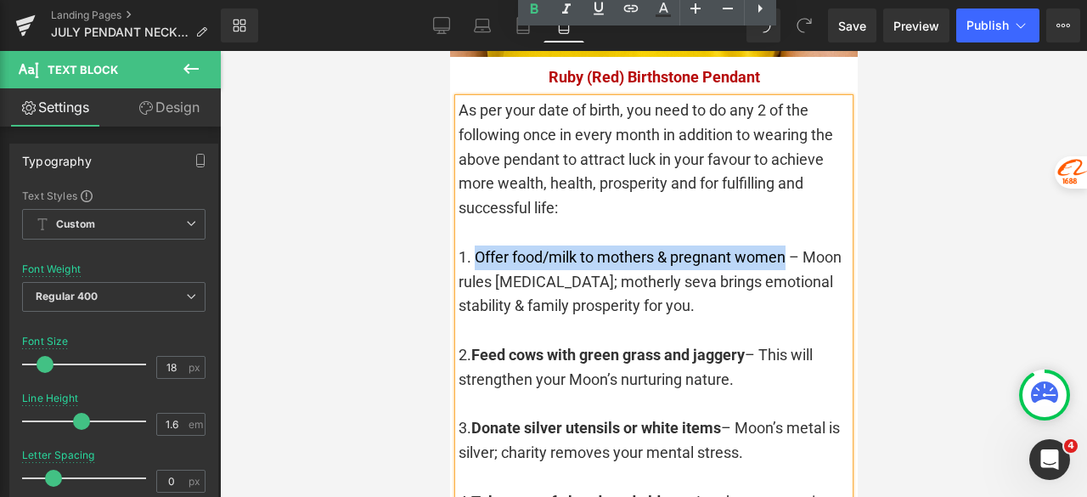
drag, startPoint x: 788, startPoint y: 189, endPoint x: 478, endPoint y: 200, distance: 310.1
click at [478, 245] on div "1. Offer food/milk to mothers & pregnant women – Moon rules Cancer; motherly se…" at bounding box center [653, 281] width 391 height 73
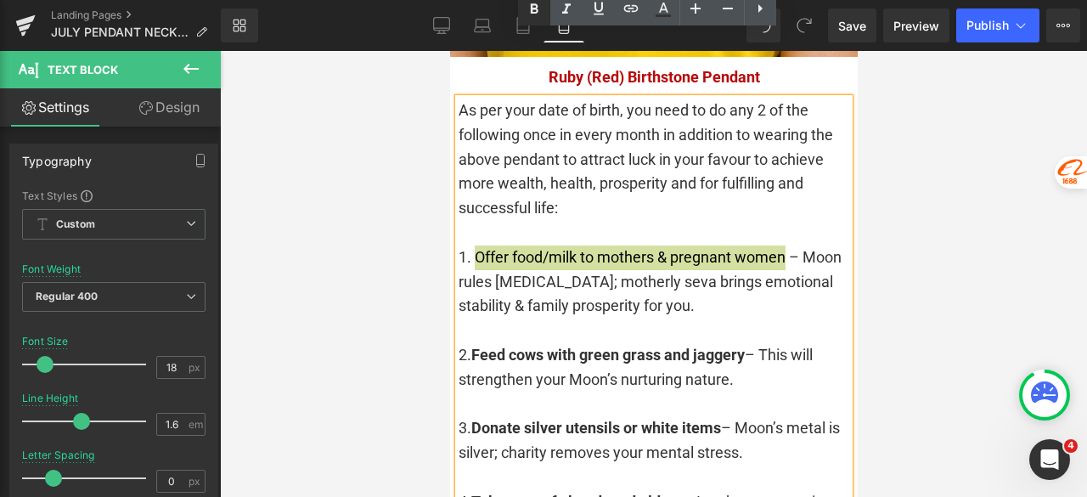
click at [527, 8] on icon at bounding box center [534, 9] width 20 height 20
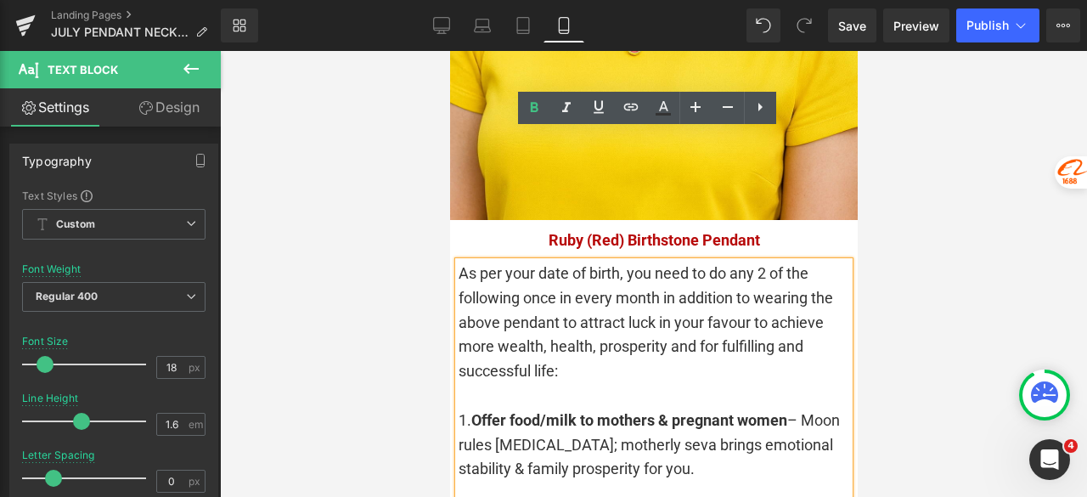
scroll to position [3898, 0]
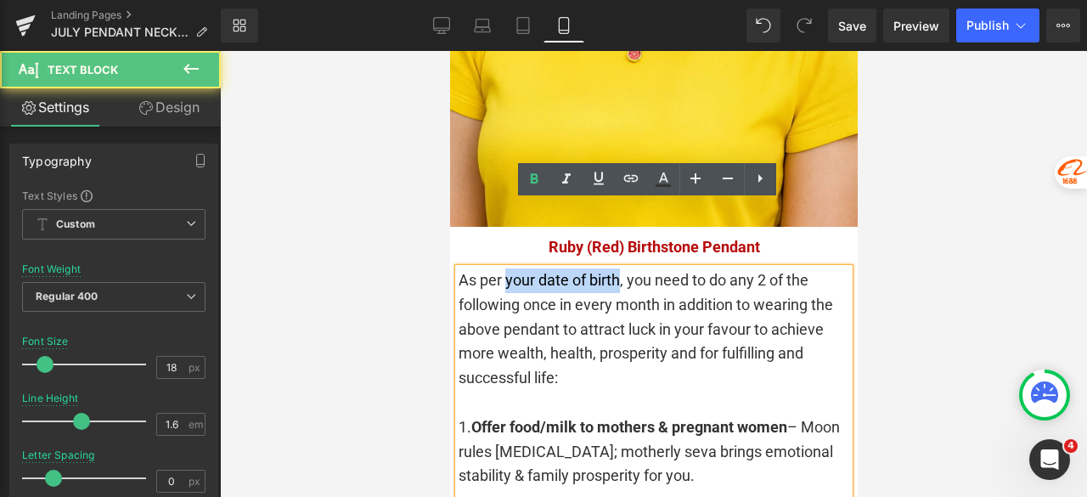
drag, startPoint x: 506, startPoint y: 217, endPoint x: 588, endPoint y: 208, distance: 82.0
click at [621, 268] on div "As per your date of birth, you need to do any 2 of the following once in every …" at bounding box center [653, 329] width 391 height 122
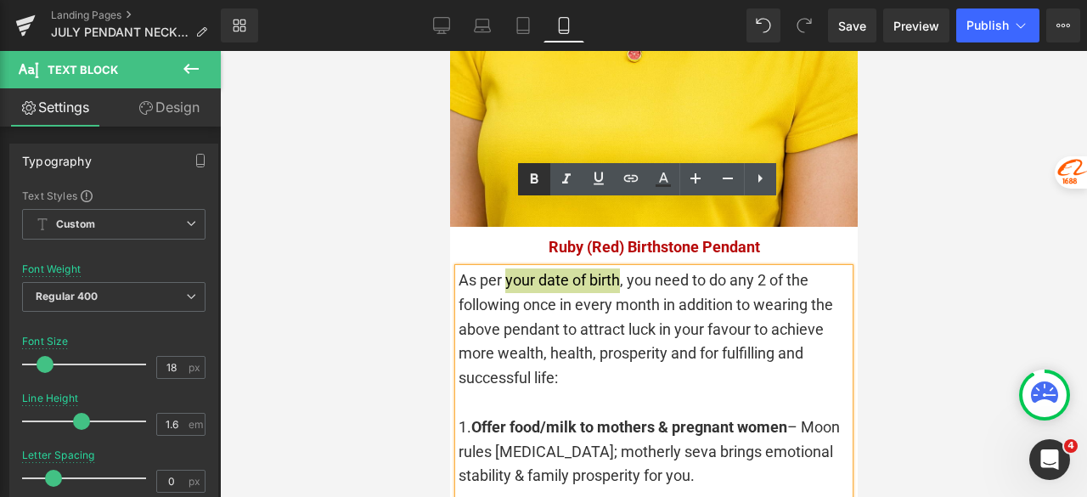
click at [533, 176] on icon at bounding box center [534, 179] width 20 height 20
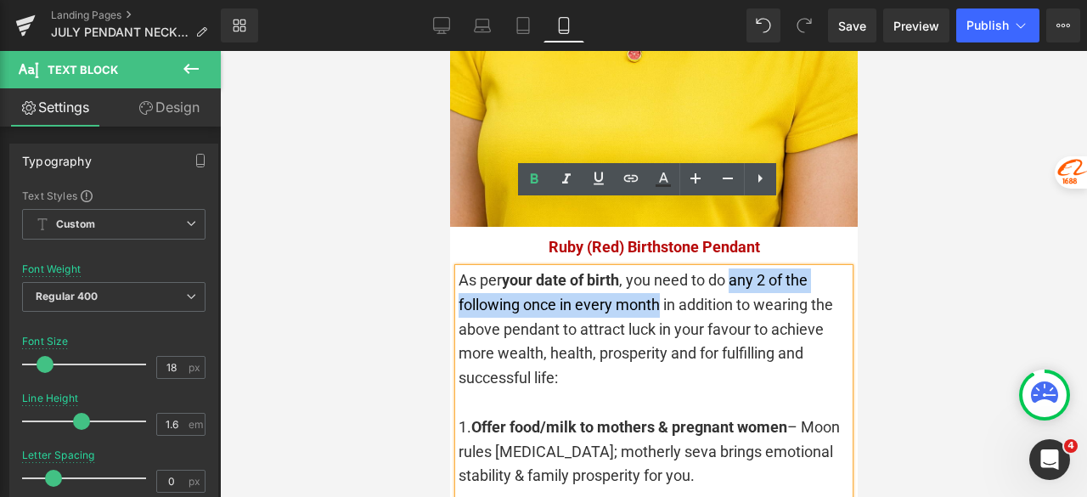
drag, startPoint x: 735, startPoint y: 214, endPoint x: 662, endPoint y: 239, distance: 77.1
click at [662, 268] on div "As per your date of birth , you need to do any 2 of the following once in every…" at bounding box center [653, 329] width 391 height 122
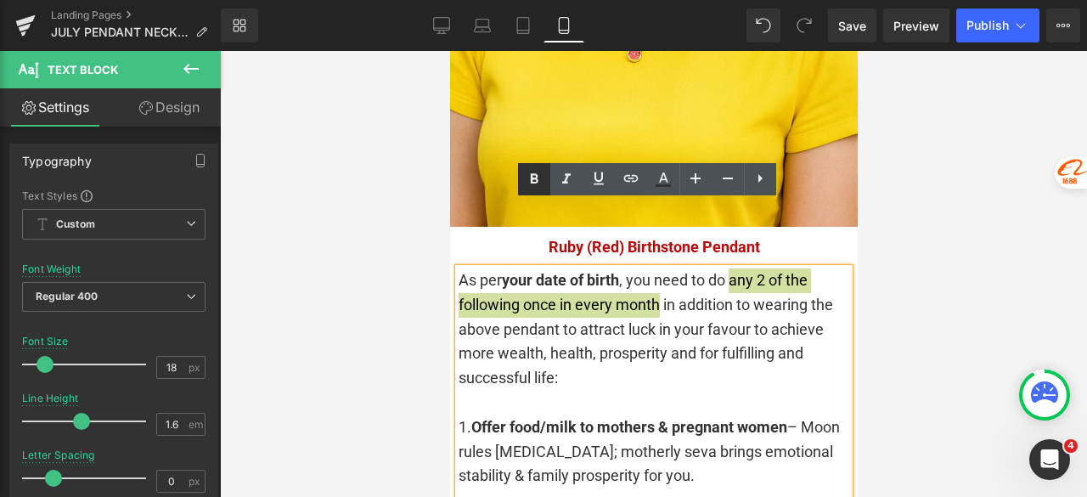
click at [535, 185] on icon at bounding box center [534, 179] width 20 height 20
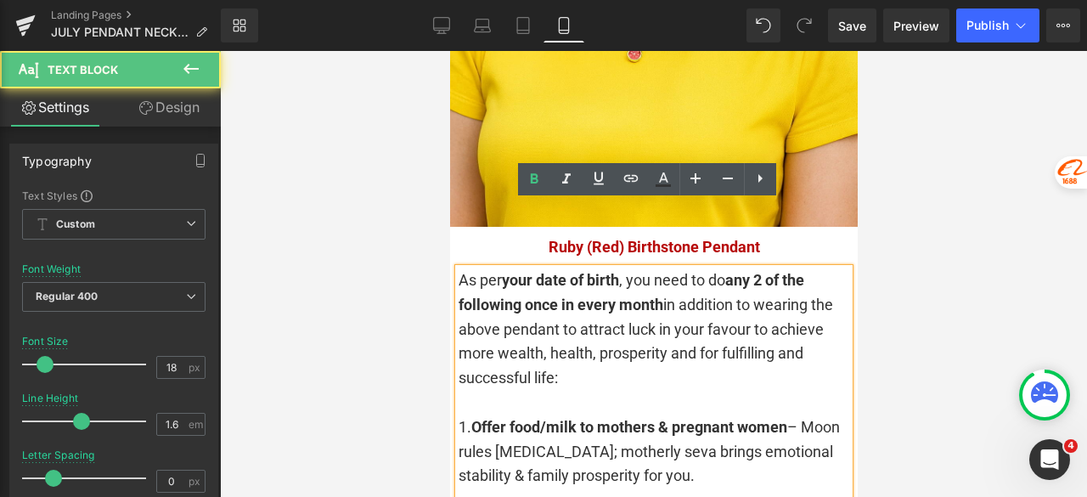
drag, startPoint x: 484, startPoint y: 266, endPoint x: 612, endPoint y: 308, distance: 135.1
click at [612, 308] on div "As per your date of birth , you need to do any 2 of the following once in every…" at bounding box center [653, 329] width 391 height 122
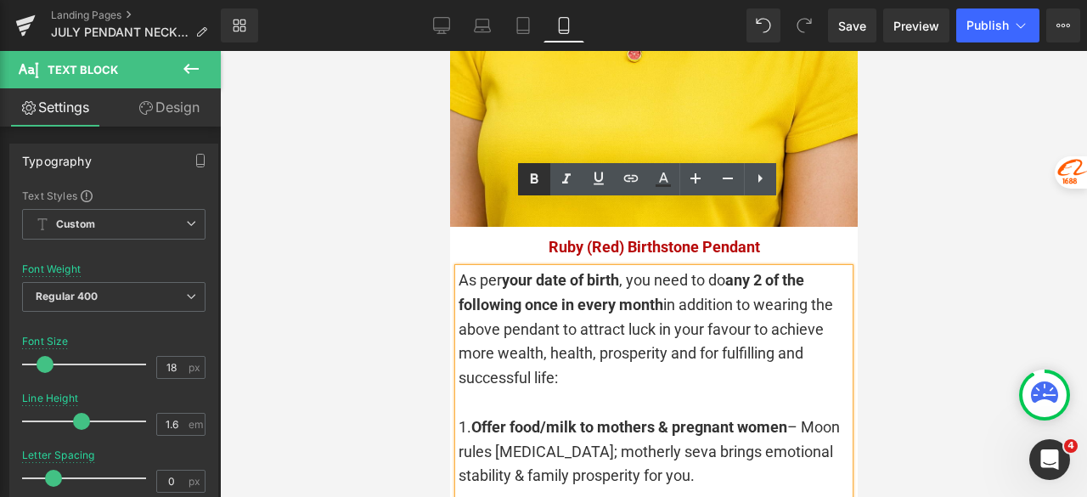
click at [532, 189] on icon at bounding box center [534, 179] width 20 height 20
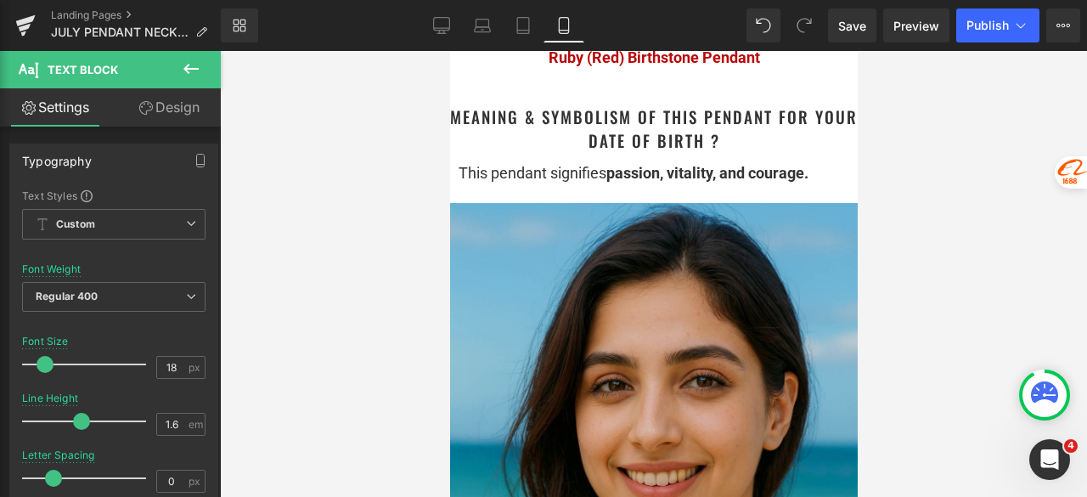
scroll to position [1860, 0]
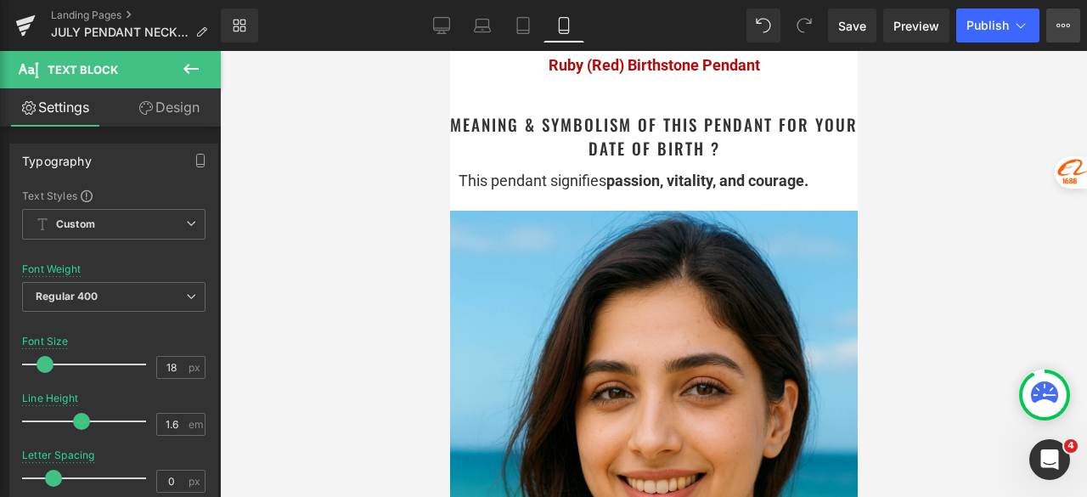
click at [1059, 26] on icon at bounding box center [1058, 25] width 4 height 3
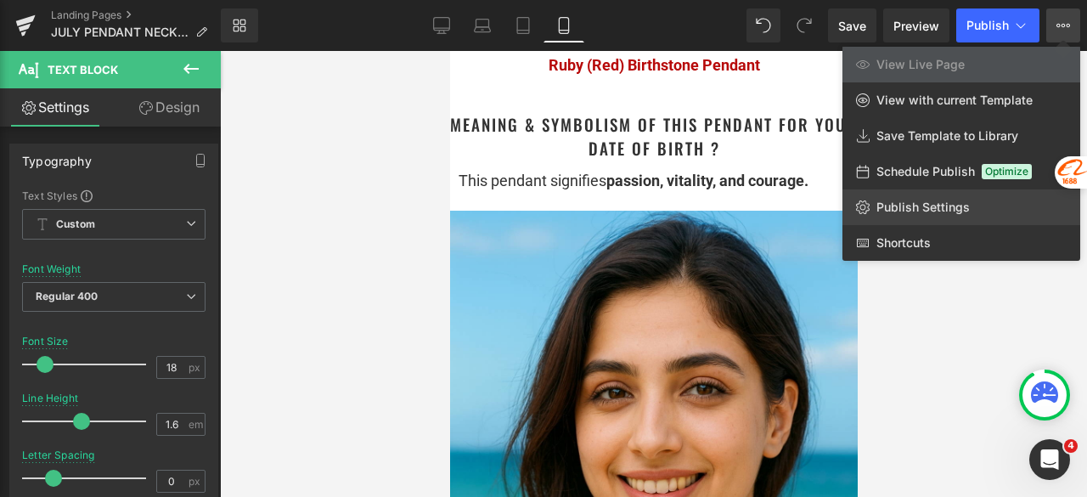
click at [929, 213] on span "Publish Settings" at bounding box center [922, 207] width 93 height 15
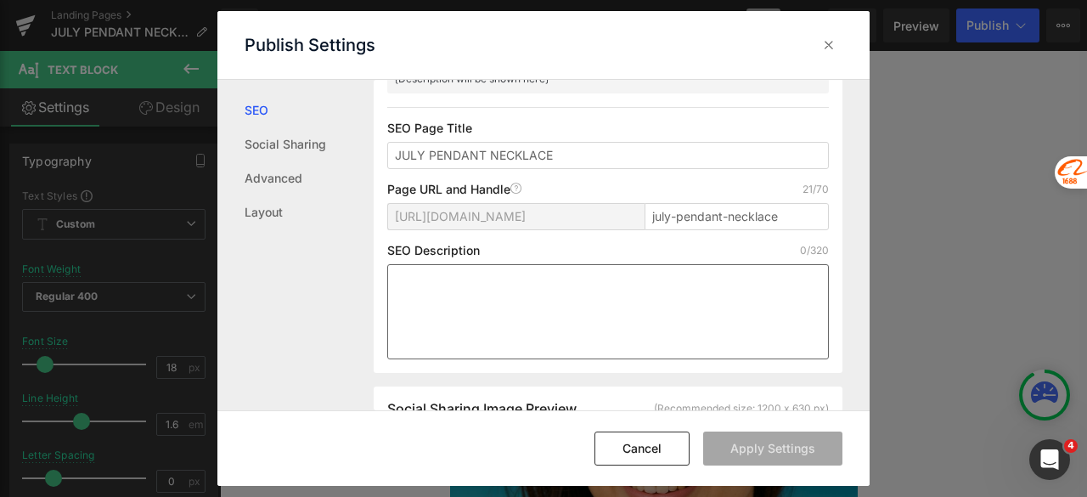
scroll to position [171, 0]
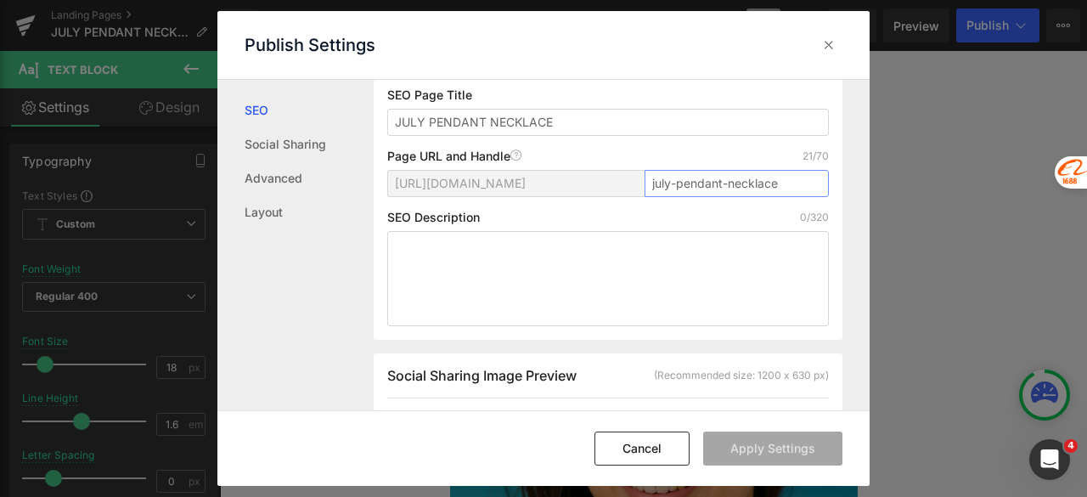
drag, startPoint x: 667, startPoint y: 183, endPoint x: 805, endPoint y: 183, distance: 138.4
click at [805, 183] on input "july-pendant-necklace" at bounding box center [737, 183] width 184 height 27
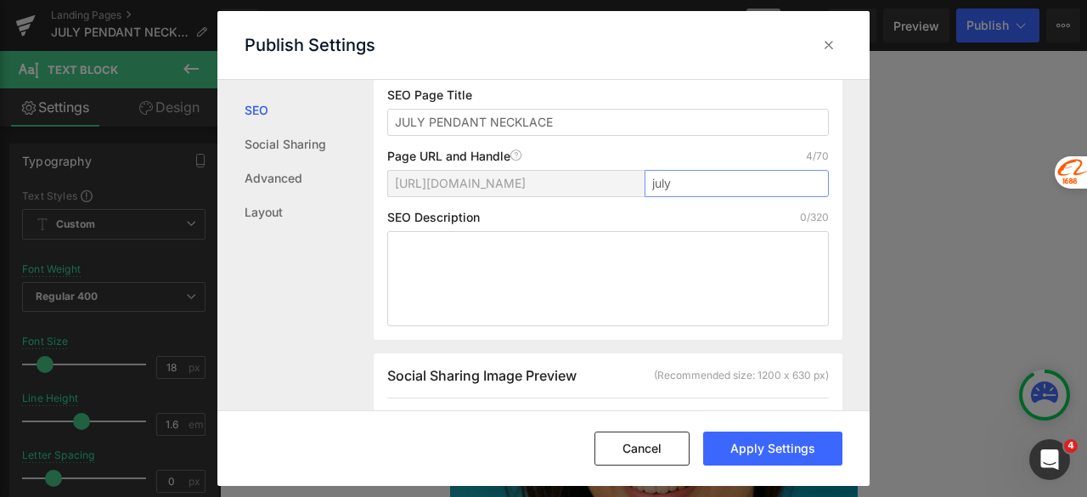
type input "july"
click at [698, 217] on div "SEO Description 0/320" at bounding box center [608, 218] width 442 height 14
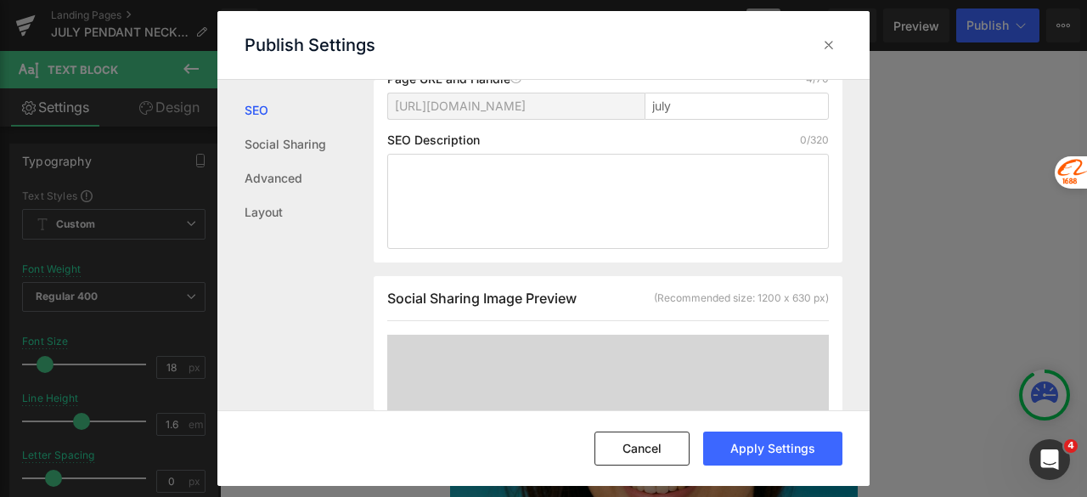
scroll to position [341, 0]
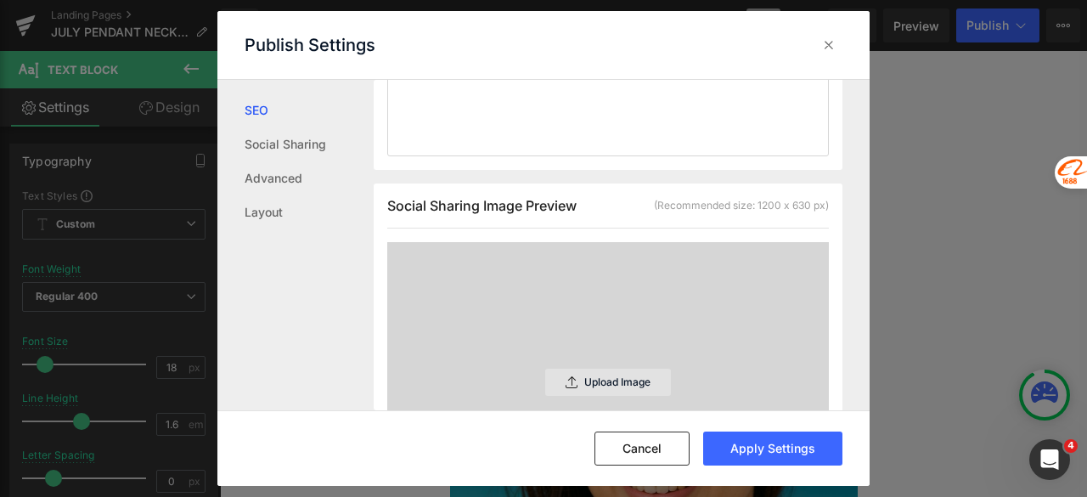
click at [601, 369] on div "Upload Image" at bounding box center [608, 382] width 126 height 27
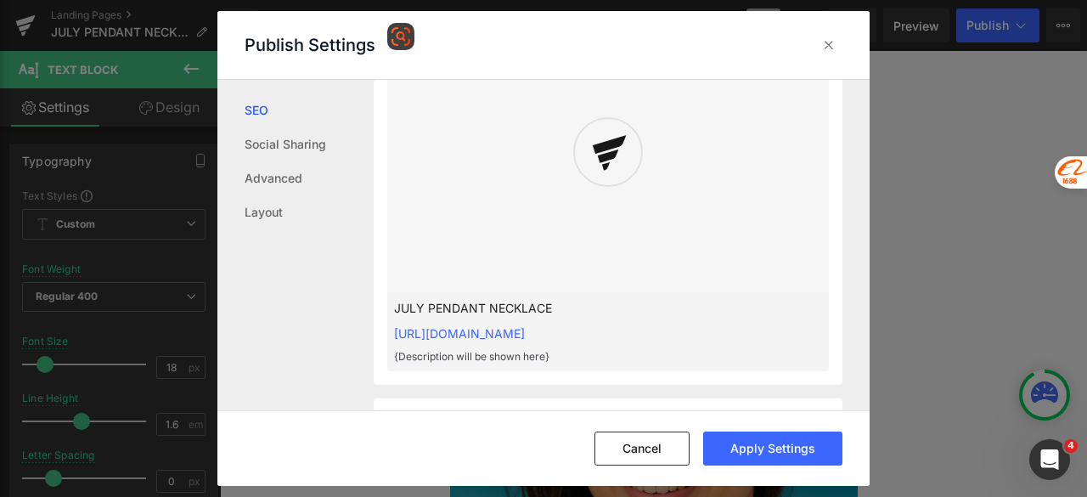
scroll to position [595, 0]
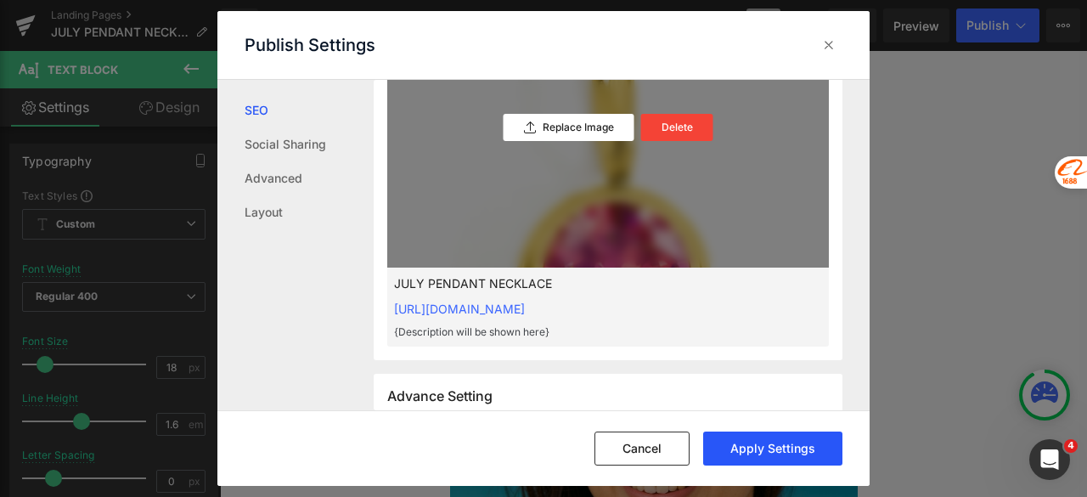
click at [768, 458] on button "Apply Settings" at bounding box center [772, 448] width 139 height 34
click at [827, 48] on icon at bounding box center [828, 45] width 17 height 17
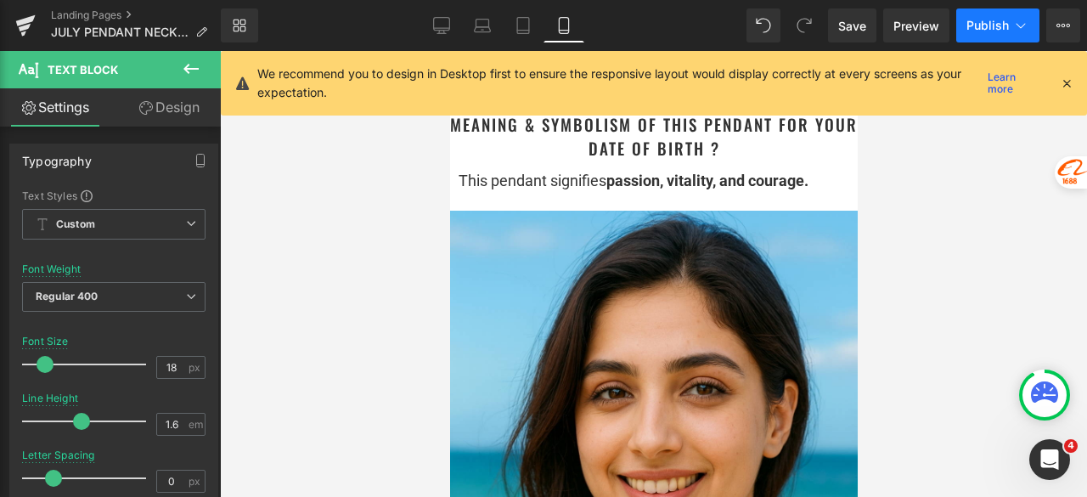
click at [978, 27] on span "Publish" at bounding box center [987, 26] width 42 height 14
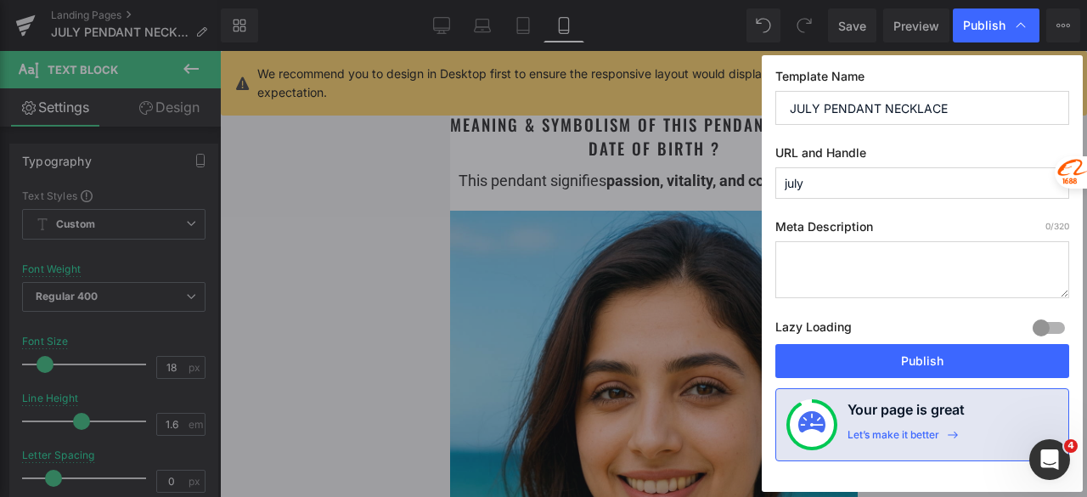
click at [939, 356] on button "Publish" at bounding box center [922, 361] width 294 height 34
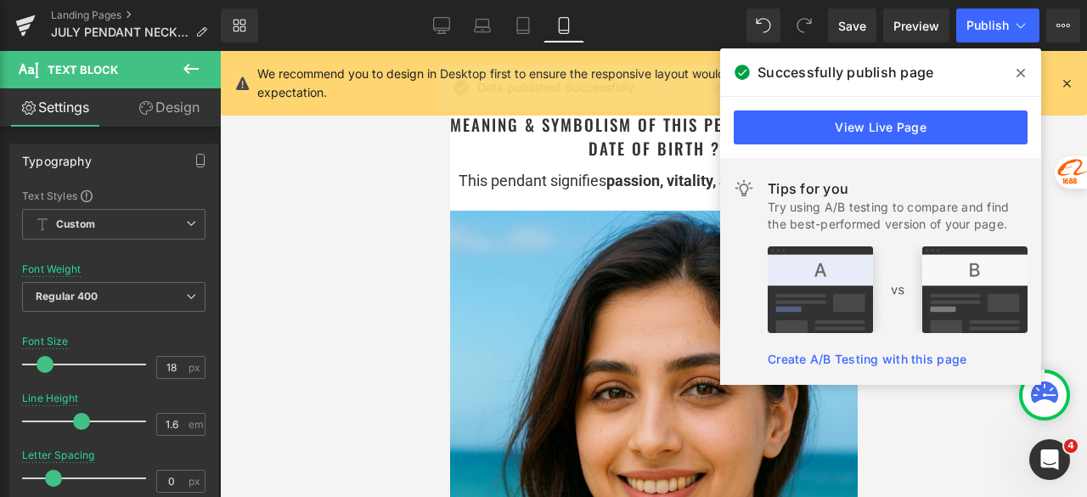
click at [1018, 71] on icon at bounding box center [1021, 73] width 8 height 8
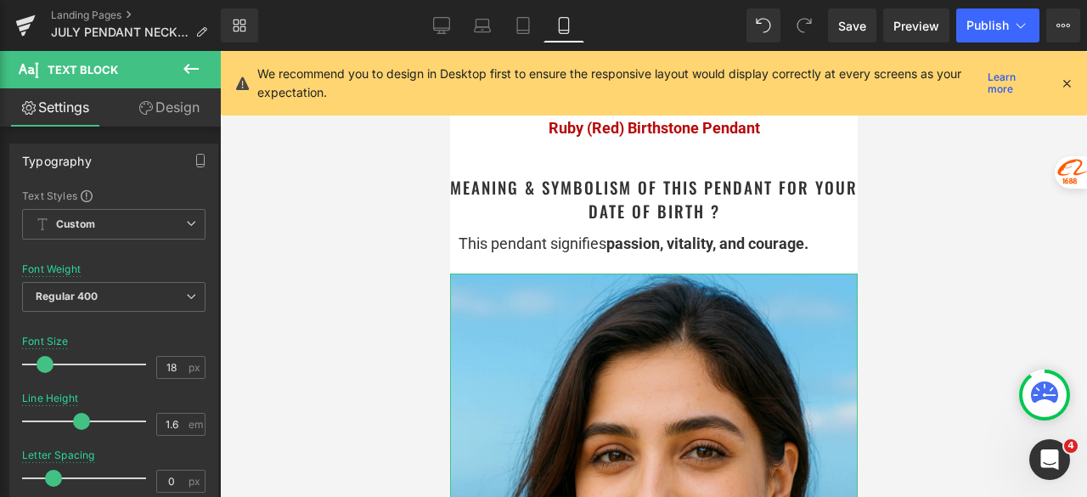
scroll to position [1690, 0]
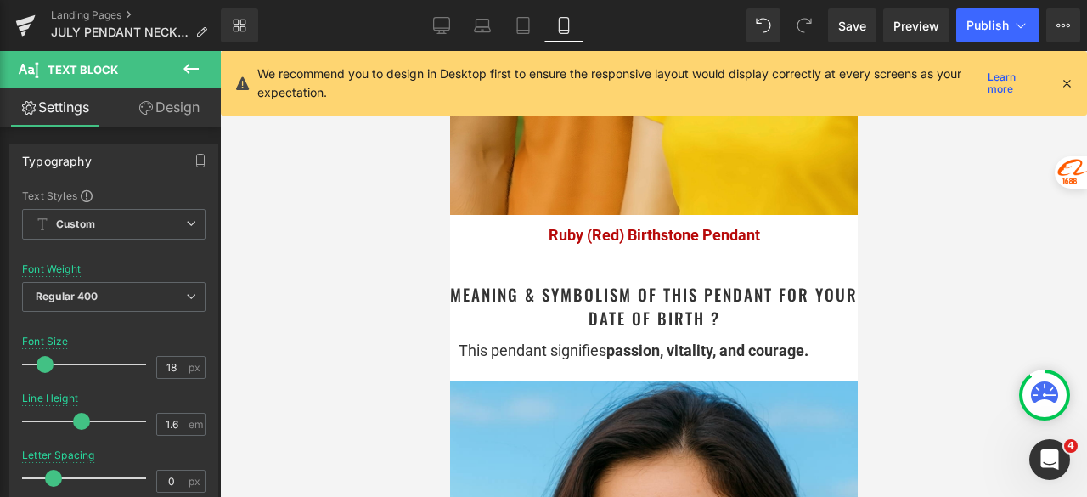
click at [1064, 81] on icon at bounding box center [1066, 83] width 15 height 15
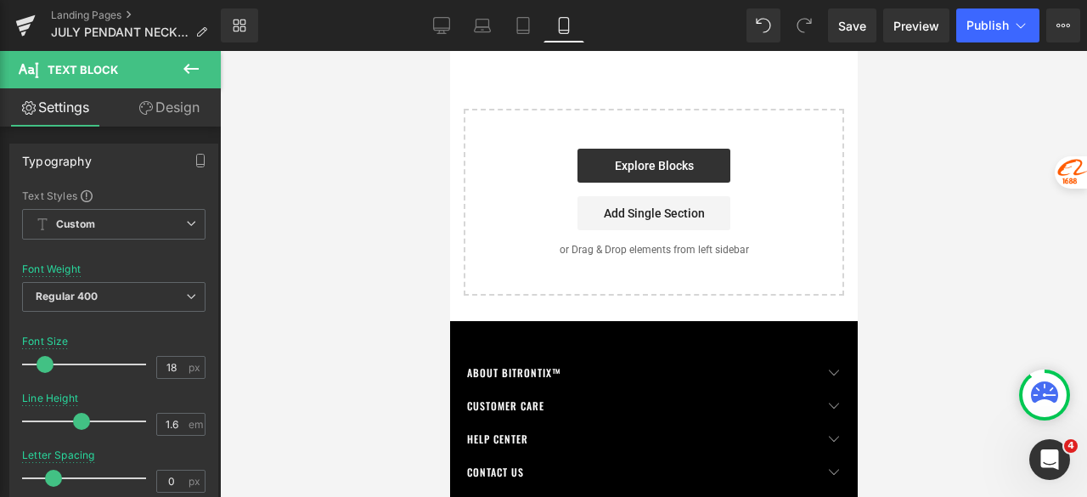
scroll to position [4639, 0]
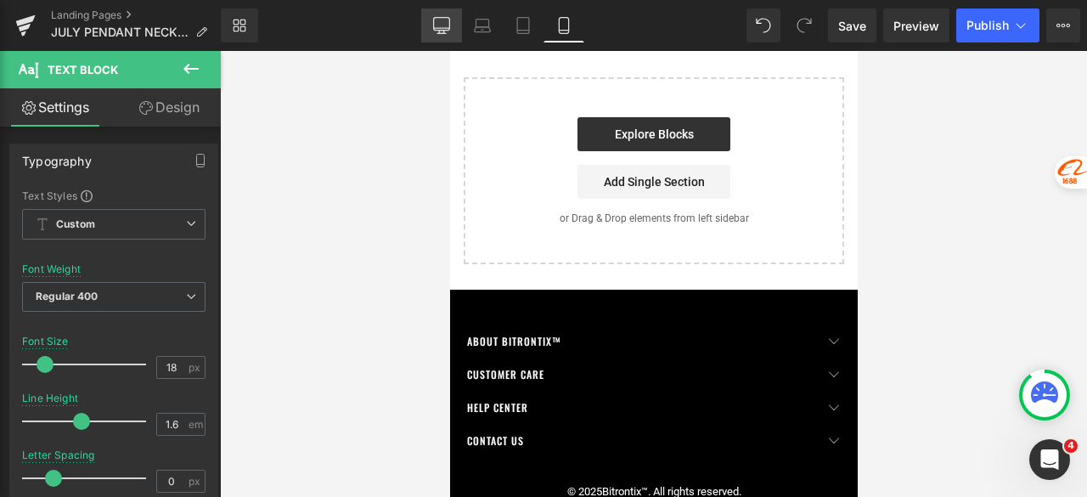
click at [430, 25] on link "Desktop" at bounding box center [441, 25] width 41 height 34
type input "15"
type input "100"
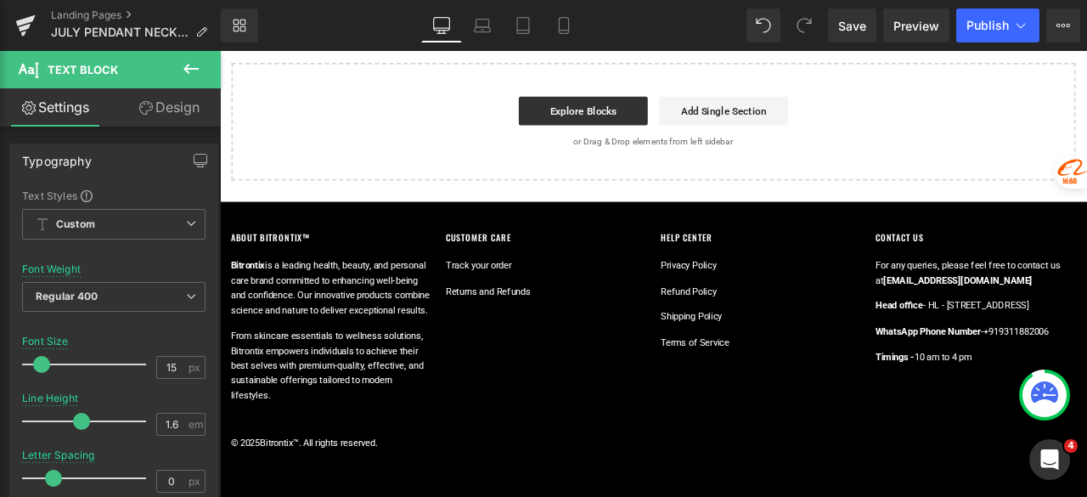
scroll to position [0, 0]
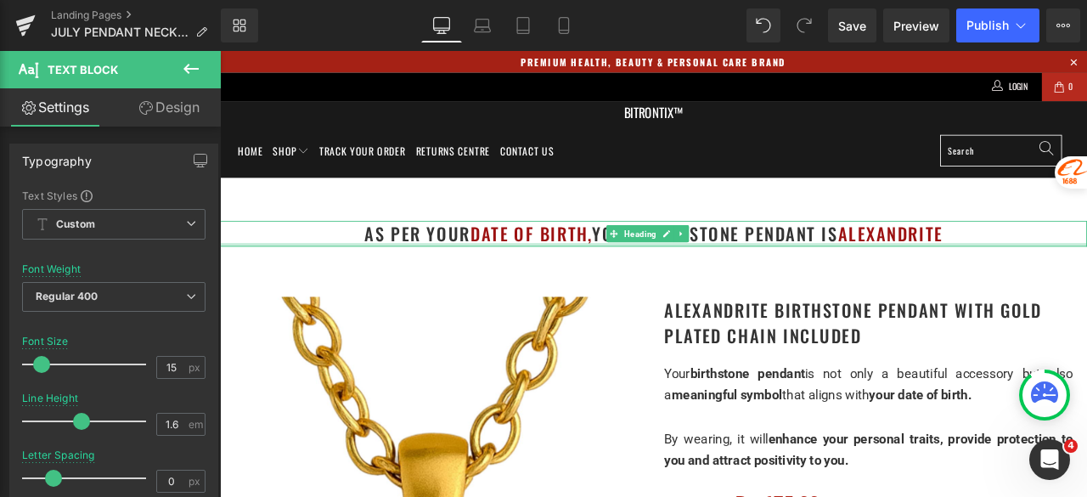
click at [1086, 275] on h1 "as per your date of birth, your birthstone pendant is Alexandrite" at bounding box center [734, 267] width 1028 height 31
click at [1086, 269] on h1 "as per your date of birth, your birthstone pendant is Alexandrite" at bounding box center [734, 267] width 1028 height 31
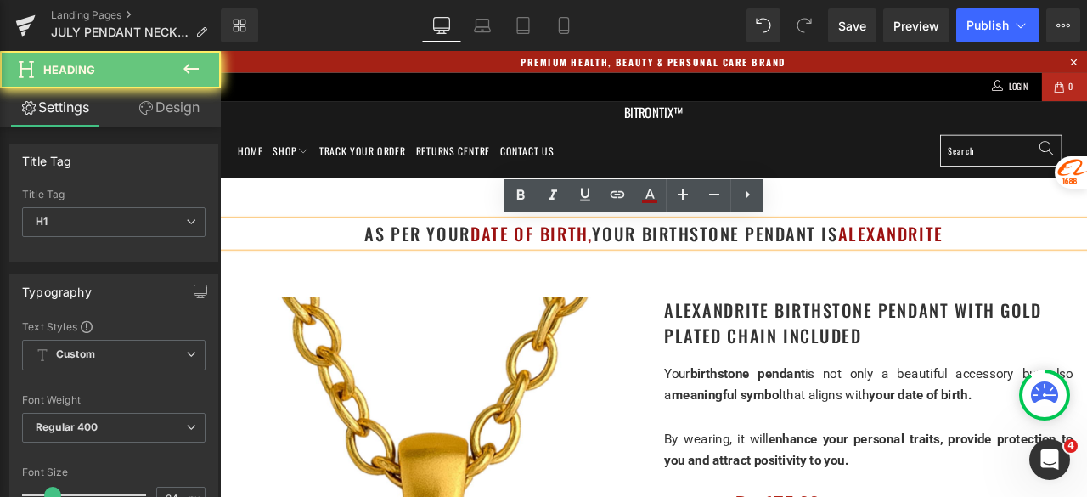
click at [1086, 267] on h1 "as per your date of birth, your birthstone pendant is Alexandrite" at bounding box center [734, 267] width 1028 height 31
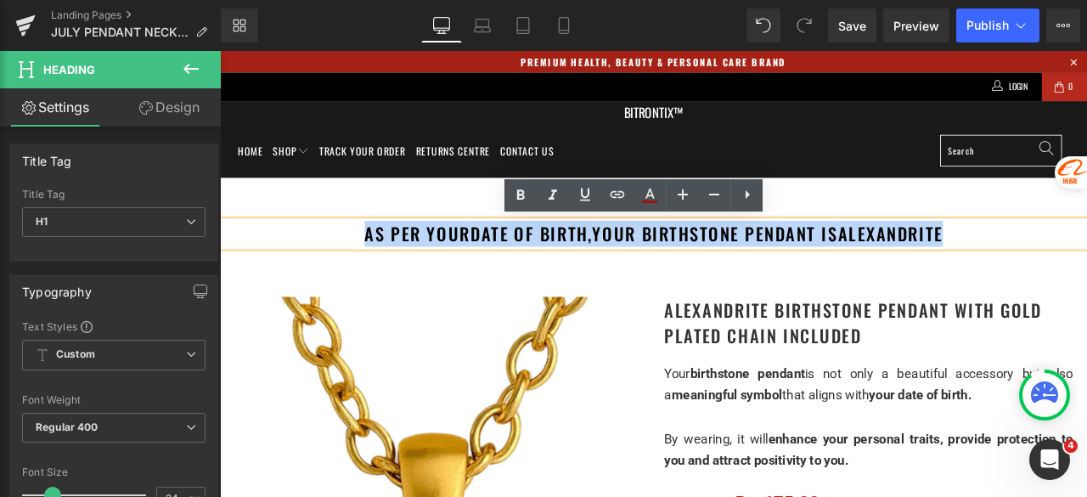
drag, startPoint x: 1094, startPoint y: 267, endPoint x: 960, endPoint y: 270, distance: 134.2
click at [960, 270] on h1 "as per your date of birth, your birthstone pendant is Alexandrite" at bounding box center [734, 267] width 1028 height 31
click at [960, 270] on font "Alexandrite" at bounding box center [1015, 267] width 124 height 31
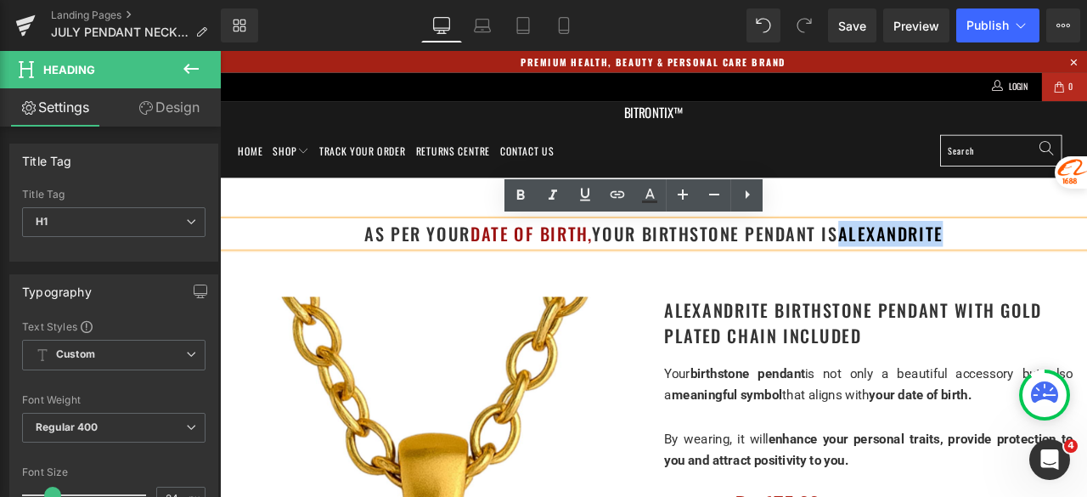
drag, startPoint x: 959, startPoint y: 270, endPoint x: 1090, endPoint y: 256, distance: 132.4
click at [1086, 256] on h1 "as per your date of birth, your birthstone pendant is Alexandrite" at bounding box center [734, 267] width 1028 height 31
paste div
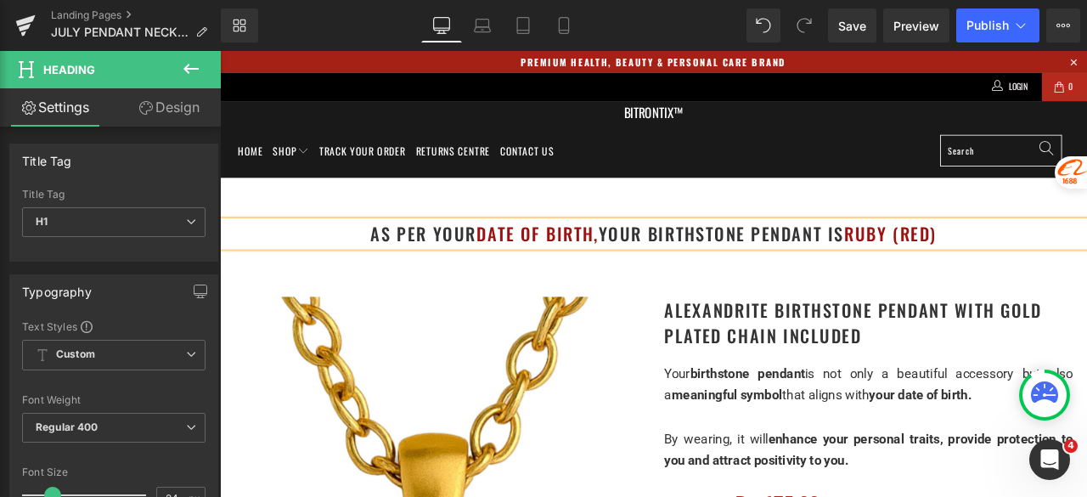
scroll to position [85, 0]
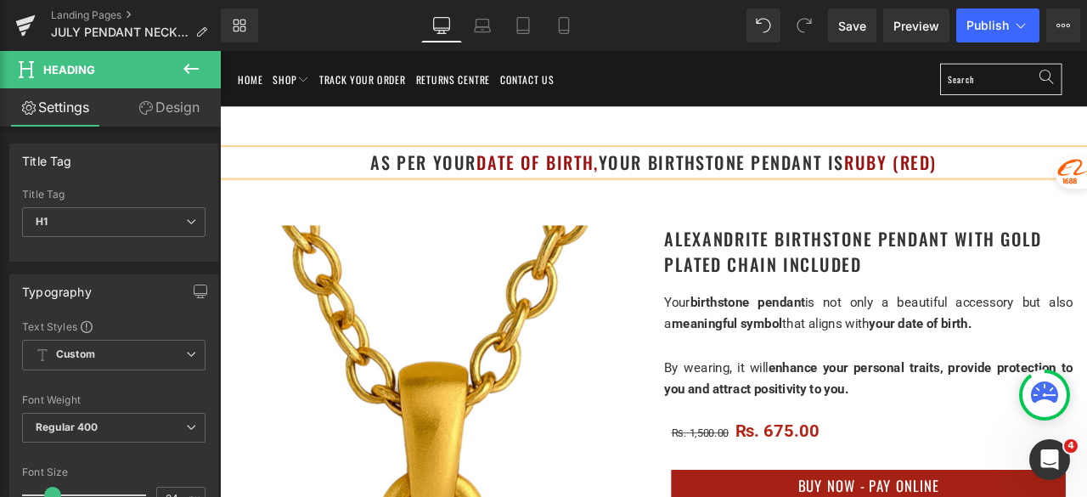
click at [866, 274] on h1 "Alexandrite Birthstone Pendant with gold plated chain included" at bounding box center [988, 287] width 484 height 61
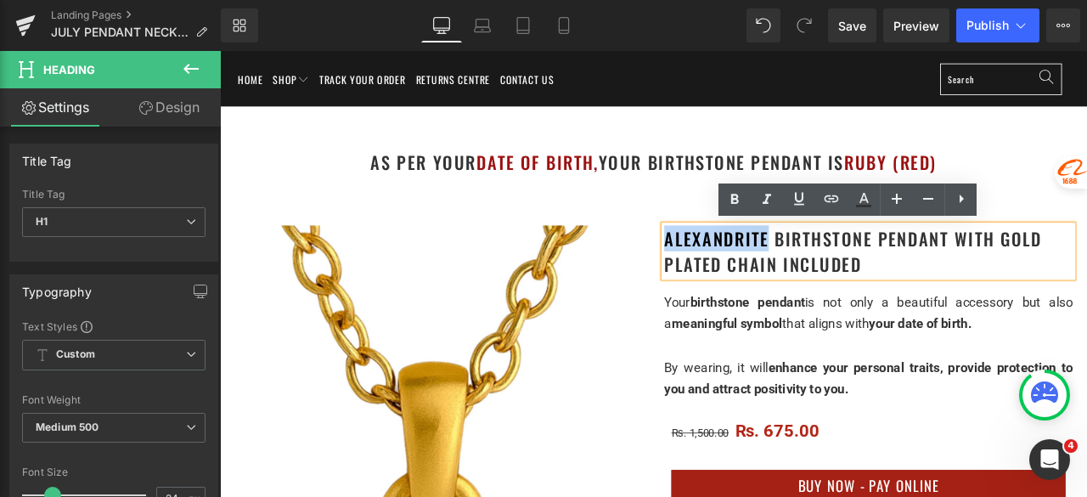
drag, startPoint x: 860, startPoint y: 270, endPoint x: 742, endPoint y: 279, distance: 118.4
click at [746, 279] on h1 "Alexandrite Birthstone Pendant with gold plated chain included" at bounding box center [988, 287] width 484 height 61
paste div
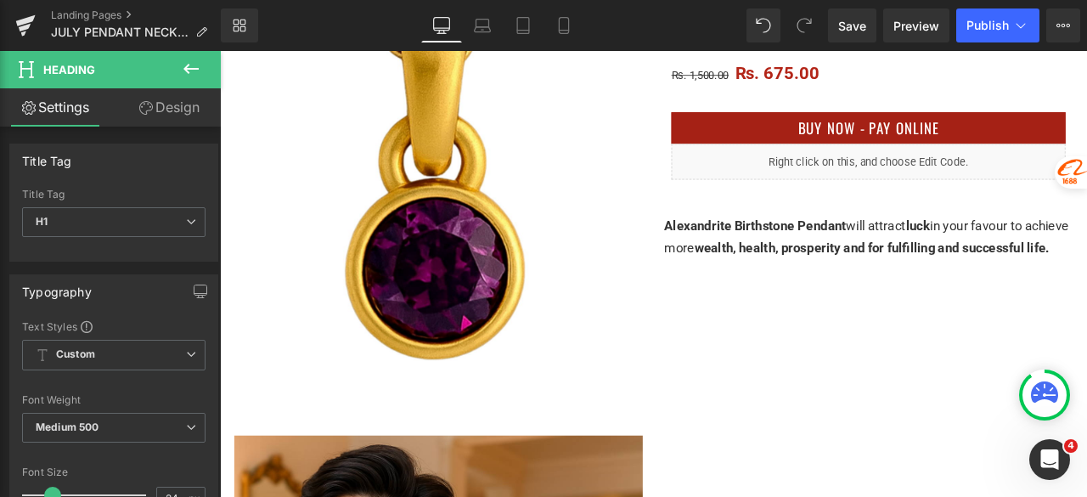
scroll to position [510, 0]
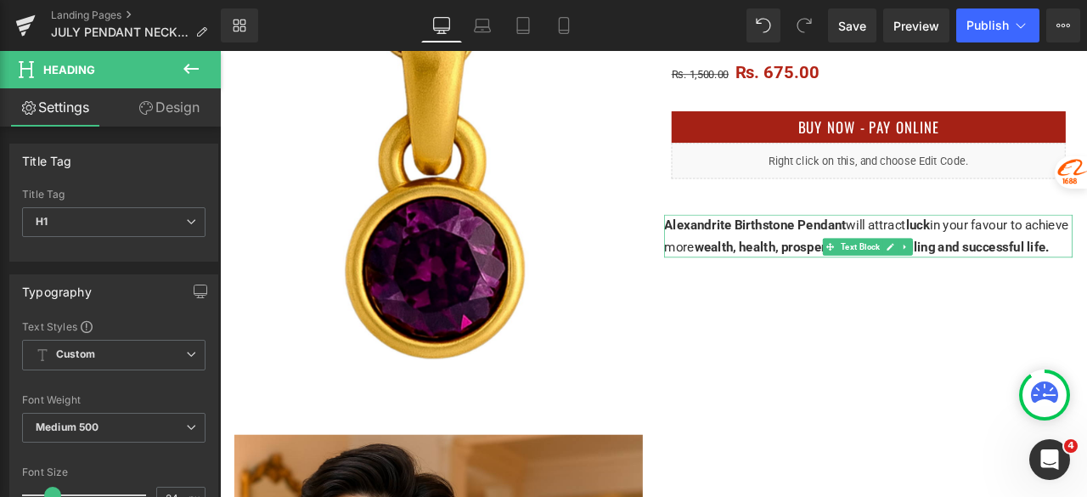
click at [931, 259] on span "Alexandrite Birthstone Pendant" at bounding box center [854, 257] width 216 height 18
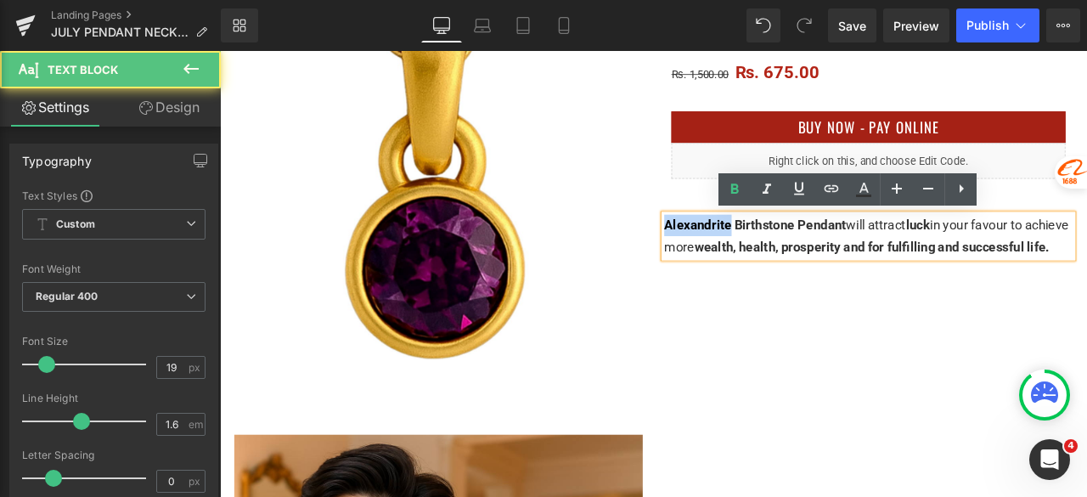
drag, startPoint x: 819, startPoint y: 256, endPoint x: 741, endPoint y: 257, distance: 77.3
click at [746, 257] on span "Alexandrite Birthstone Pendant" at bounding box center [854, 257] width 216 height 18
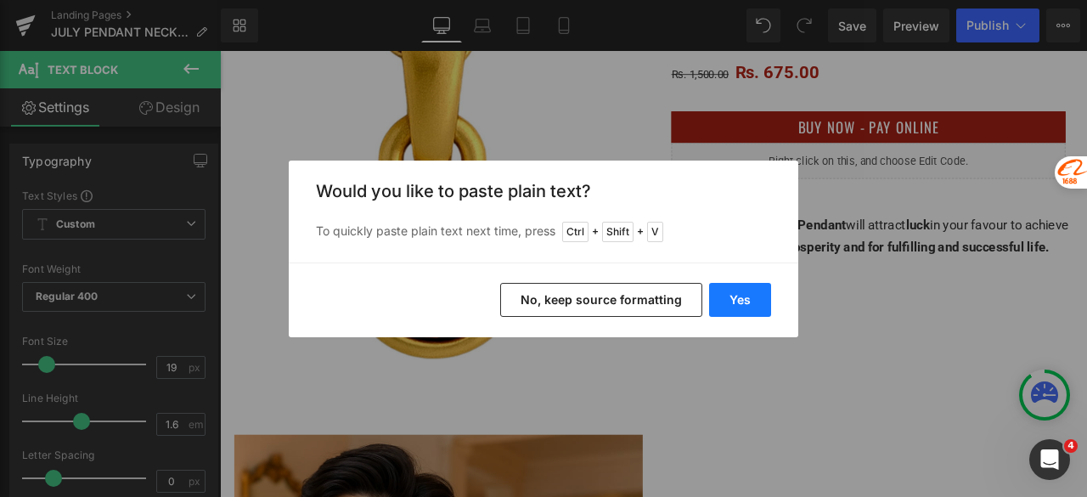
click at [739, 291] on button "Yes" at bounding box center [740, 300] width 62 height 34
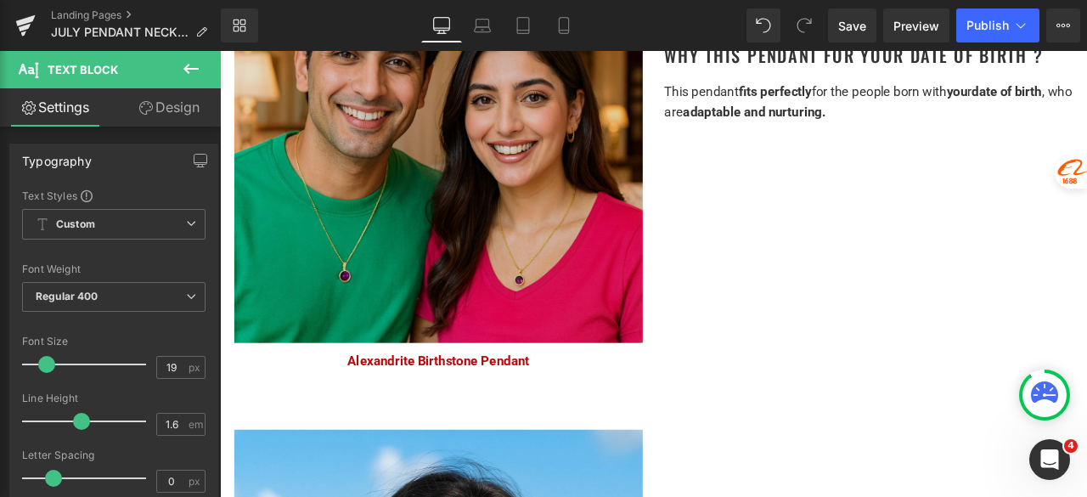
scroll to position [1104, 0]
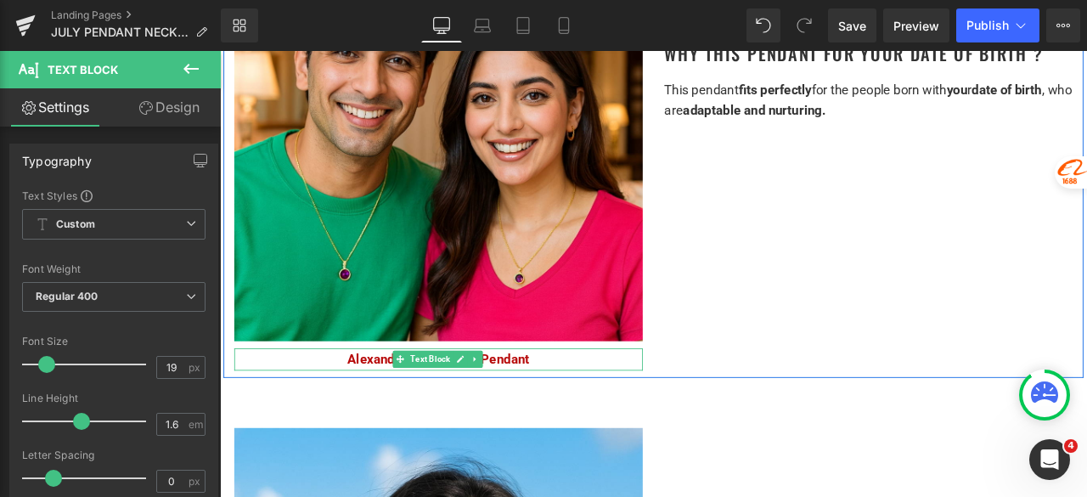
click at [448, 414] on span "Text Block" at bounding box center [469, 416] width 54 height 20
click at [496, 409] on link at bounding box center [505, 416] width 18 height 20
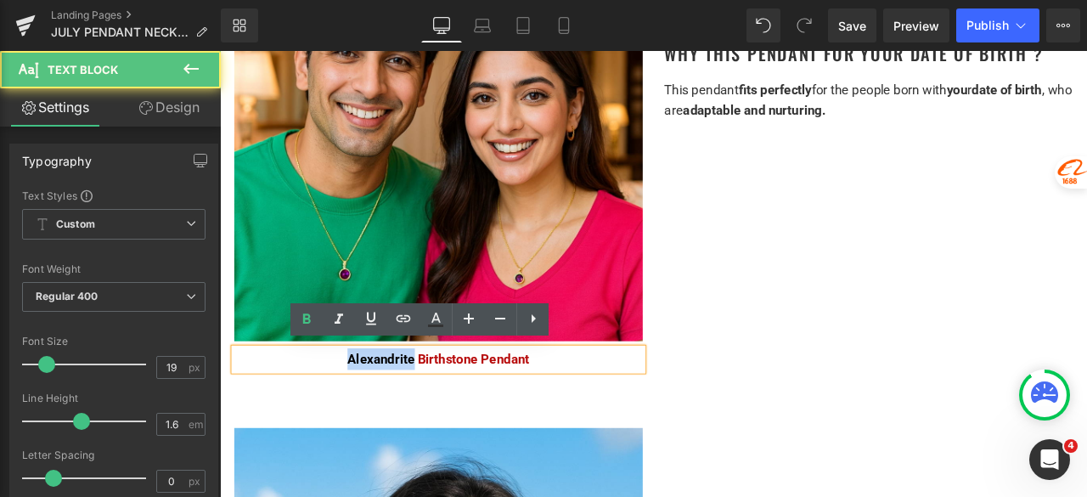
drag, startPoint x: 445, startPoint y: 410, endPoint x: 369, endPoint y: 412, distance: 76.5
click at [371, 412] on span "Alexandrite Birthstone Pendant" at bounding box center [479, 416] width 216 height 18
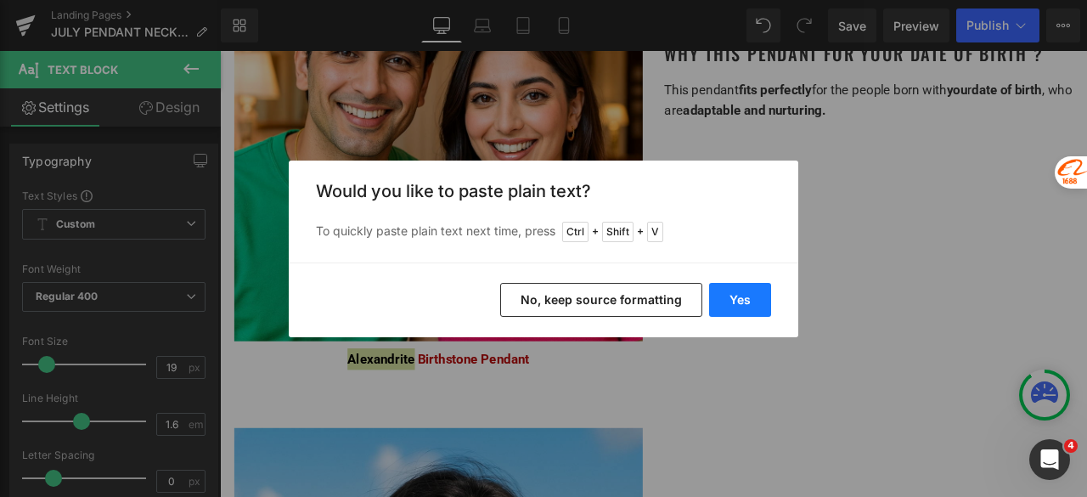
click at [735, 296] on button "Yes" at bounding box center [740, 300] width 62 height 34
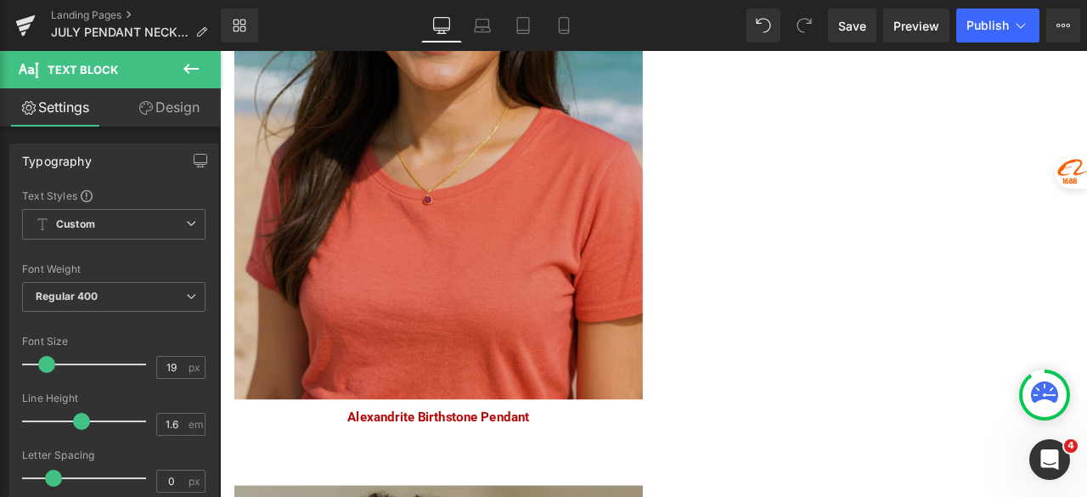
scroll to position [1868, 0]
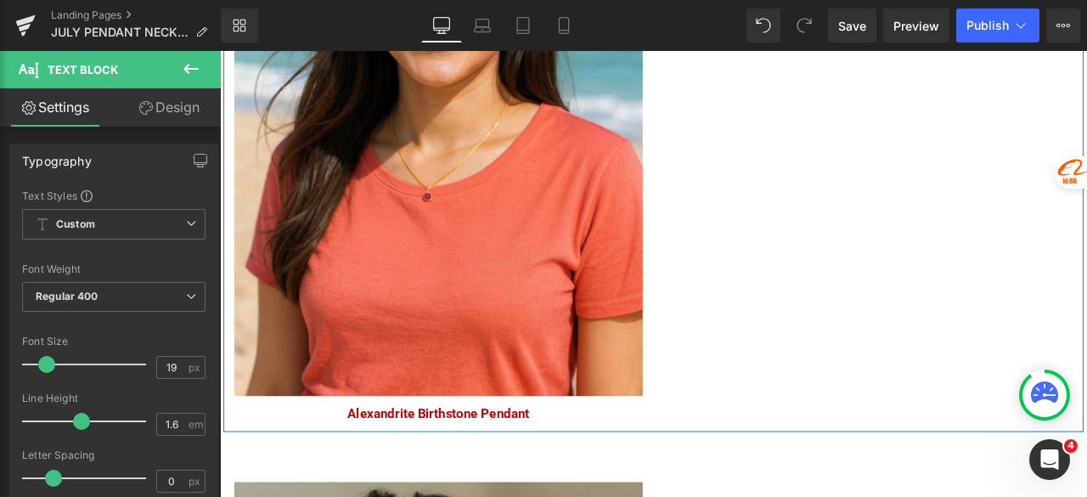
drag, startPoint x: 444, startPoint y: 465, endPoint x: 456, endPoint y: 470, distance: 13.3
click at [444, 470] on span "Text Block" at bounding box center [470, 480] width 54 height 20
click at [457, 470] on span "Text Block" at bounding box center [469, 480] width 54 height 20
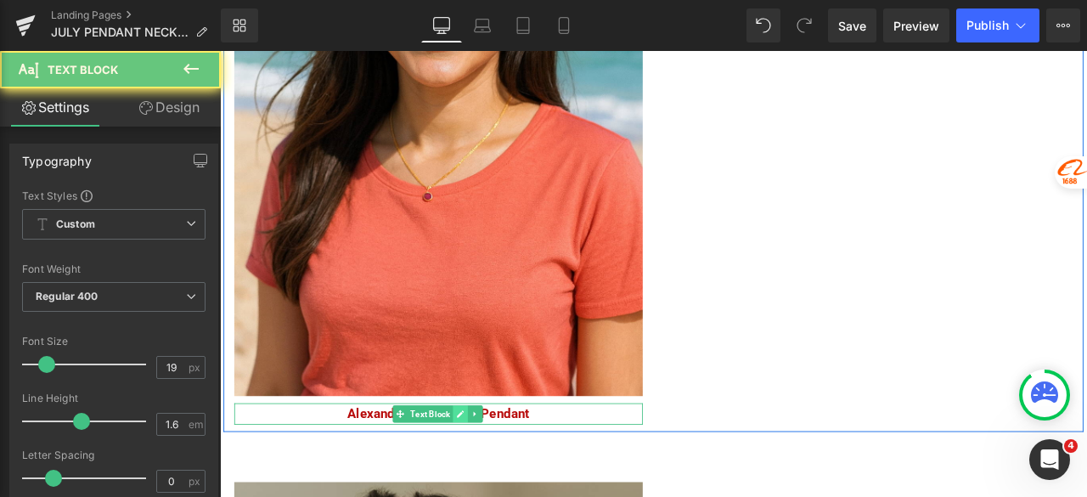
click at [500, 476] on icon at bounding box center [504, 481] width 9 height 10
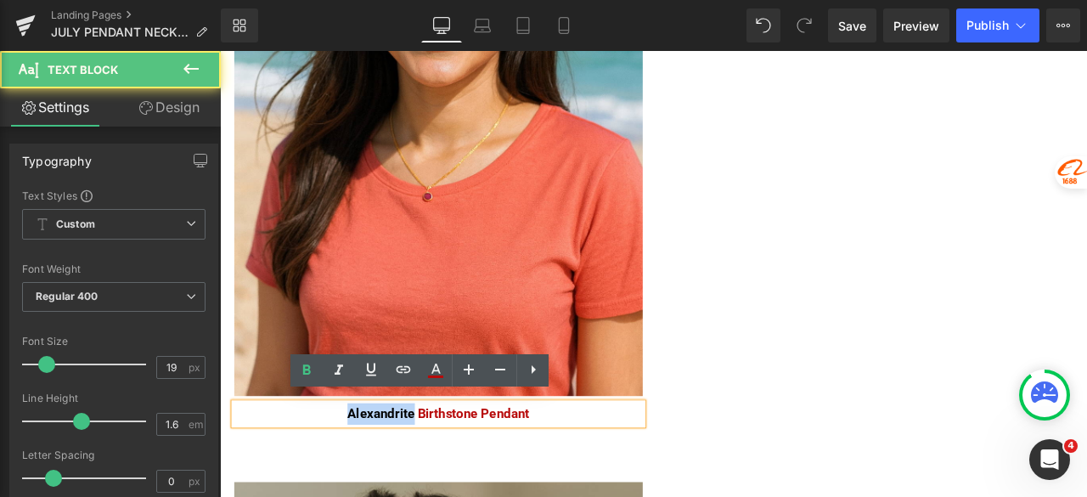
drag, startPoint x: 443, startPoint y: 471, endPoint x: 359, endPoint y: 470, distance: 84.1
click at [359, 470] on p "Alexandrite Birthstone Pendant" at bounding box center [479, 480] width 484 height 25
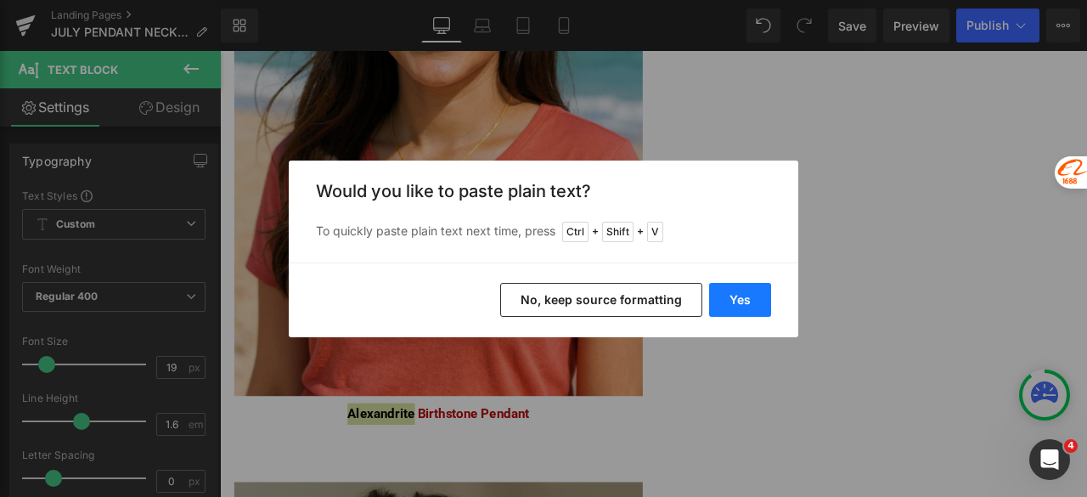
click at [738, 293] on button "Yes" at bounding box center [740, 300] width 62 height 34
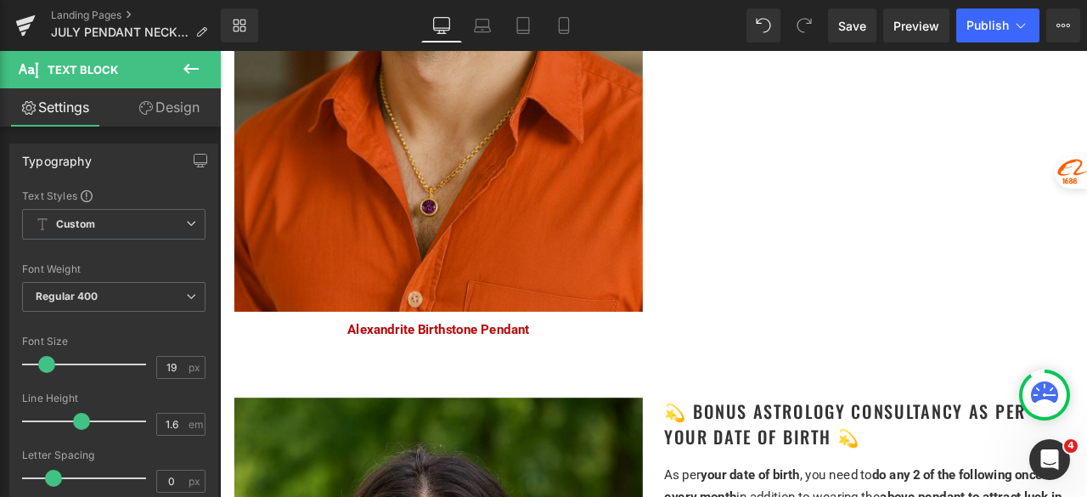
scroll to position [2802, 0]
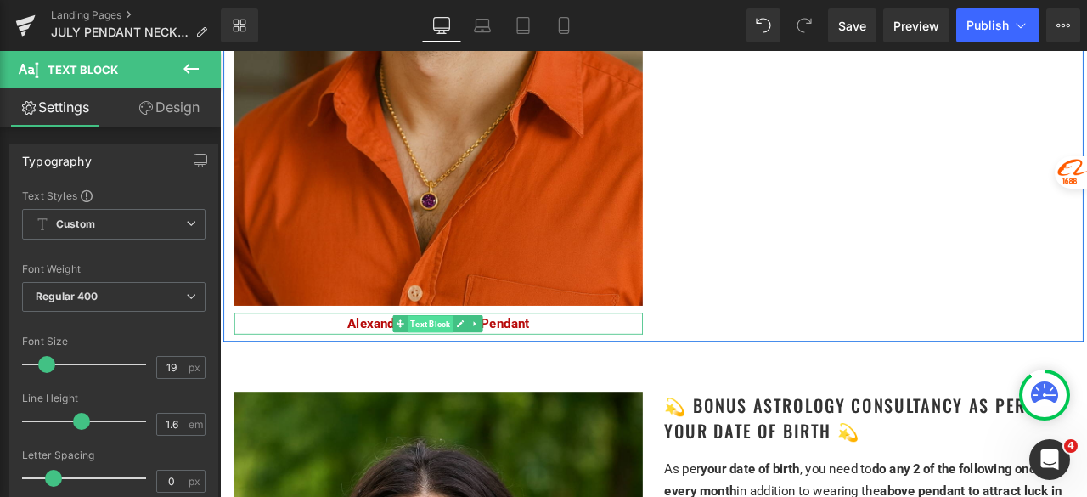
click at [448, 365] on span "Text Block" at bounding box center [469, 375] width 54 height 20
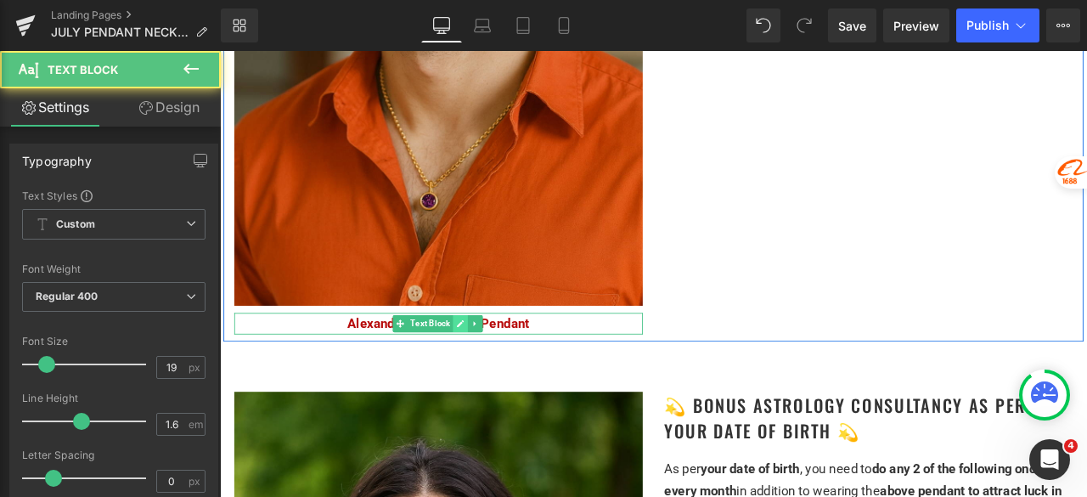
click at [496, 364] on link at bounding box center [505, 374] width 18 height 20
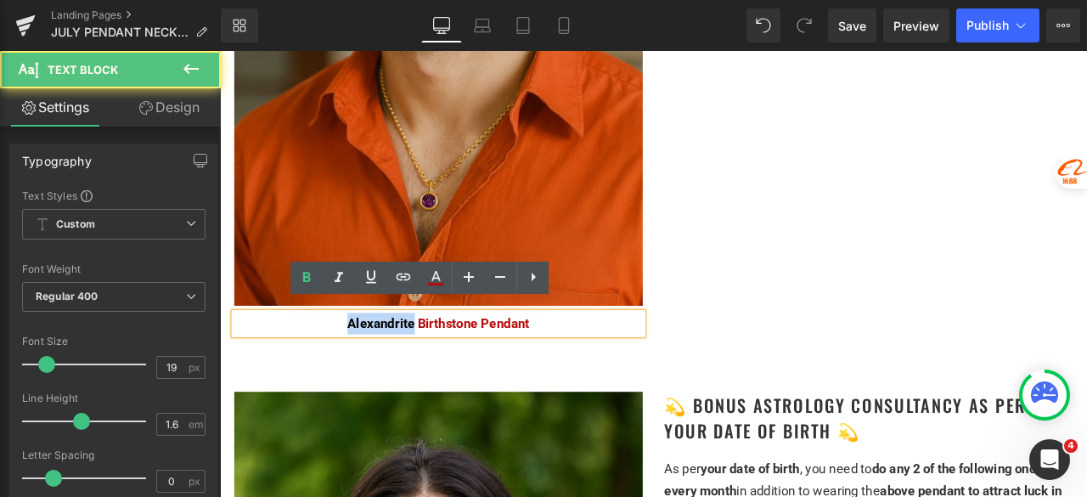
drag, startPoint x: 445, startPoint y: 366, endPoint x: 362, endPoint y: 375, distance: 83.7
click at [362, 375] on div "Alexandrite Birthstone Pendant" at bounding box center [479, 374] width 484 height 25
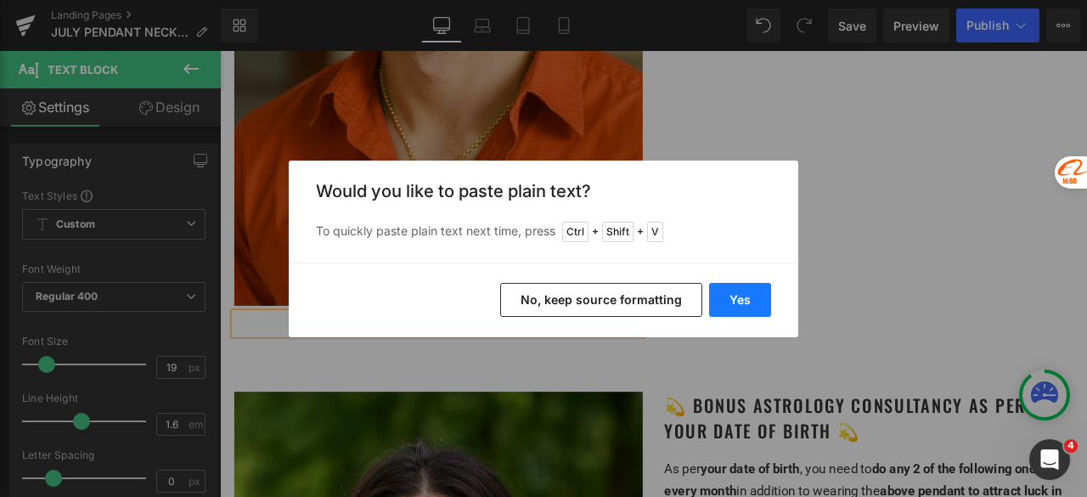
click at [729, 288] on button "Yes" at bounding box center [740, 300] width 62 height 34
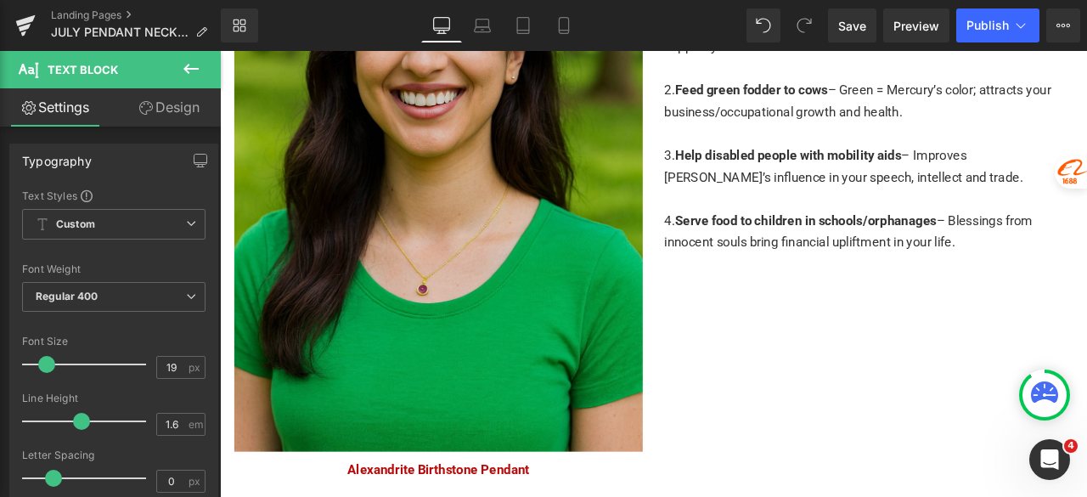
scroll to position [3482, 0]
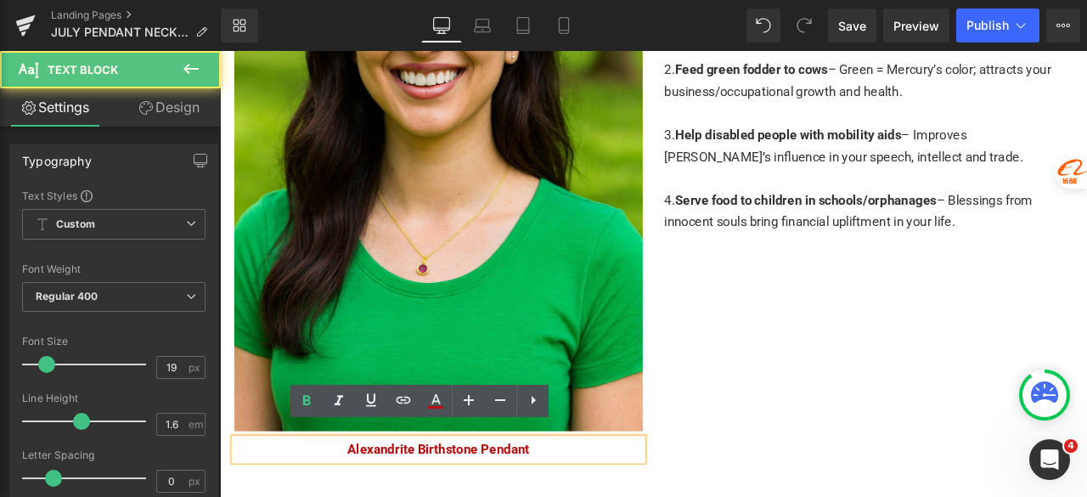
drag, startPoint x: 445, startPoint y: 510, endPoint x: 358, endPoint y: 510, distance: 86.6
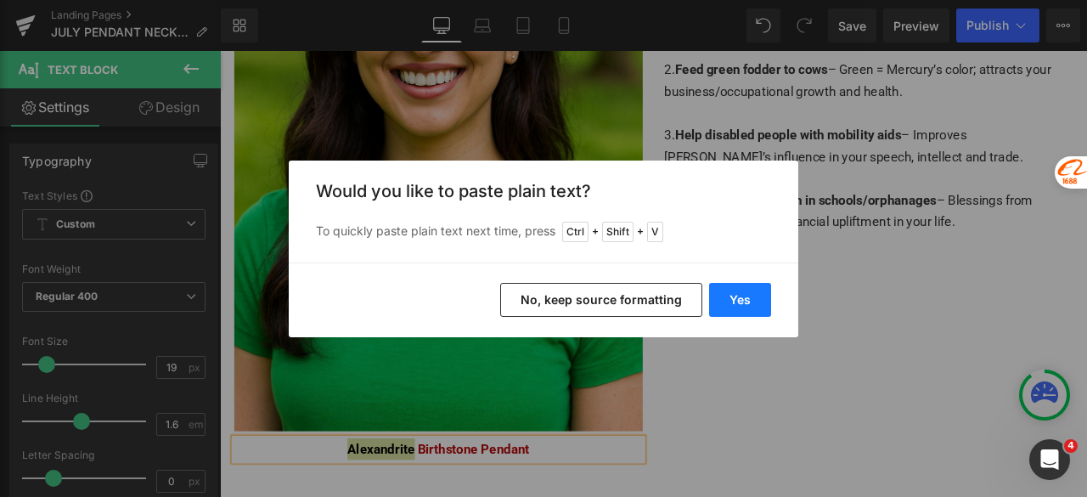
click at [741, 293] on button "Yes" at bounding box center [740, 300] width 62 height 34
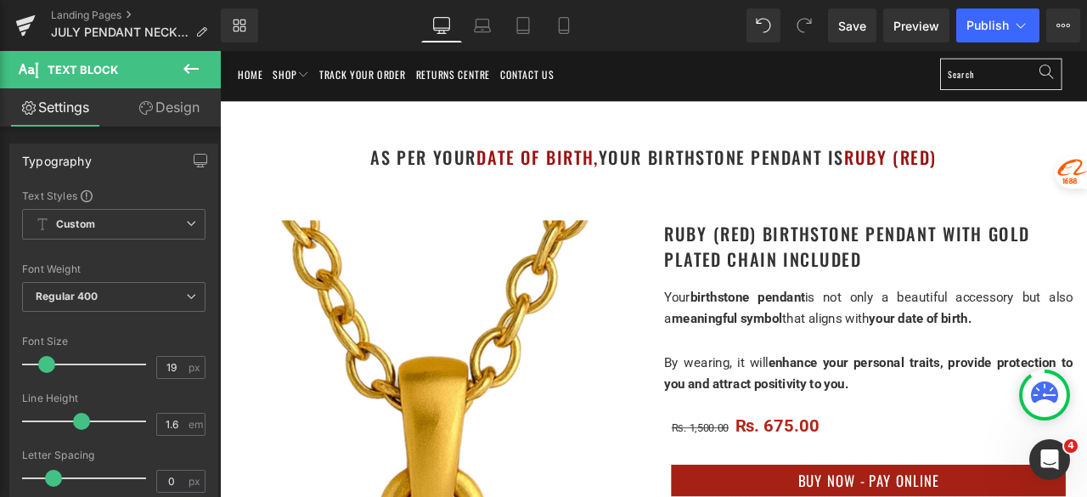
scroll to position [255, 0]
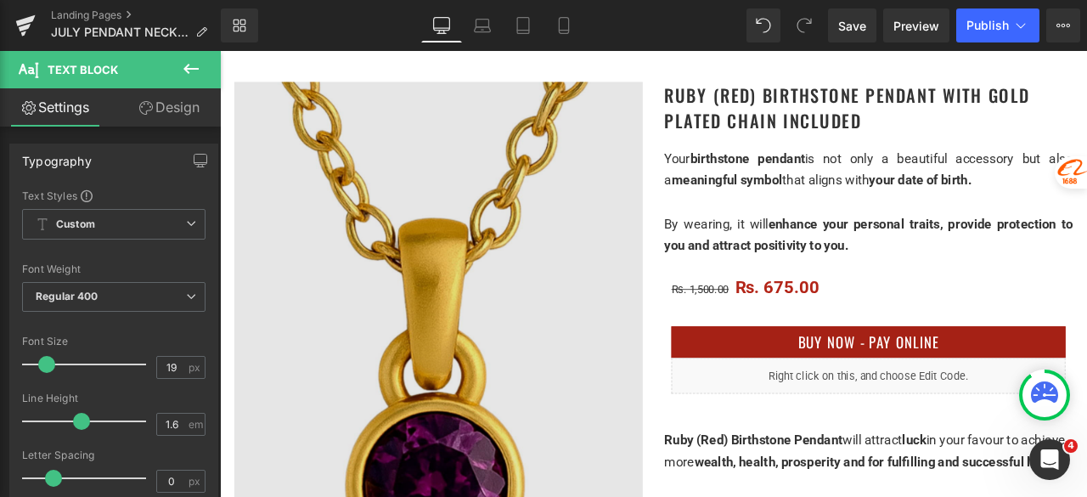
click at [525, 277] on img at bounding box center [479, 390] width 484 height 606
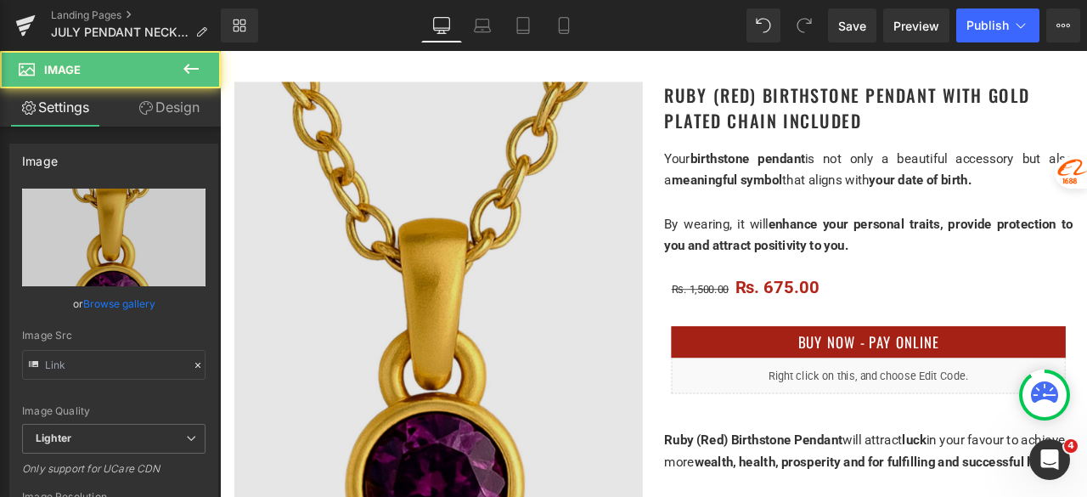
type input "[URL][DOMAIN_NAME]"
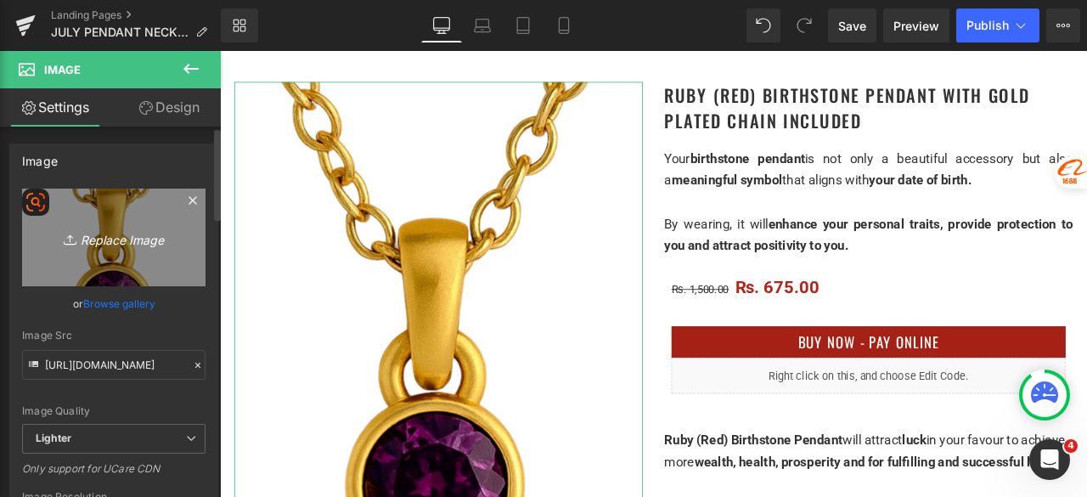
click at [112, 251] on link "Replace Image" at bounding box center [113, 238] width 183 height 98
type input "C:\fakepath\Untitled design - 2025-08-29T113207.707.png"
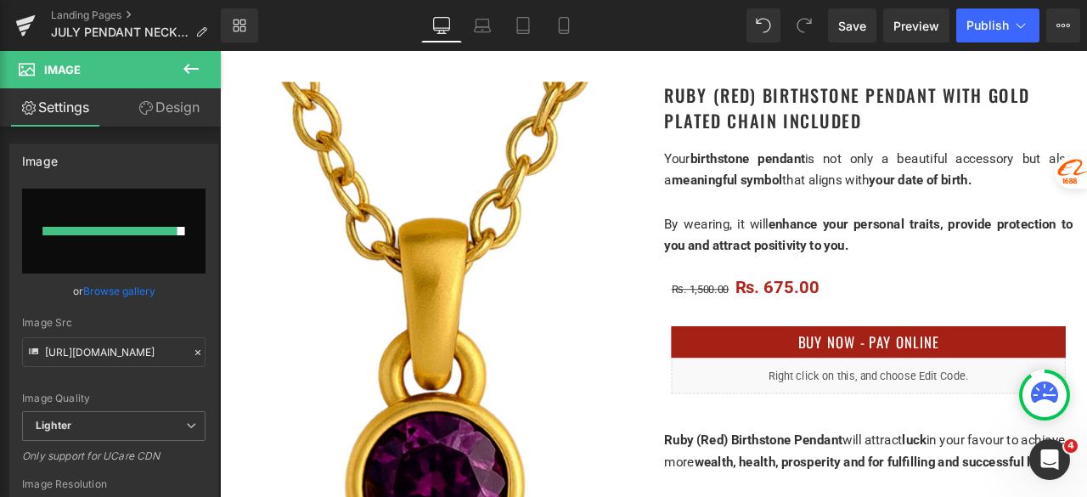
type input "https://ucarecdn.com/e605ea7f-649a-4f99-985d-9ecd1c823a25/-/format/auto/-/previ…"
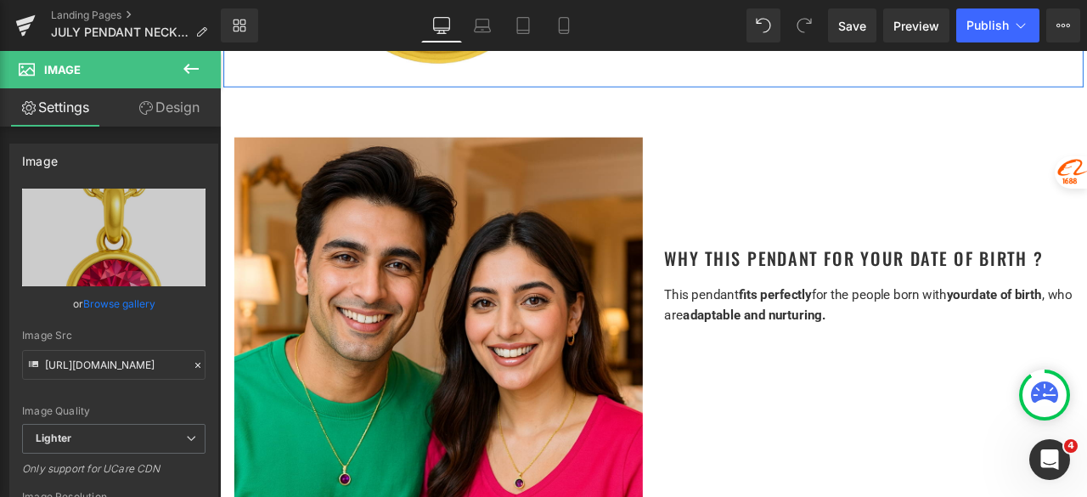
scroll to position [934, 0]
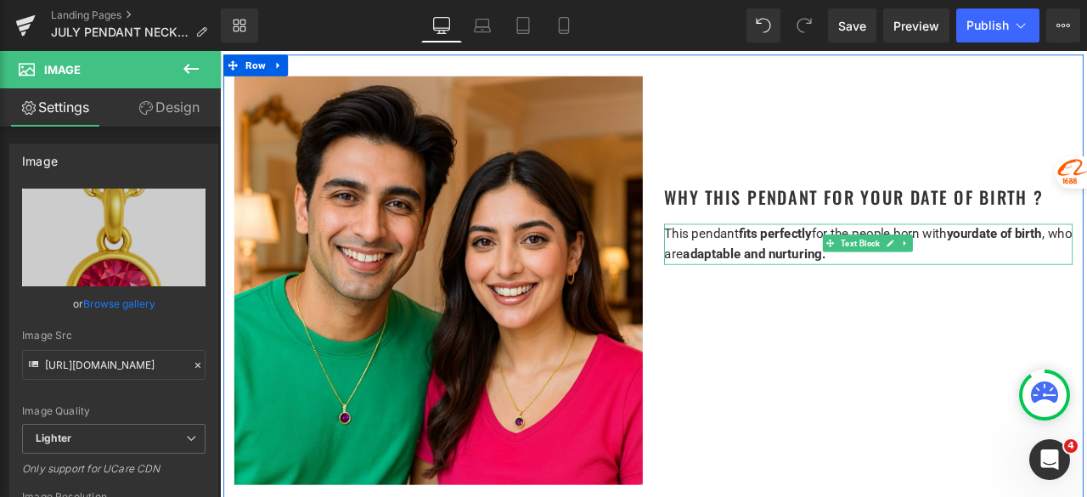
drag, startPoint x: 786, startPoint y: 279, endPoint x: 819, endPoint y: 276, distance: 32.4
click at [786, 279] on span ", who are" at bounding box center [987, 279] width 483 height 42
click at [795, 282] on span ", who are" at bounding box center [987, 279] width 483 height 42
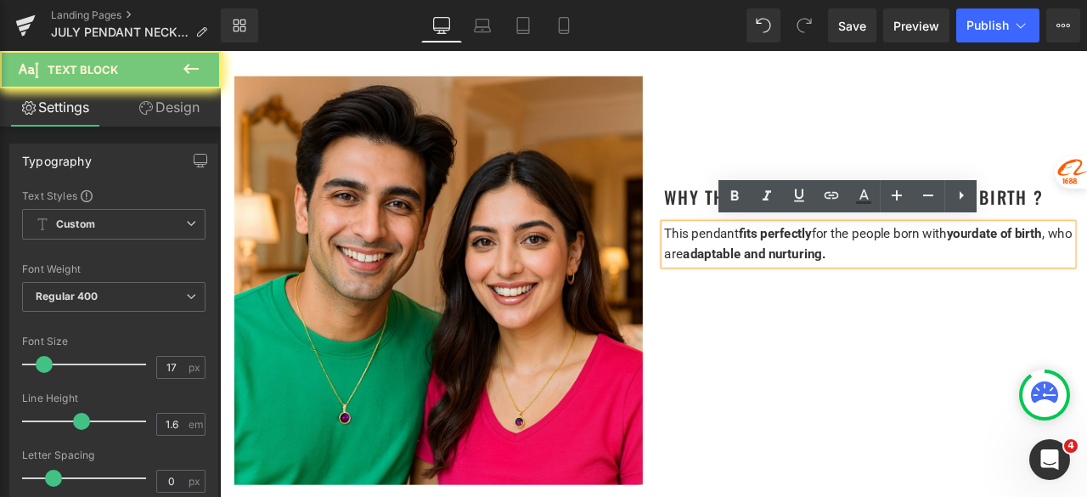
click at [821, 275] on p "This pendant fits perfectly for the people born with you r date of birth , who …" at bounding box center [988, 280] width 484 height 48
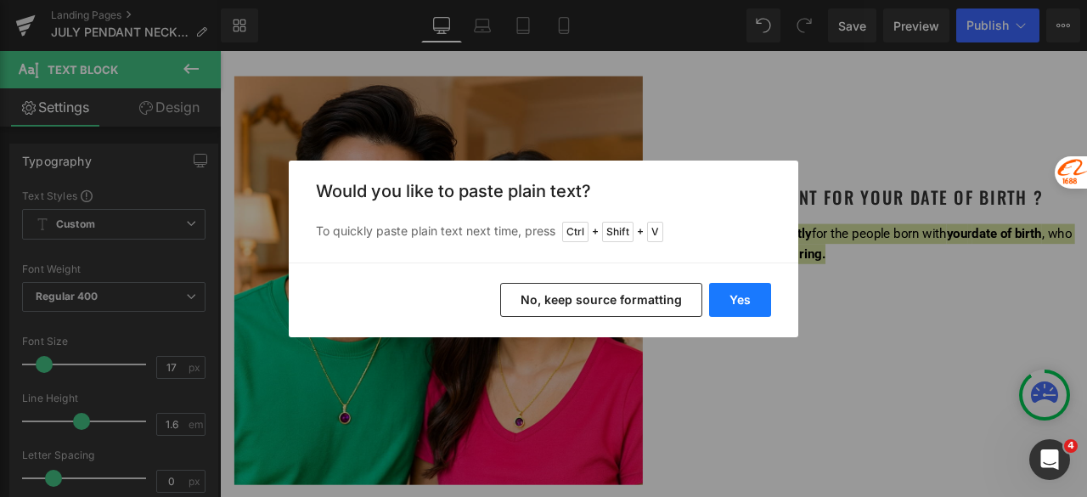
click at [750, 299] on button "Yes" at bounding box center [740, 300] width 62 height 34
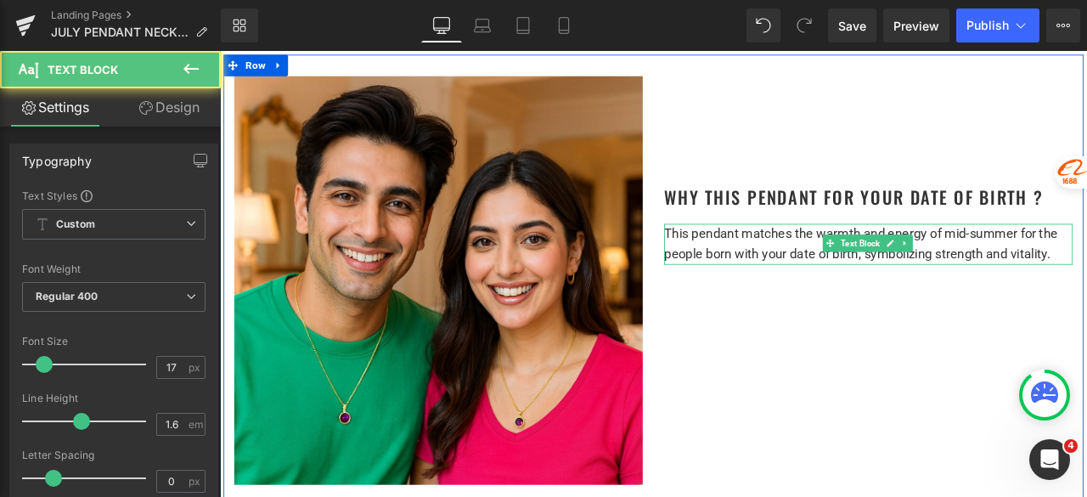
click at [1086, 273] on p "This pendant matches the warmth and energy of mid-summer for the people born wi…" at bounding box center [988, 280] width 484 height 48
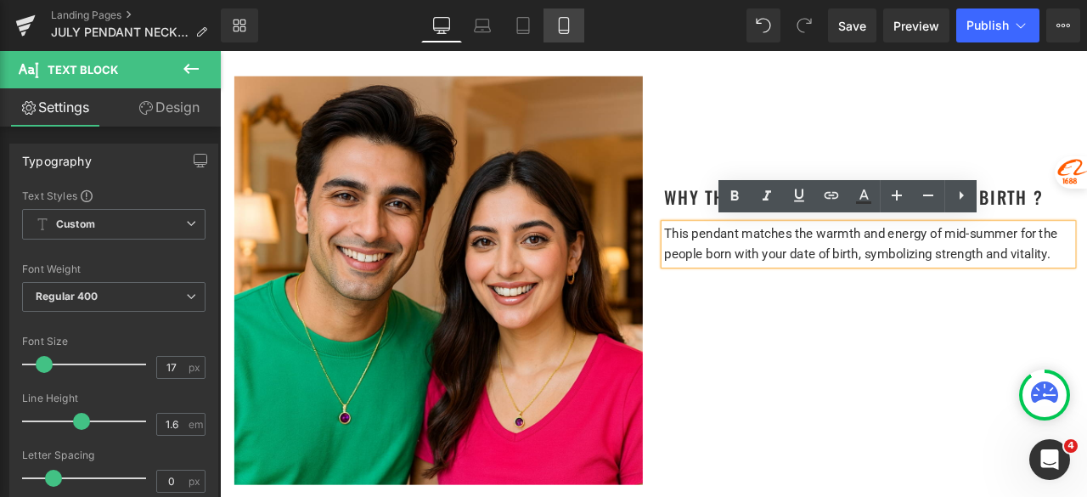
click at [564, 19] on icon at bounding box center [563, 25] width 17 height 17
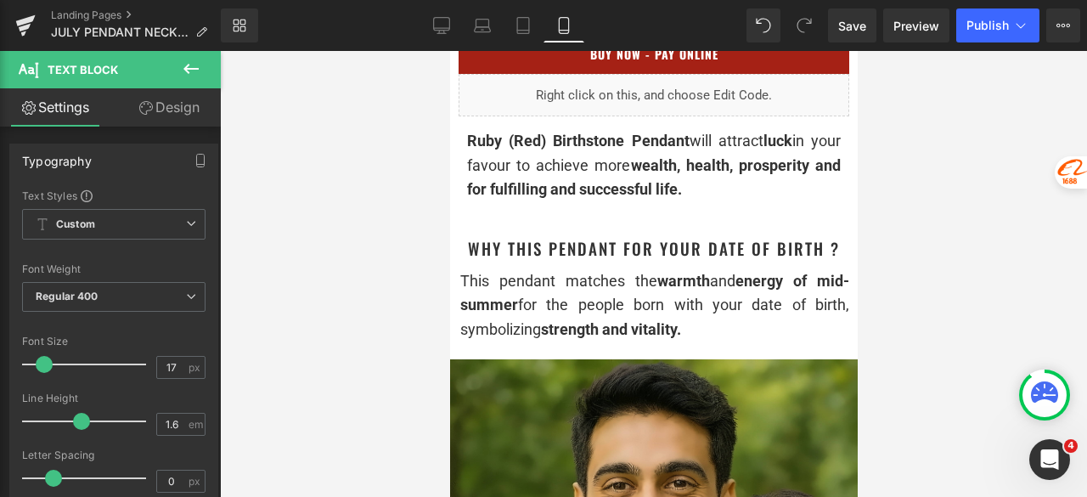
type input "100"
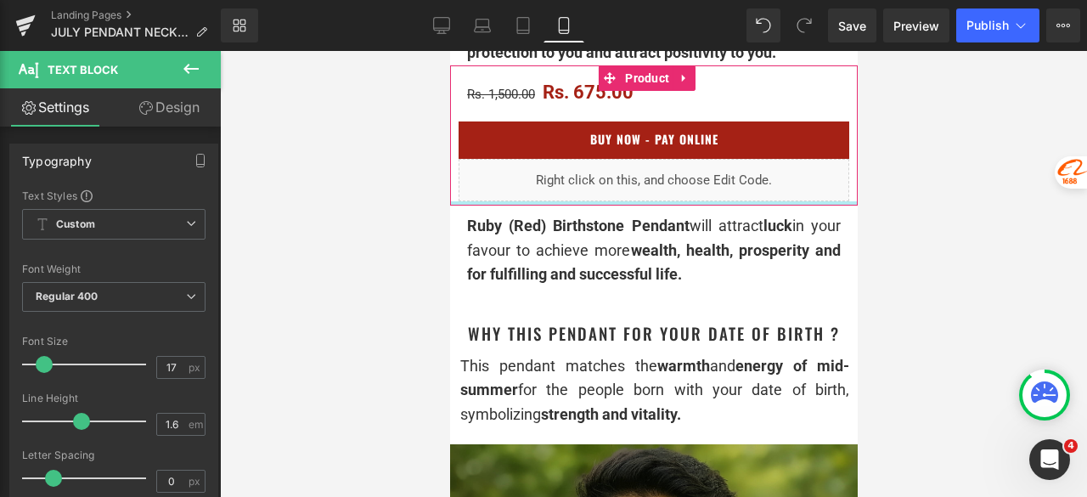
scroll to position [1019, 0]
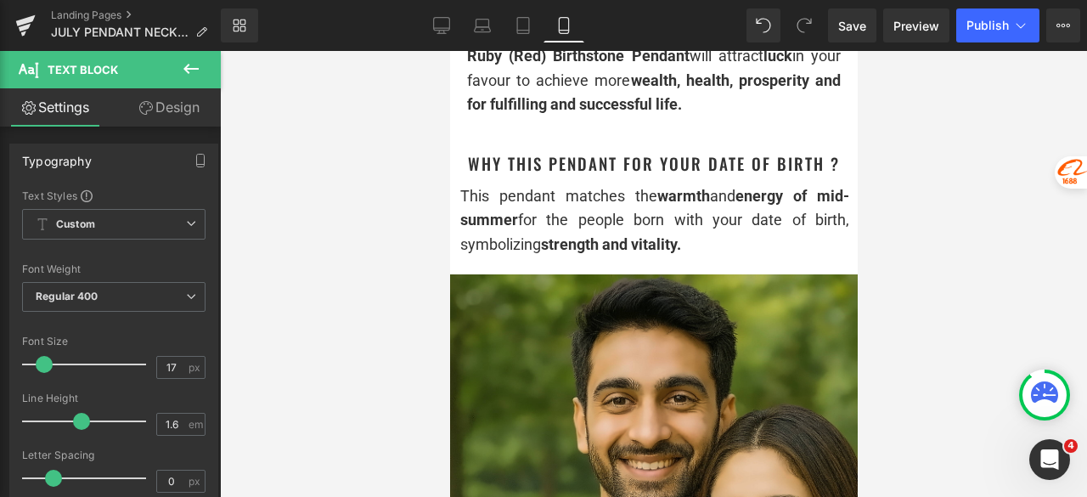
click at [560, 244] on strong "strength and vitality." at bounding box center [610, 244] width 140 height 18
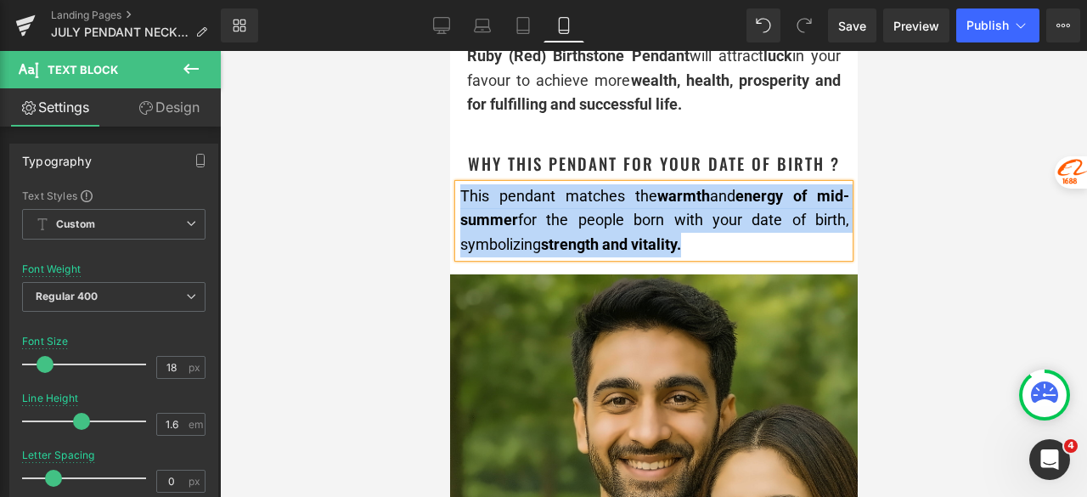
copy div "This pendant matches the warmth and energy of mid-summer for the people born wi…"
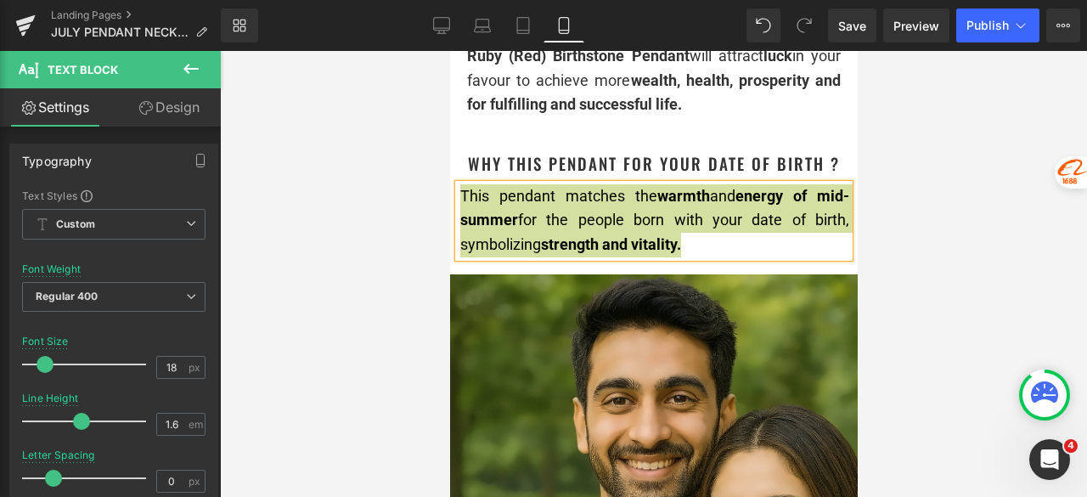
click at [433, 43] on div "Library Mobile Desktop Laptop Tablet Mobile Save Preview Publish Scheduled View…" at bounding box center [654, 25] width 866 height 51
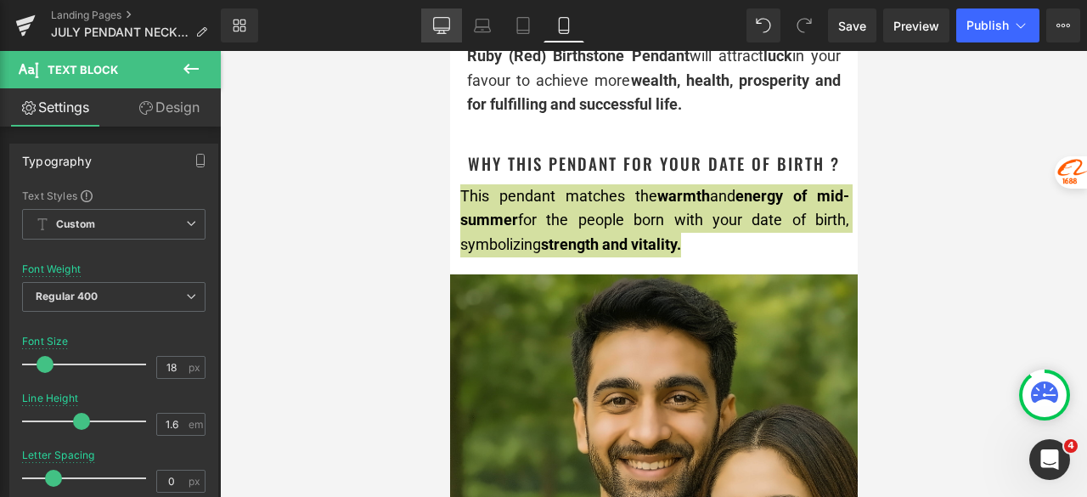
click at [438, 33] on icon at bounding box center [441, 33] width 8 height 0
type input "15"
type input "100"
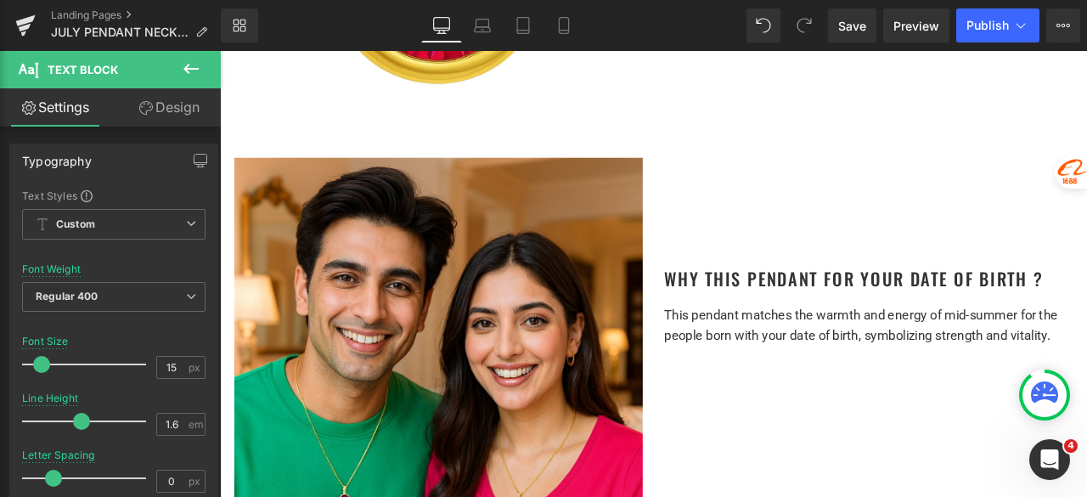
scroll to position [849, 0]
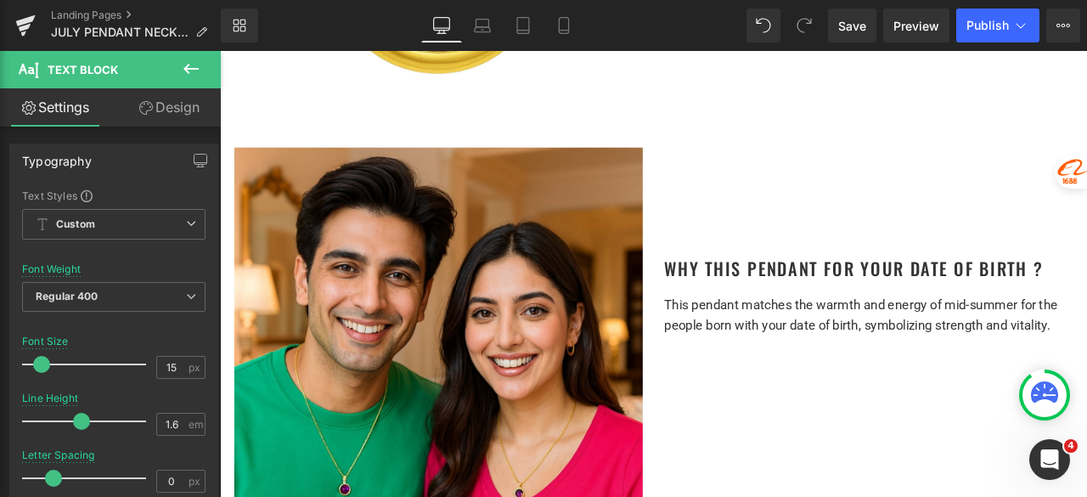
click at [850, 381] on div "This pendant matches the warmth and energy of mid-summer for the people born wi…" at bounding box center [988, 365] width 484 height 48
click at [833, 362] on span "This pendant matches the warmth and energy of mid-summer for the people born wi…" at bounding box center [979, 364] width 466 height 42
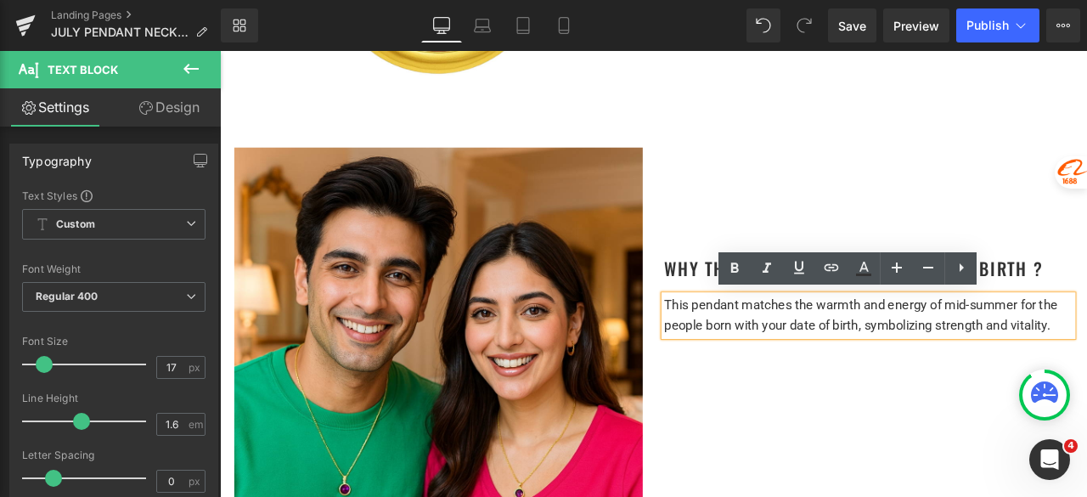
click at [814, 362] on span "This pendant matches the warmth and energy of mid-summer for the people born wi…" at bounding box center [979, 364] width 466 height 42
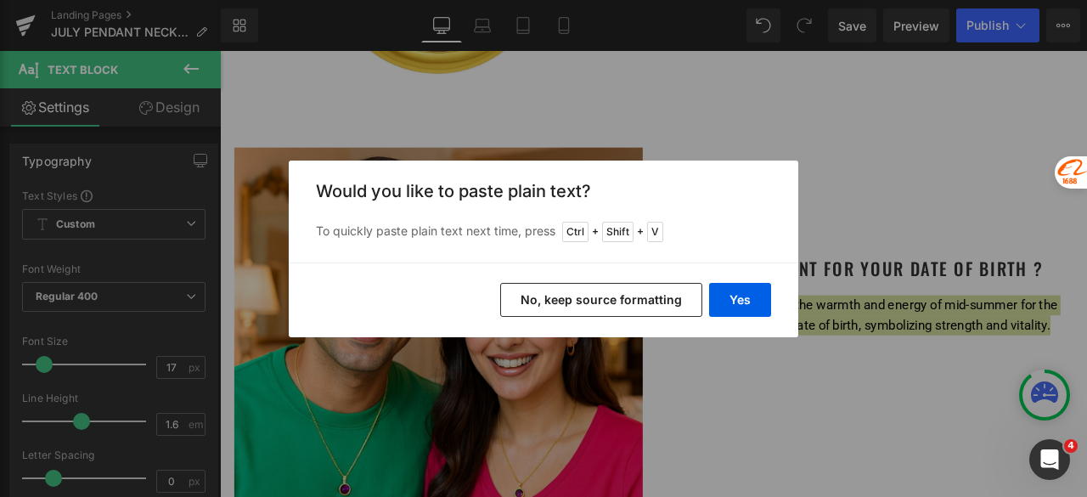
click at [721, 313] on button "Yes" at bounding box center [740, 300] width 62 height 34
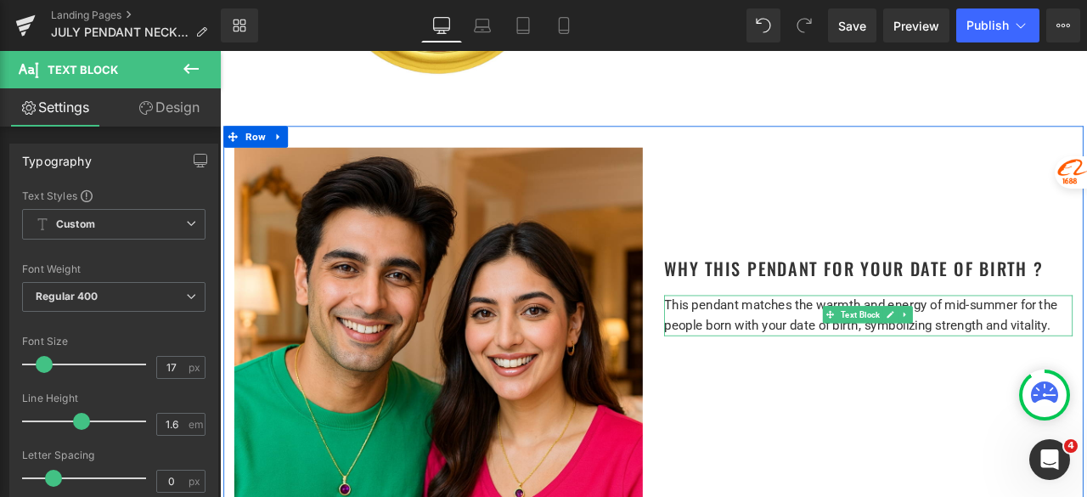
click at [814, 360] on p "This pendant matches the warmth and energy of mid-summer for the people born wi…" at bounding box center [988, 365] width 484 height 48
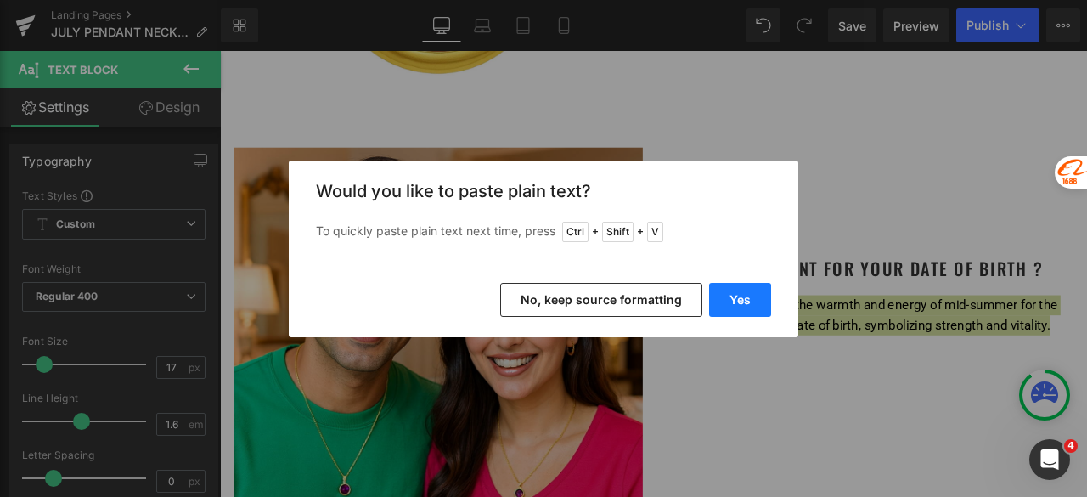
click at [751, 300] on button "Yes" at bounding box center [740, 300] width 62 height 34
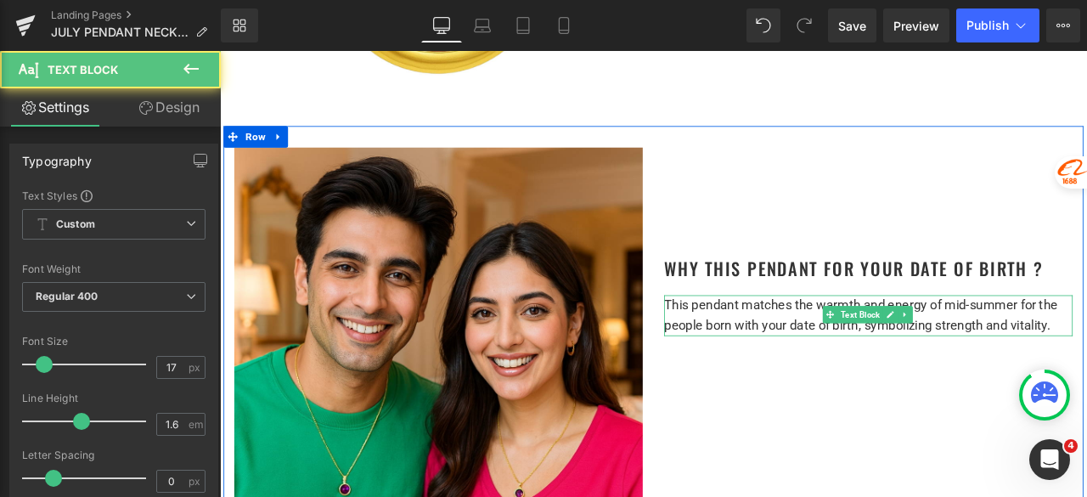
click at [848, 346] on span "This pendant matches the warmth and energy of mid-summer for the people born wi…" at bounding box center [979, 364] width 466 height 42
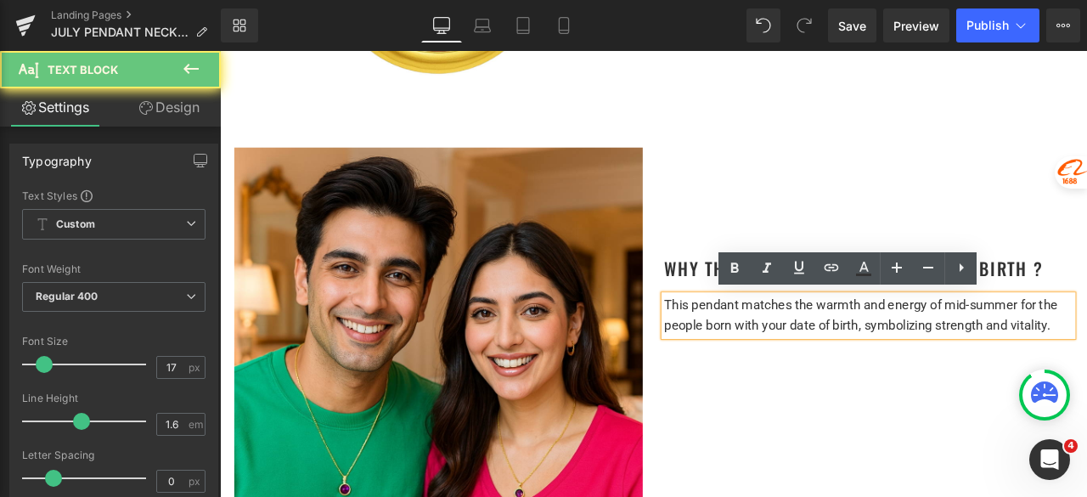
click at [836, 353] on span "This pendant matches the warmth and energy of mid-summer for the people born wi…" at bounding box center [979, 364] width 466 height 42
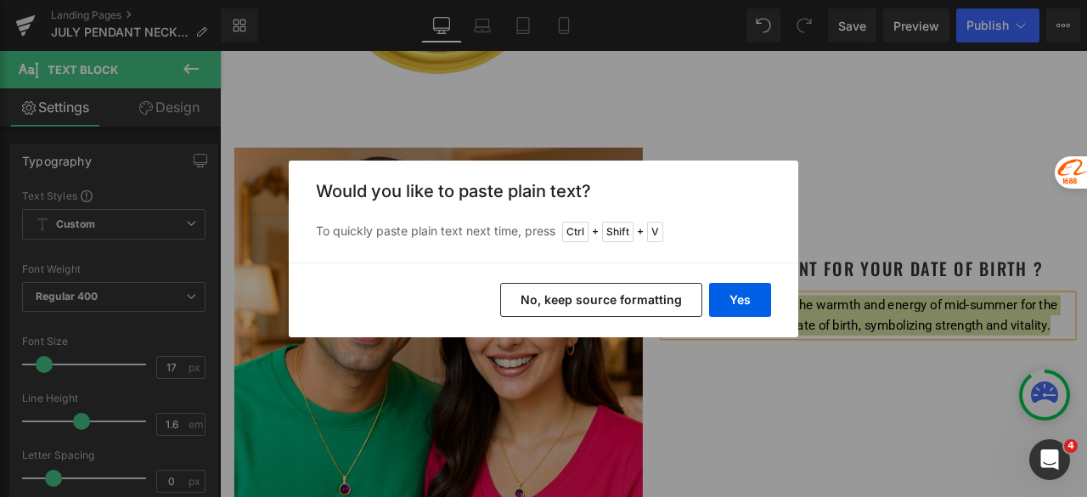
click at [631, 302] on button "No, keep source formatting" at bounding box center [601, 300] width 202 height 34
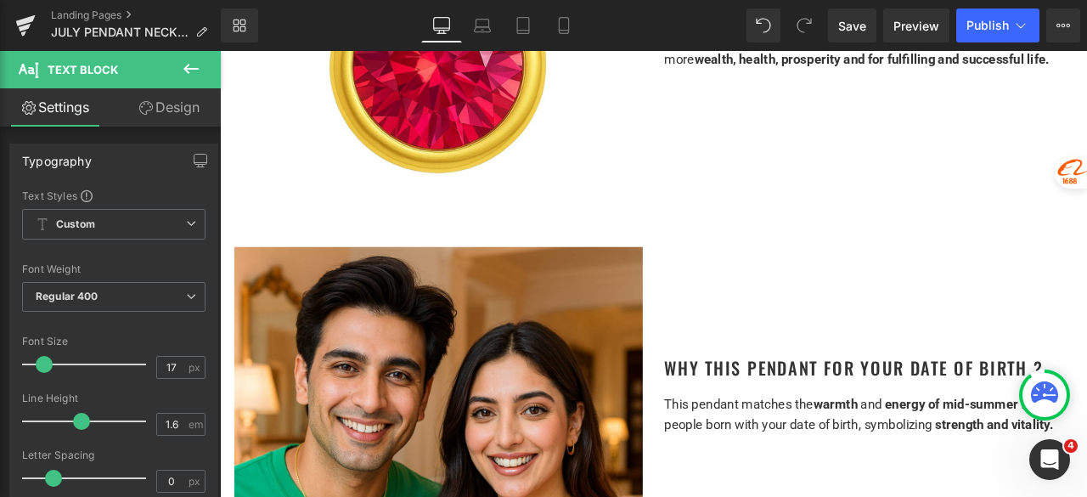
scroll to position [764, 0]
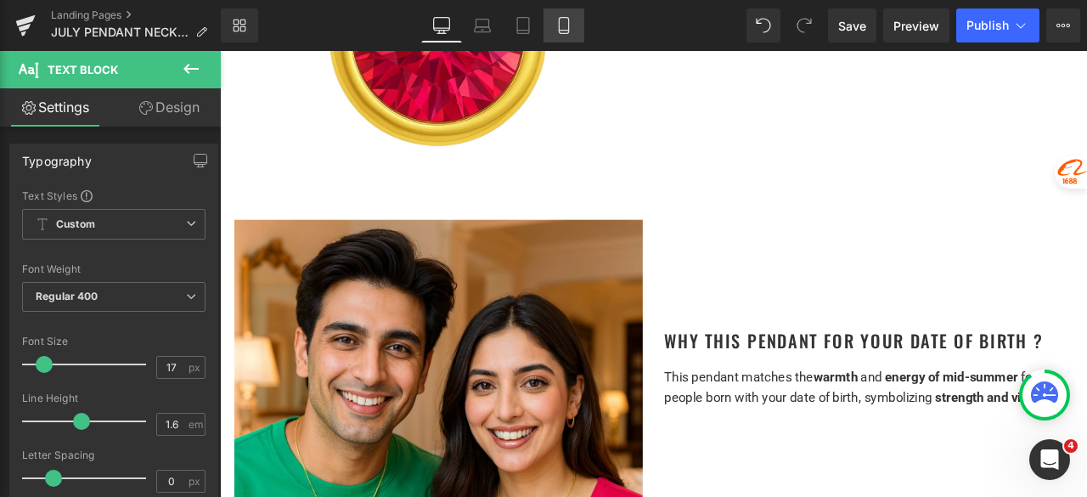
click at [561, 31] on icon at bounding box center [563, 25] width 17 height 17
type input "100"
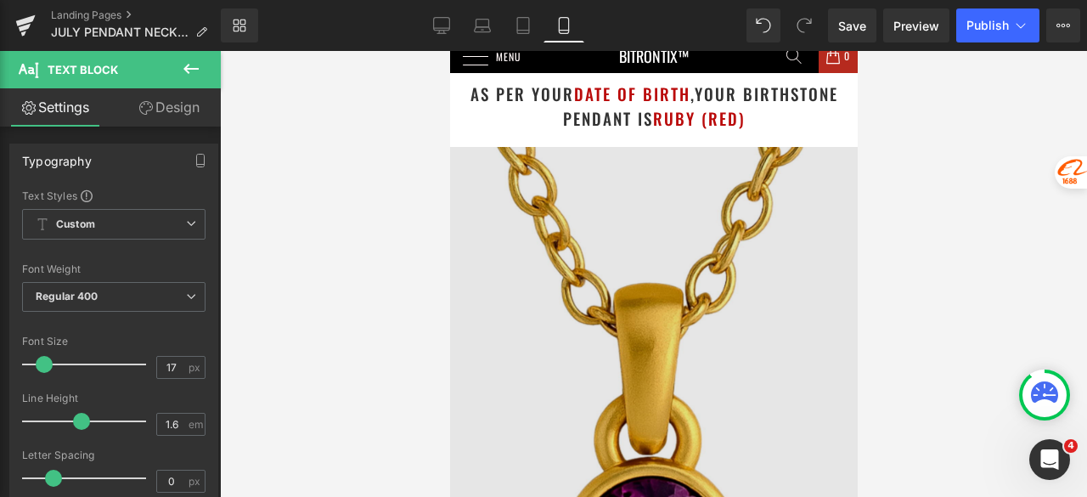
scroll to position [0, 0]
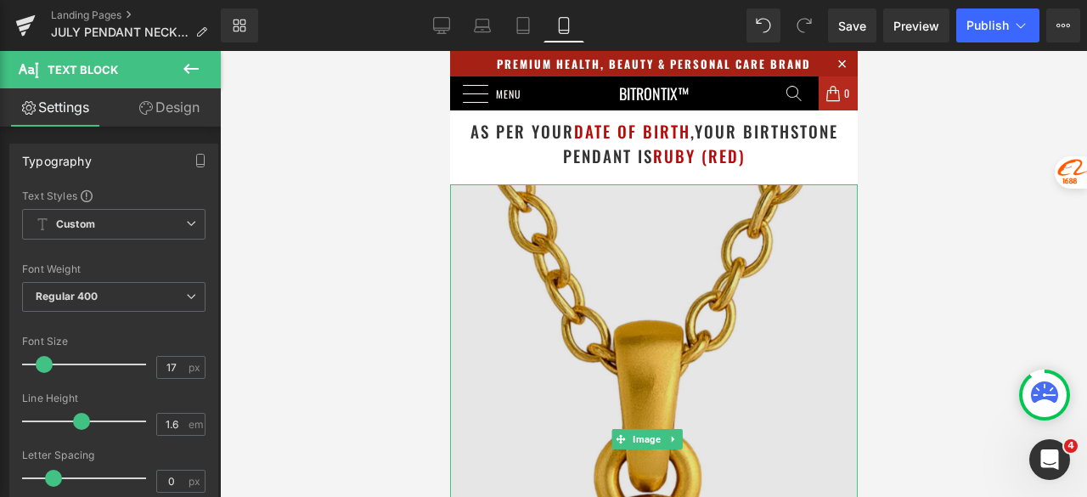
click at [707, 231] on img at bounding box center [653, 439] width 408 height 510
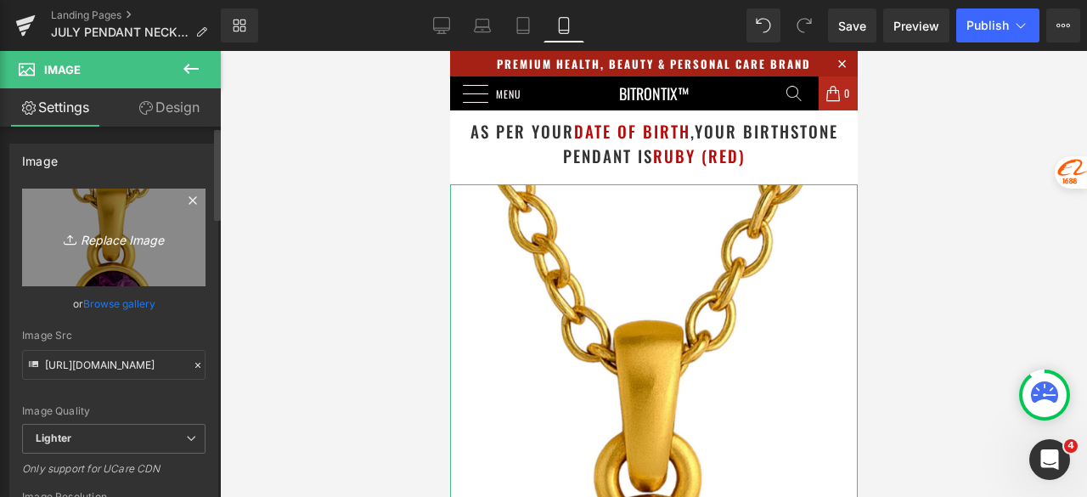
click at [126, 243] on icon "Replace Image" at bounding box center [114, 237] width 136 height 21
type input "C:\fakepath\Untitled design - 2025-08-29T113207.707.png"
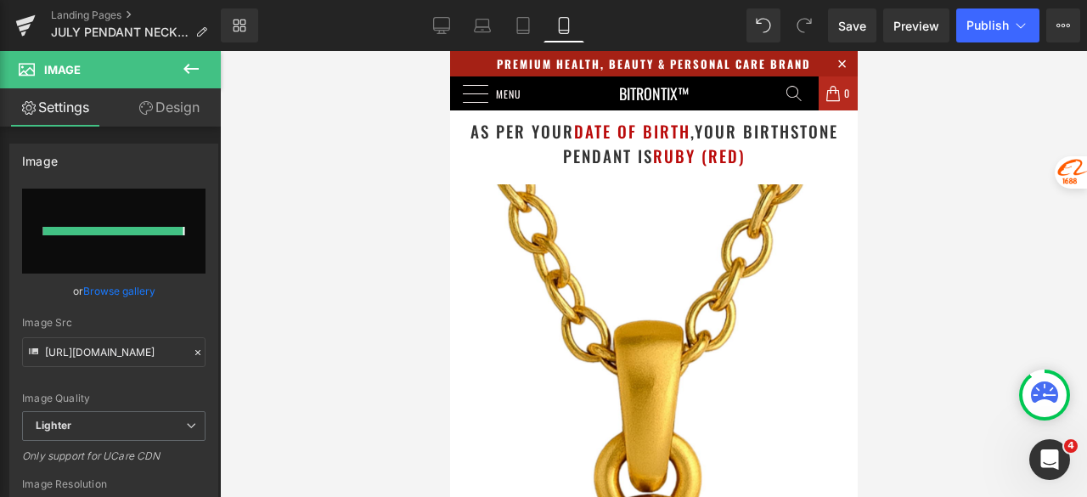
type input "https://ucarecdn.com/2621124a-1a14-4ef1-96be-f80664d5932d/-/format/auto/-/previ…"
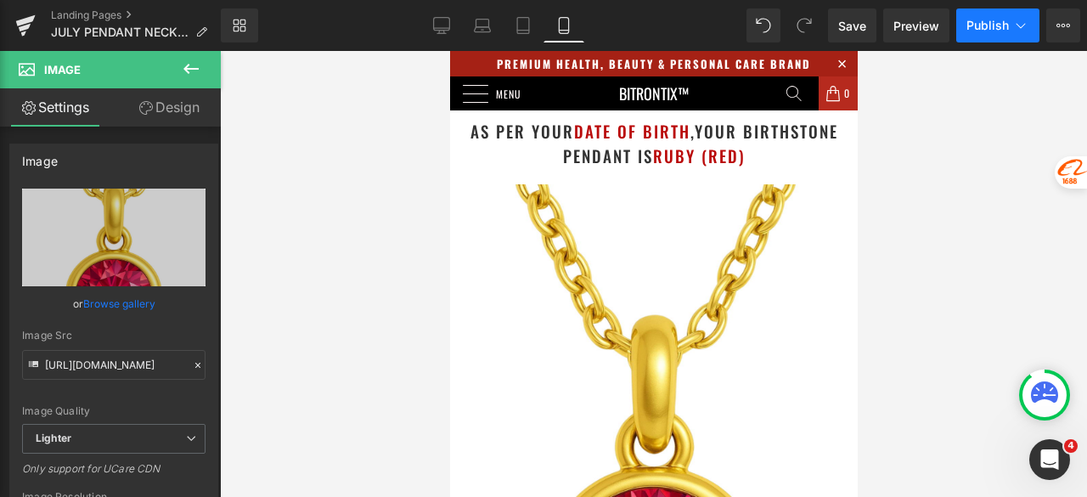
click at [976, 23] on span "Publish" at bounding box center [987, 26] width 42 height 14
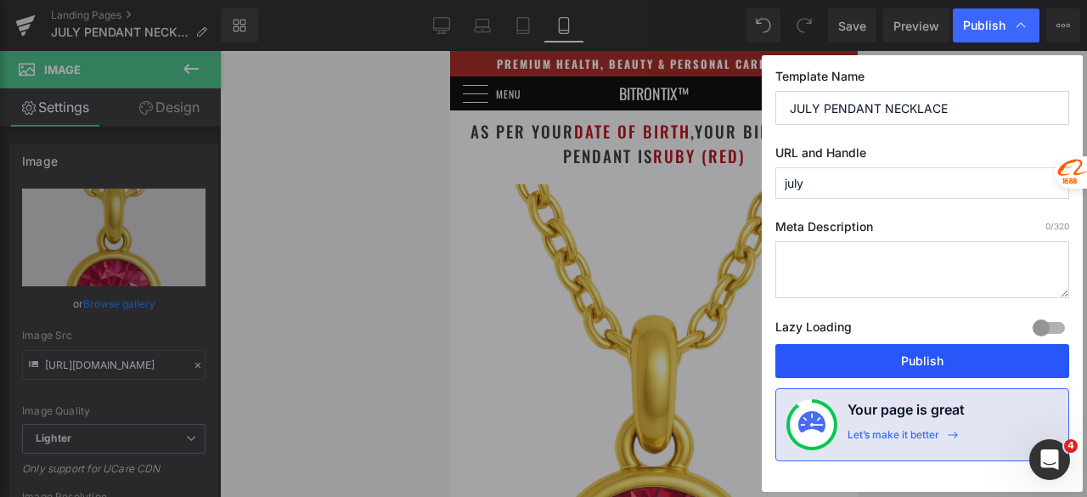
click at [904, 355] on button "Publish" at bounding box center [922, 361] width 294 height 34
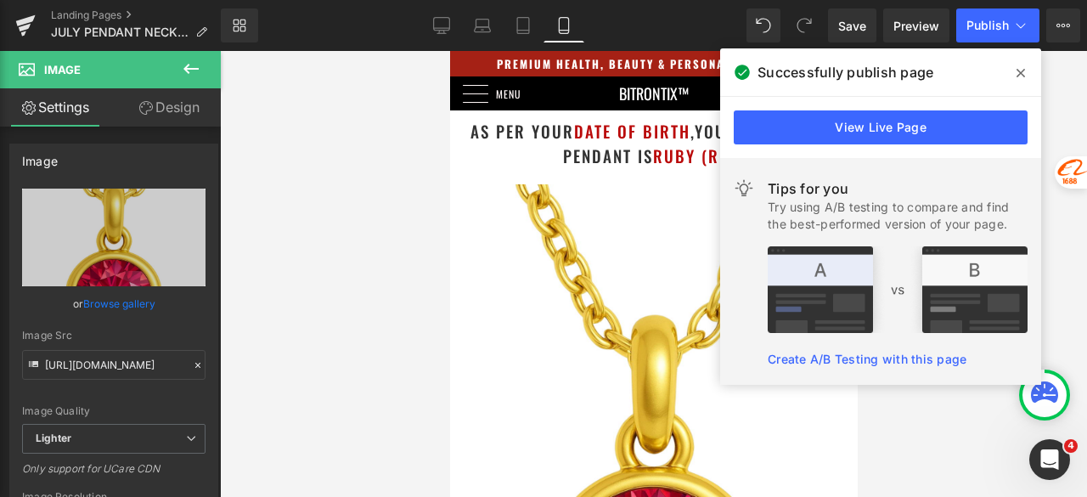
click at [1019, 66] on icon at bounding box center [1021, 73] width 8 height 14
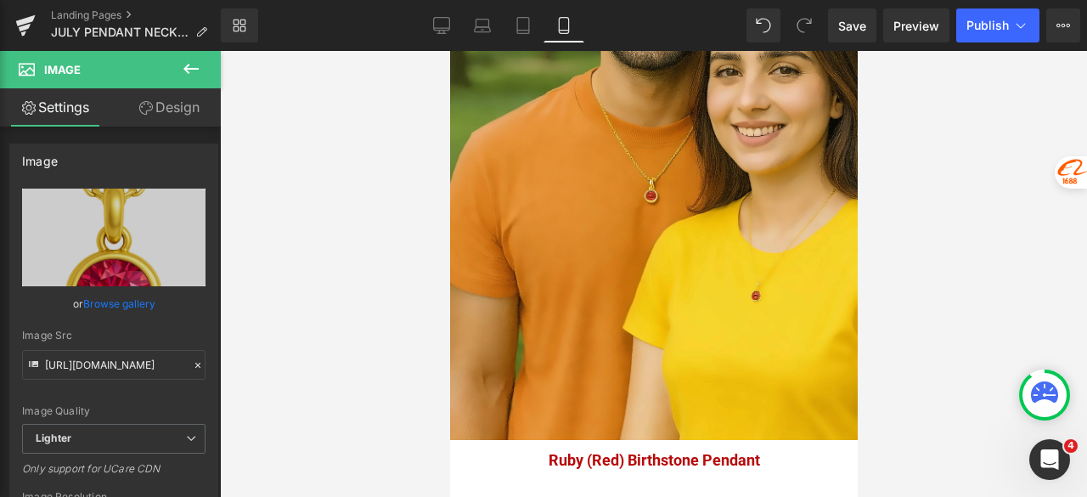
scroll to position [1444, 0]
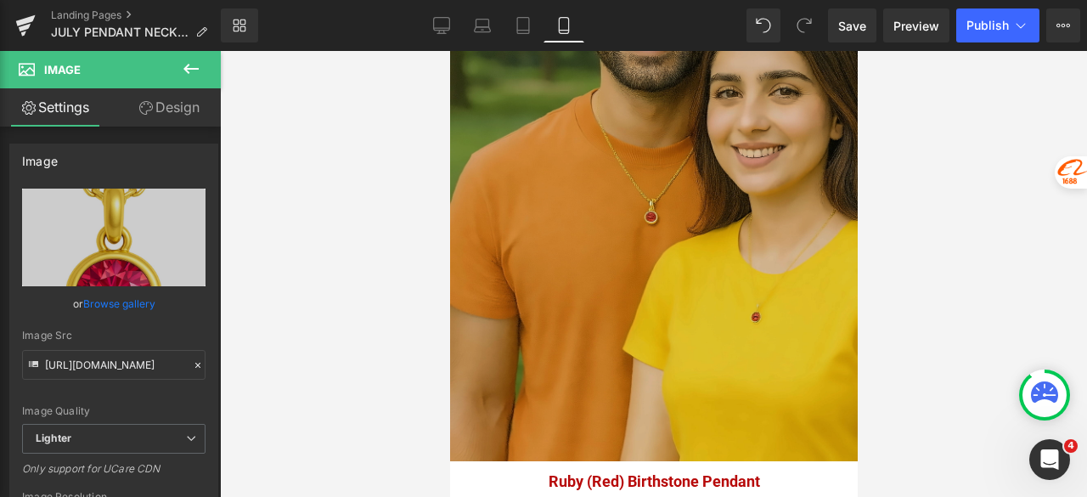
click at [544, 186] on img at bounding box center [653, 155] width 408 height 611
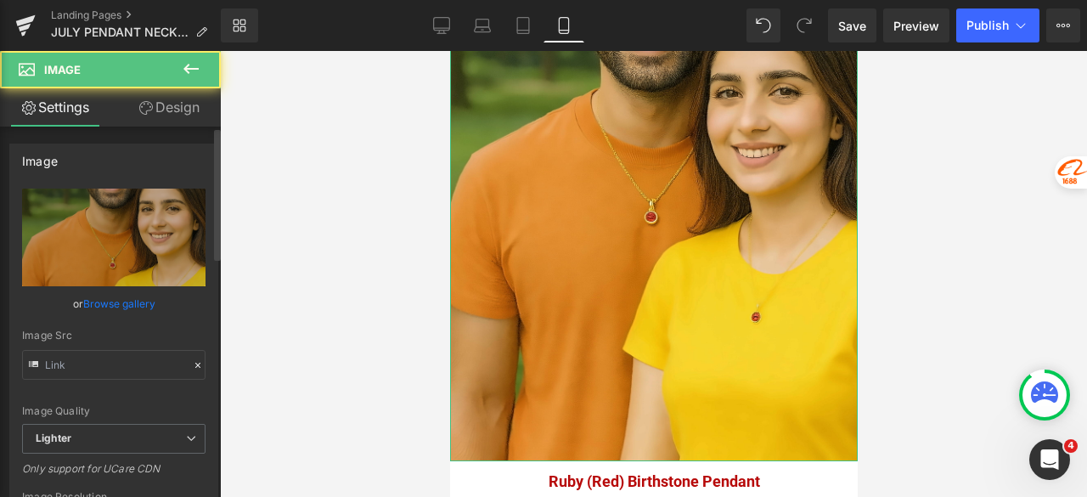
type input "https://ucarecdn.com/f4ad2f13-adeb-4523-8065-11134c03e78c/-/format/auto/-/previ…"
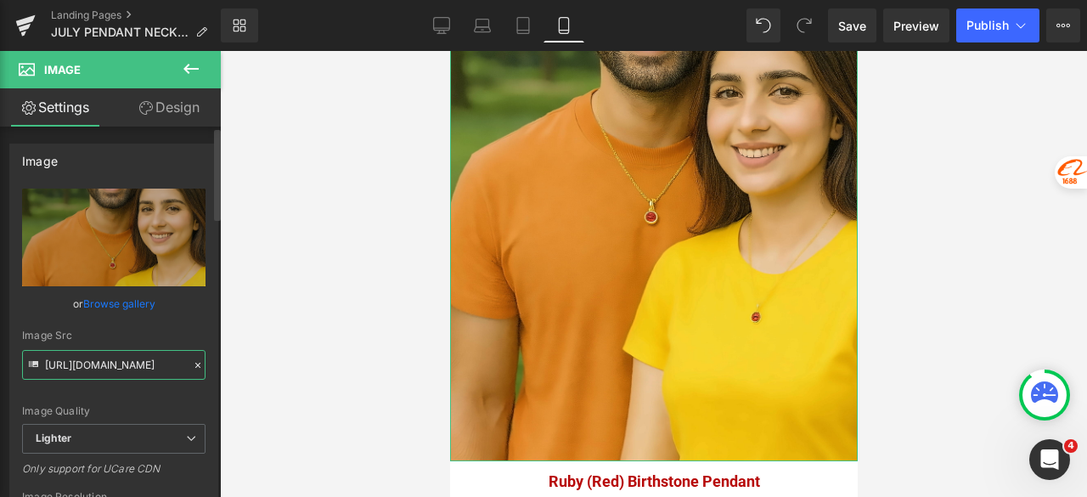
click at [103, 363] on input "https://ucarecdn.com/f4ad2f13-adeb-4523-8065-11134c03e78c/-/format/auto/-/previ…" at bounding box center [113, 365] width 183 height 30
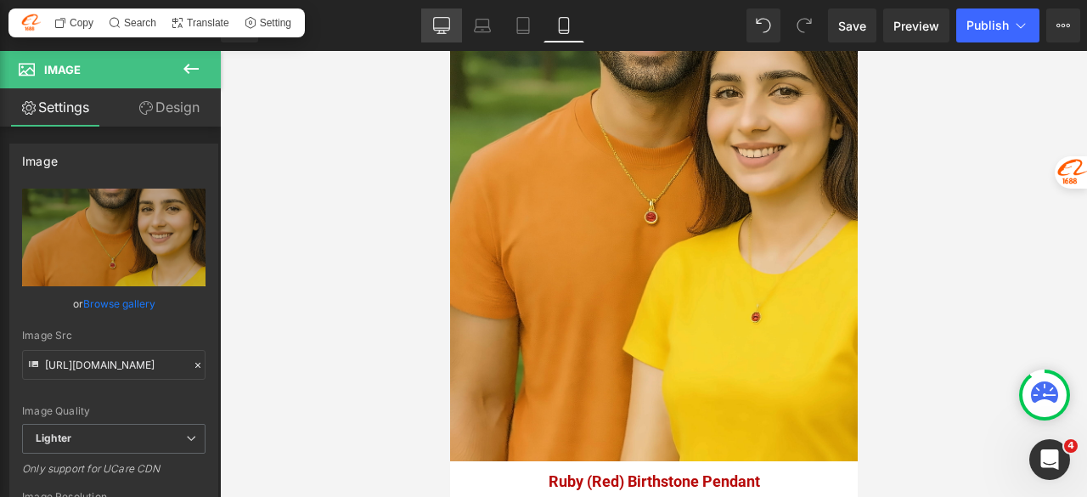
click at [437, 21] on icon at bounding box center [441, 25] width 17 height 17
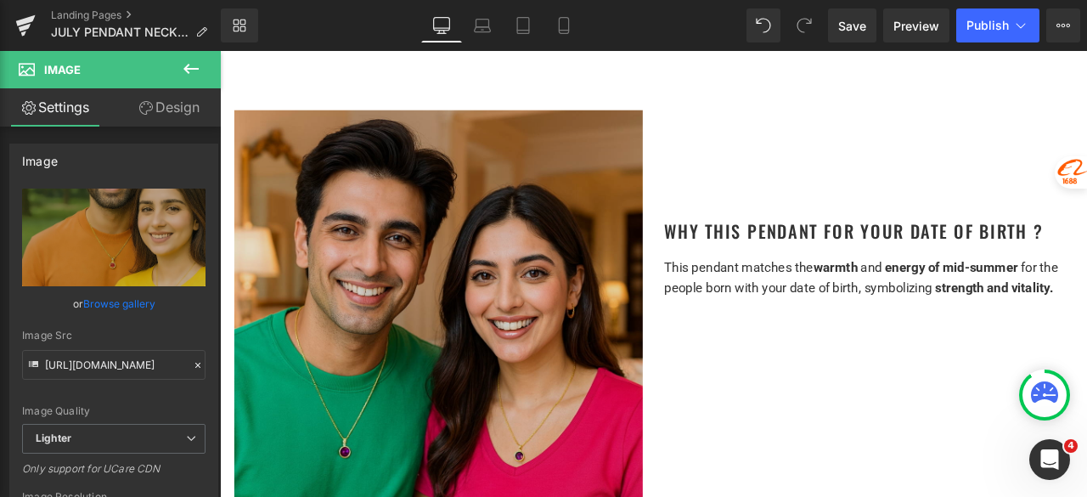
scroll to position [934, 0]
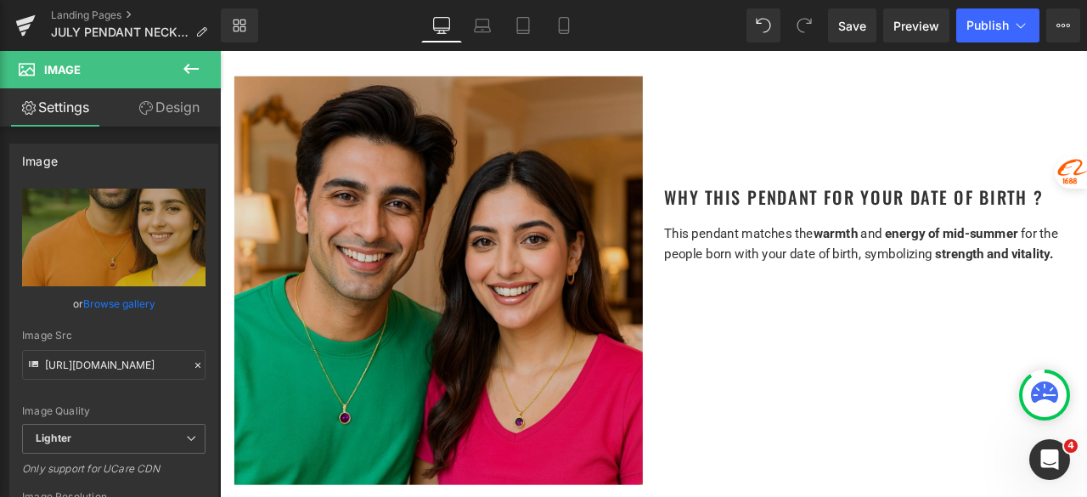
click at [505, 285] on img at bounding box center [479, 323] width 484 height 484
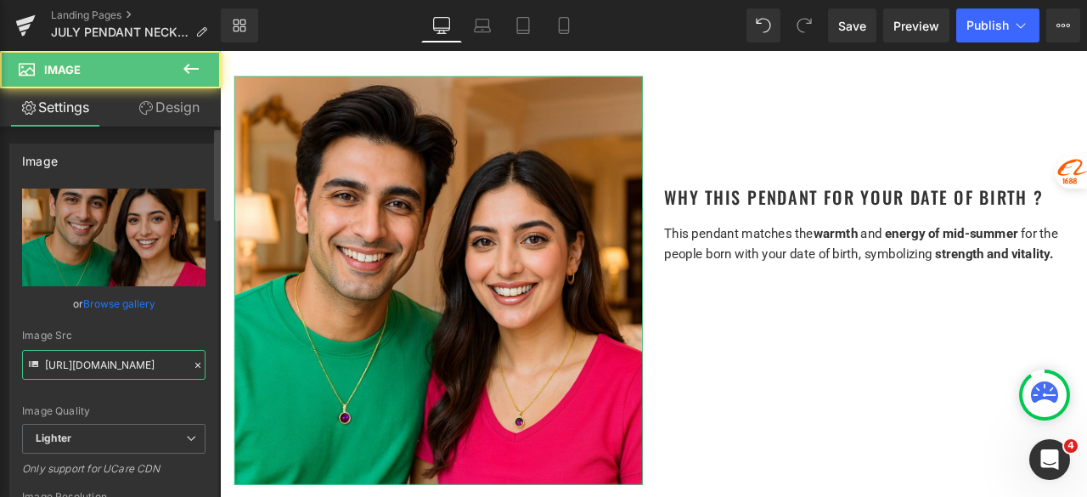
click at [108, 359] on input "[URL][DOMAIN_NAME]" at bounding box center [113, 365] width 183 height 30
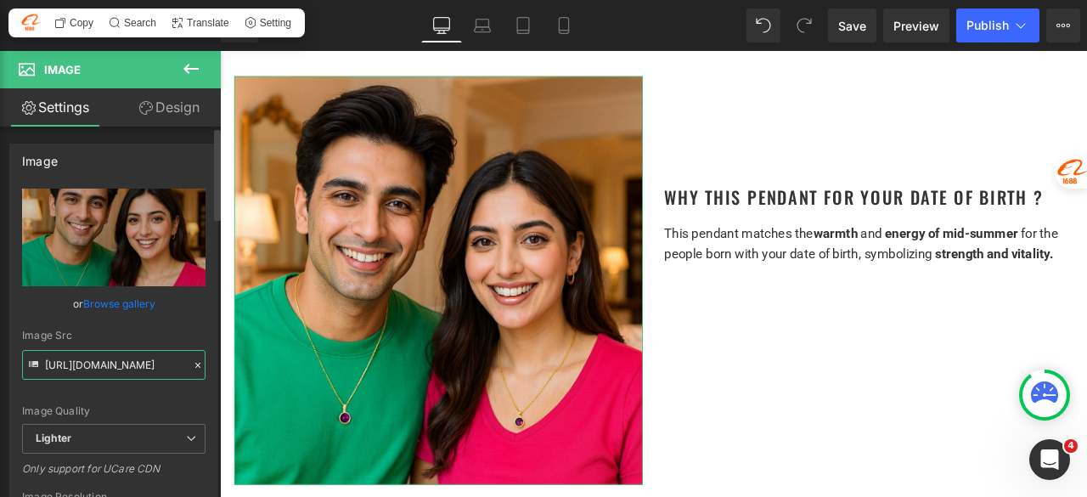
paste input "f4ad2f13-adeb-4523-8065-11134c03e78c/-/format/auto/-/preview/3000x3000/-/qualit…"
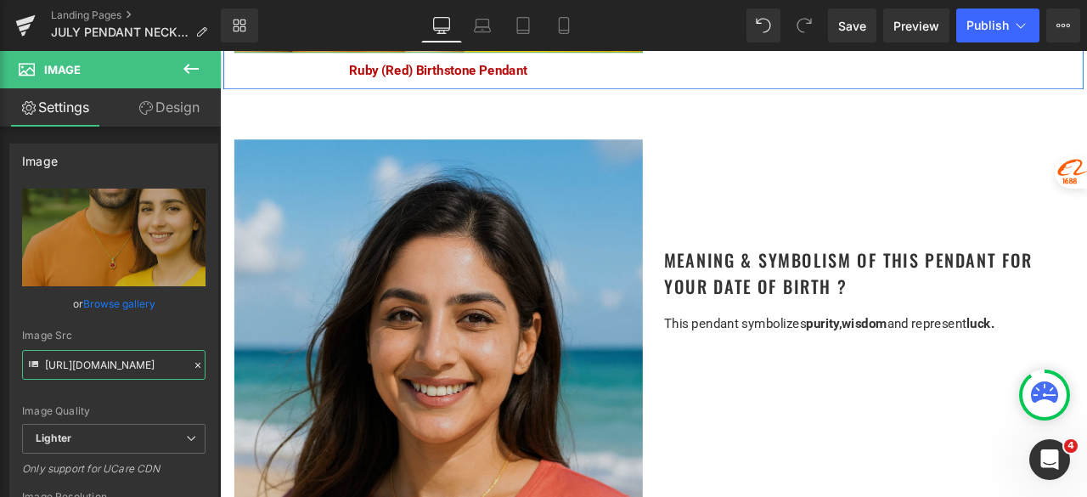
scroll to position [1698, 0]
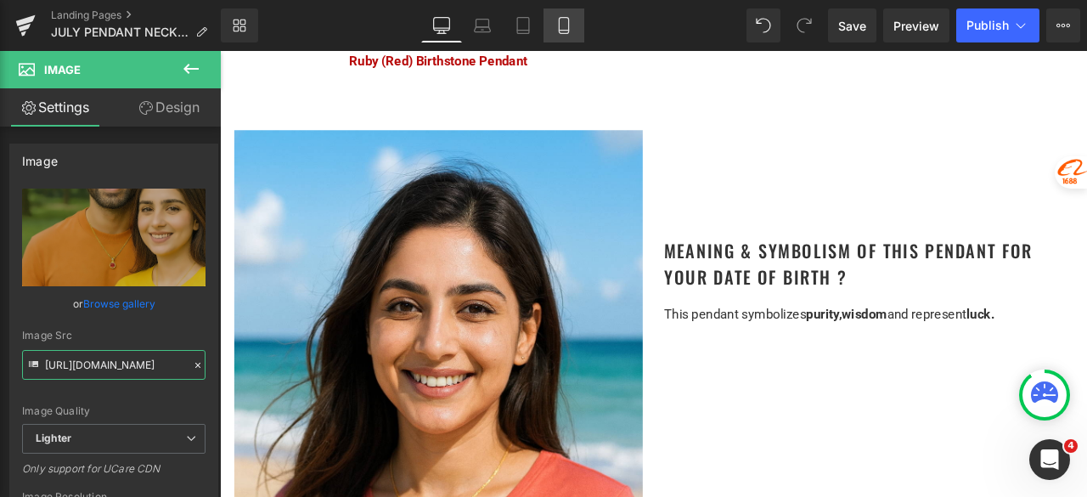
type input "https://ucarecdn.com/f4ad2f13-adeb-4523-8065-11134c03e78c/-/format/auto/-/previ…"
click at [568, 30] on icon at bounding box center [563, 26] width 9 height 16
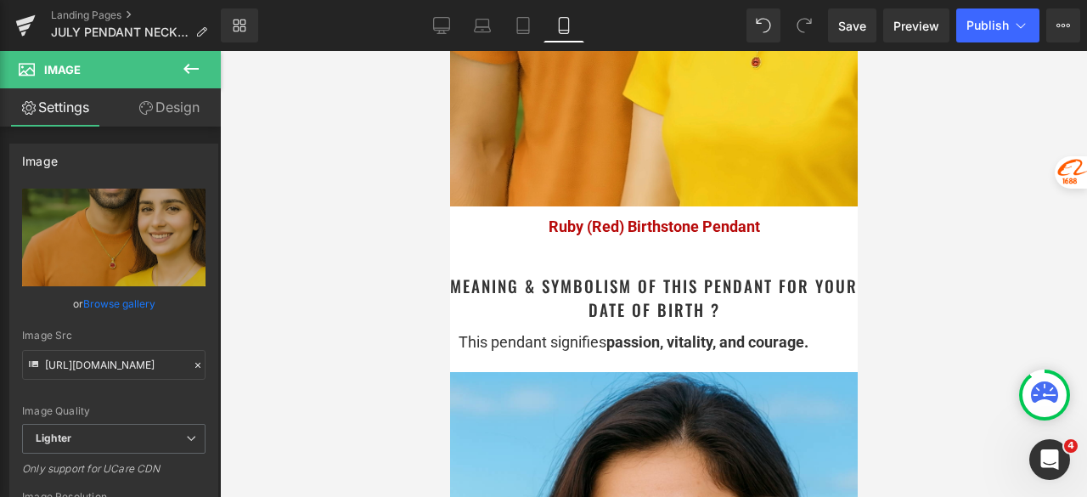
scroll to position [1783, 0]
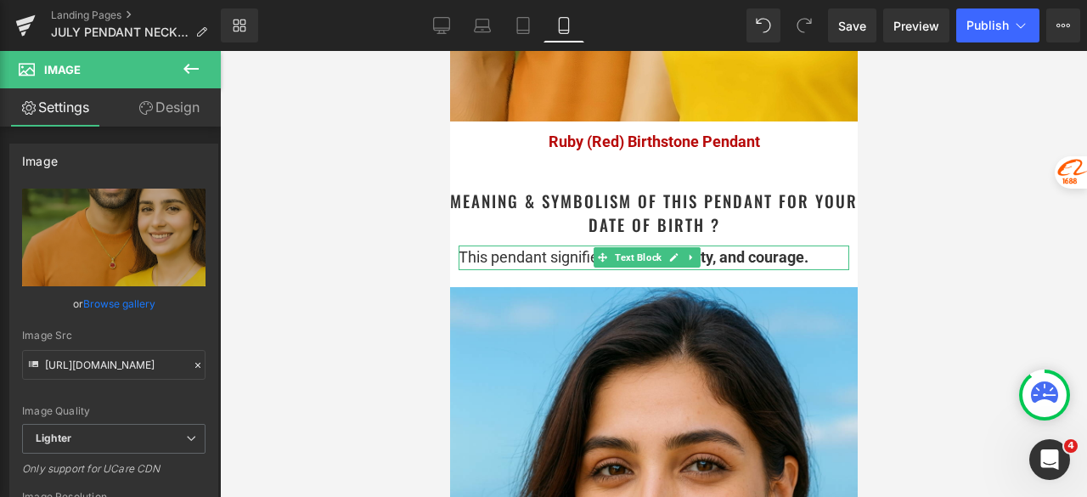
click at [825, 245] on div "This pendant signifies passion, vitality, and courage." at bounding box center [653, 257] width 391 height 25
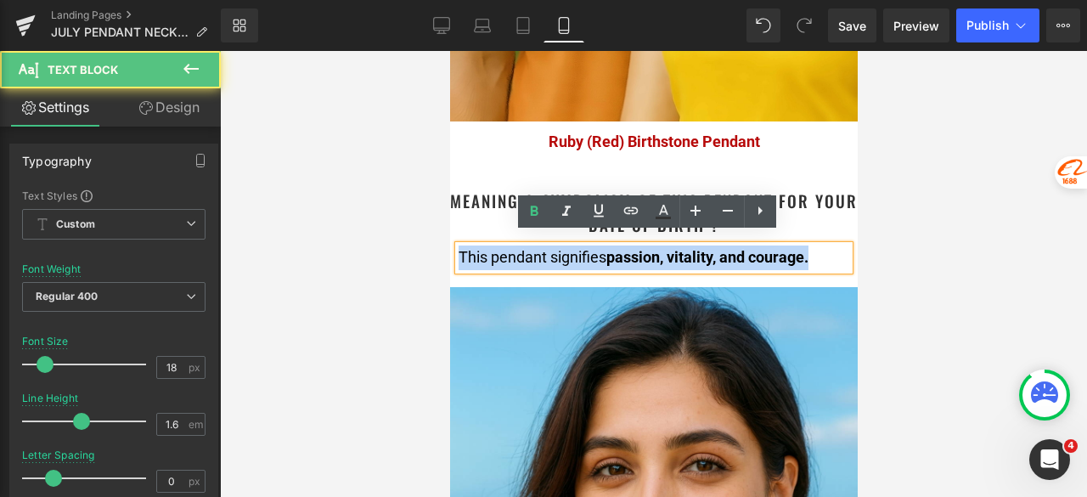
drag, startPoint x: 824, startPoint y: 245, endPoint x: 860, endPoint y: 309, distance: 73.4
copy div "This pendant signifies passion, vitality, and courage."
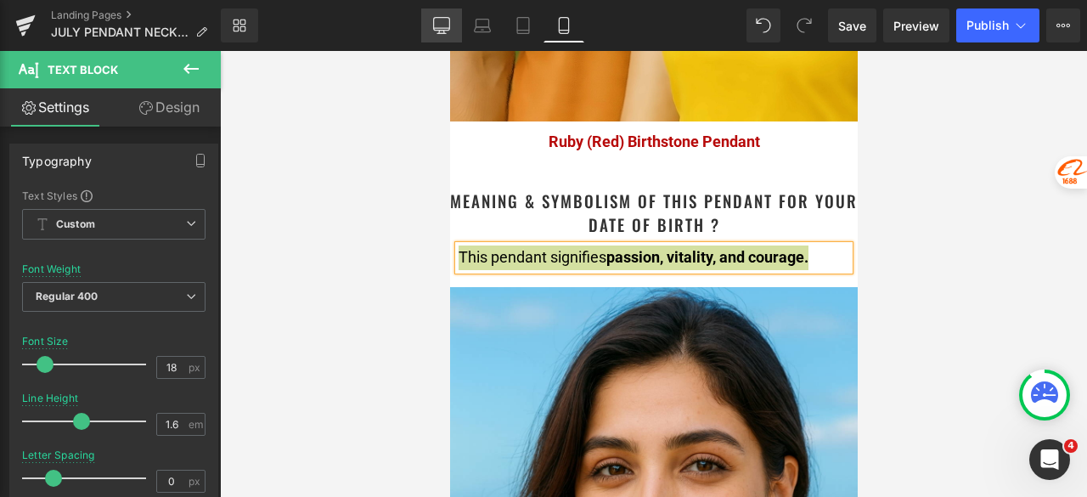
click at [443, 26] on icon at bounding box center [441, 25] width 17 height 17
type input "15"
type input "100"
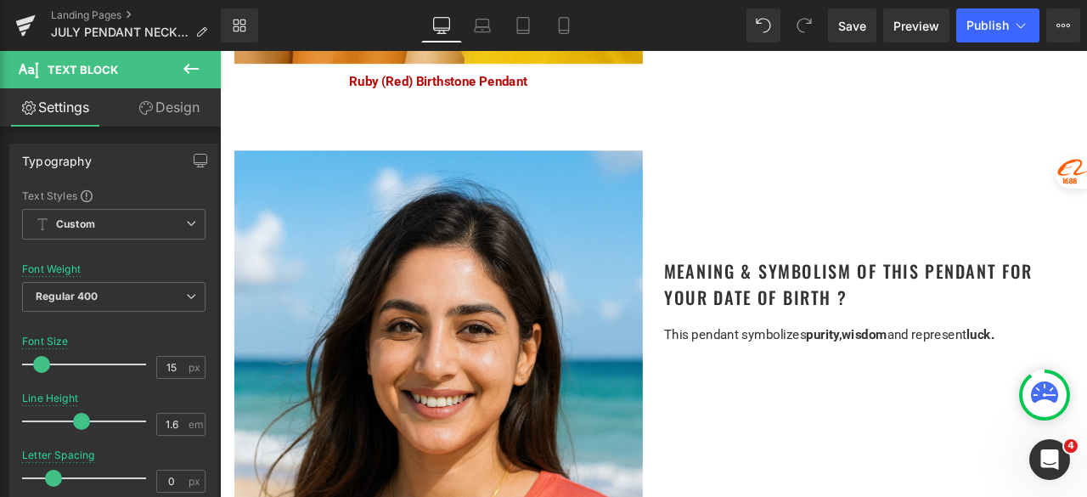
scroll to position [1698, 0]
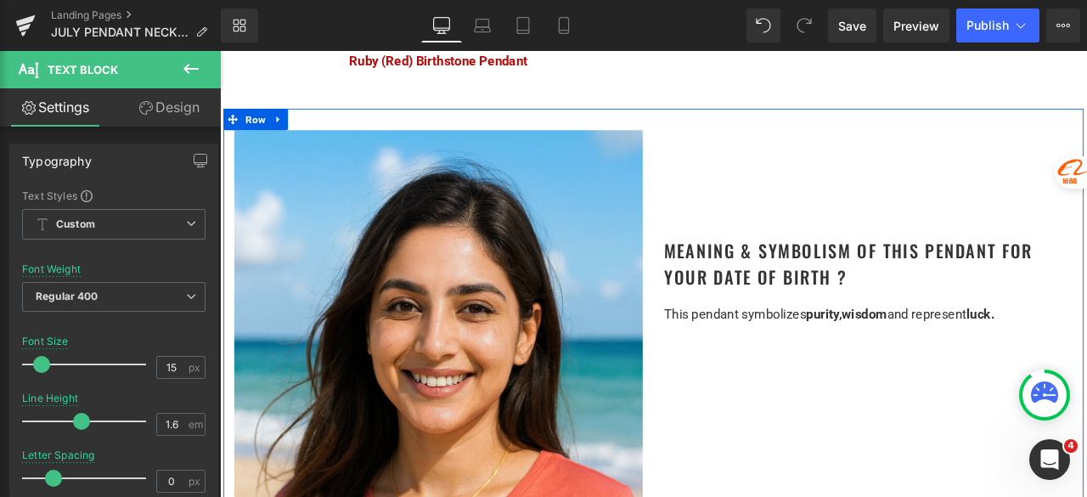
click at [898, 342] on div "Meaning & Symbolism of This Pendant for Your Date of Birth ? Heading This penda…" at bounding box center [989, 260] width 510 height 231
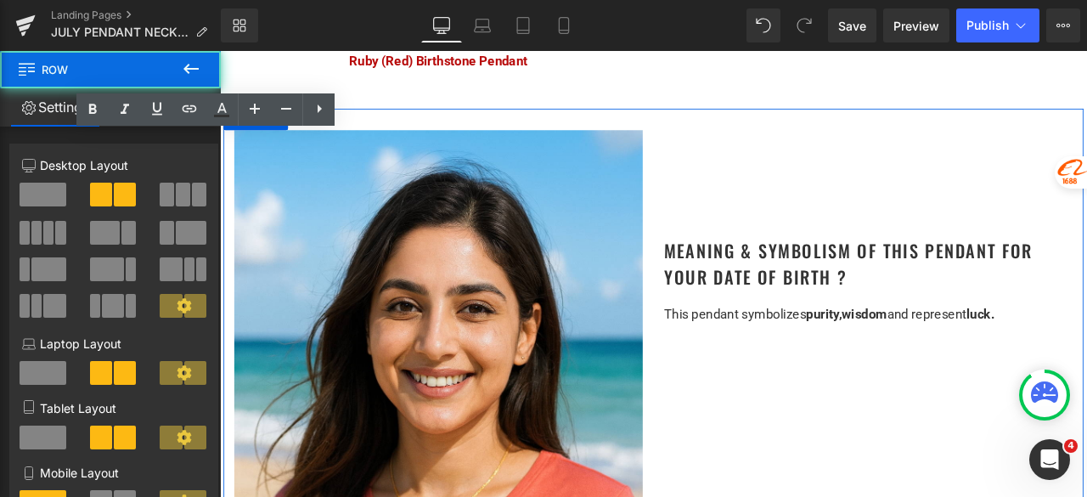
click at [919, 356] on span "purity," at bounding box center [936, 363] width 42 height 18
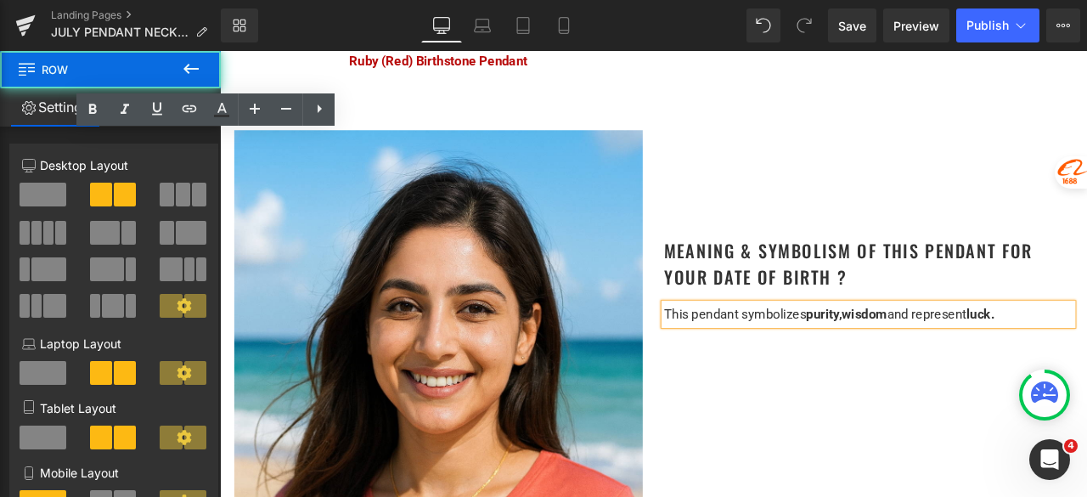
click at [1086, 355] on p "This pendant symbolizes purity, wisdom and represent luck." at bounding box center [988, 363] width 484 height 25
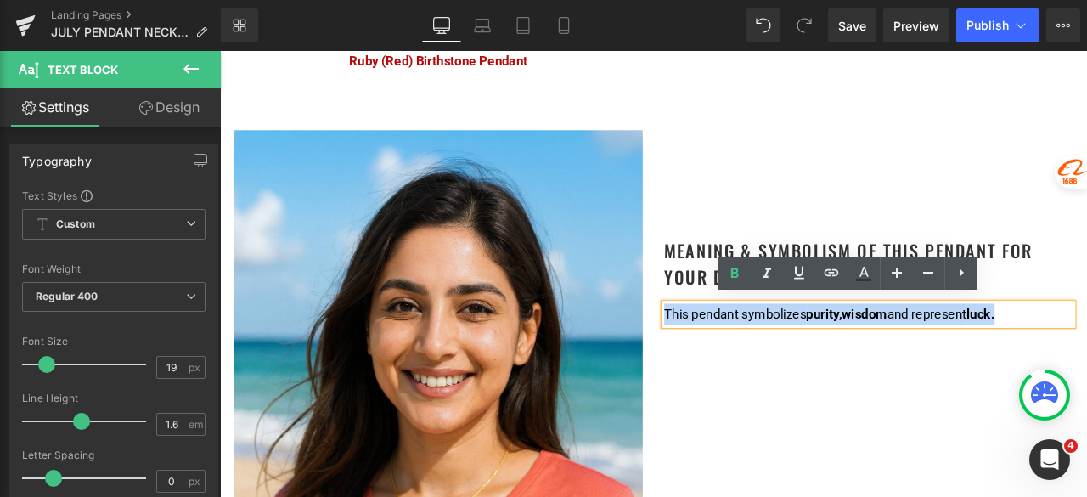
drag, startPoint x: 1148, startPoint y: 357, endPoint x: 729, endPoint y: 367, distance: 418.8
click at [734, 367] on div "Meaning & Symbolism of This Pendant for Your Date of Birth ? Heading This penda…" at bounding box center [989, 260] width 510 height 231
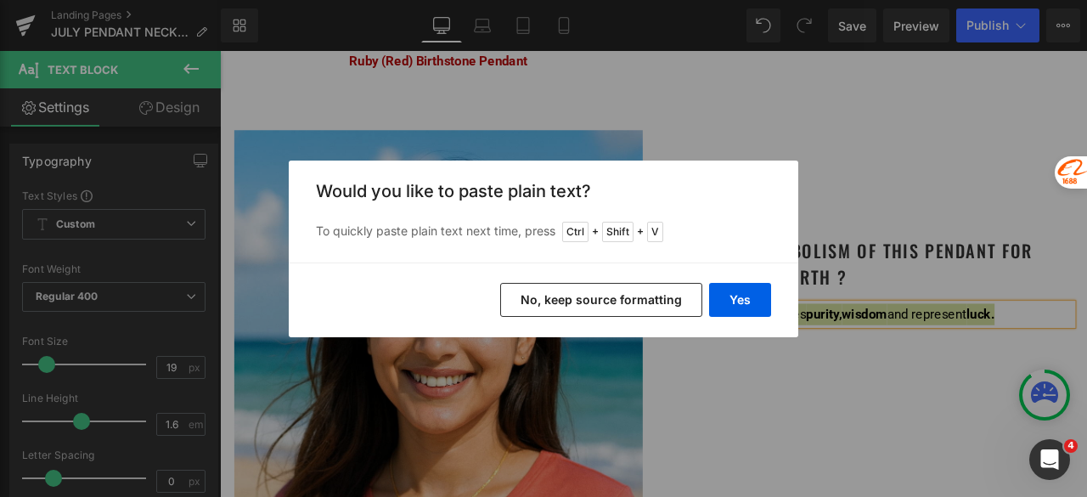
click at [602, 293] on button "No, keep source formatting" at bounding box center [601, 300] width 202 height 34
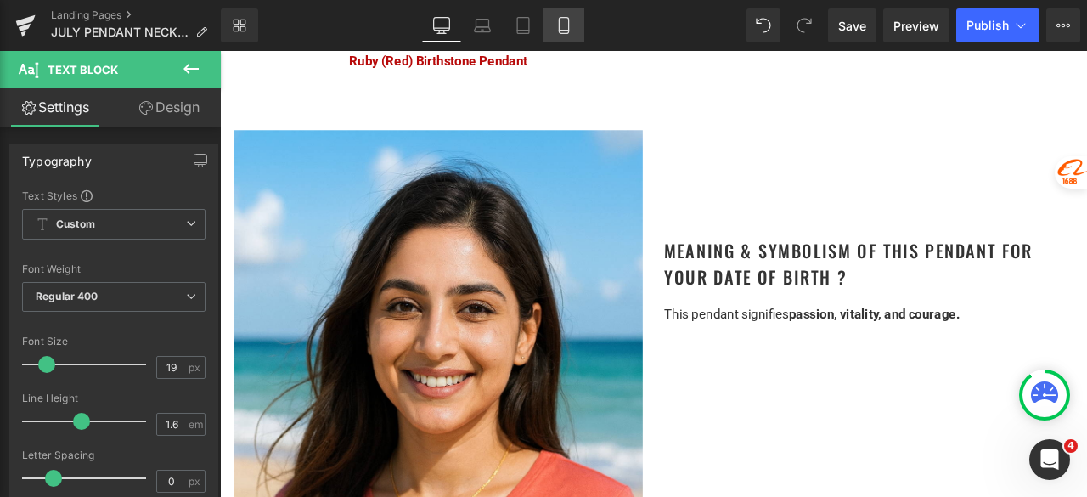
click at [574, 12] on link "Mobile" at bounding box center [564, 25] width 41 height 34
type input "100"
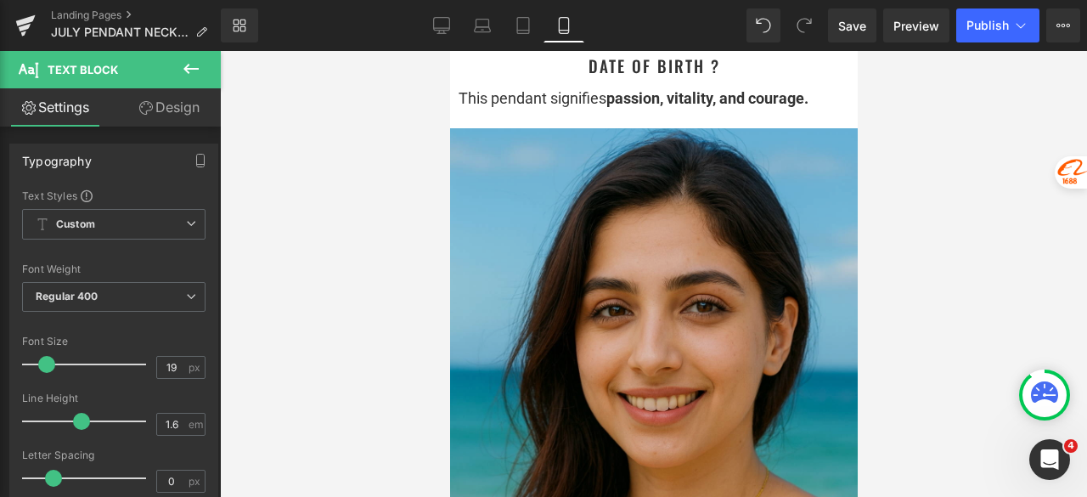
scroll to position [1953, 0]
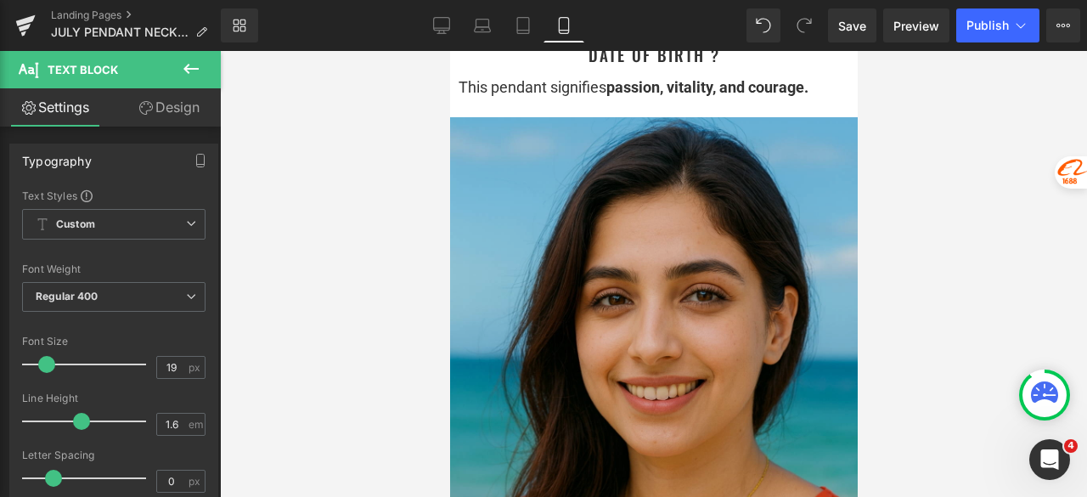
click at [621, 260] on img at bounding box center [653, 422] width 408 height 611
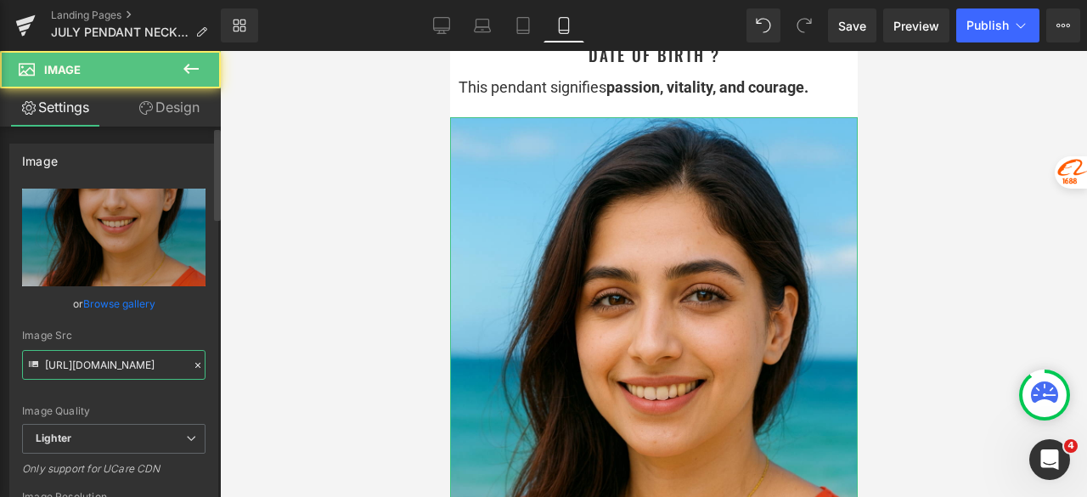
click at [103, 362] on input "https://ucarecdn.com/ce8fc9c6-1ddb-413a-8b7d-86f1b55e1f5a/-/format/auto/-/previ…" at bounding box center [113, 365] width 183 height 30
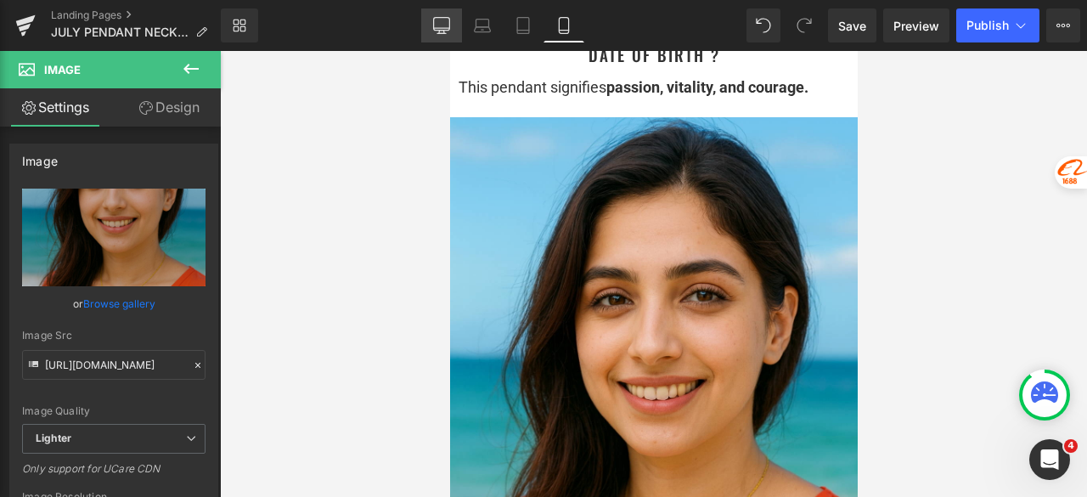
click at [442, 20] on icon at bounding box center [441, 25] width 17 height 17
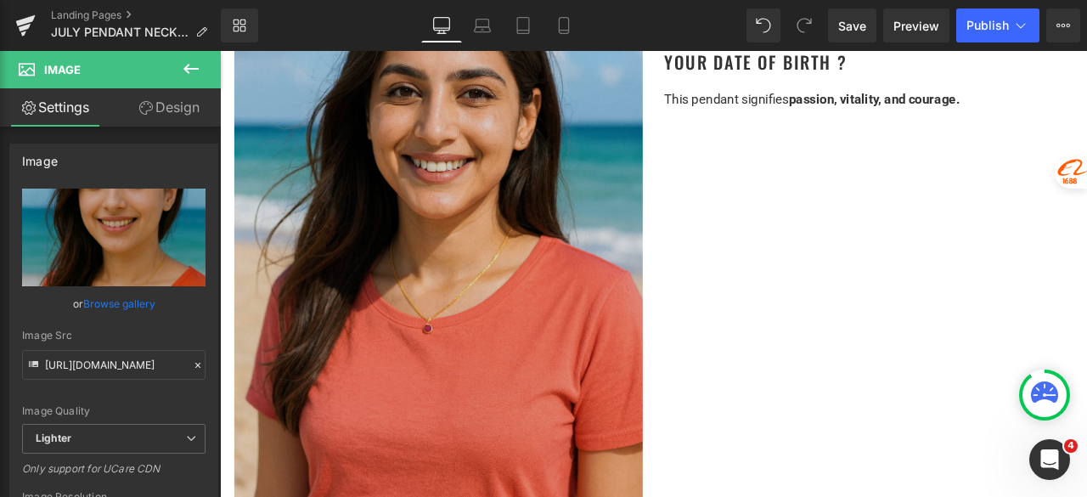
click at [499, 323] on img at bounding box center [479, 253] width 484 height 726
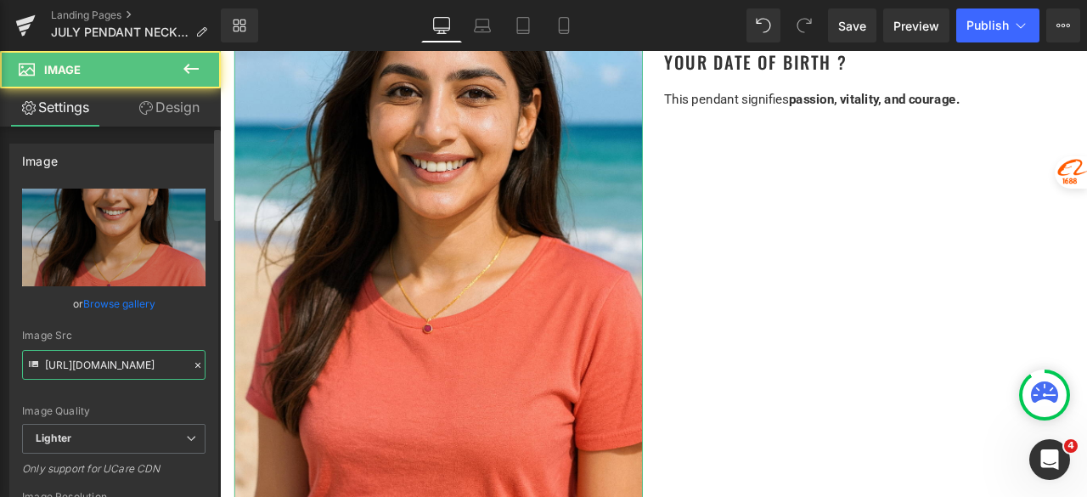
click at [111, 361] on input "[URL][DOMAIN_NAME]" at bounding box center [113, 365] width 183 height 30
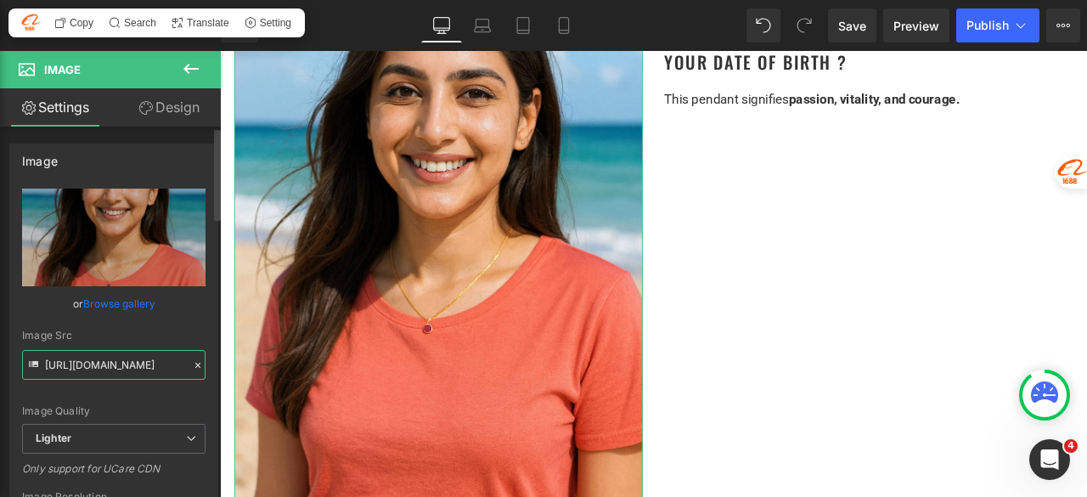
paste input "ce8fc9c6-1ddb-413a-8b7d-86f1b55e1f5a/-/format/auto/-/preview/3000x3000/-/qualit…"
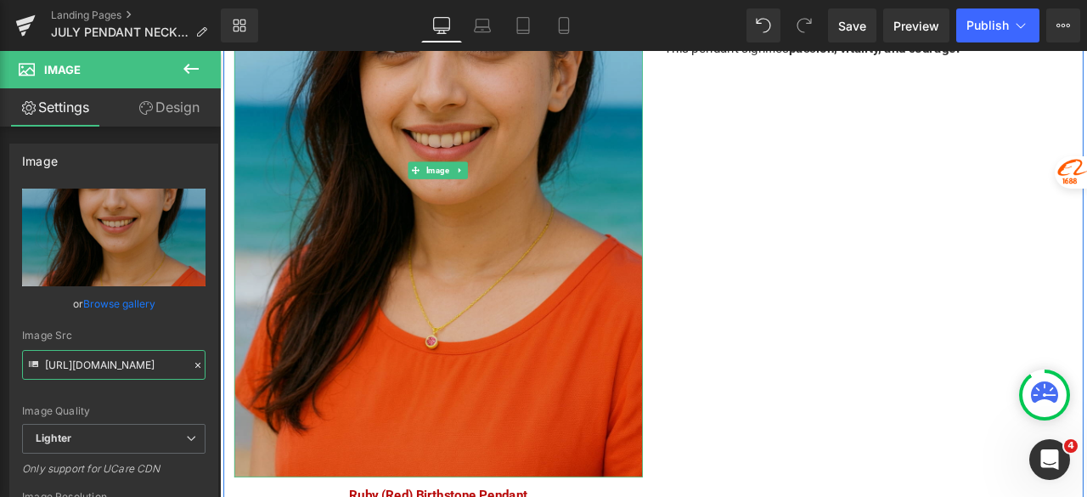
scroll to position [2038, 0]
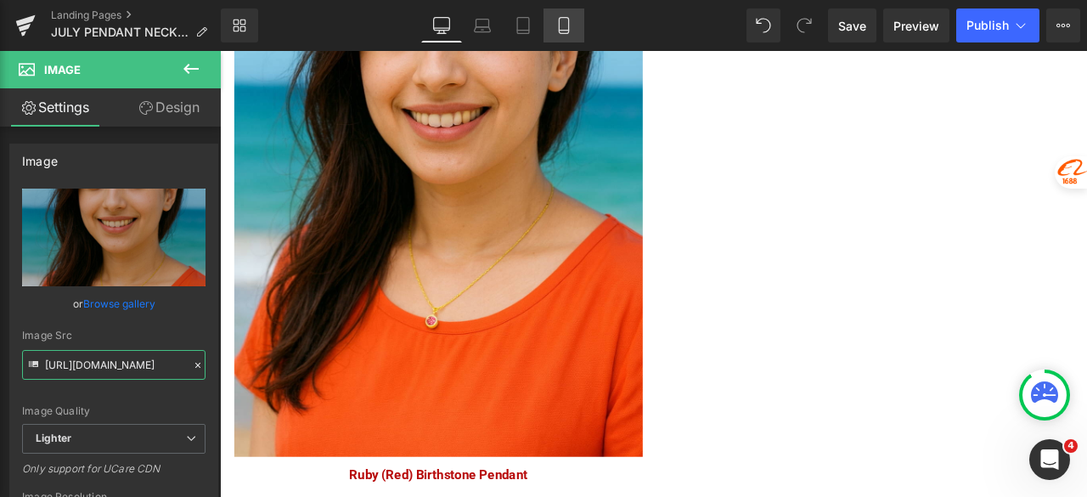
type input "https://ucarecdn.com/ce8fc9c6-1ddb-413a-8b7d-86f1b55e1f5a/-/format/auto/-/previ…"
click at [565, 31] on icon at bounding box center [563, 31] width 9 height 0
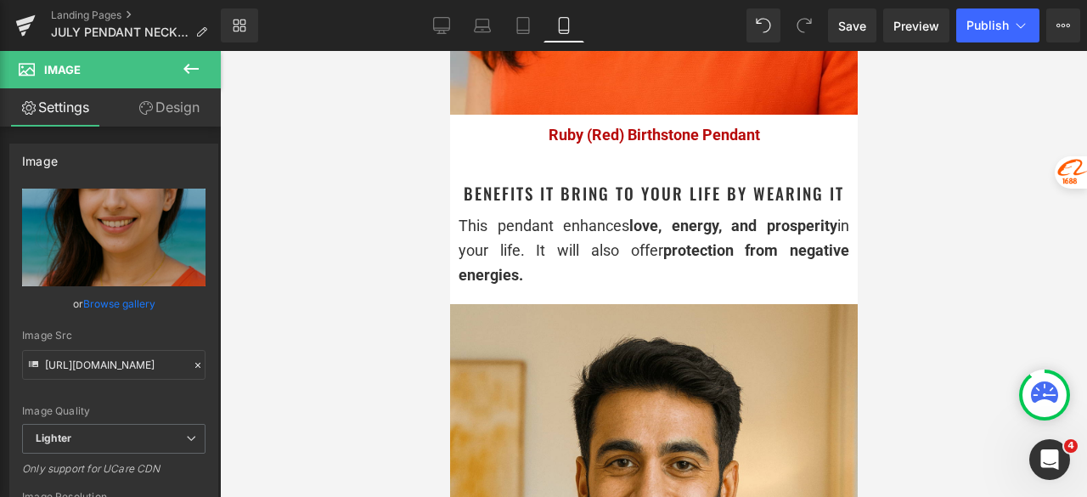
scroll to position [2633, 0]
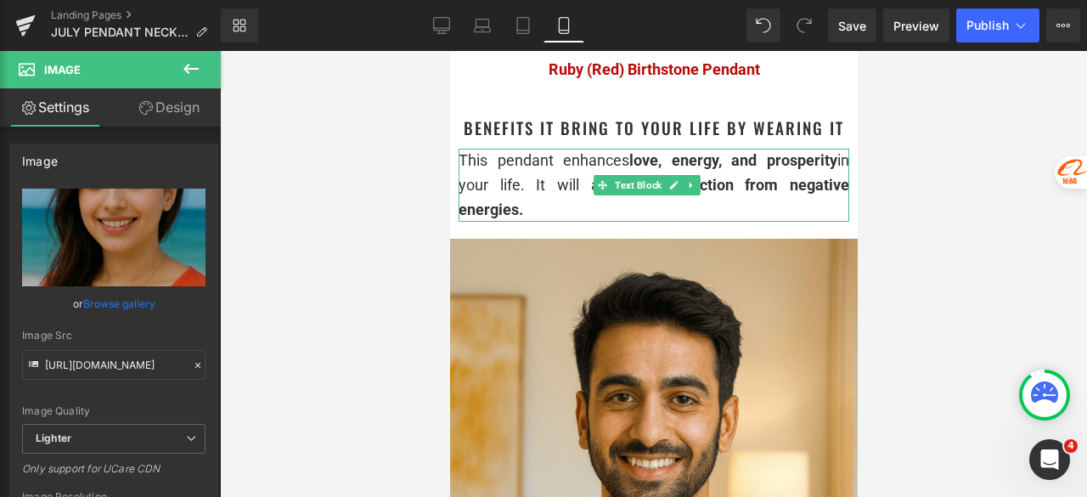
click at [606, 171] on div "This pendant enhances love, energy, and prosperity in your life. It will also o…" at bounding box center [653, 185] width 391 height 73
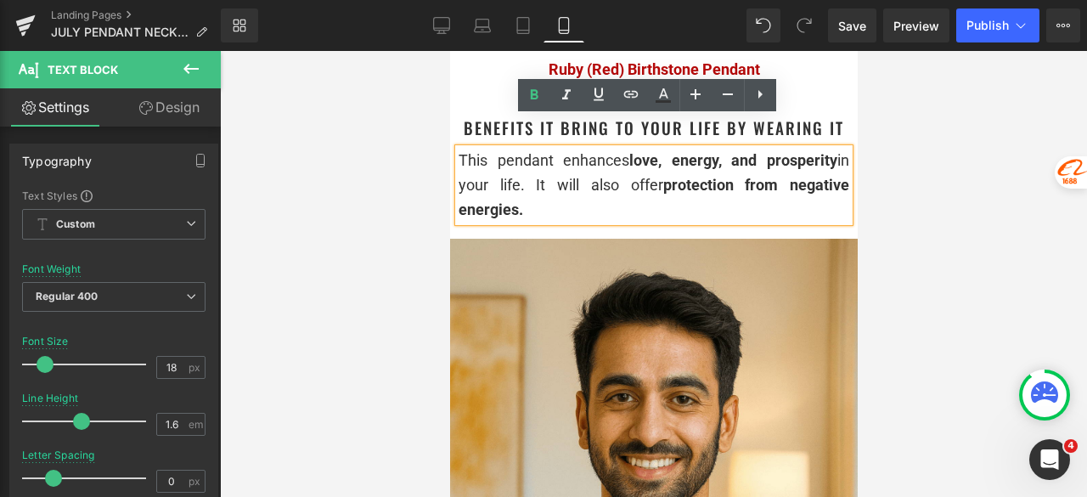
drag, startPoint x: 556, startPoint y: 180, endPoint x: 453, endPoint y: 127, distance: 115.5
click at [458, 149] on div "This pendant enhances love, energy, and prosperity in your life. It will also o…" at bounding box center [653, 185] width 391 height 73
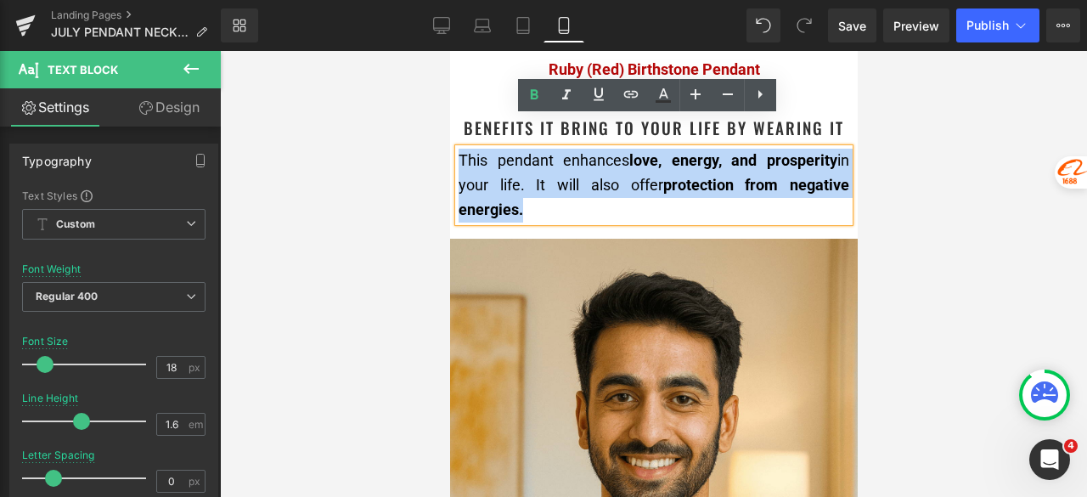
drag, startPoint x: 537, startPoint y: 178, endPoint x: 459, endPoint y: 125, distance: 94.7
click at [459, 149] on div "This pendant enhances love, energy, and prosperity in your life. It will also o…" at bounding box center [653, 185] width 391 height 73
copy div "This pendant enhances love, energy, and prosperity in your life. It will also o…"
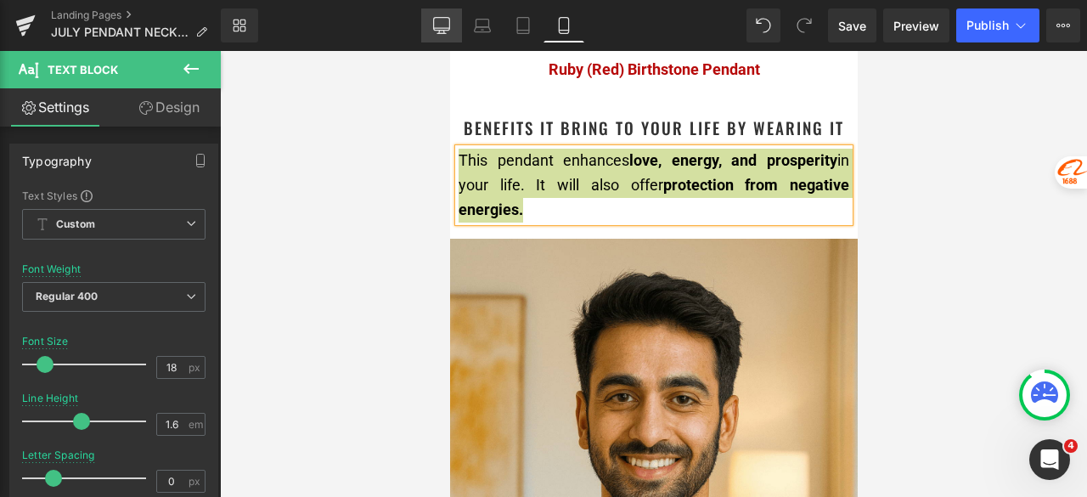
click at [442, 33] on icon at bounding box center [441, 33] width 8 height 0
type input "15"
type input "100"
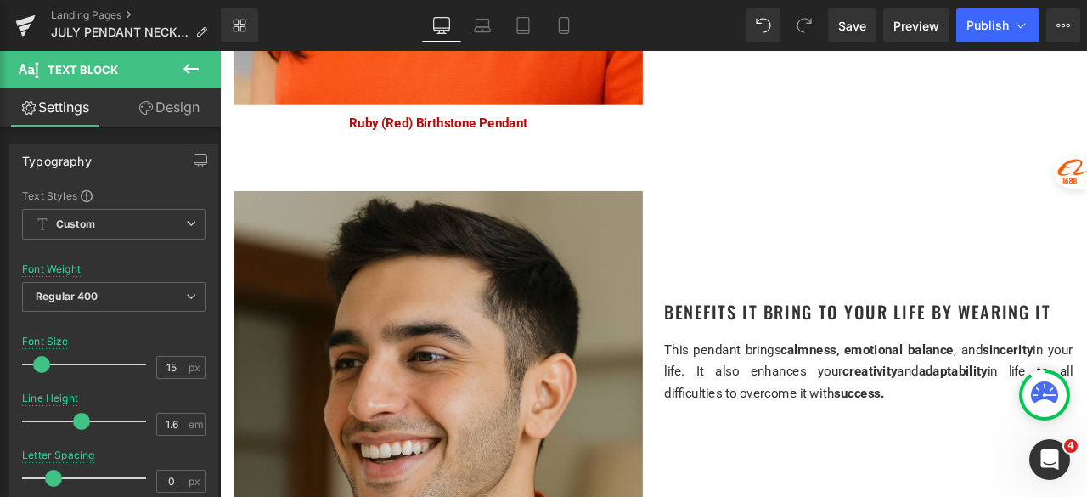
scroll to position [2463, 0]
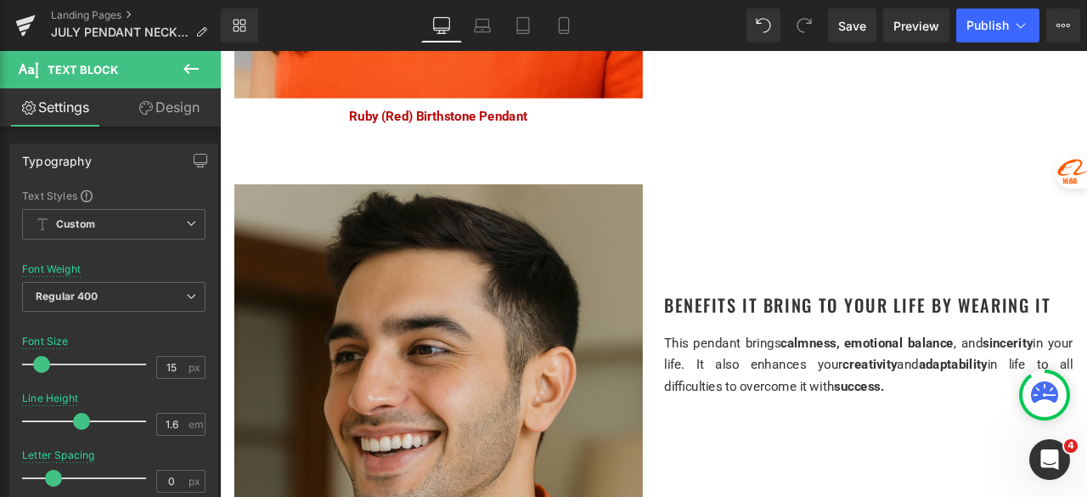
drag, startPoint x: 876, startPoint y: 407, endPoint x: 939, endPoint y: 420, distance: 64.1
click at [876, 407] on div "This pendant brings calmness, emotional balance , and sincerity in your life. I…" at bounding box center [988, 422] width 484 height 77
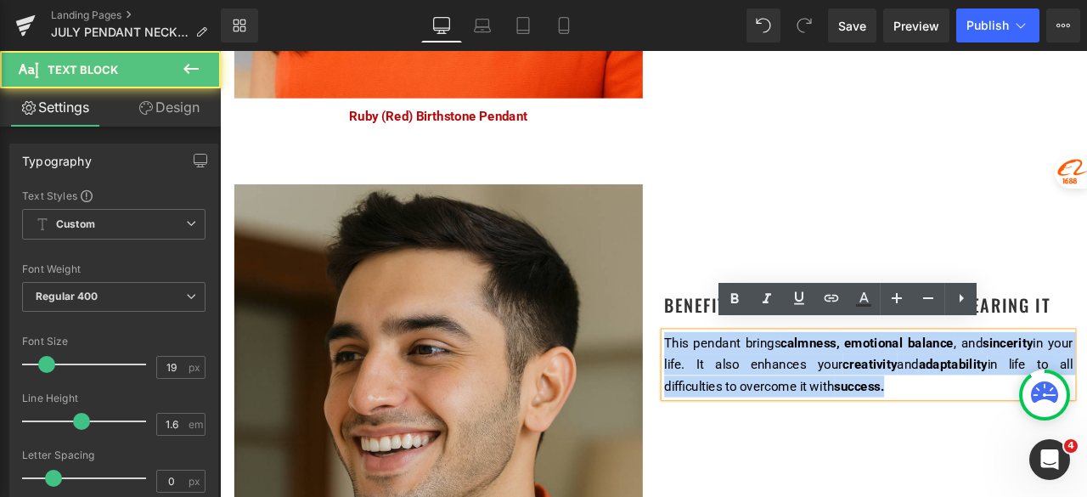
drag, startPoint x: 1044, startPoint y: 436, endPoint x: 739, endPoint y: 381, distance: 309.7
click at [746, 384] on div "This pendant brings calmness, emotional balance , and sincerity in your life. I…" at bounding box center [988, 422] width 484 height 77
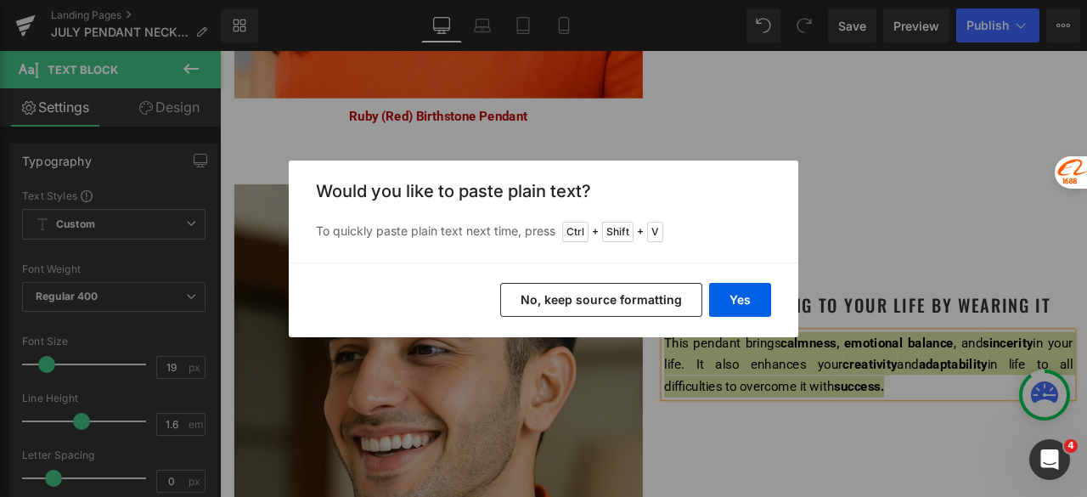
drag, startPoint x: 594, startPoint y: 301, endPoint x: 539, endPoint y: 128, distance: 180.8
click at [594, 301] on button "No, keep source formatting" at bounding box center [601, 300] width 202 height 34
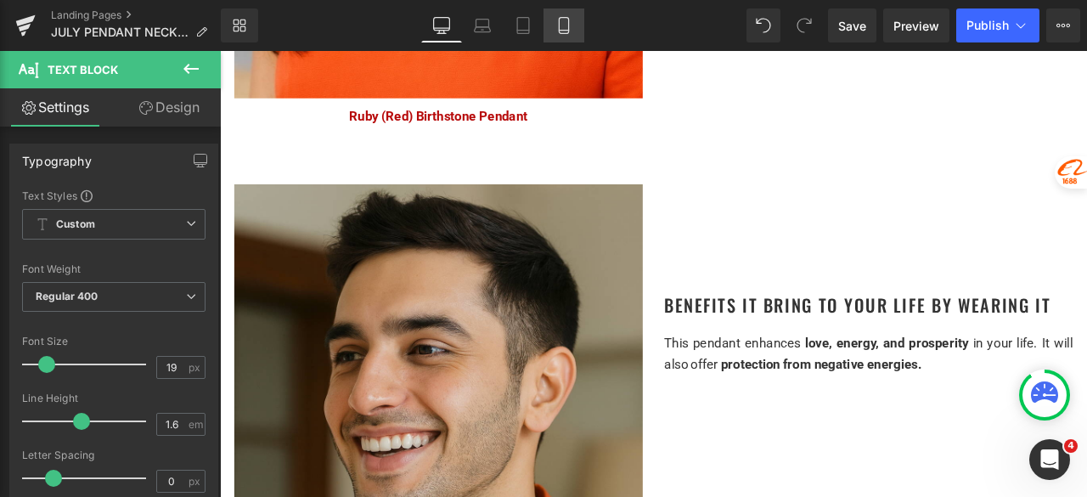
click at [566, 24] on icon at bounding box center [563, 25] width 17 height 17
type input "100"
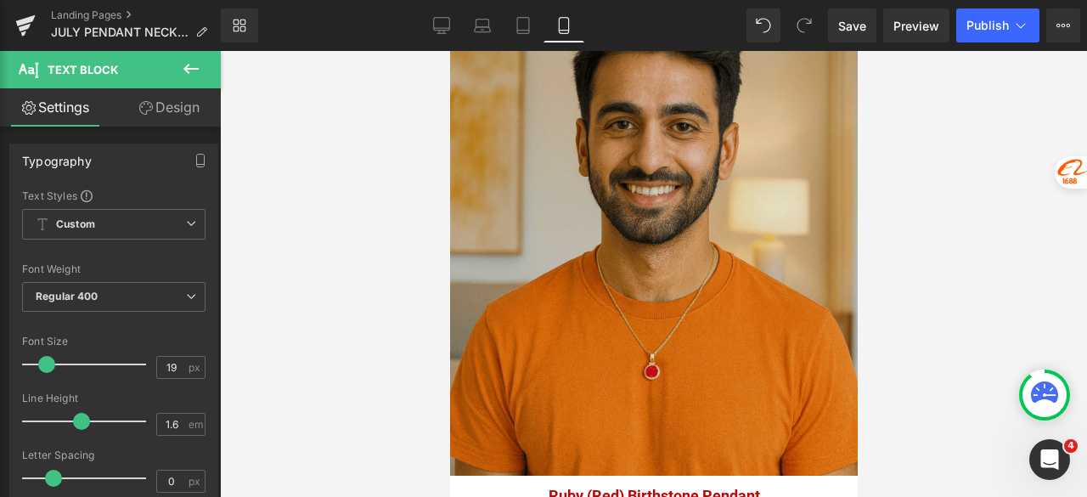
scroll to position [2972, 0]
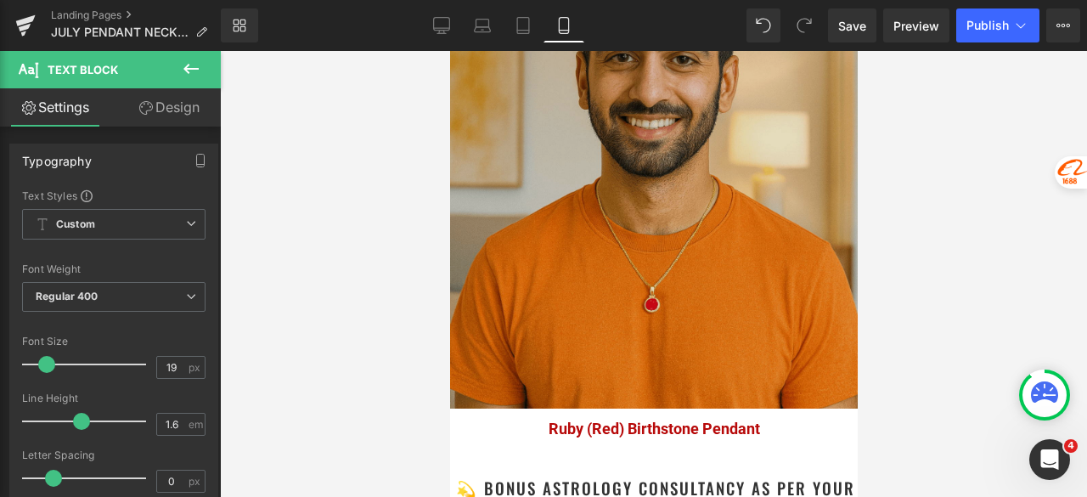
click at [574, 169] on img at bounding box center [653, 154] width 408 height 510
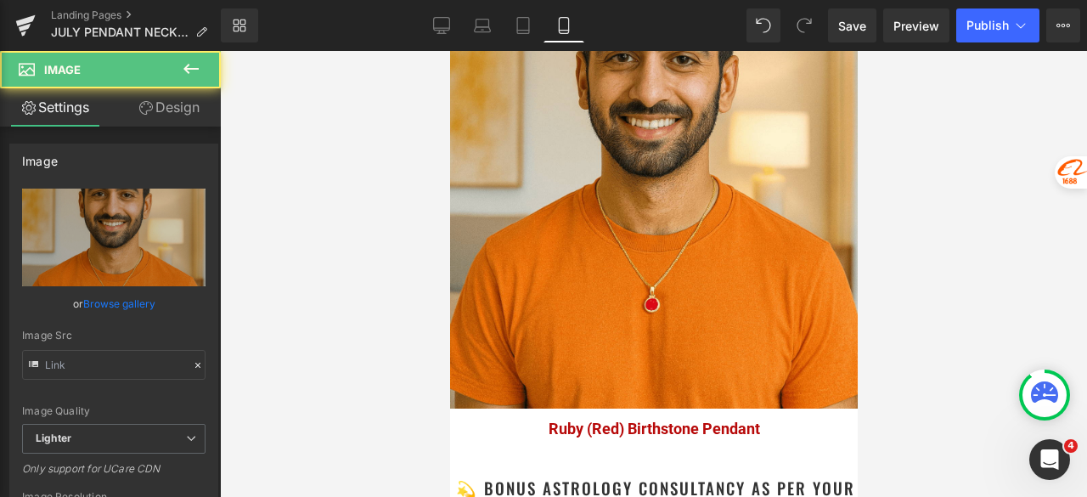
type input "https://ucarecdn.com/961232ed-6d75-4330-995d-f758018a29e5/-/format/auto/-/previ…"
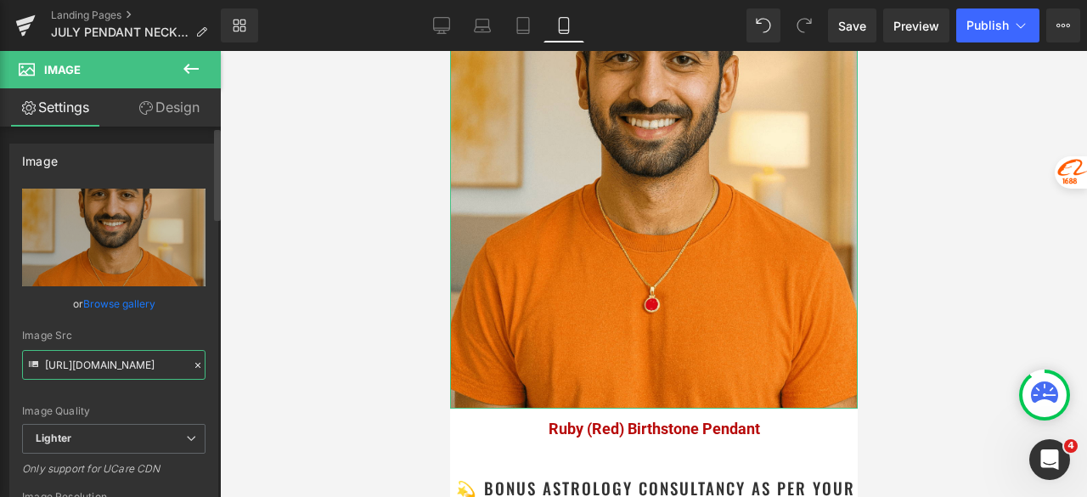
click at [160, 365] on input "https://ucarecdn.com/961232ed-6d75-4330-995d-f758018a29e5/-/format/auto/-/previ…" at bounding box center [113, 365] width 183 height 30
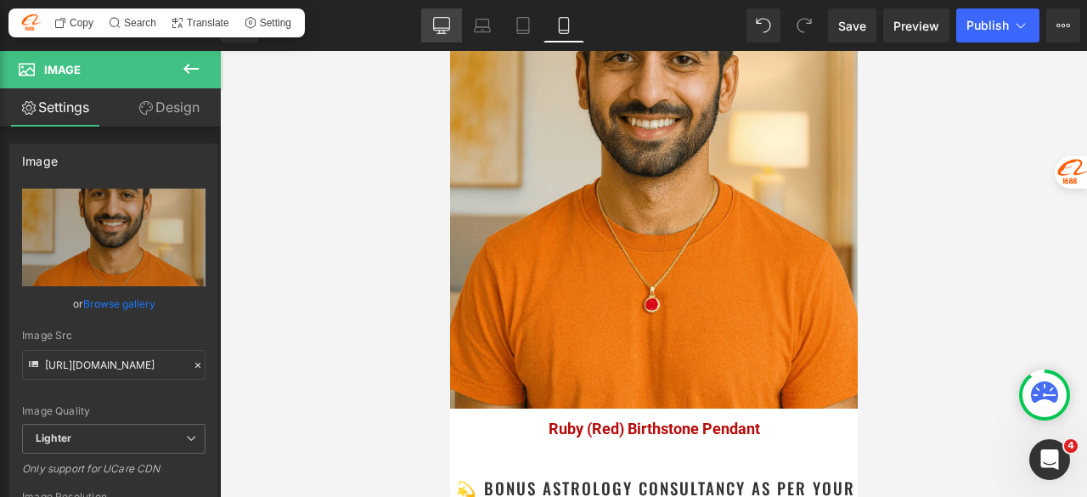
click at [442, 19] on icon at bounding box center [441, 25] width 17 height 17
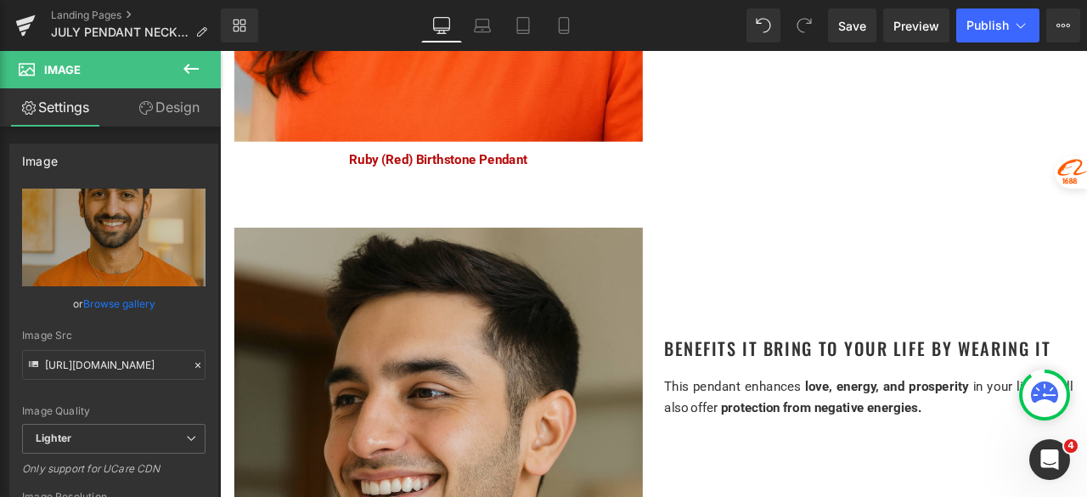
scroll to position [2718, 0]
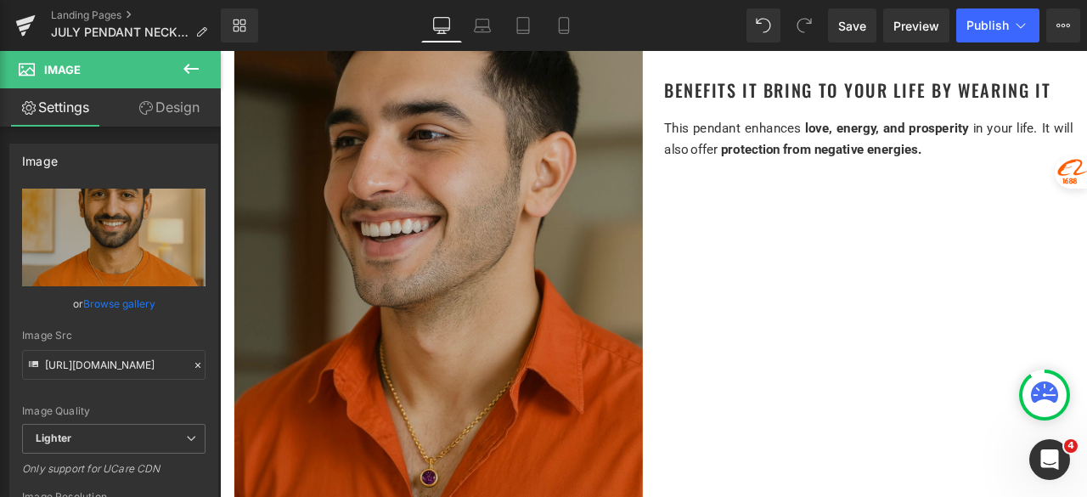
click at [803, 267] on div "Image Ruby (Red) Birthstone Pendant Text Block Benefits it bring to your life b…" at bounding box center [733, 326] width 1019 height 794
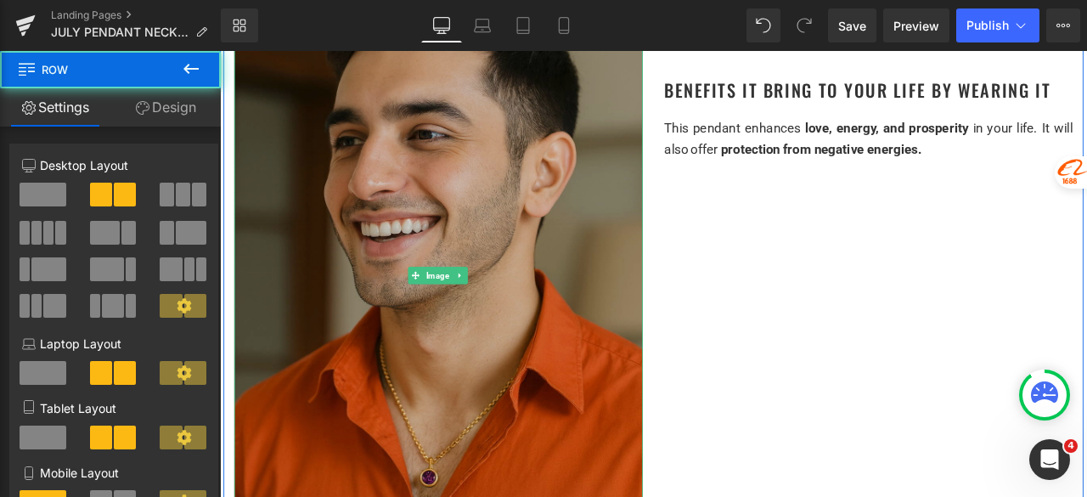
click at [658, 279] on img at bounding box center [479, 317] width 484 height 726
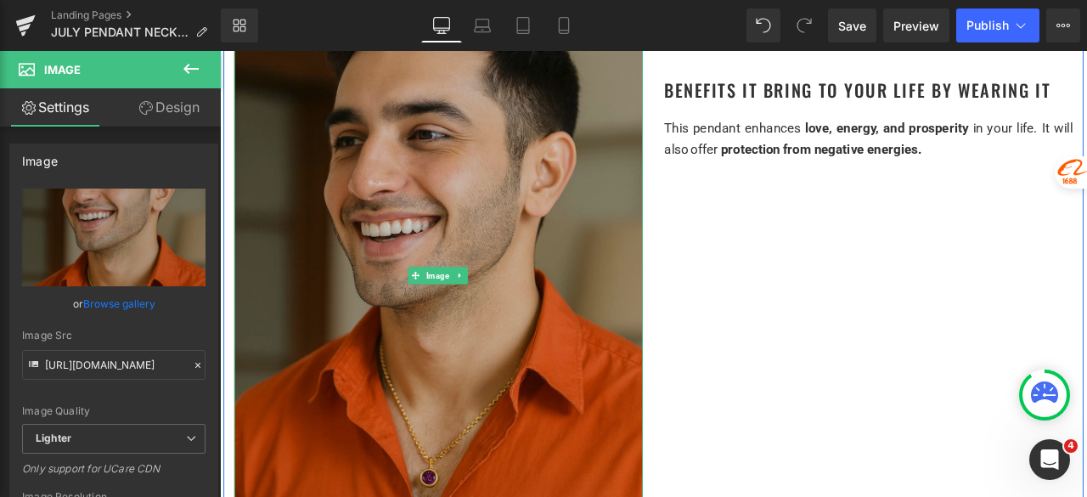
click at [531, 330] on img at bounding box center [479, 317] width 484 height 726
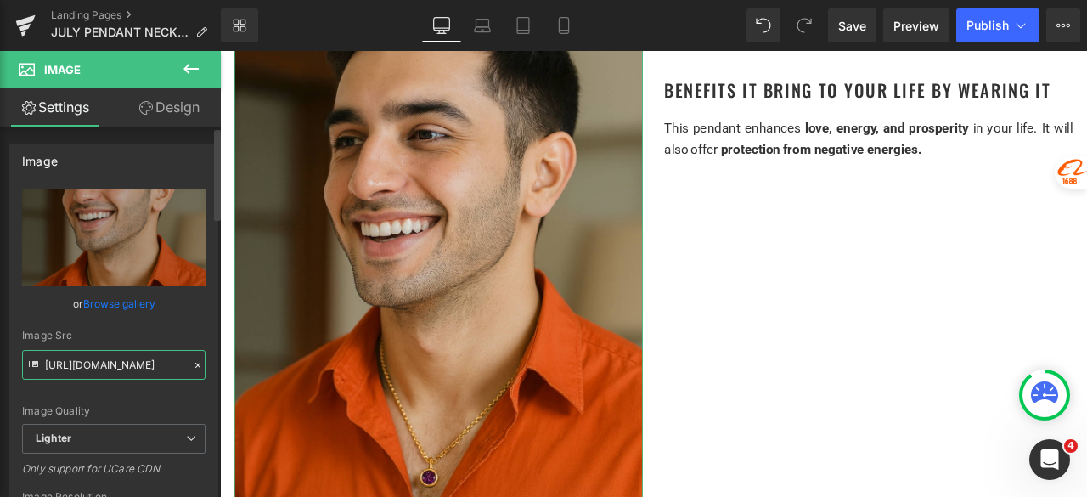
click at [110, 363] on input "https://ucarecdn.com/2e5674cb-7b96-4509-8d06-f2c4952975b7/-/format/auto/-/previ…" at bounding box center [113, 365] width 183 height 30
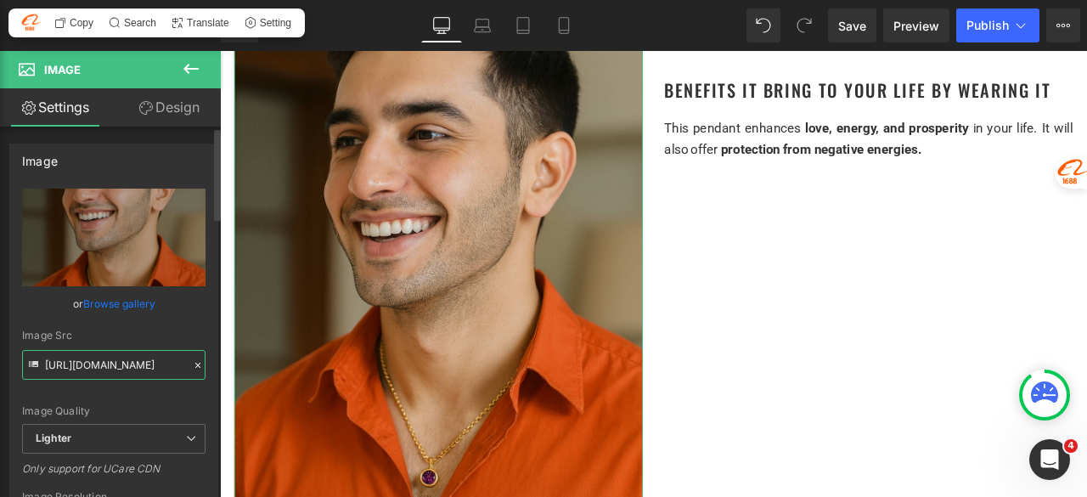
paste input "961232ed-6d75-4330-995d-f758018a29e5/-/format/auto/-/preview/3000x3000/-/qualit…"
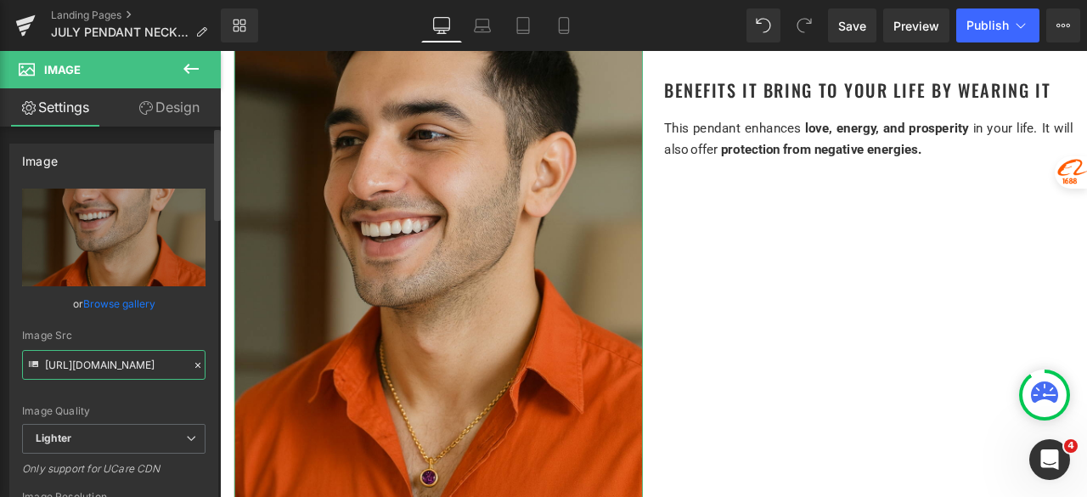
scroll to position [0, 727]
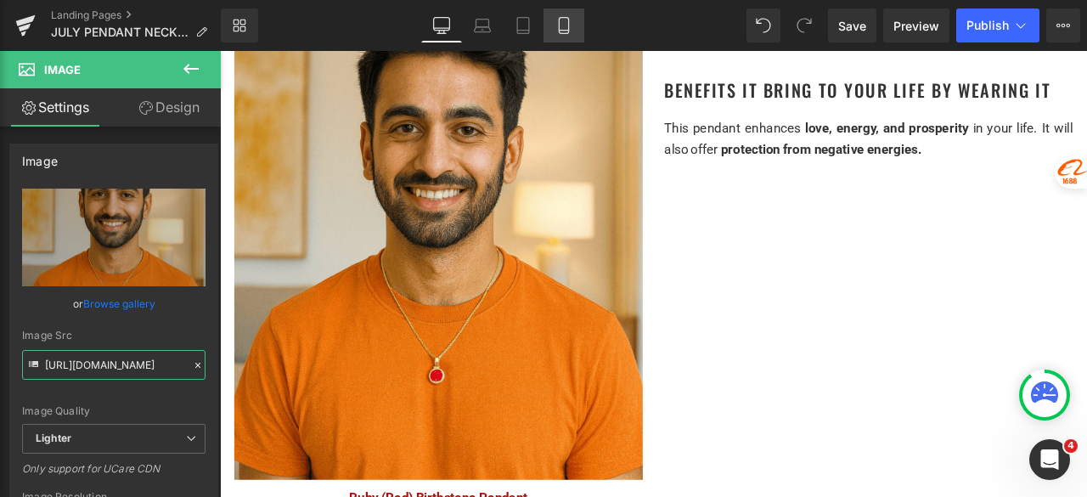
type input "https://ucarecdn.com/961232ed-6d75-4330-995d-f758018a29e5/-/format/auto/-/previ…"
click at [579, 19] on link "Mobile" at bounding box center [564, 25] width 41 height 34
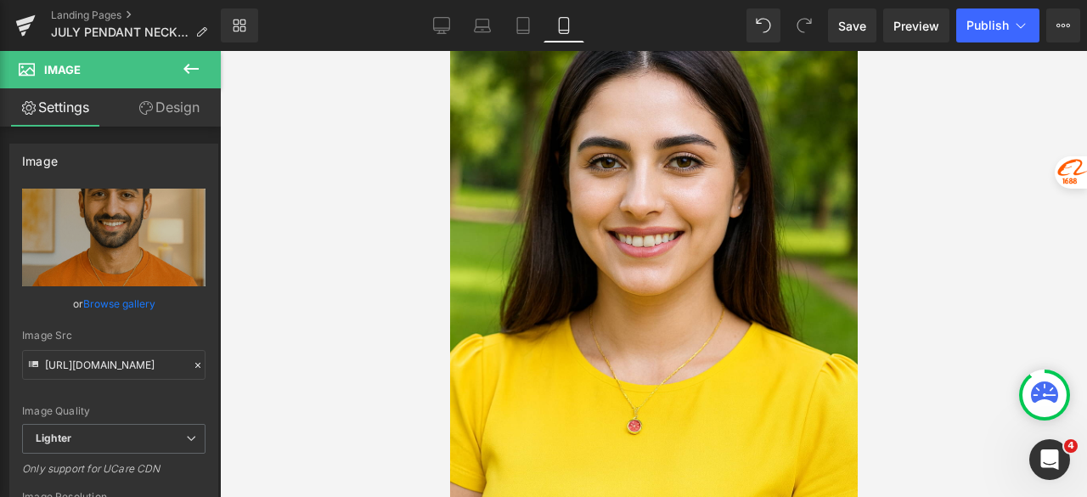
scroll to position [3482, 0]
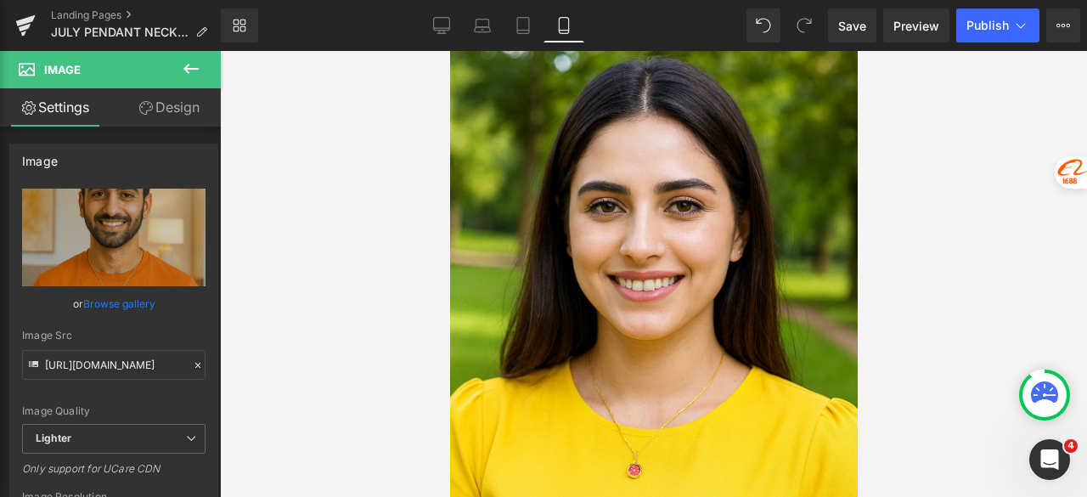
click at [649, 233] on img at bounding box center [653, 336] width 408 height 611
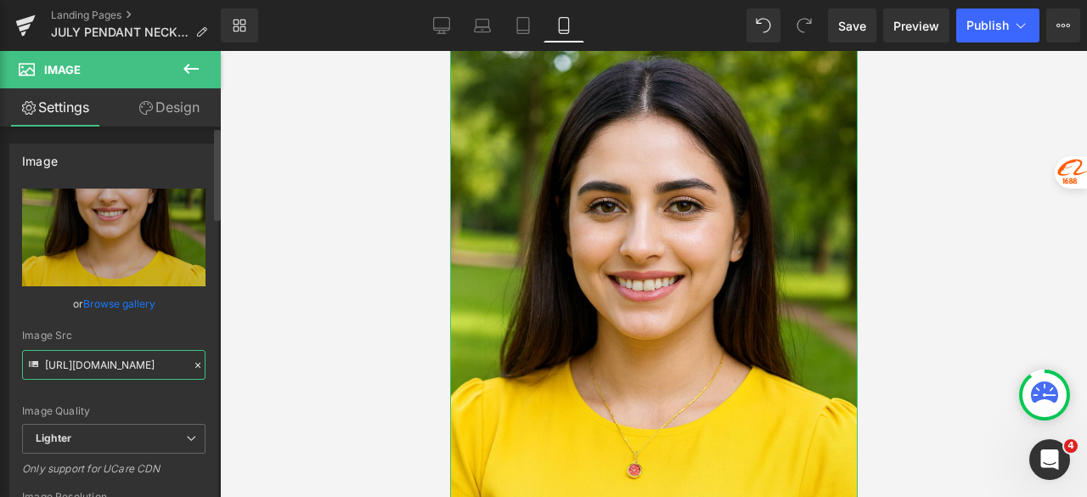
click at [93, 361] on input "https://ucarecdn.com/4cfe6b60-9b0e-4a9b-a06b-729844b966e3/-/format/auto/-/previ…" at bounding box center [113, 365] width 183 height 30
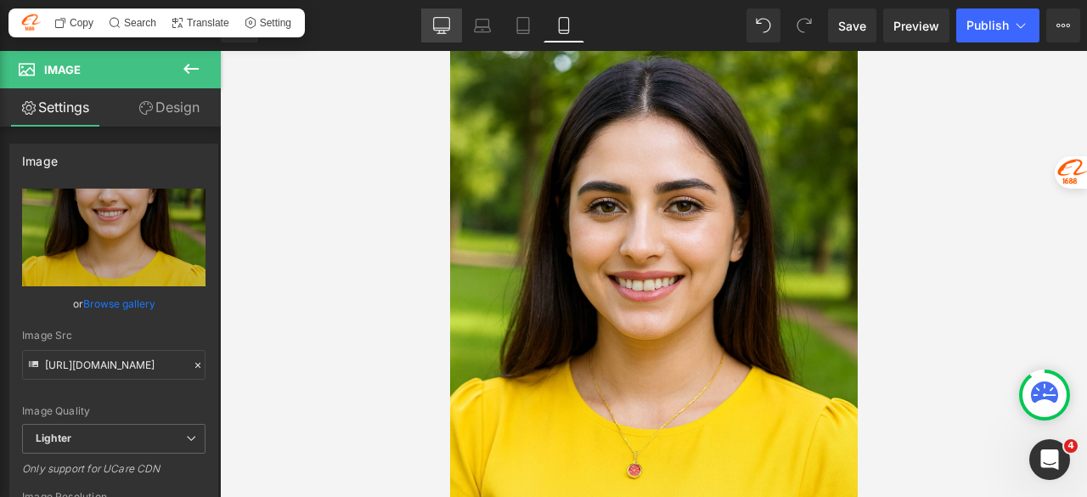
click at [442, 24] on icon at bounding box center [441, 25] width 17 height 17
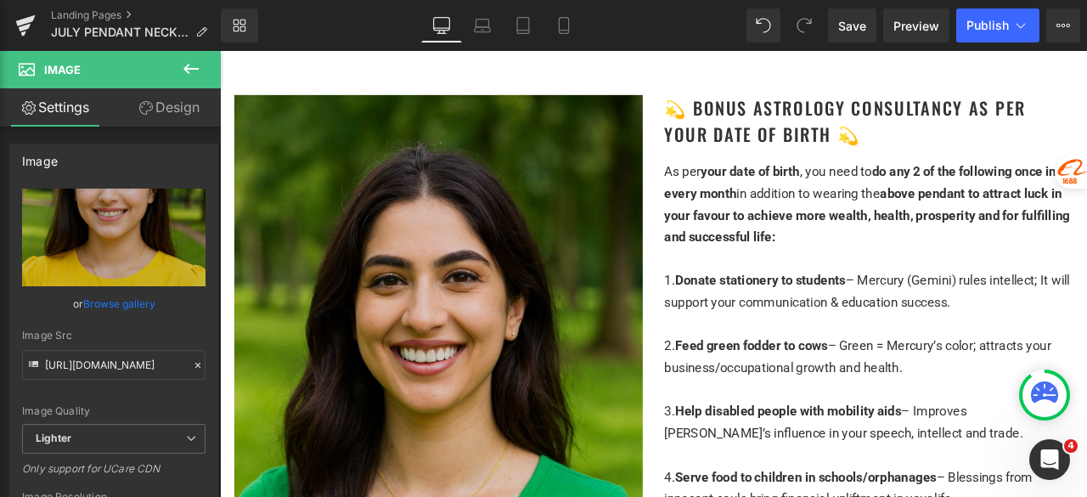
scroll to position [3312, 0]
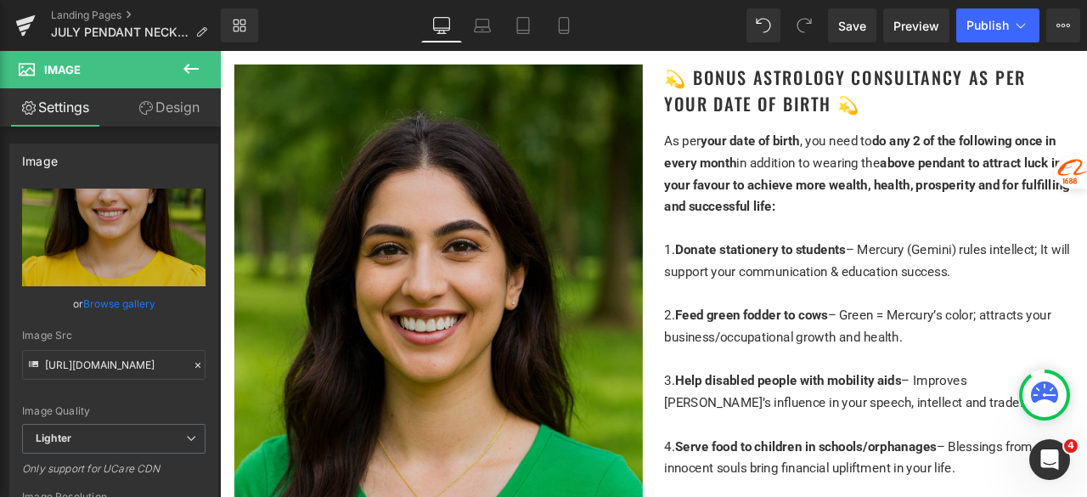
click at [554, 329] on img at bounding box center [479, 430] width 484 height 726
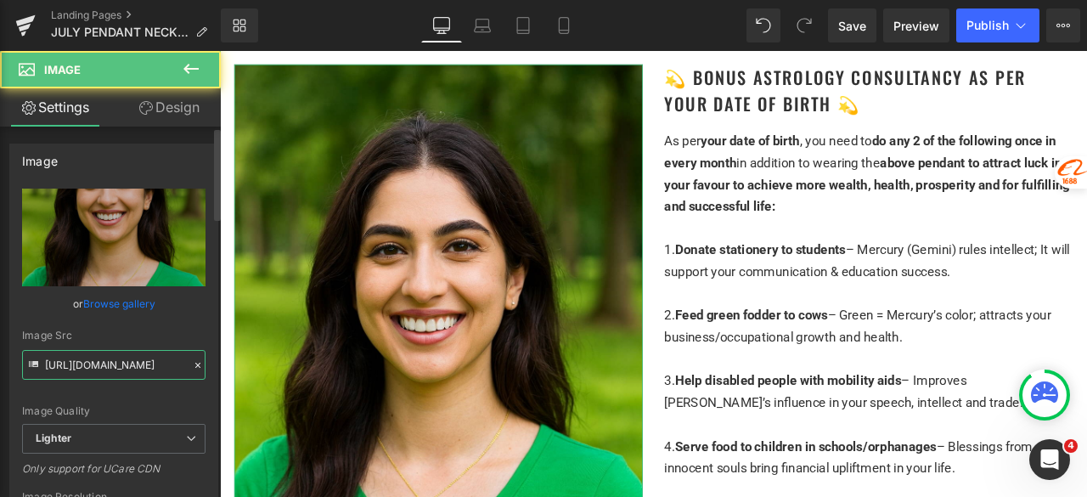
click at [87, 365] on input "https://ucarecdn.com/9870e86f-18c1-4042-a5ea-bead1f86b9a4/-/format/auto/-/previ…" at bounding box center [113, 365] width 183 height 30
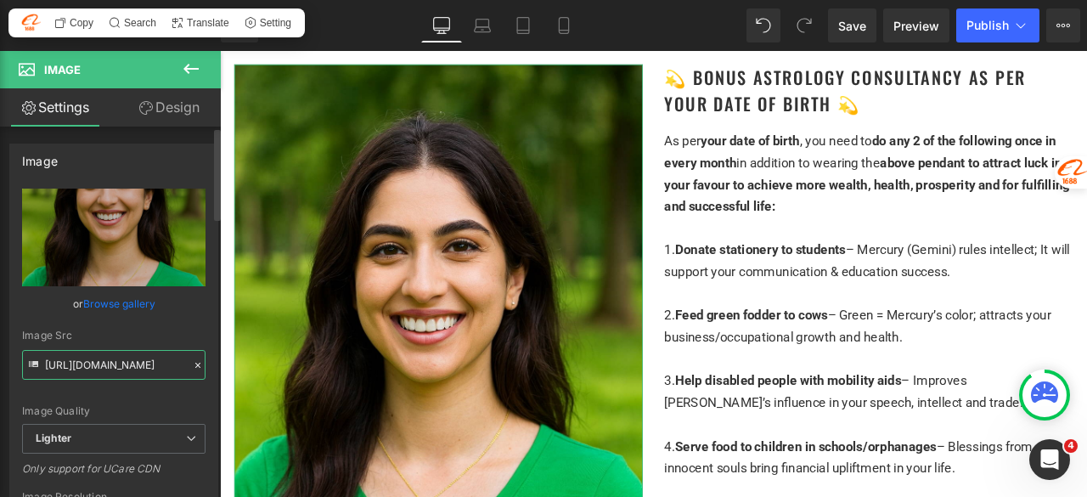
paste input "4cfe6b60-9b0e-4a9b-a06b-729844b966e3/-/format/auto/-/preview/3000x3000/-/qualit…"
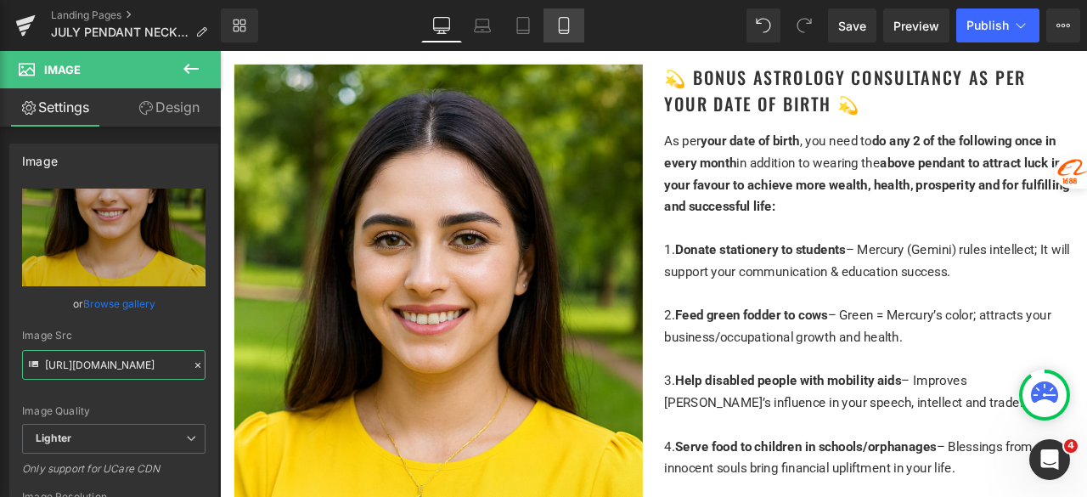
type input "https://ucarecdn.com/4cfe6b60-9b0e-4a9b-a06b-729844b966e3/-/format/auto/-/previ…"
click at [572, 31] on icon at bounding box center [563, 25] width 17 height 17
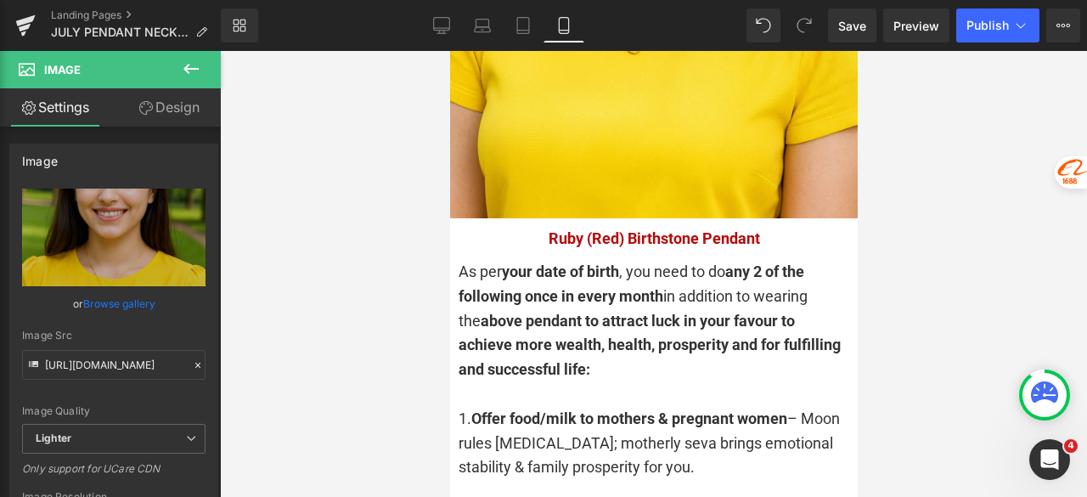
scroll to position [4161, 0]
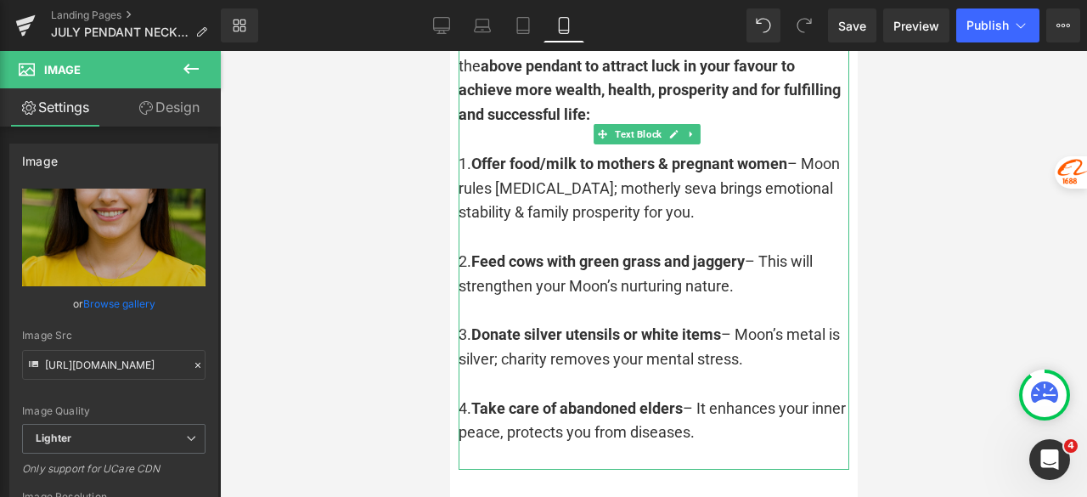
click at [548, 250] on div "2. Feed cows with green grass and jaggery – This will strengthen your Moon’s nu…" at bounding box center [653, 274] width 391 height 49
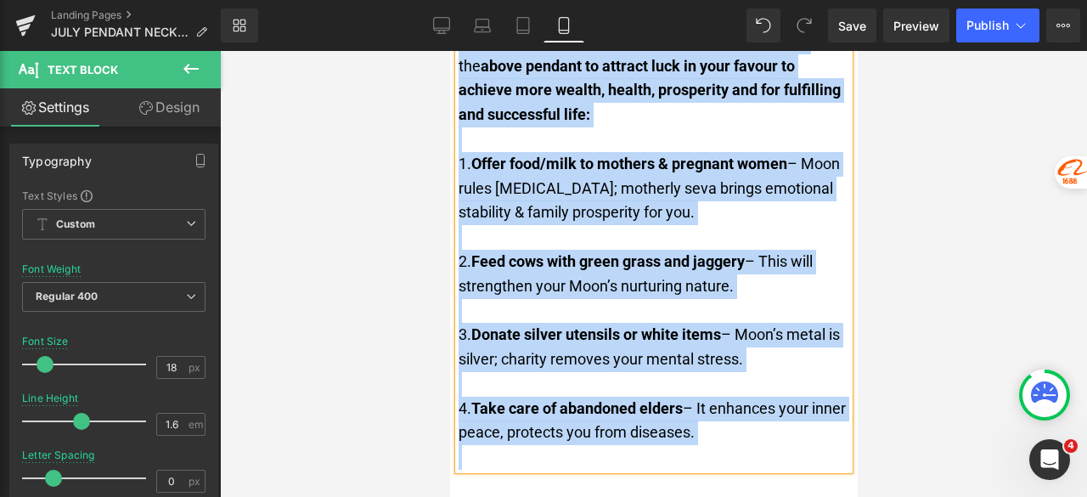
copy div "As per your date of birth , you need to do any 2 of the following once in every…"
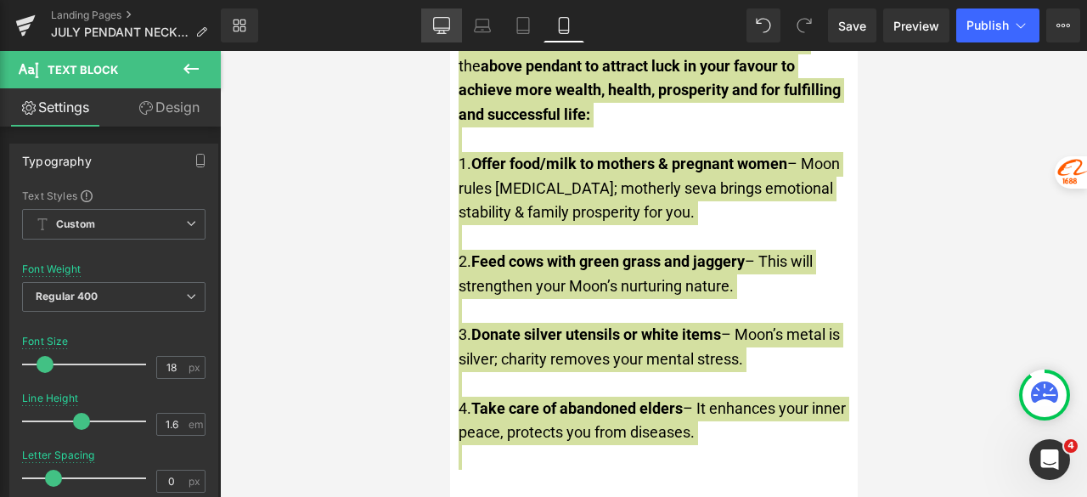
click at [433, 22] on icon at bounding box center [441, 24] width 16 height 13
type input "15"
type input "100"
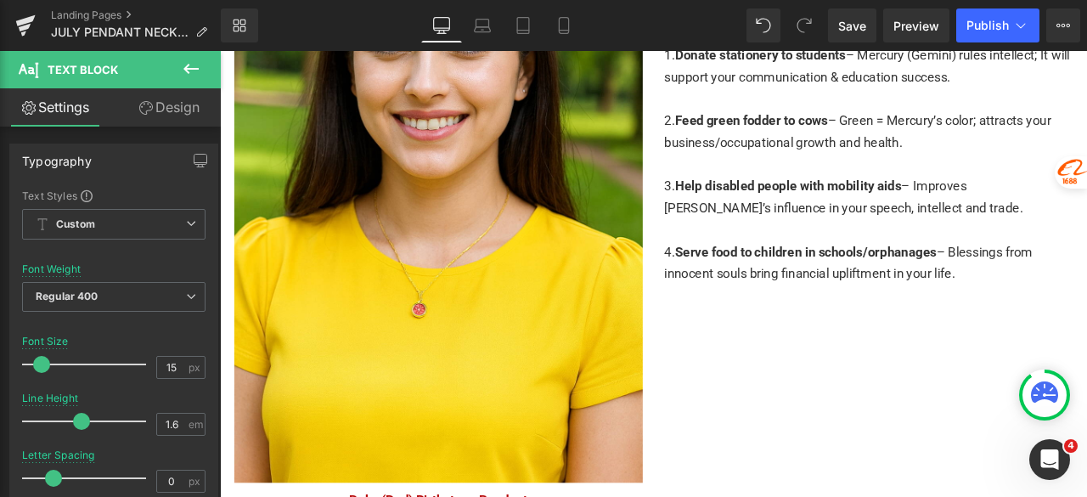
scroll to position [3482, 0]
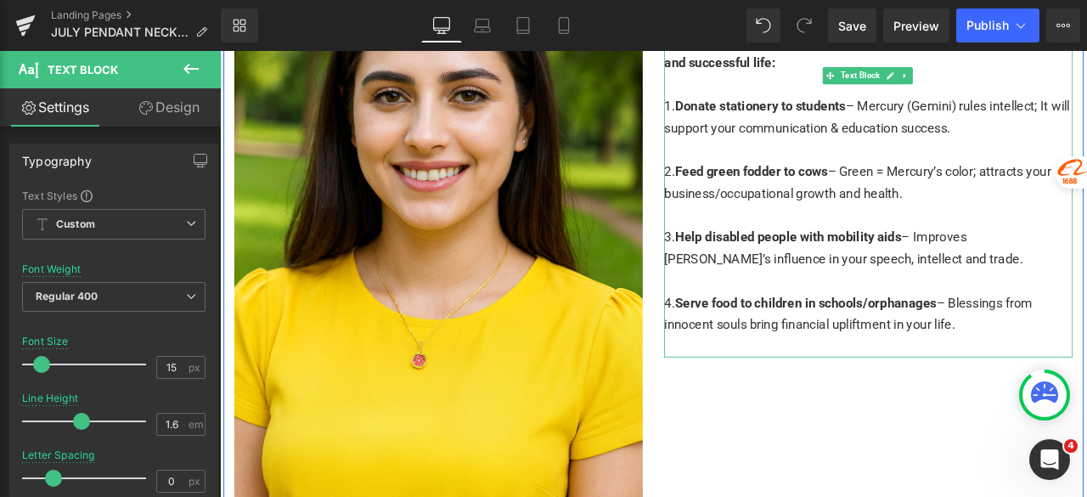
click at [870, 234] on div at bounding box center [988, 246] width 484 height 25
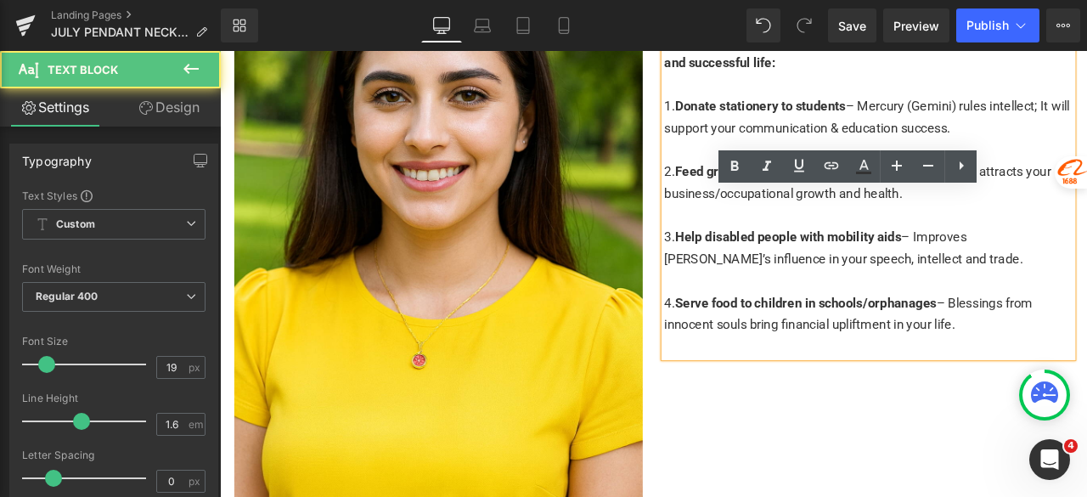
scroll to position [3227, 0]
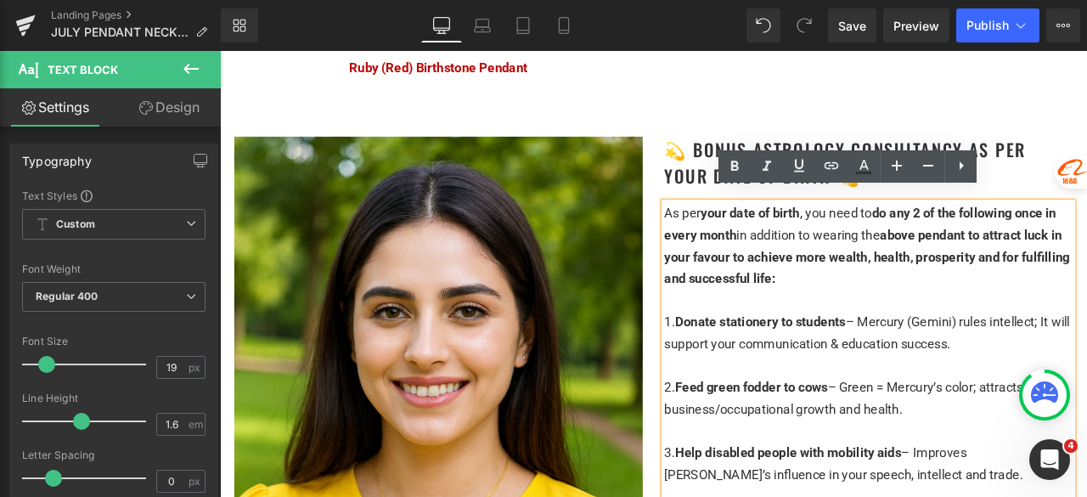
click at [851, 313] on span "above pendant to attract luck in your favour to achieve more wealth, health, pr…" at bounding box center [986, 294] width 481 height 70
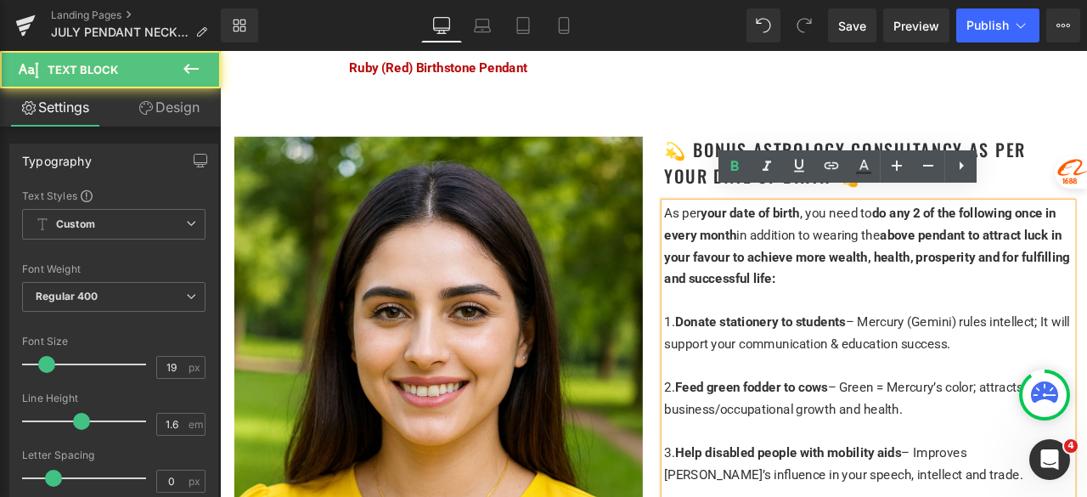
click at [853, 334] on div at bounding box center [988, 345] width 484 height 25
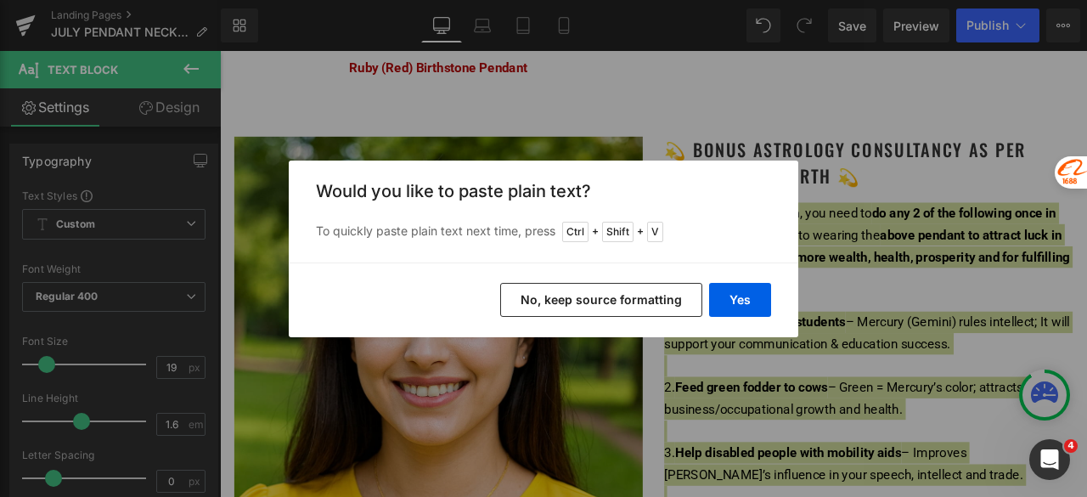
click at [617, 300] on button "No, keep source formatting" at bounding box center [601, 300] width 202 height 34
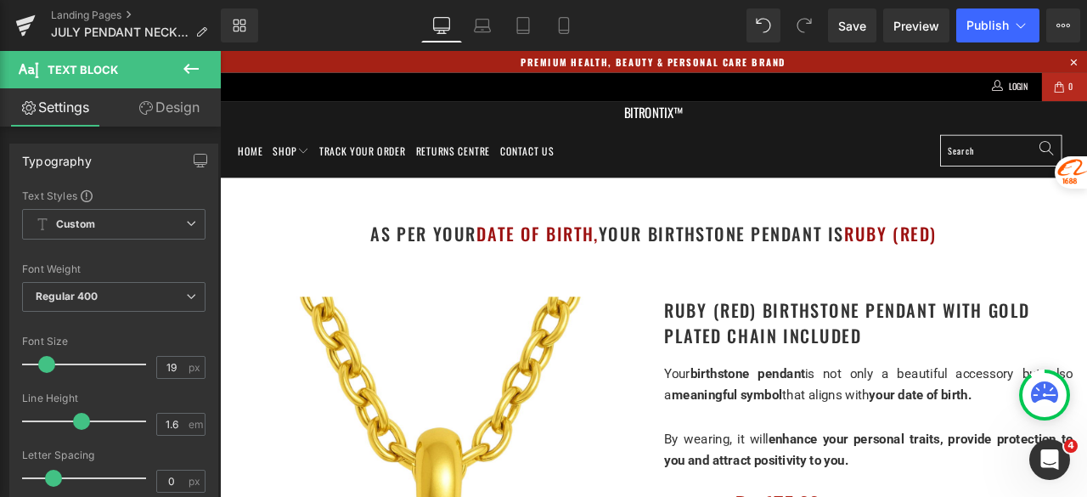
scroll to position [0, 0]
click at [980, 26] on span "Publish" at bounding box center [987, 26] width 42 height 14
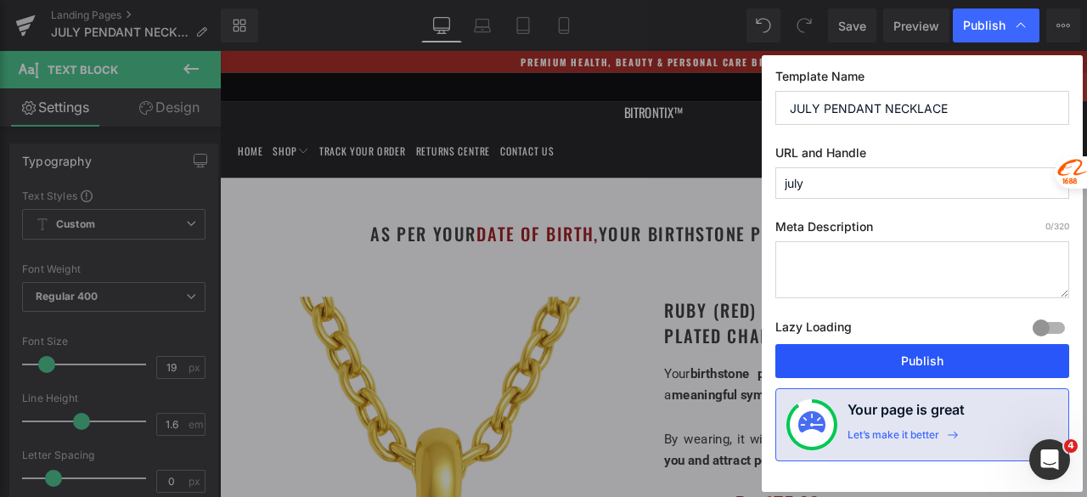
click at [875, 356] on button "Publish" at bounding box center [922, 361] width 294 height 34
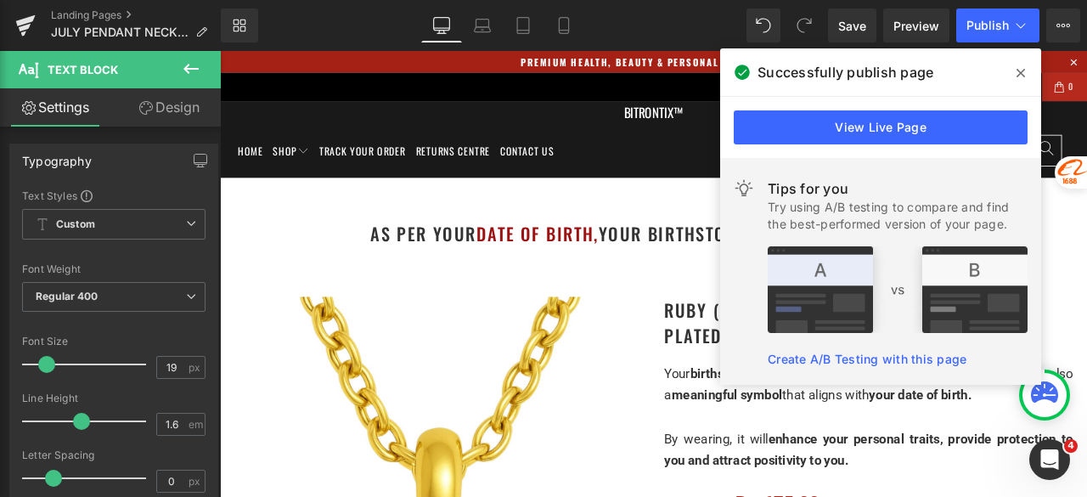
click at [1019, 69] on icon at bounding box center [1021, 73] width 8 height 14
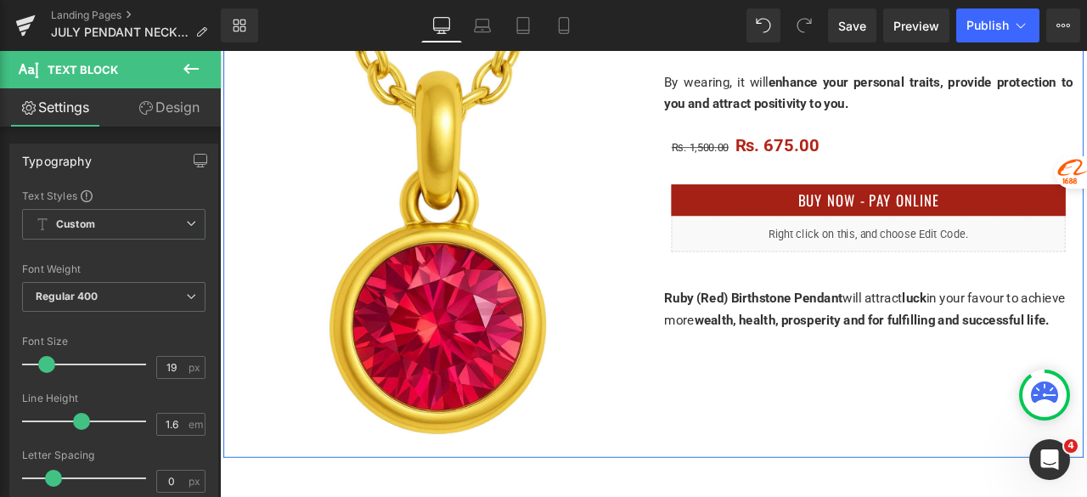
scroll to position [425, 0]
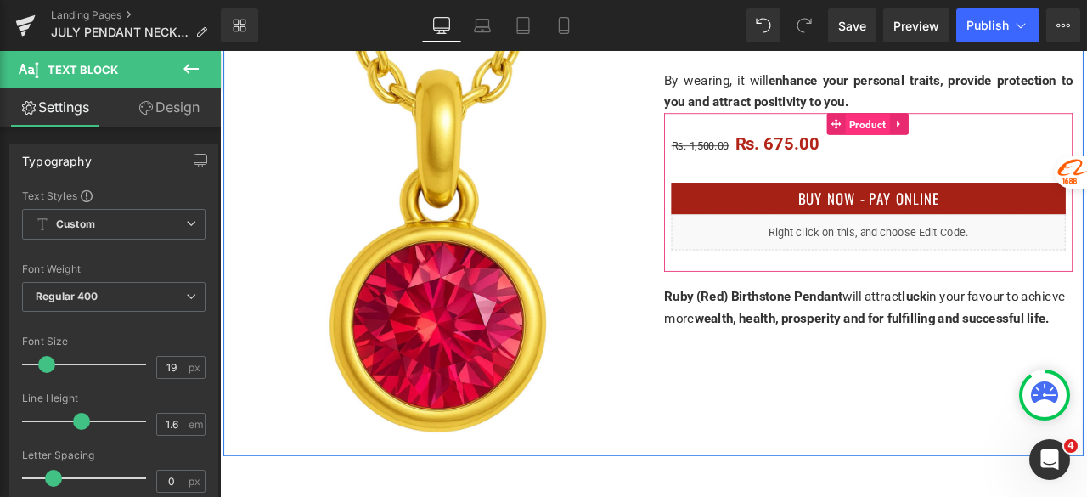
click at [971, 134] on span "Product" at bounding box center [987, 138] width 53 height 25
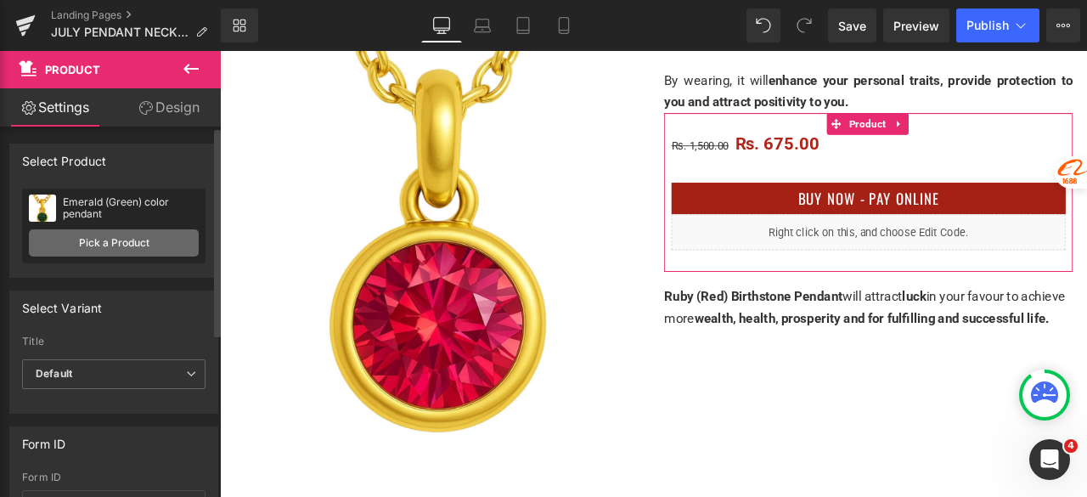
click at [117, 245] on link "Pick a Product" at bounding box center [114, 242] width 170 height 27
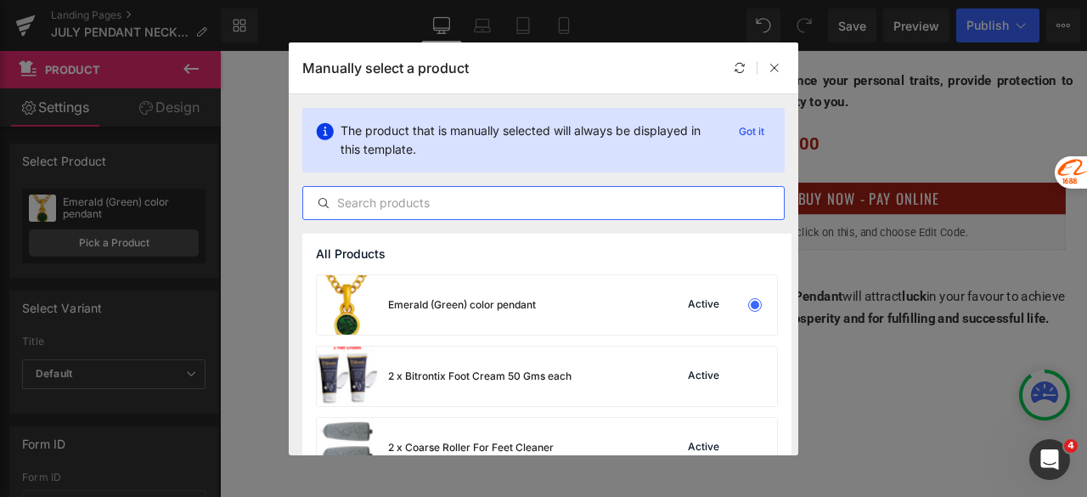
click at [449, 205] on input "text" at bounding box center [543, 203] width 481 height 20
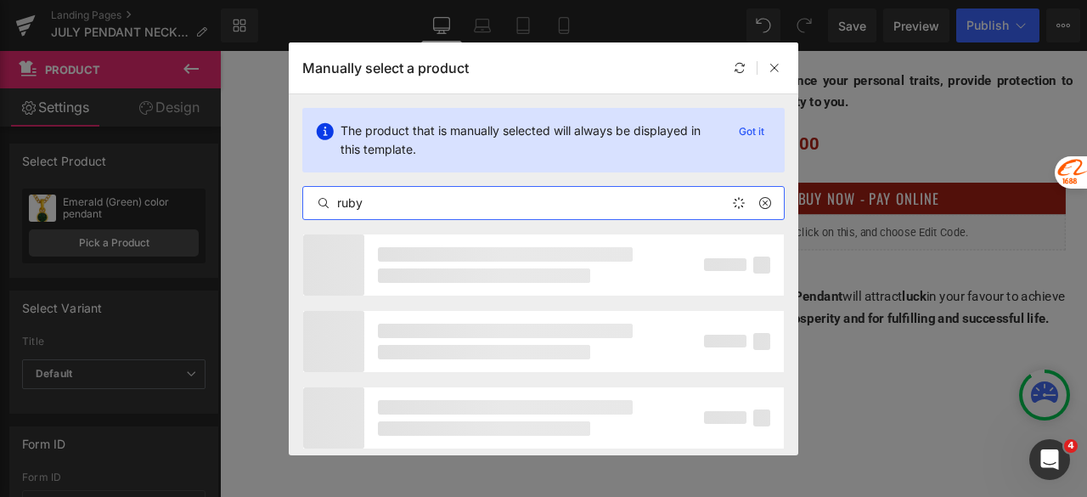
type input "ruby"
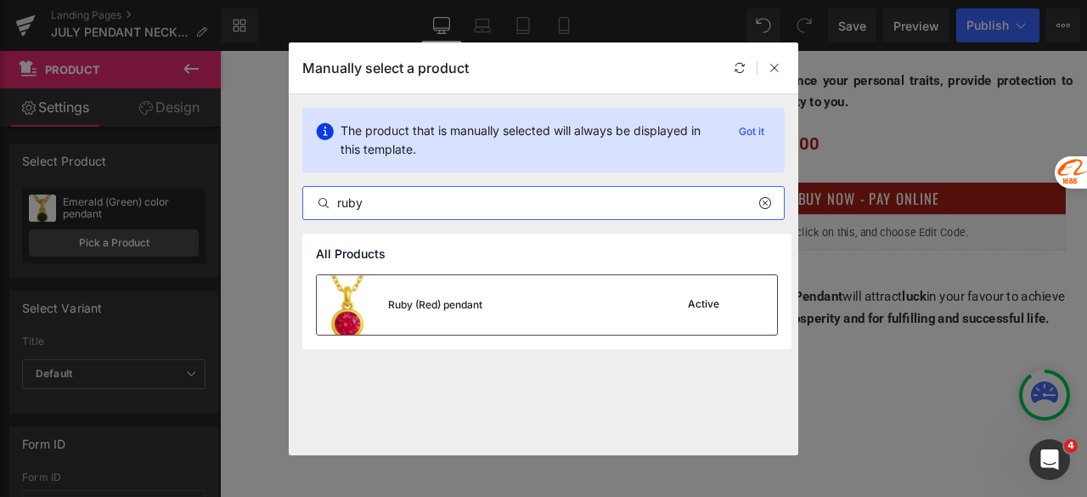
click at [474, 308] on div "Ruby (Red) pendant" at bounding box center [435, 304] width 94 height 15
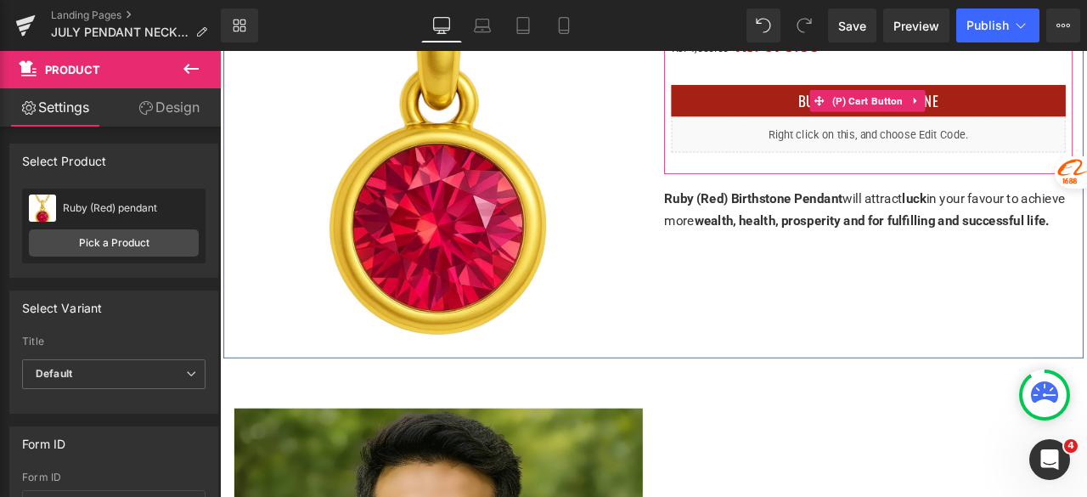
scroll to position [764, 0]
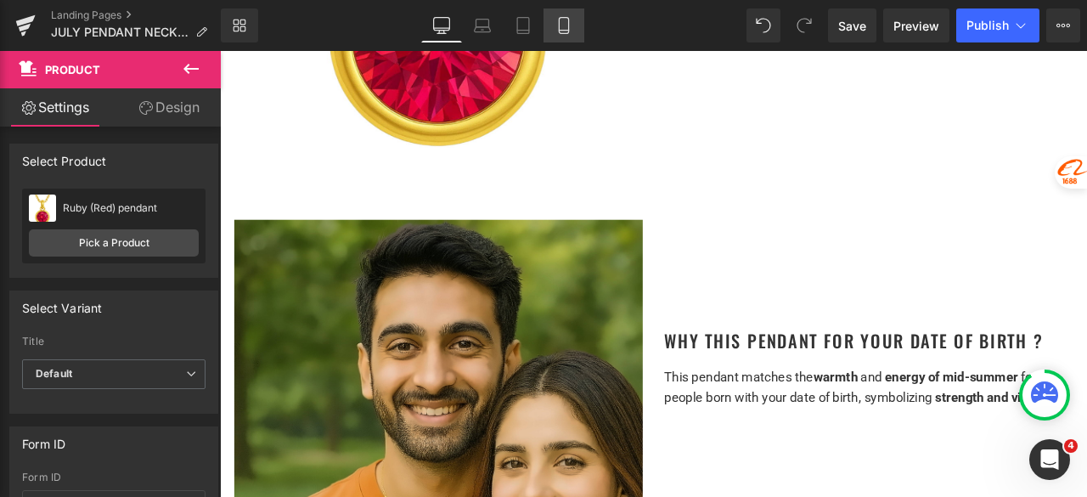
click at [566, 31] on icon at bounding box center [563, 31] width 9 height 0
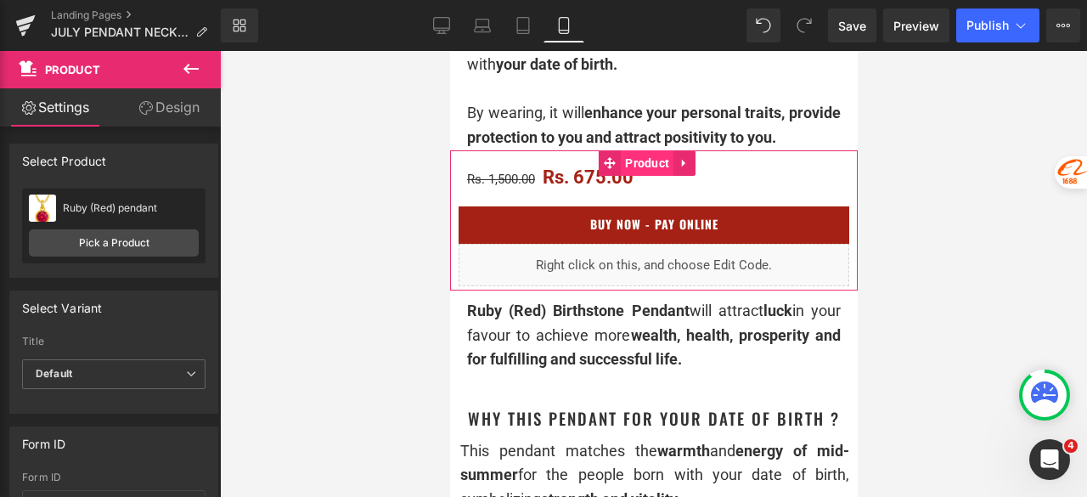
click at [628, 176] on span "Product" at bounding box center [646, 162] width 53 height 25
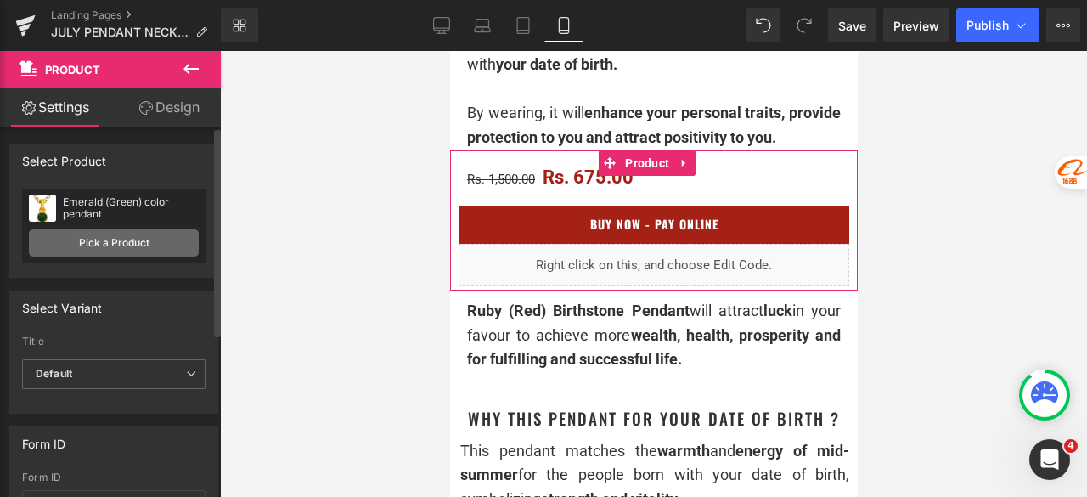
click at [146, 245] on link "Pick a Product" at bounding box center [114, 242] width 170 height 27
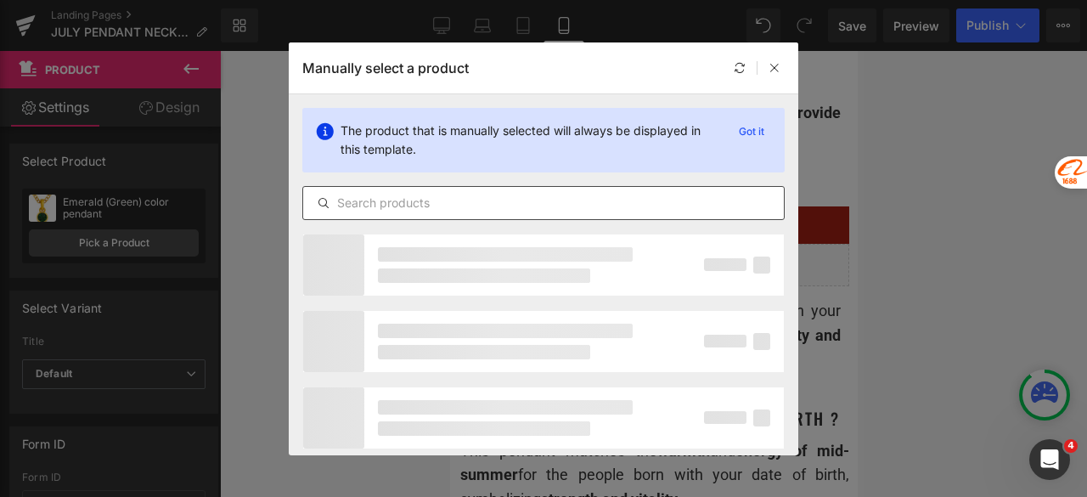
click at [381, 201] on input "text" at bounding box center [543, 203] width 481 height 20
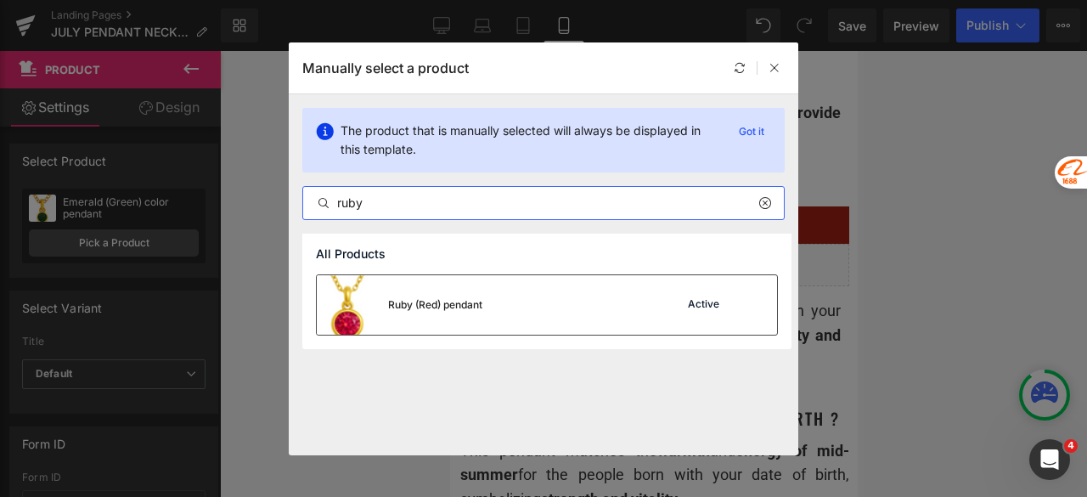
type input "ruby"
click at [397, 291] on div "Ruby (Red) pendant" at bounding box center [400, 304] width 166 height 59
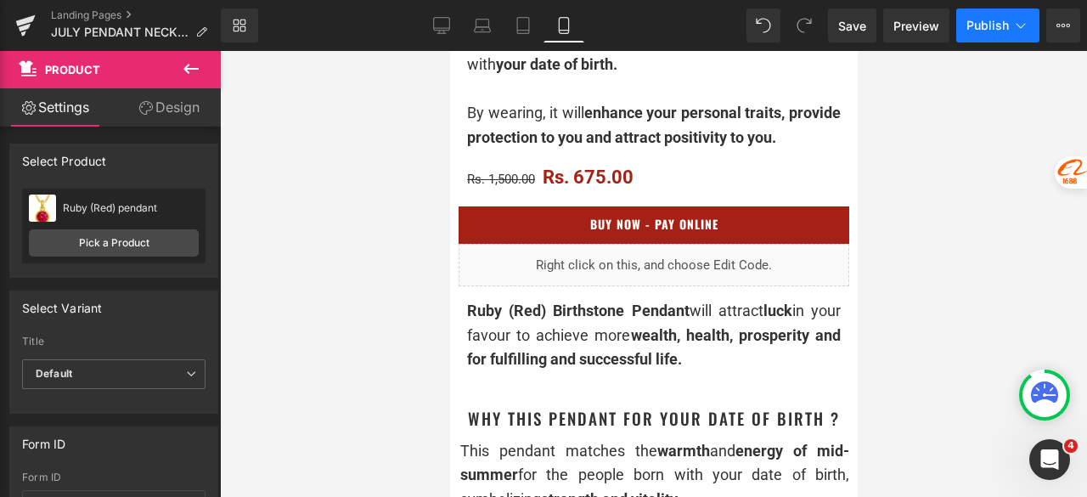
click at [980, 30] on span "Publish" at bounding box center [987, 26] width 42 height 14
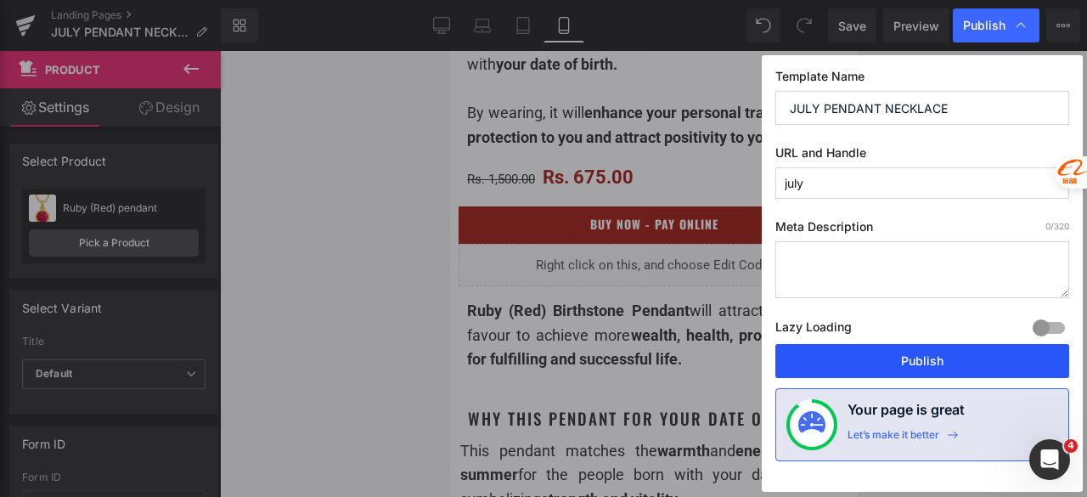
click at [910, 361] on button "Publish" at bounding box center [922, 361] width 294 height 34
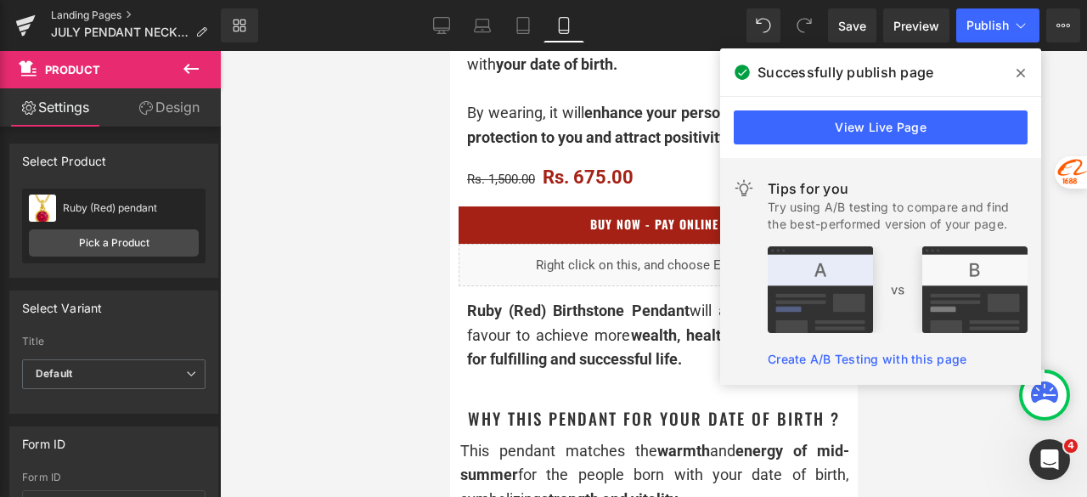
click at [107, 11] on link "Landing Pages" at bounding box center [136, 15] width 170 height 14
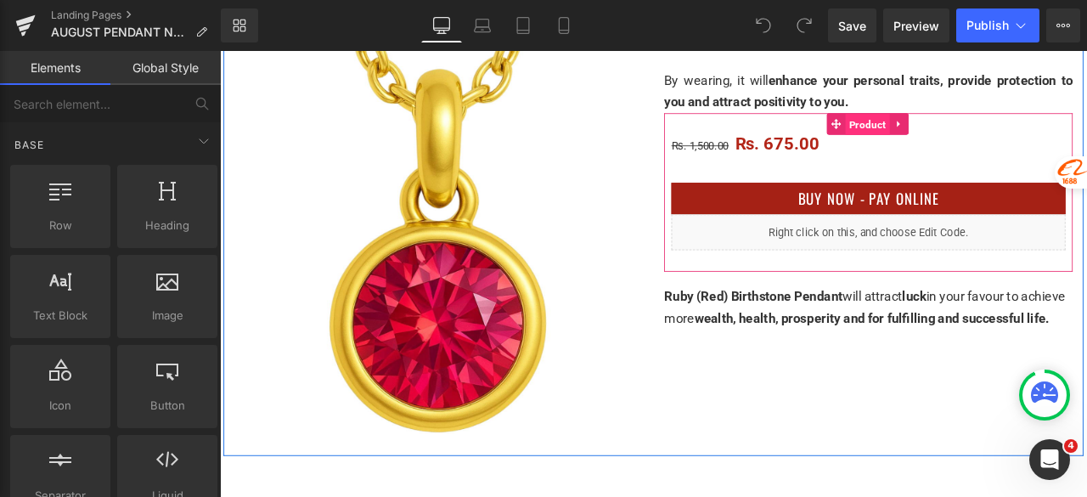
click at [972, 129] on span "Product" at bounding box center [987, 138] width 53 height 25
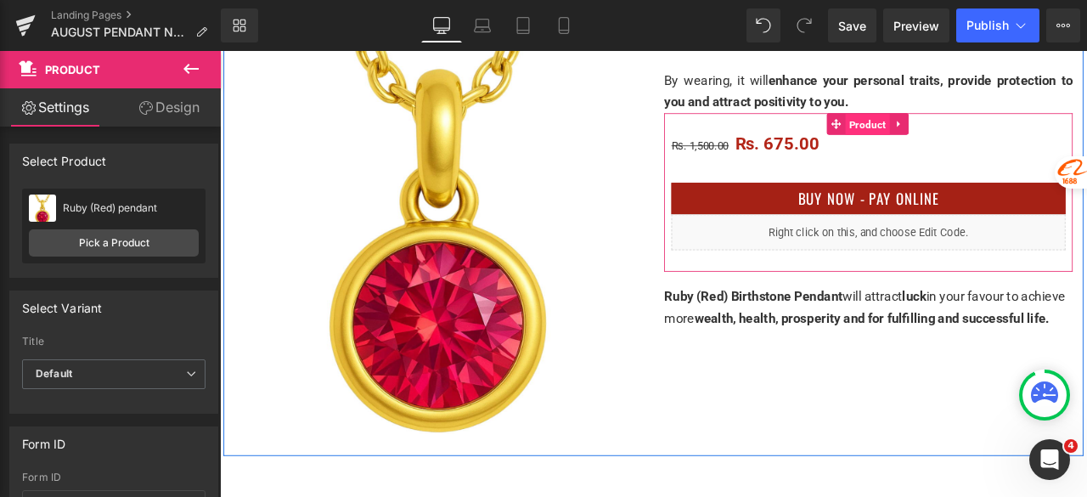
click at [968, 133] on span "Product" at bounding box center [987, 138] width 53 height 25
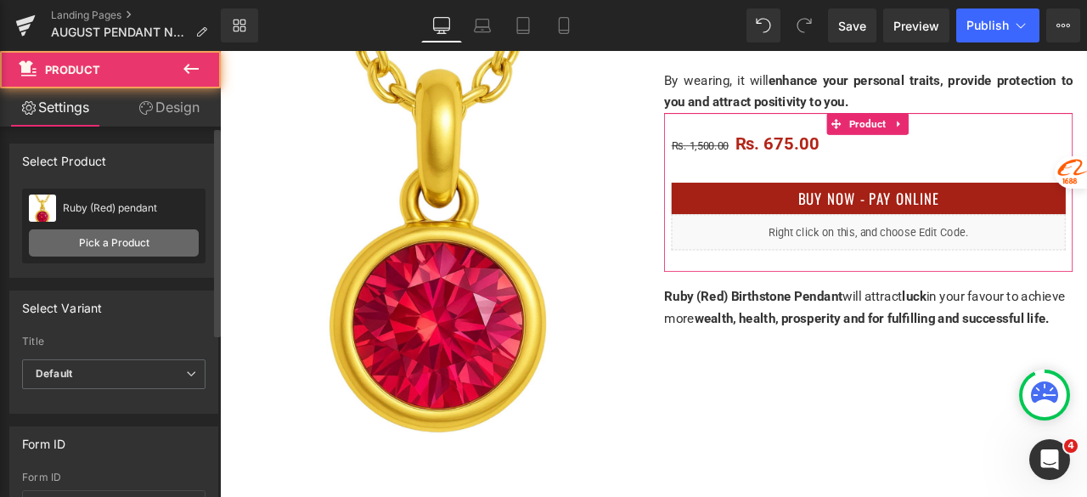
click at [149, 245] on link "Pick a Product" at bounding box center [114, 242] width 170 height 27
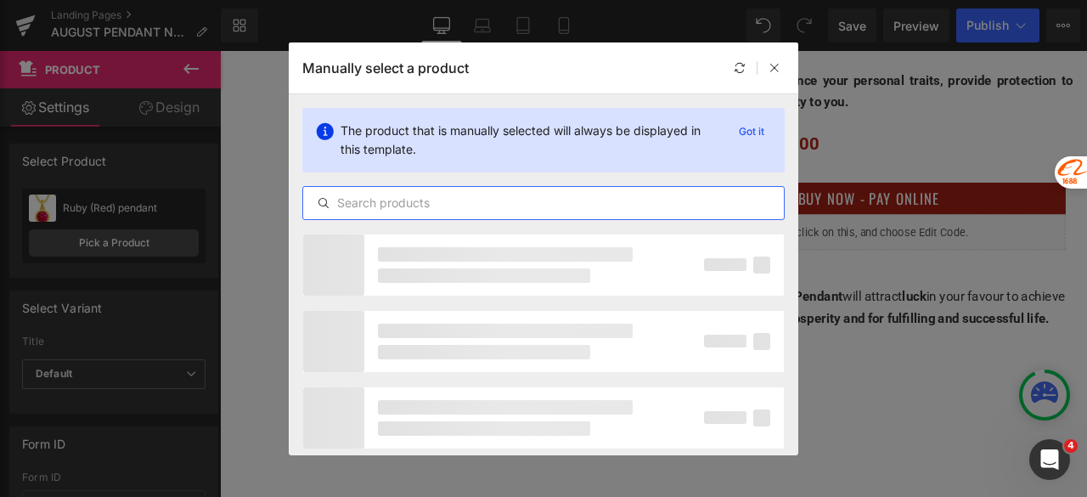
click at [389, 206] on input "text" at bounding box center [543, 203] width 481 height 20
paste input "Peridot (Green)"
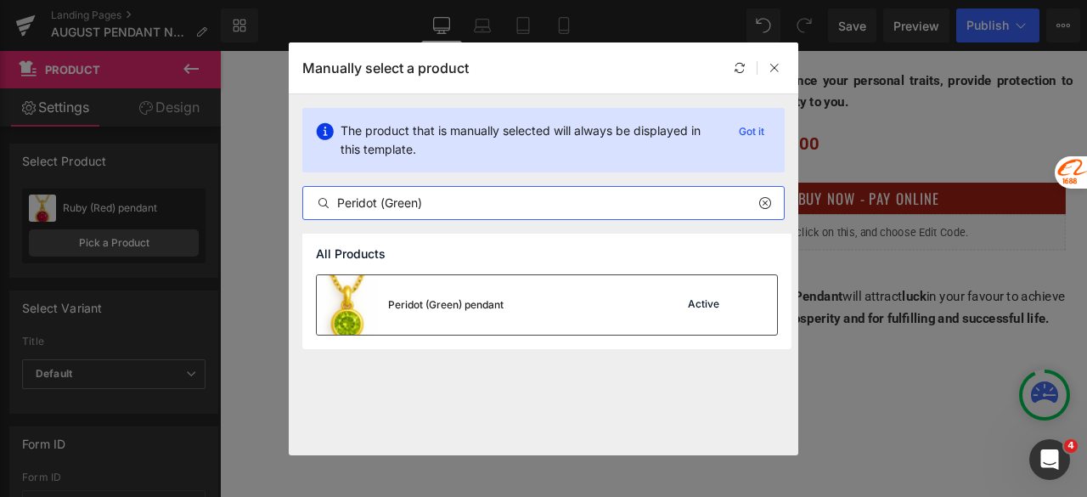
type input "Peridot (Green)"
click at [443, 307] on div "Peridot (Green) pendant" at bounding box center [445, 304] width 115 height 15
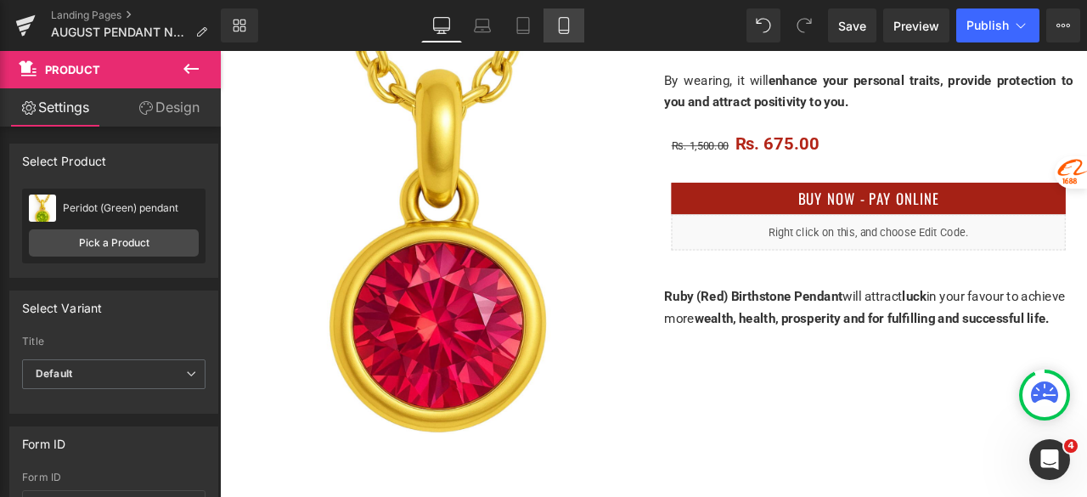
click at [557, 25] on icon at bounding box center [563, 25] width 17 height 17
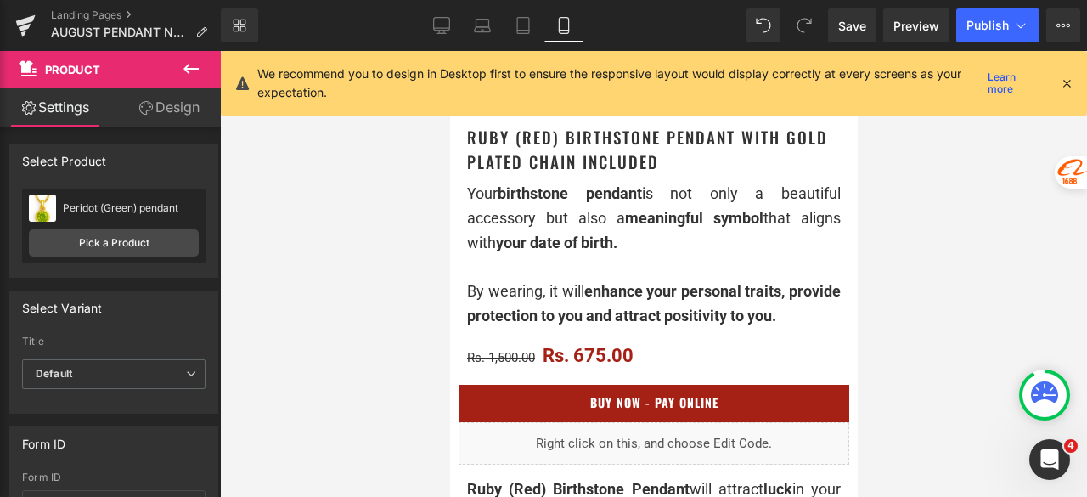
scroll to position [679, 0]
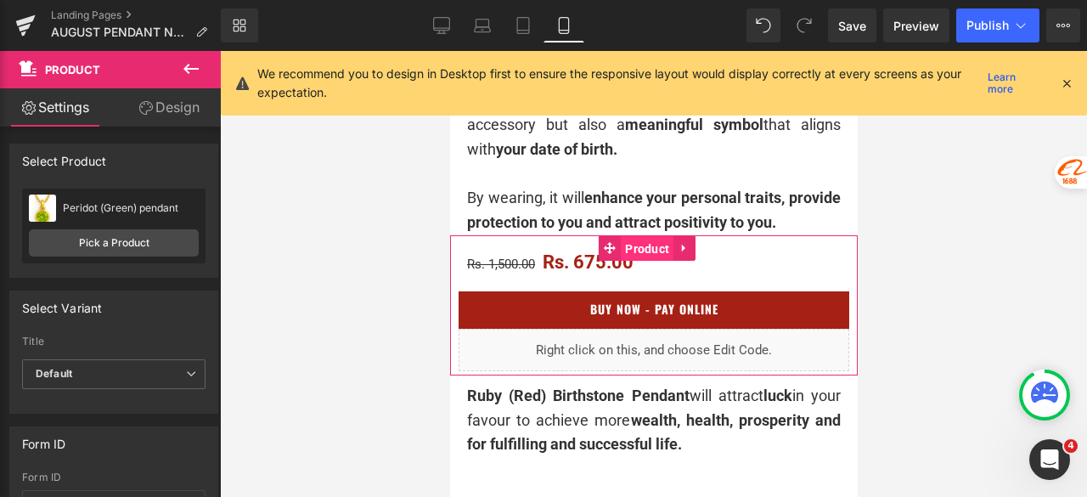
click at [638, 262] on span "Product" at bounding box center [646, 248] width 53 height 25
click at [622, 249] on span "Product" at bounding box center [646, 247] width 53 height 25
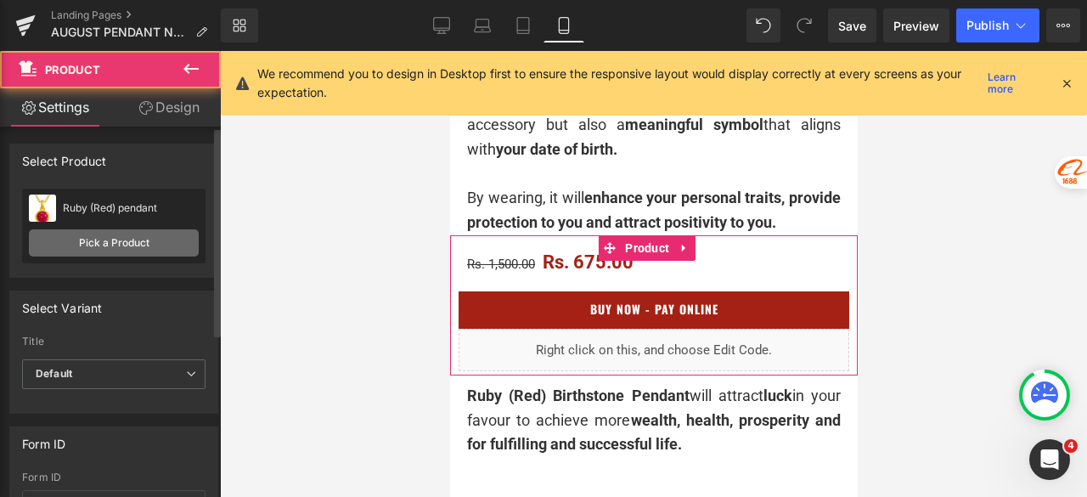
click at [156, 242] on link "Pick a Product" at bounding box center [114, 242] width 170 height 27
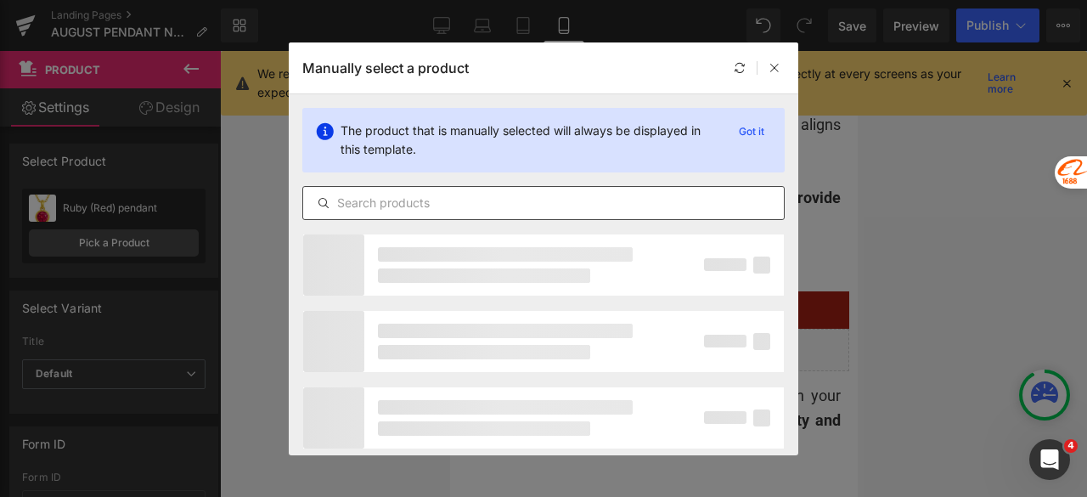
click at [380, 200] on input "text" at bounding box center [543, 203] width 481 height 20
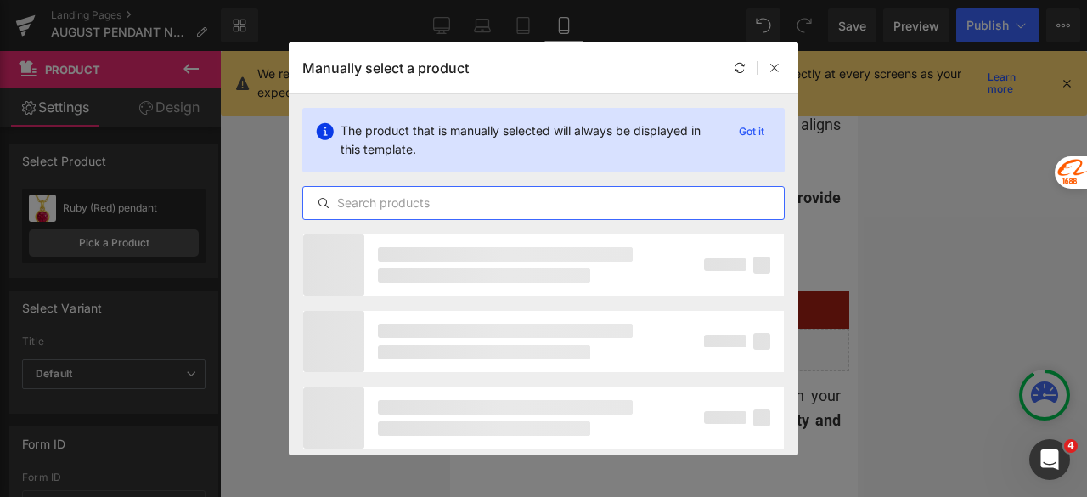
paste input "Peridot (Green)"
type input "Peridot (Green)"
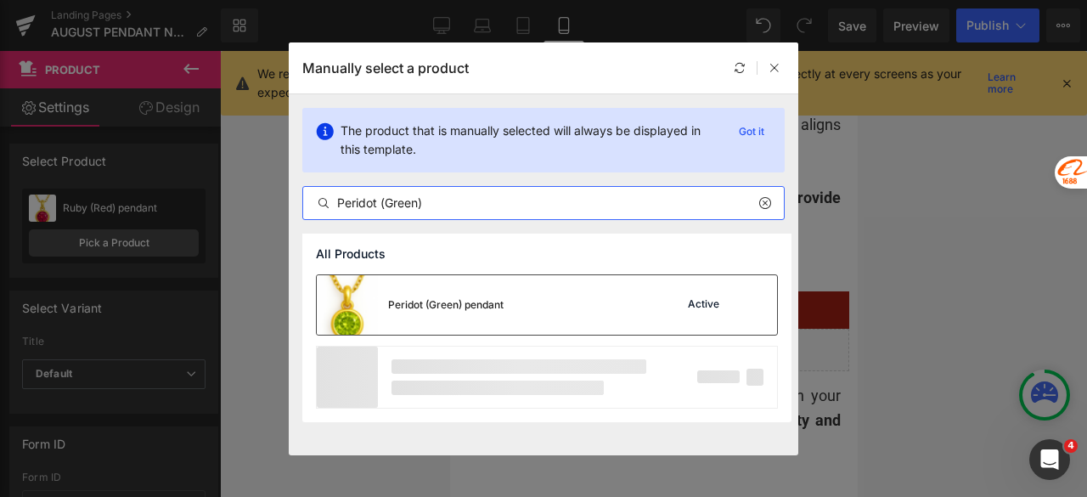
click at [389, 298] on div "Peridot (Green) pendant" at bounding box center [445, 304] width 115 height 15
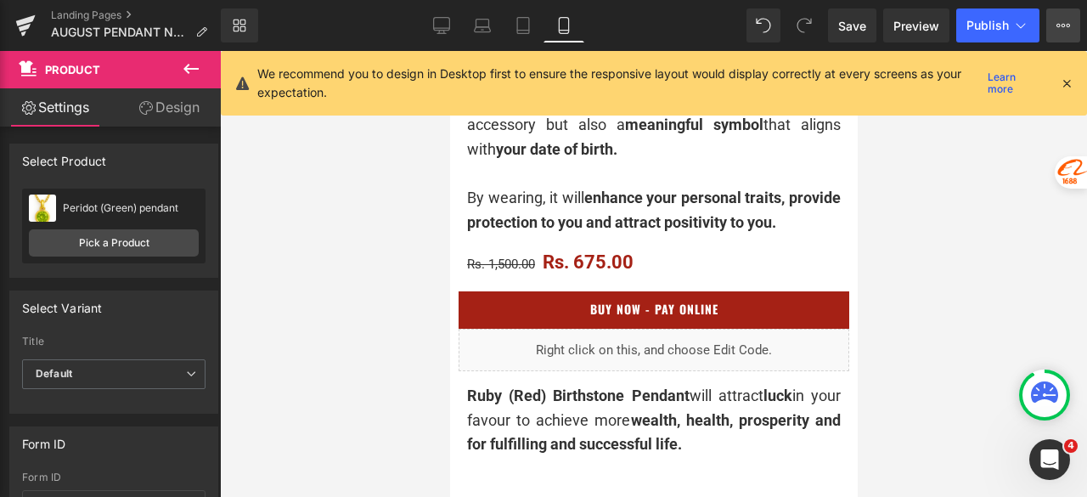
click at [1066, 17] on button "View Live Page View with current Template Save Template to Library Schedule Pub…" at bounding box center [1063, 25] width 34 height 34
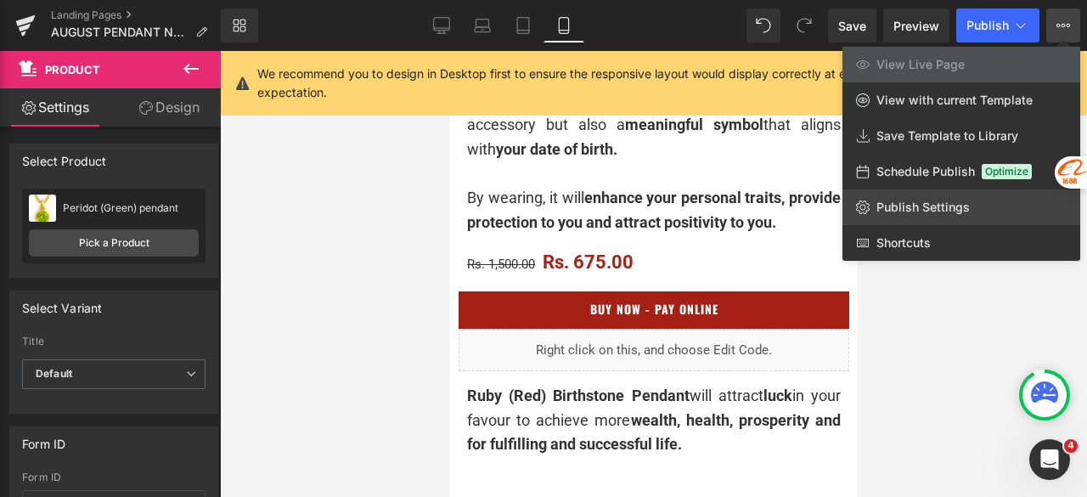
click at [943, 206] on span "Publish Settings" at bounding box center [922, 207] width 93 height 15
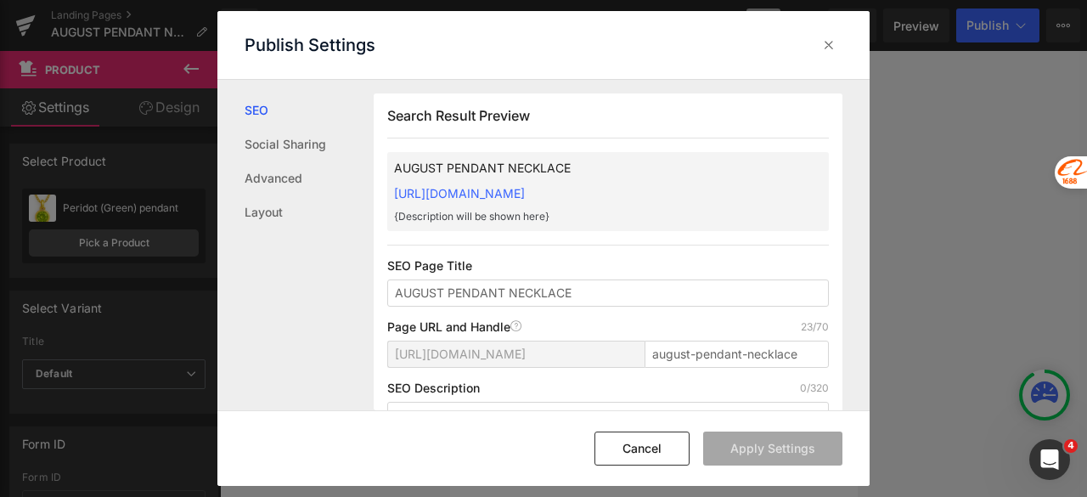
scroll to position [1, 0]
drag, startPoint x: 684, startPoint y: 353, endPoint x: 840, endPoint y: 352, distance: 155.4
click at [840, 352] on div "Search Result Preview AUGUST PENDANT NECKLACE https://bitrontix.myshopify.com/p…" at bounding box center [622, 245] width 496 height 331
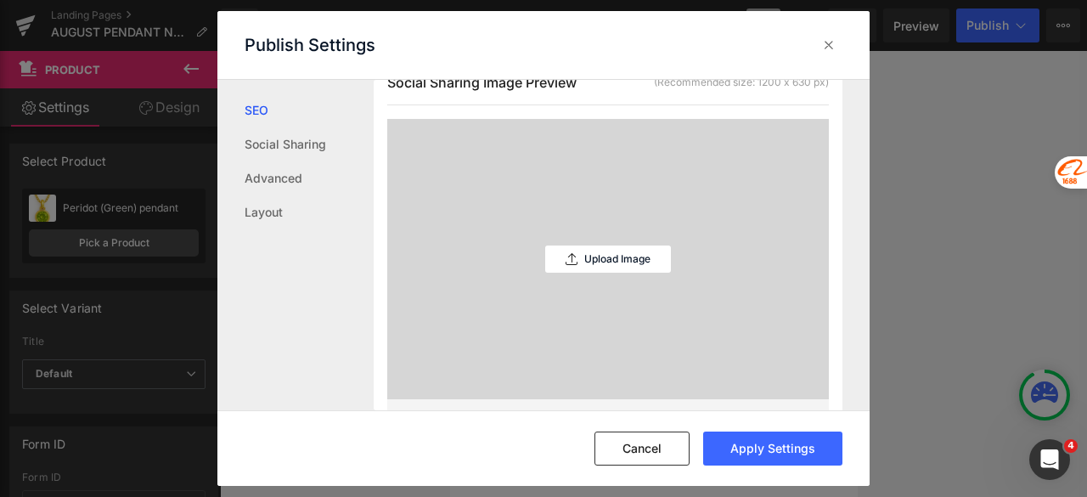
scroll to position [425, 0]
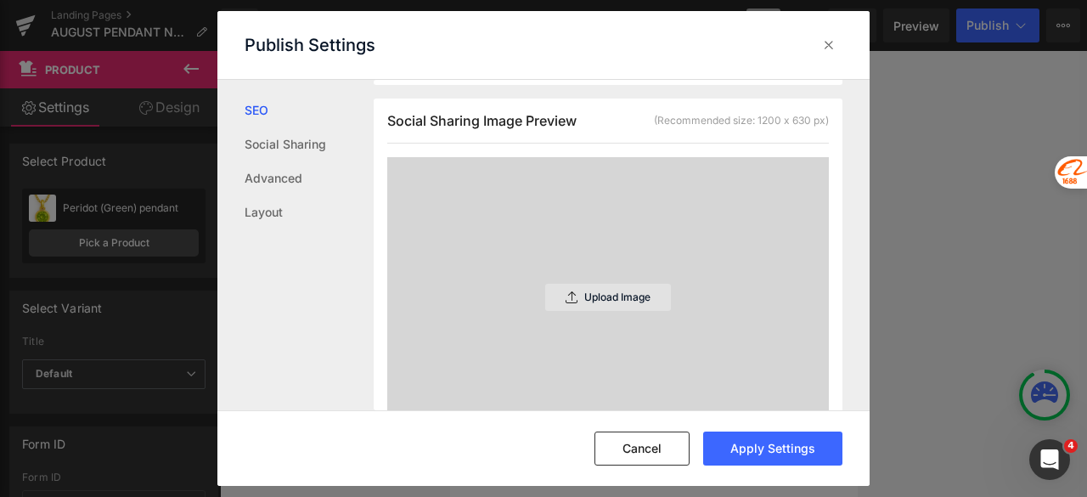
type input "august"
click at [594, 292] on p "Upload Image" at bounding box center [617, 297] width 66 height 12
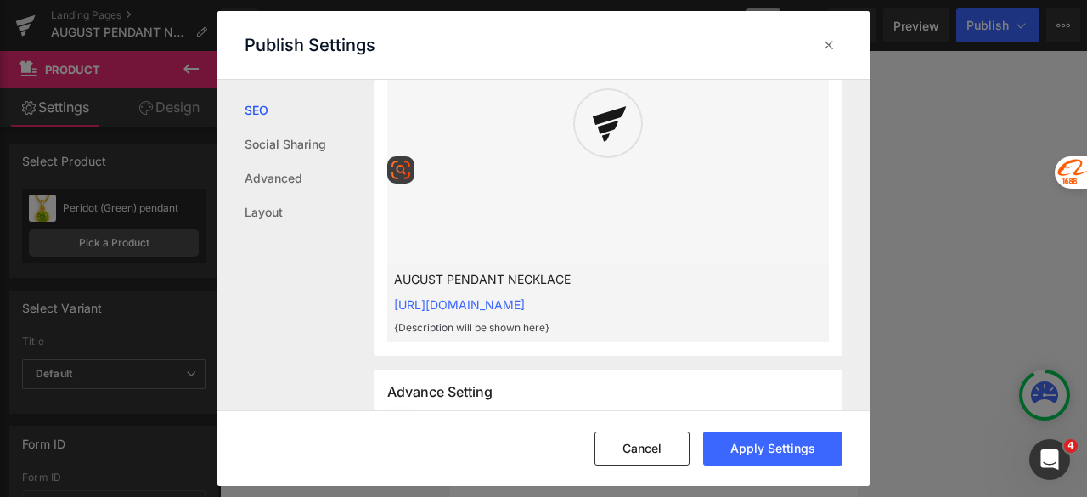
scroll to position [510, 0]
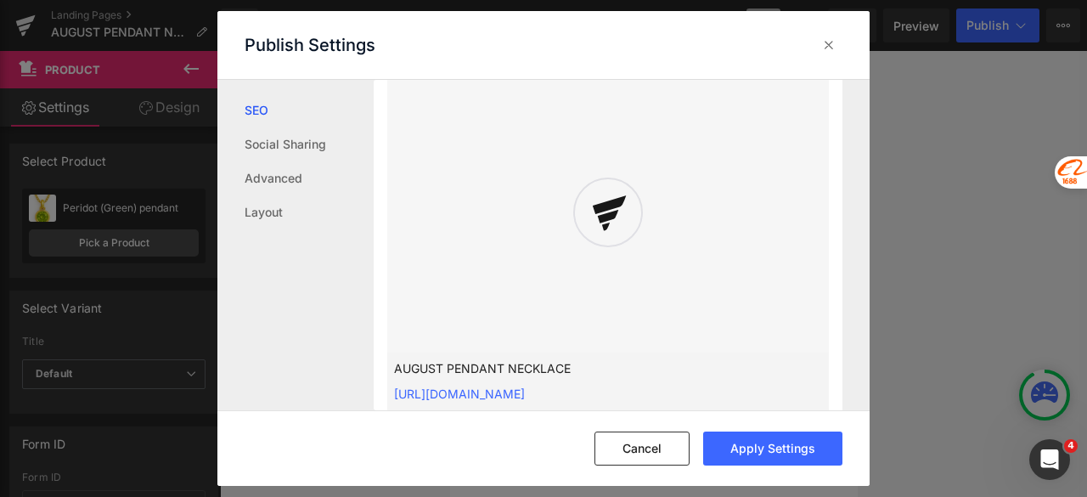
click at [623, 210] on icon at bounding box center [608, 212] width 39 height 39
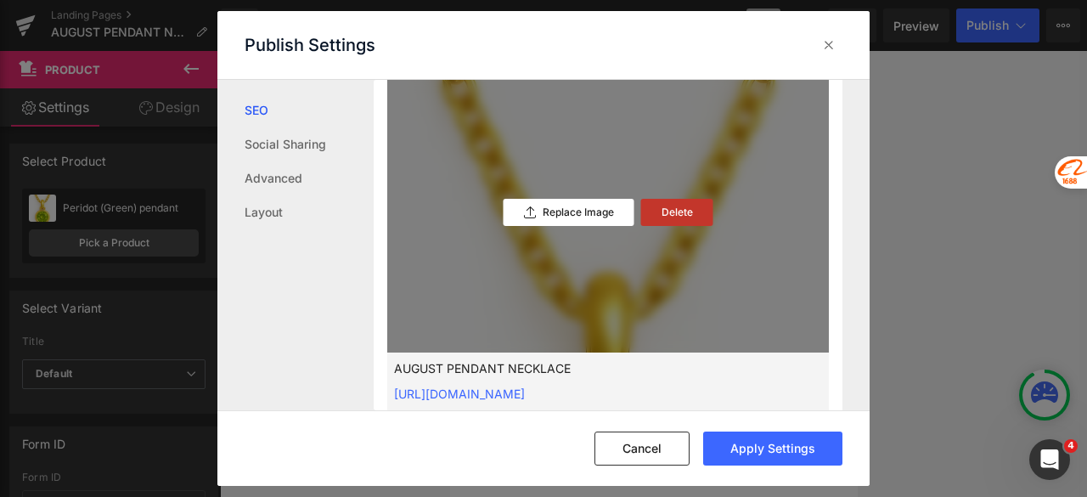
click at [668, 209] on p "Delete" at bounding box center [677, 212] width 31 height 12
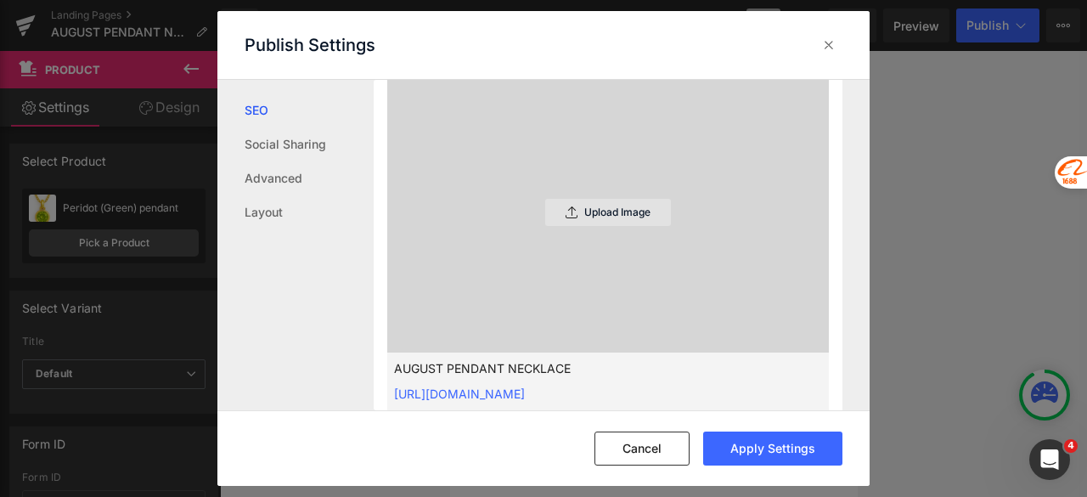
click at [644, 213] on p "Upload Image" at bounding box center [617, 212] width 66 height 12
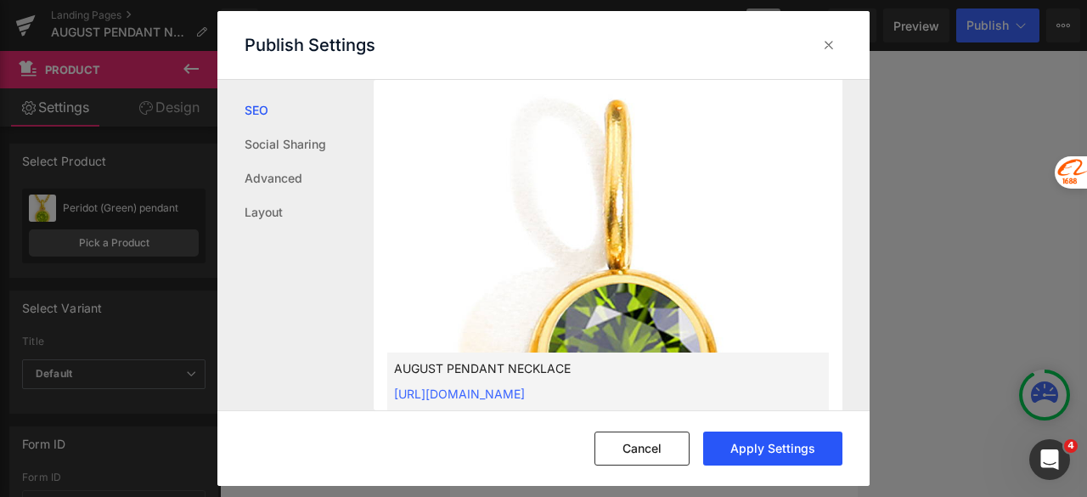
click at [758, 444] on button "Apply Settings" at bounding box center [772, 448] width 139 height 34
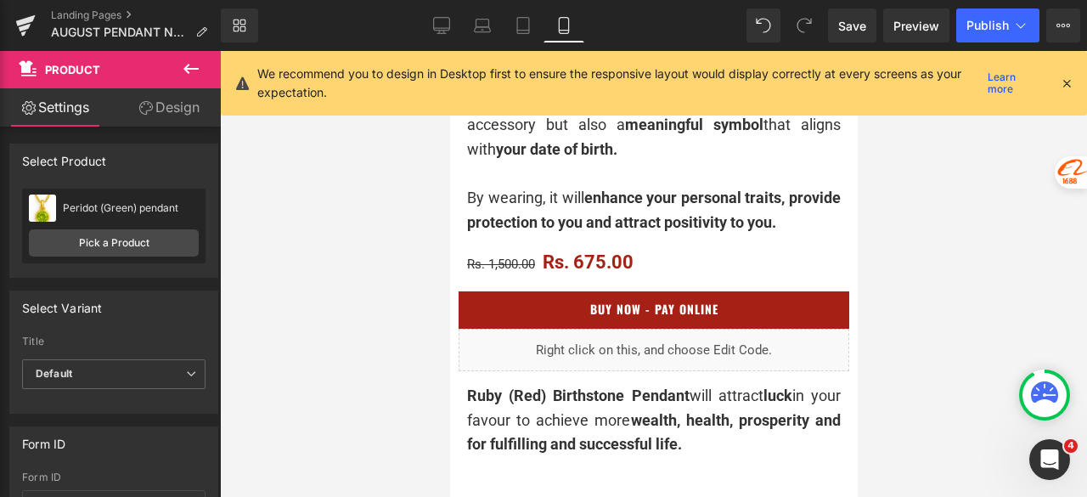
click at [984, 28] on span "Publish" at bounding box center [987, 26] width 42 height 14
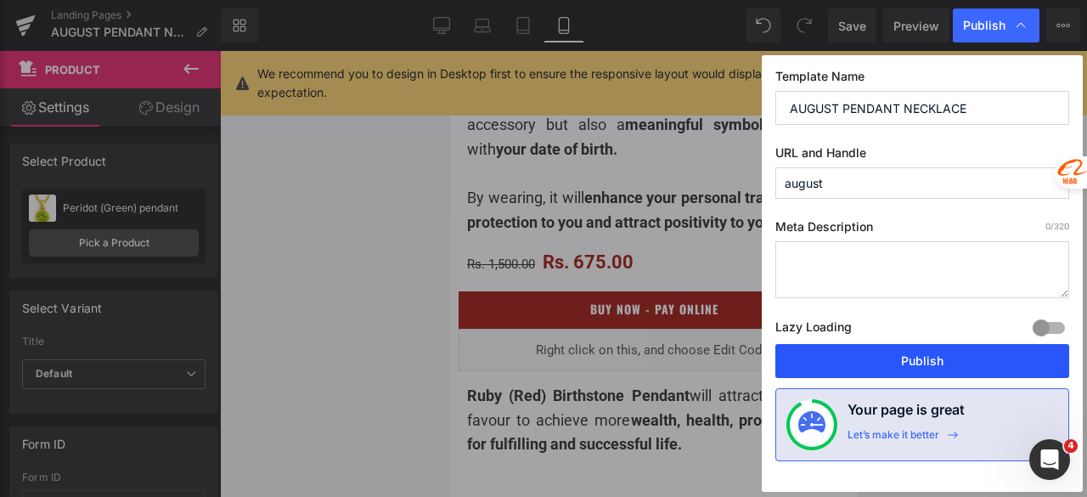
click at [958, 359] on button "Publish" at bounding box center [922, 361] width 294 height 34
